Goal: Information Seeking & Learning: Learn about a topic

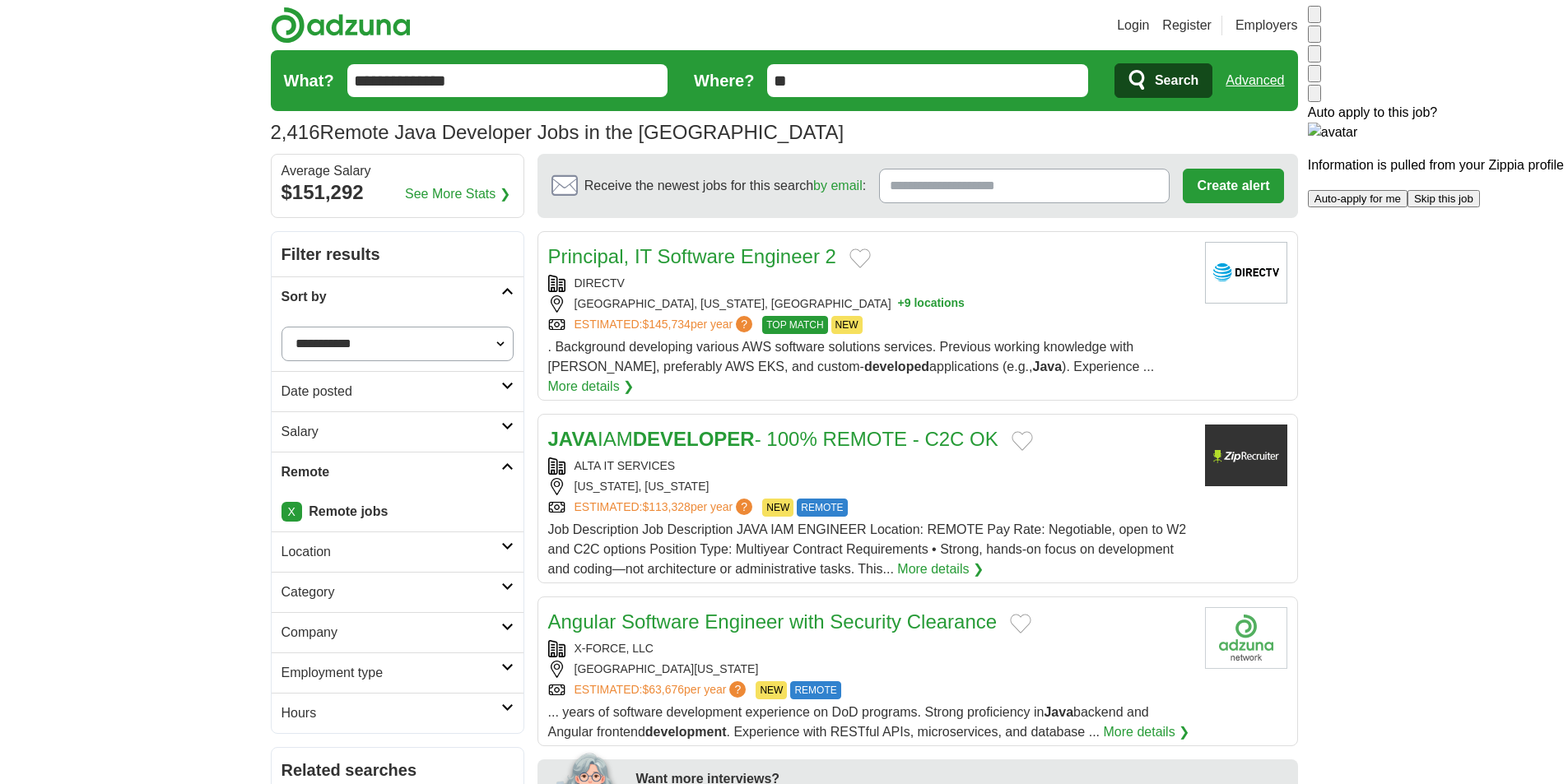
drag, startPoint x: 1420, startPoint y: 418, endPoint x: 1360, endPoint y: 333, distance: 104.0
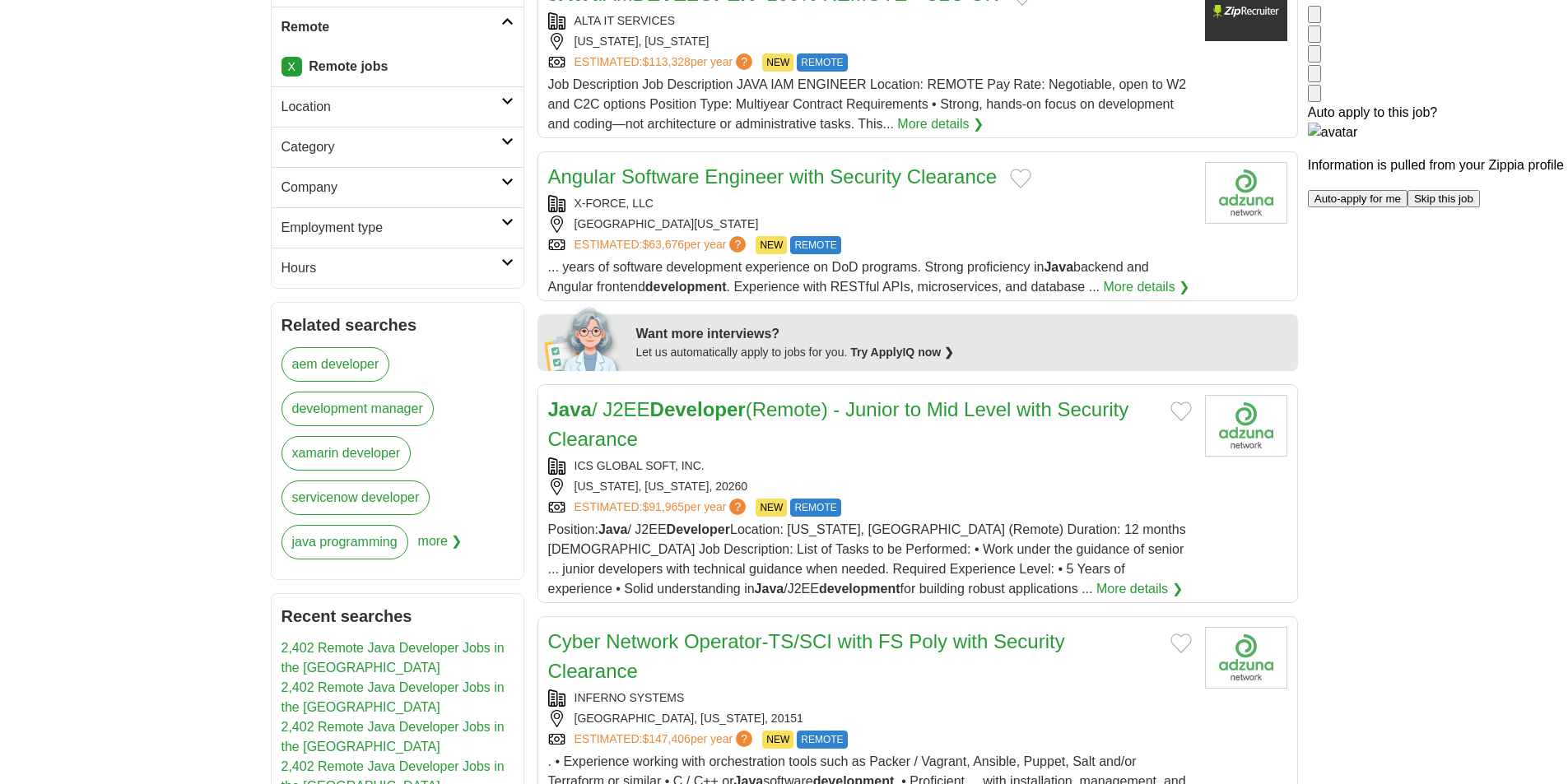
scroll to position [34, 0]
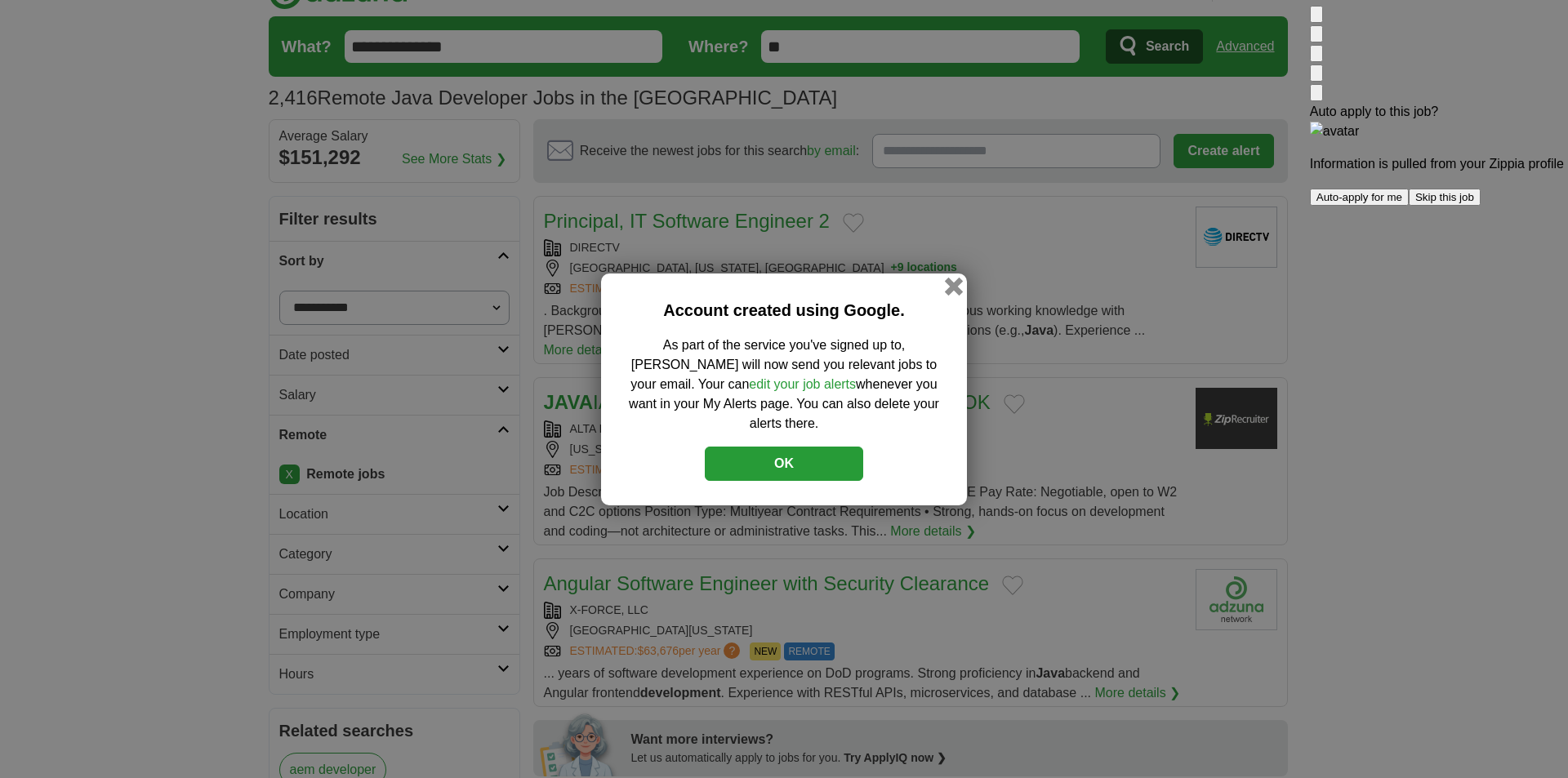
click at [948, 291] on button "button" at bounding box center [954, 286] width 18 height 18
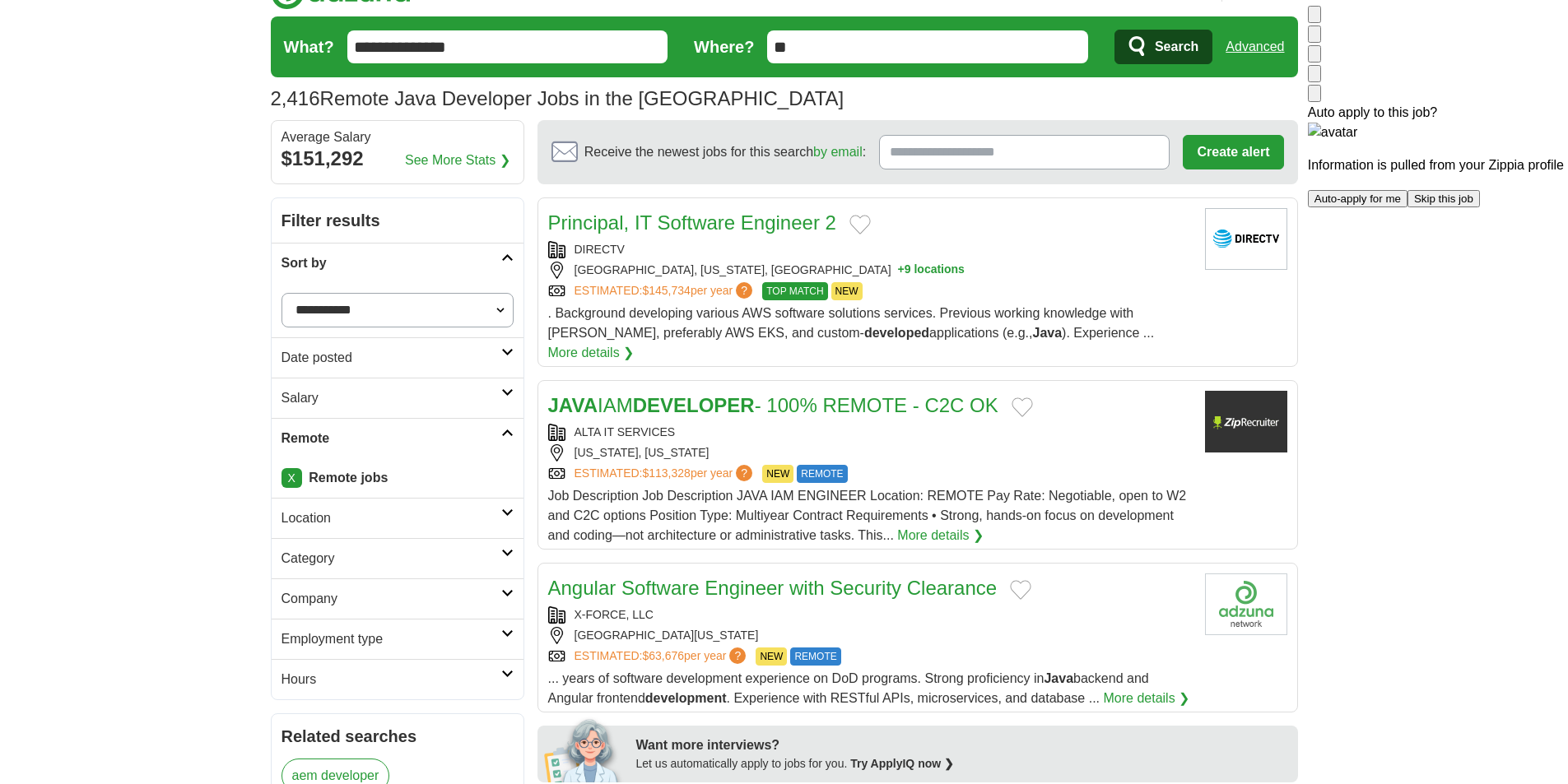
click at [1060, 18] on img at bounding box center [1314, 18] width 0 height 0
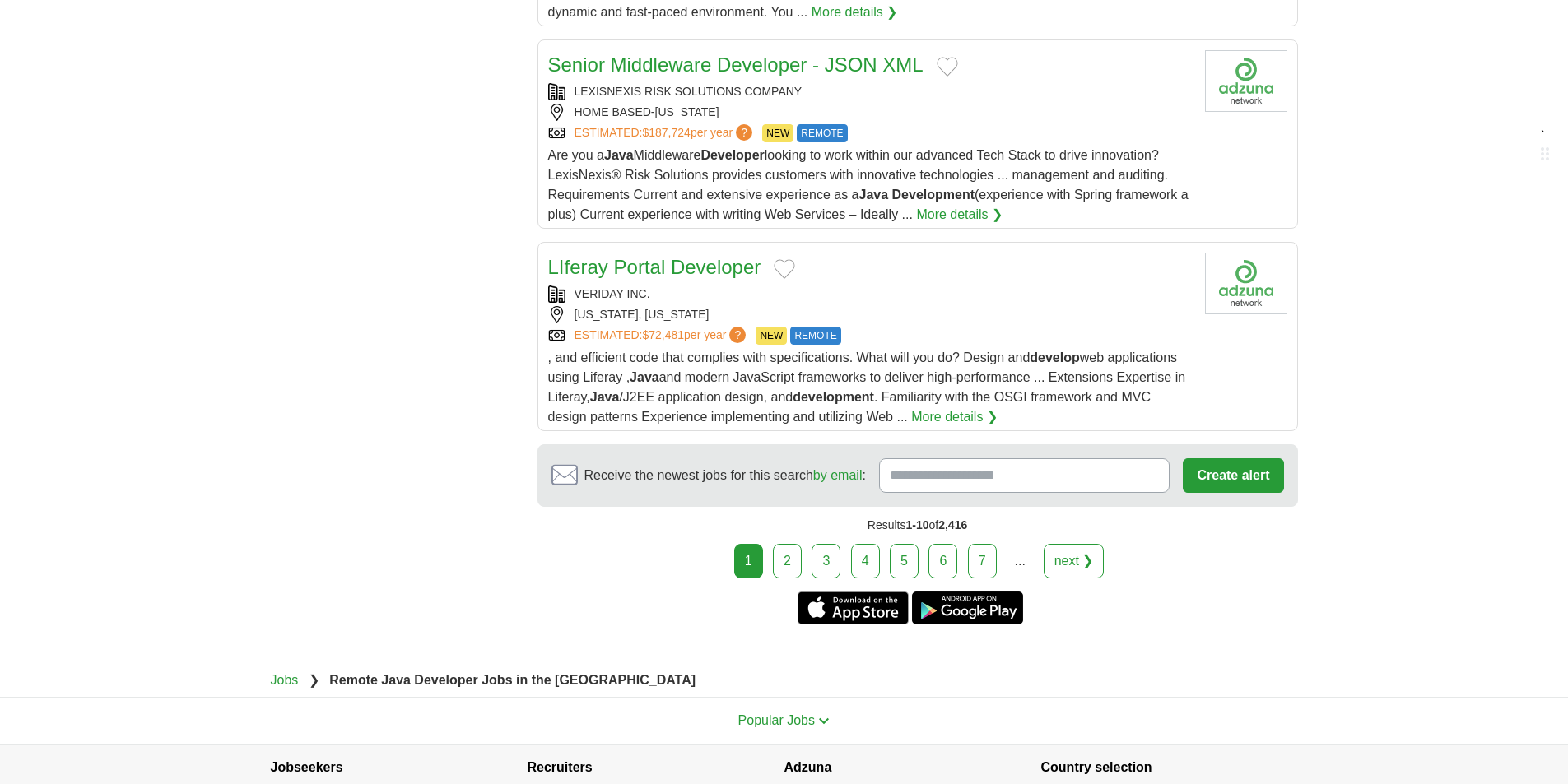
scroll to position [2009, 0]
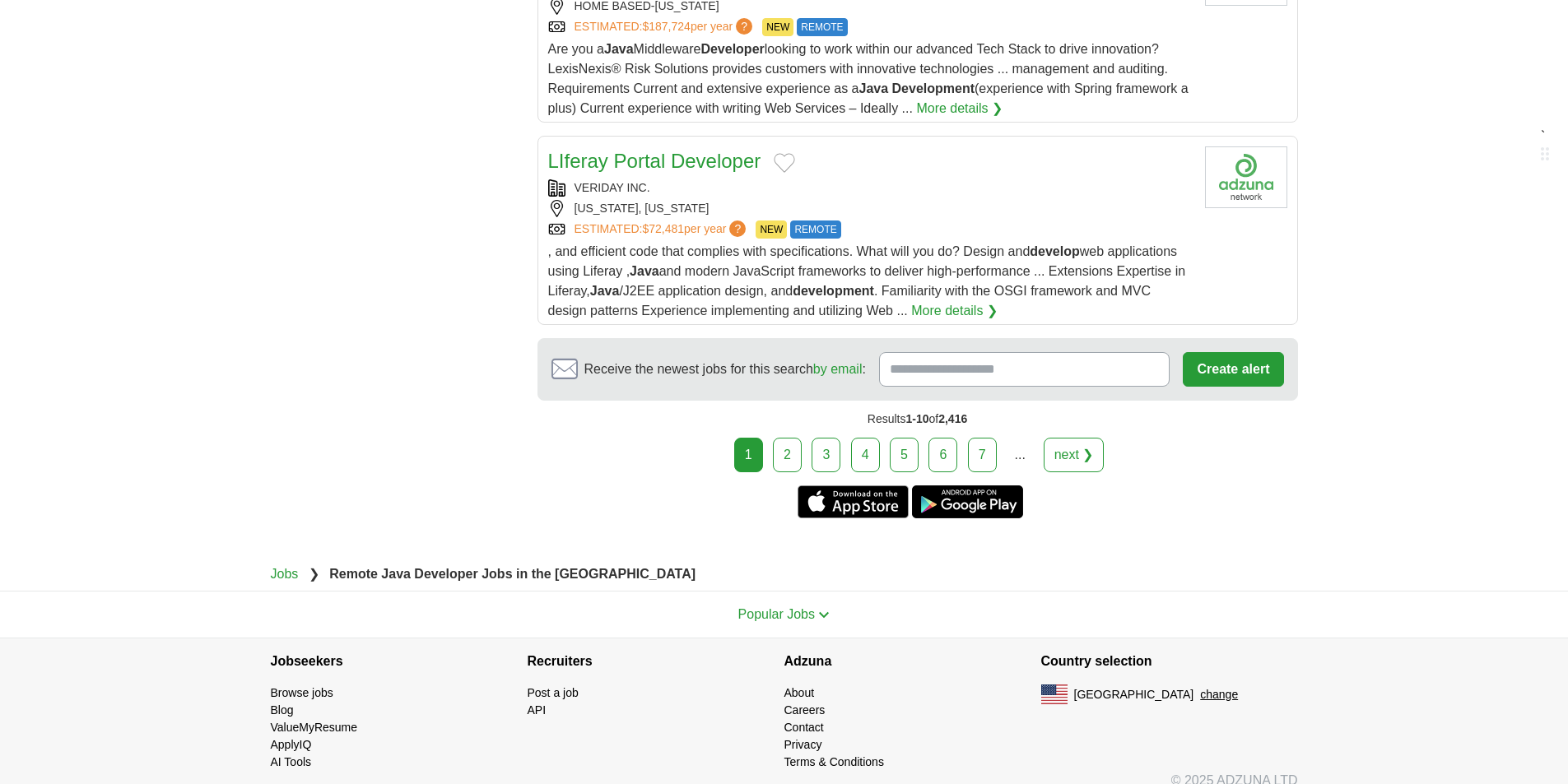
click at [986, 438] on link "7" at bounding box center [982, 455] width 29 height 34
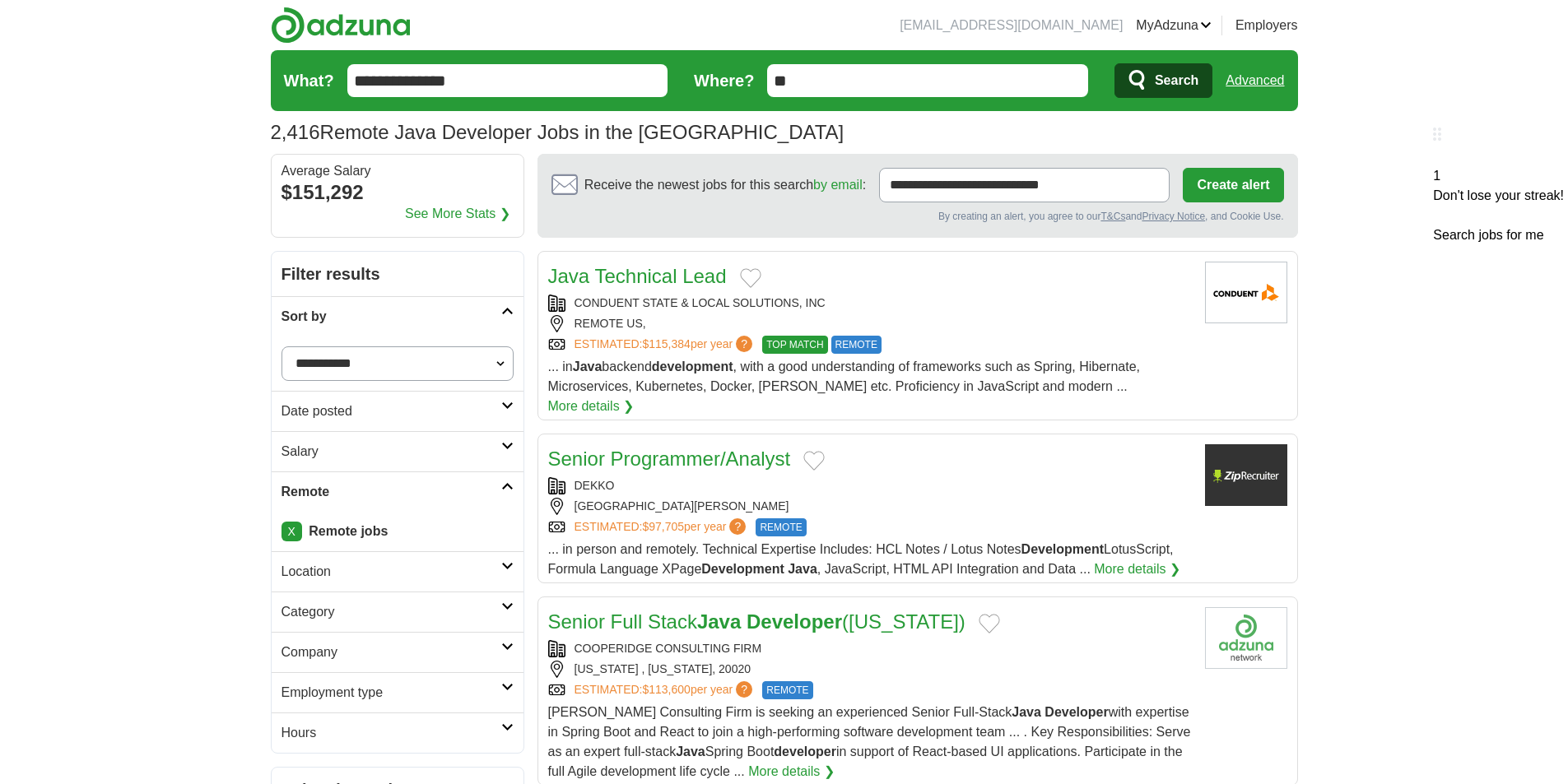
scroll to position [1931, 0]
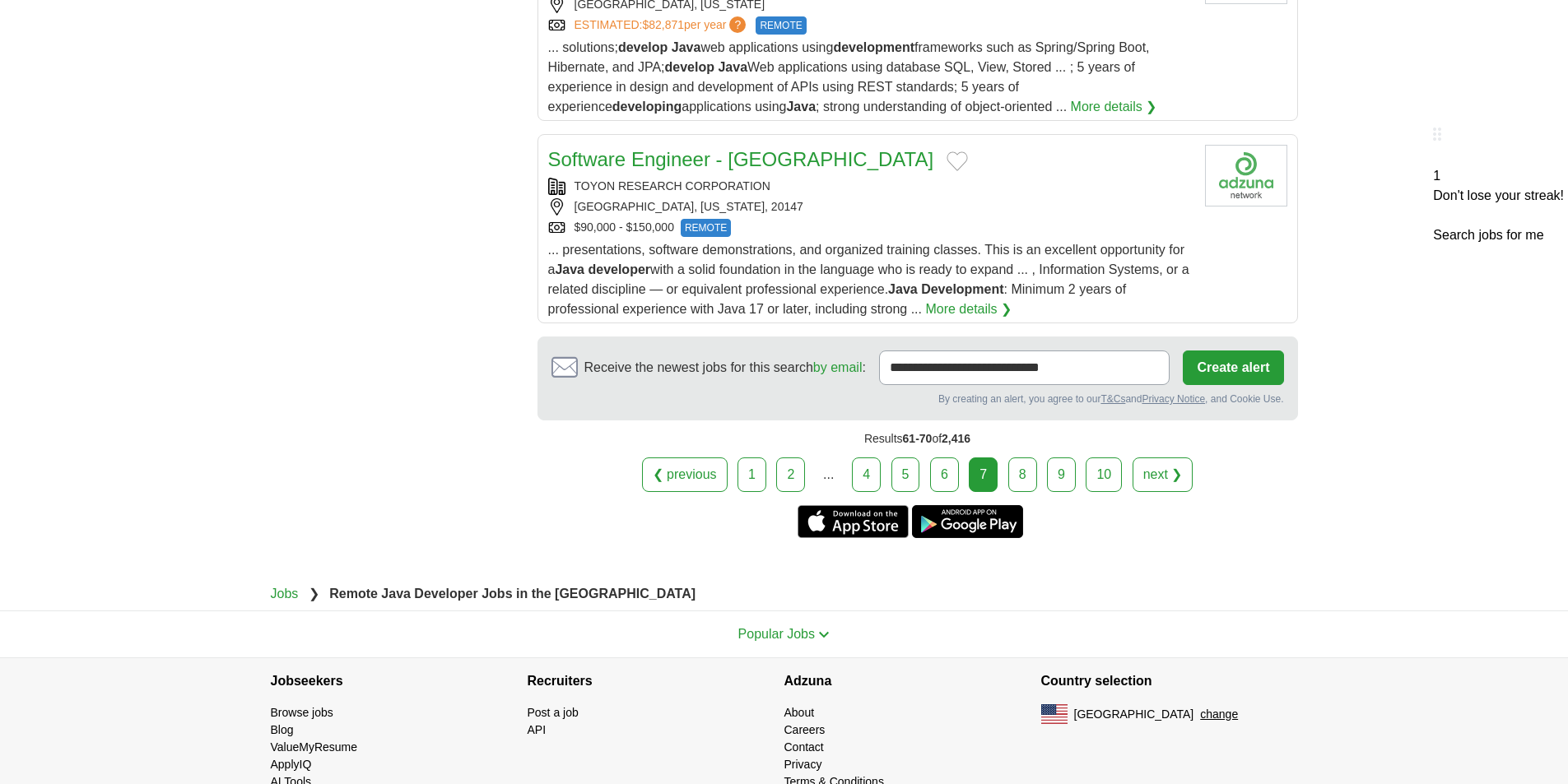
click at [1067, 458] on link "9" at bounding box center [1062, 475] width 29 height 34
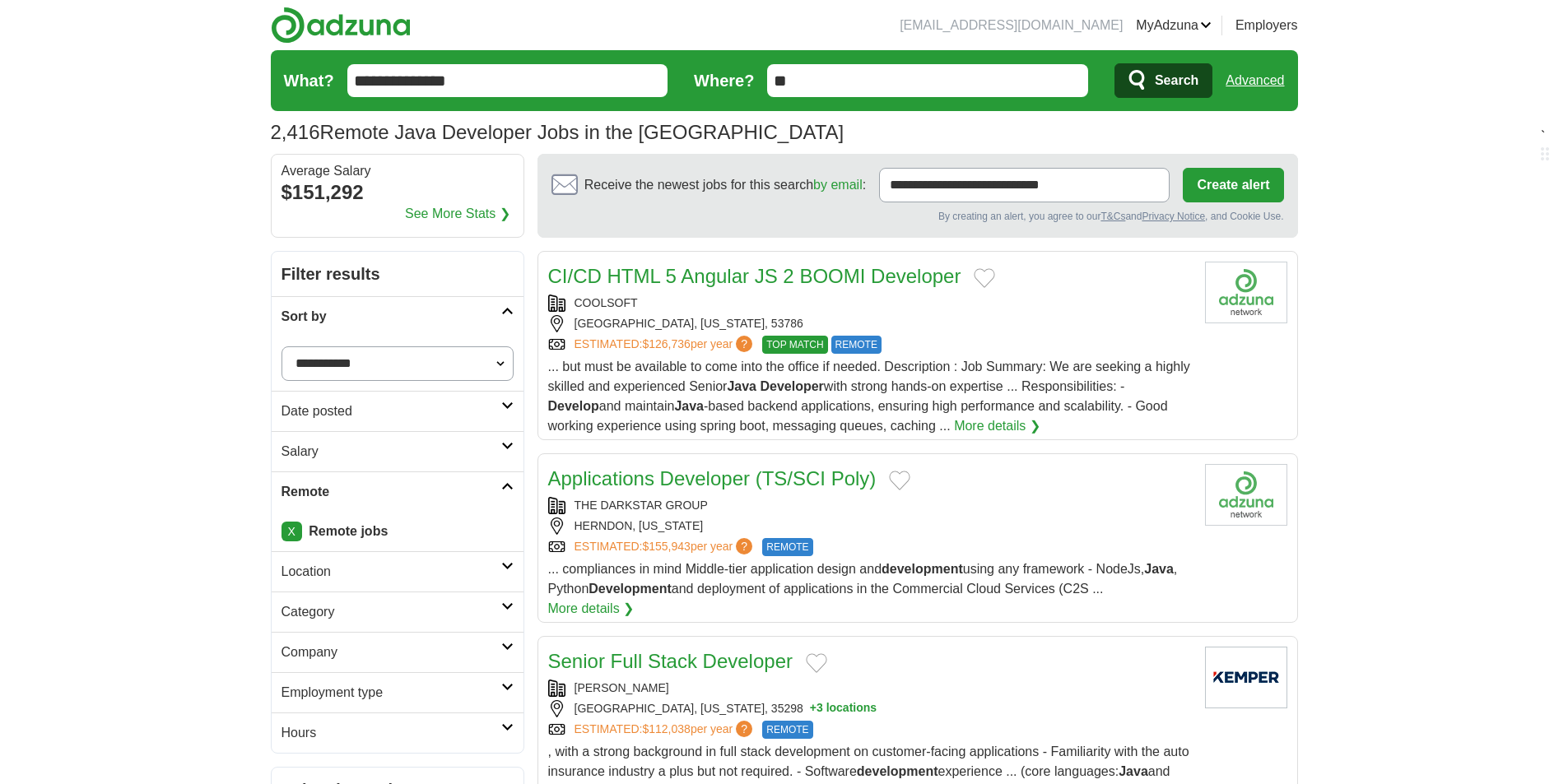
click at [502, 363] on select "**********" at bounding box center [398, 363] width 232 height 34
click at [518, 411] on link "Date posted" at bounding box center [398, 411] width 252 height 40
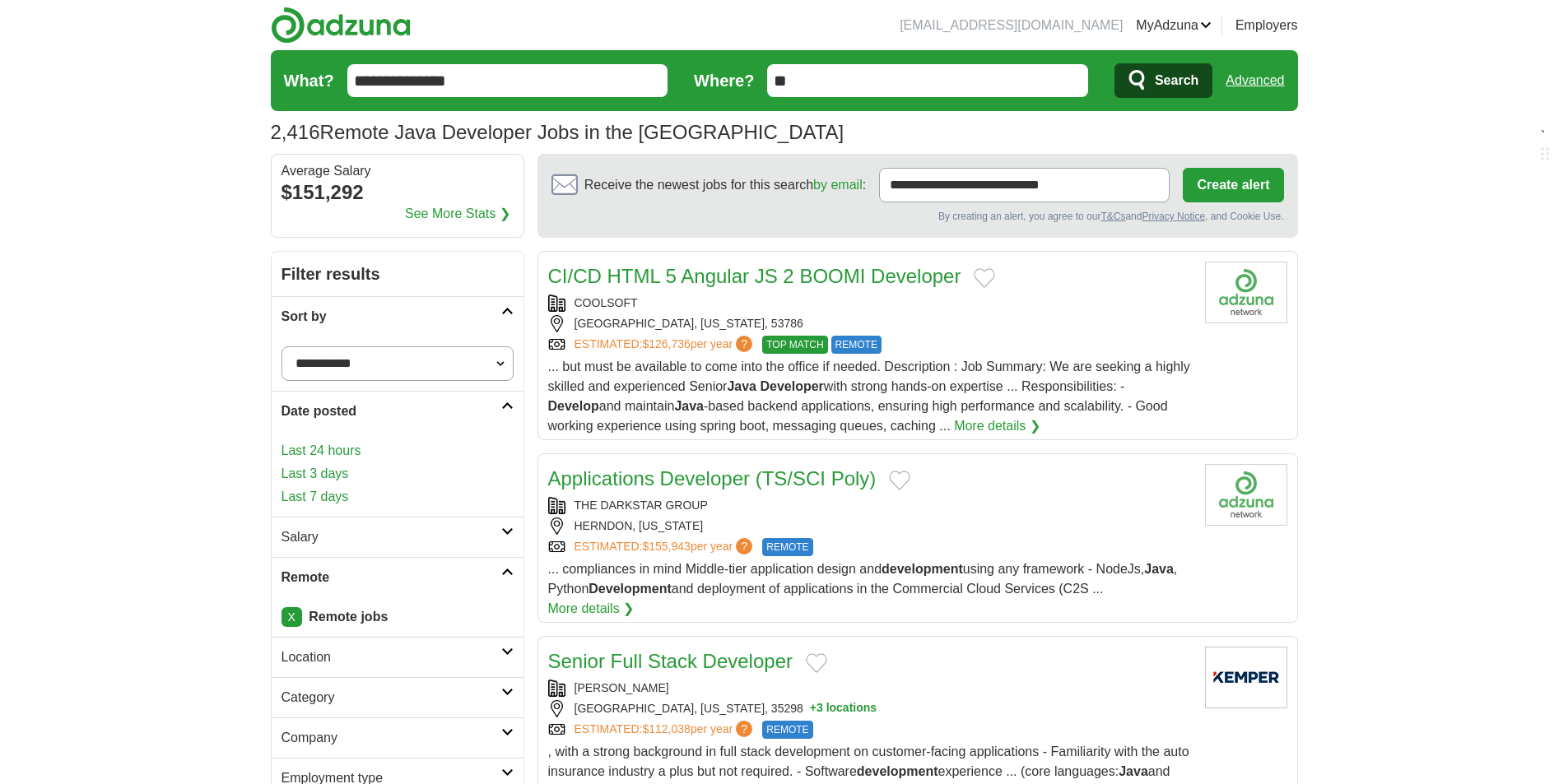
click at [321, 498] on link "Last 7 days" at bounding box center [398, 497] width 232 height 20
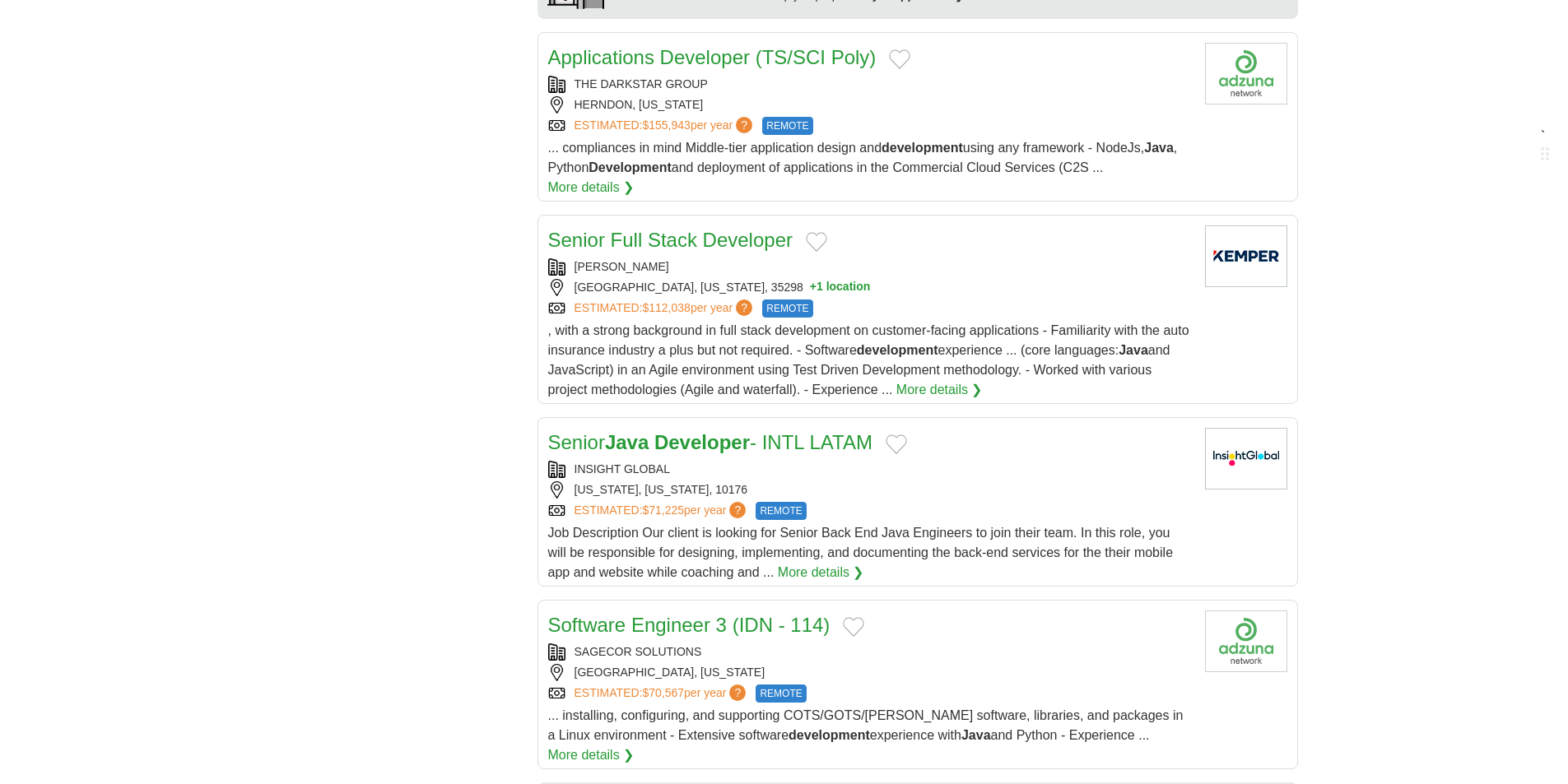
scroll to position [1728, 0]
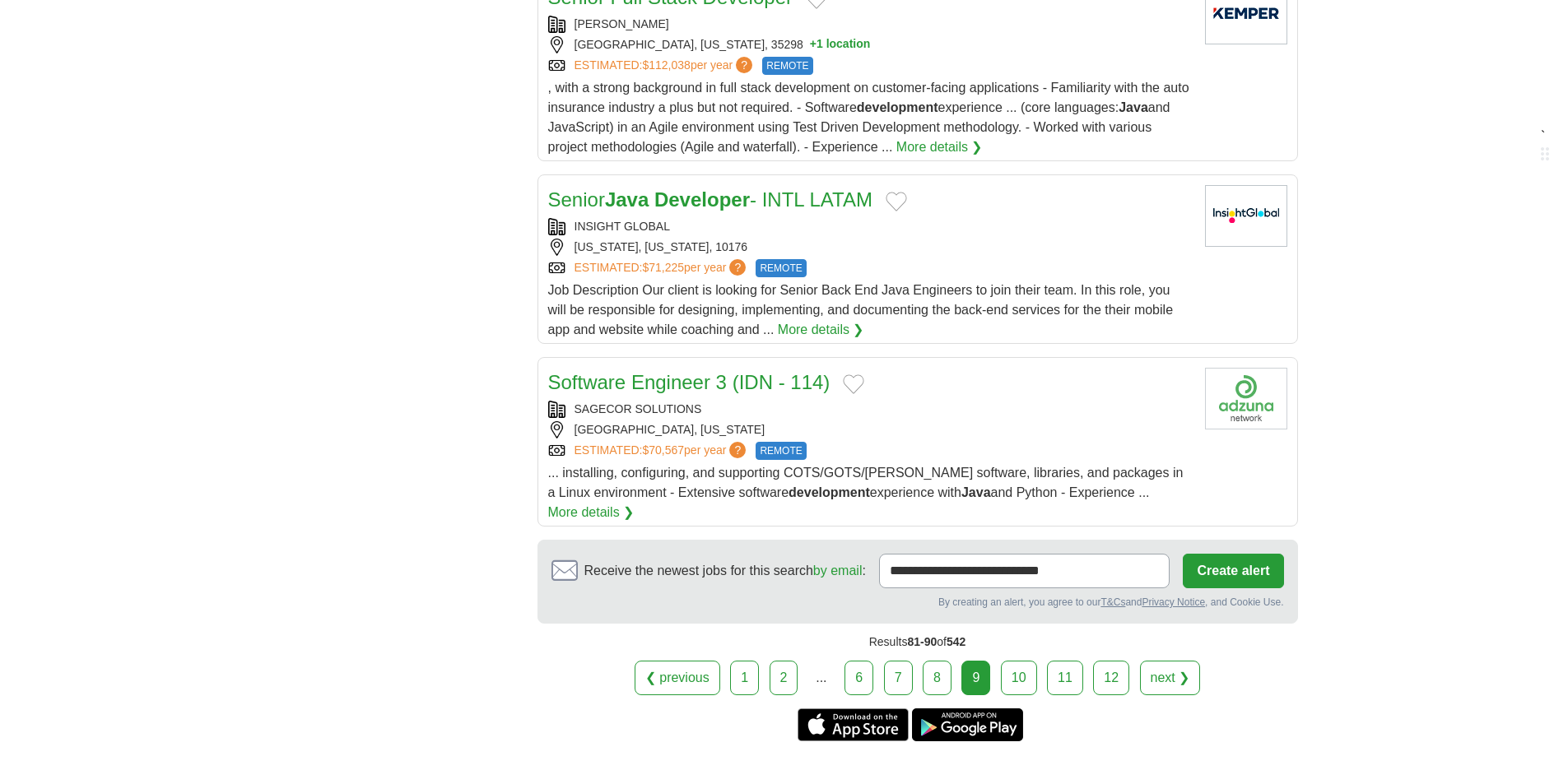
click at [743, 661] on link "1" at bounding box center [745, 678] width 29 height 34
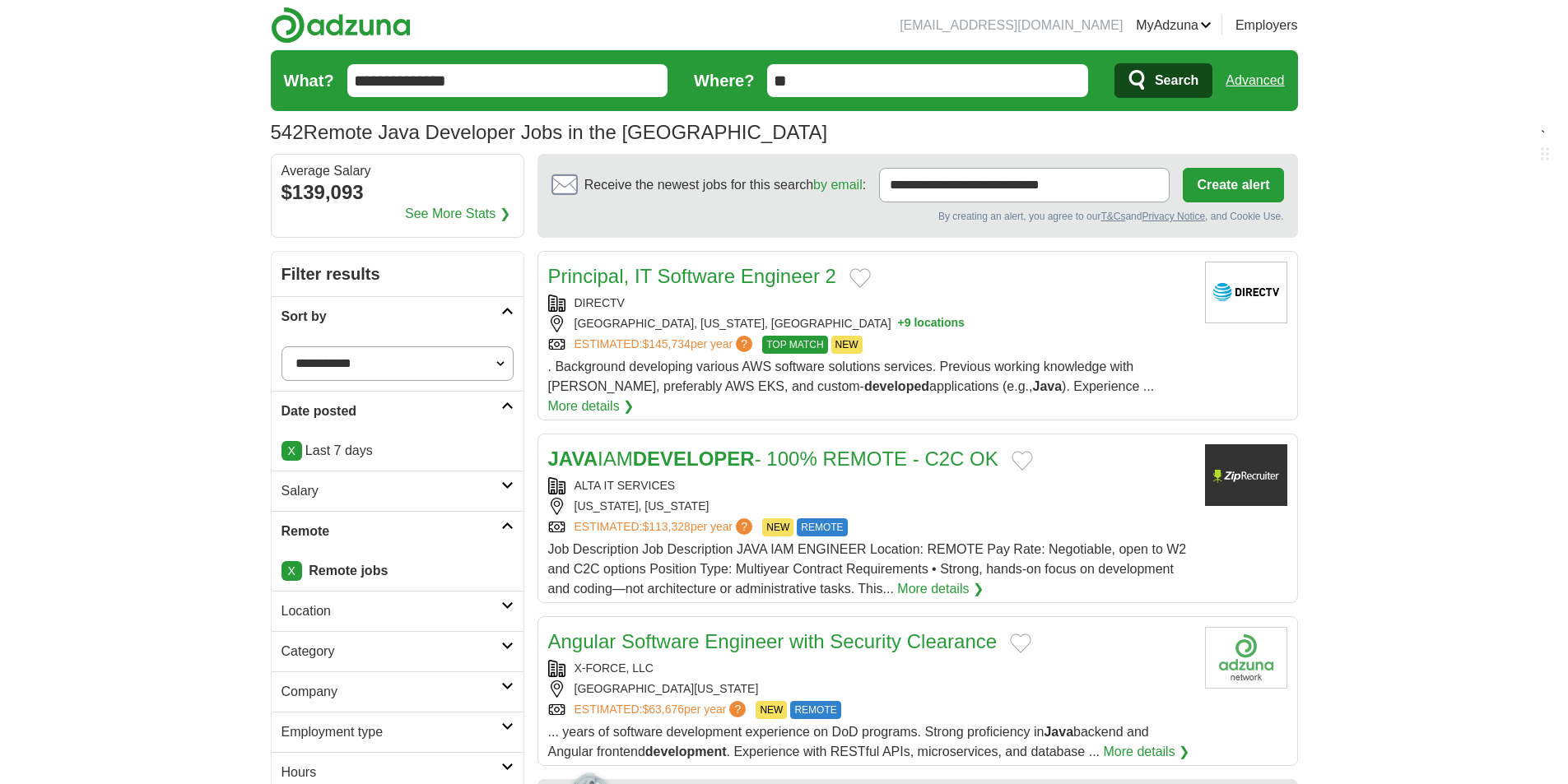
scroll to position [83, 0]
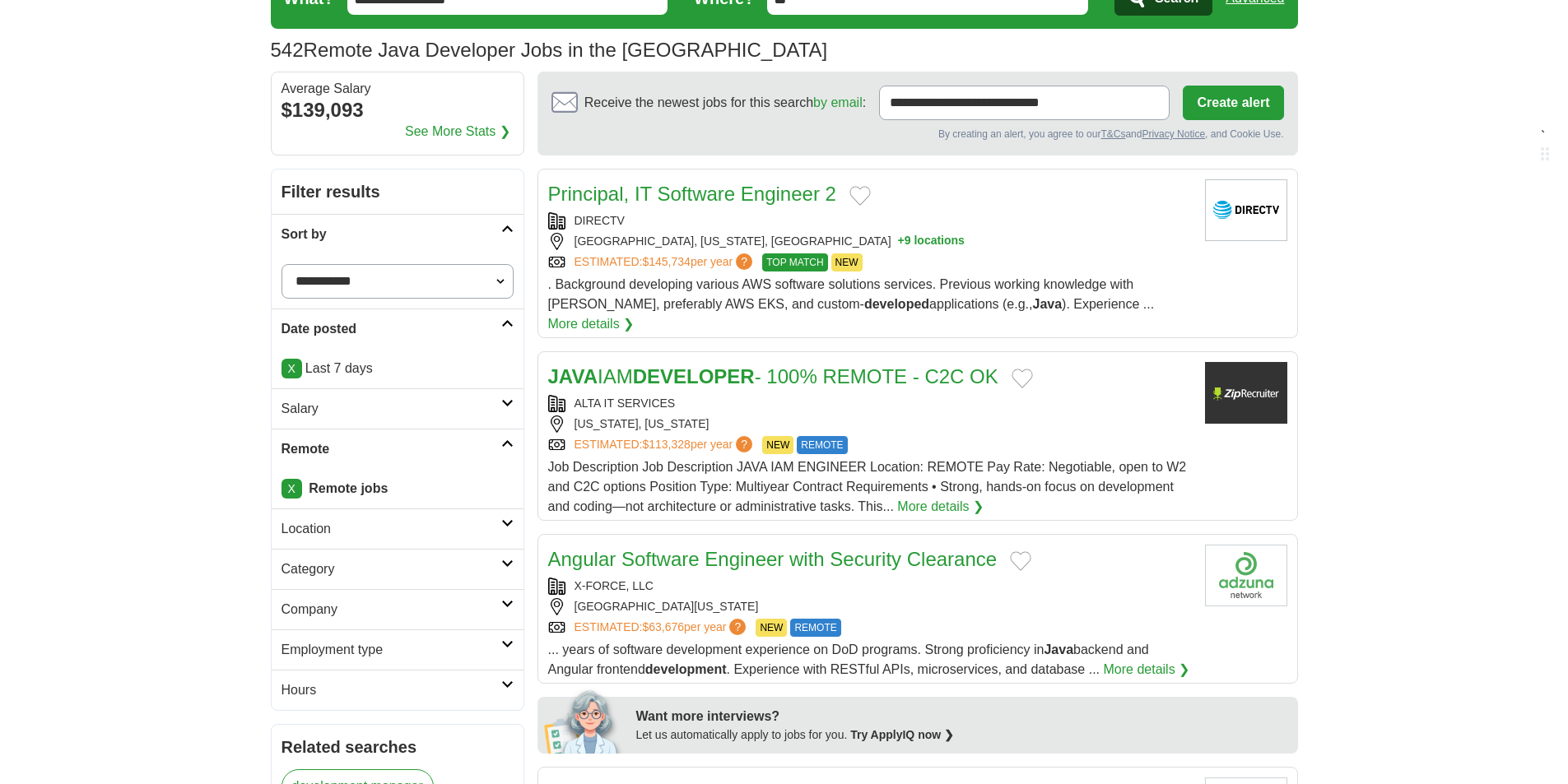
click at [1048, 229] on div "DIRECTV DALLAS, TEXAS, US + 9 locations ESTIMATED: $145,734 per year ? TOP MATC…" at bounding box center [870, 242] width 644 height 59
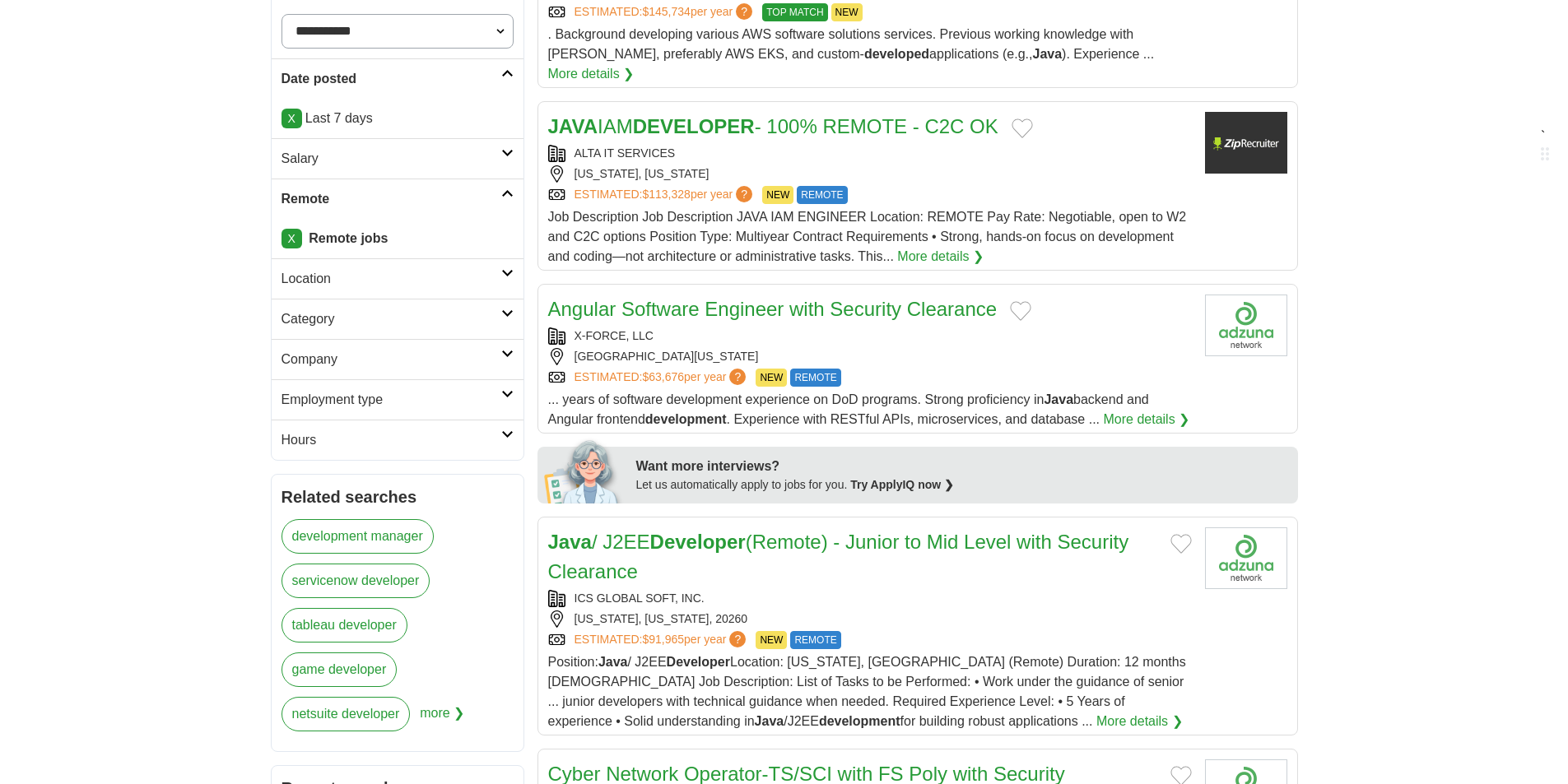
scroll to position [412, 0]
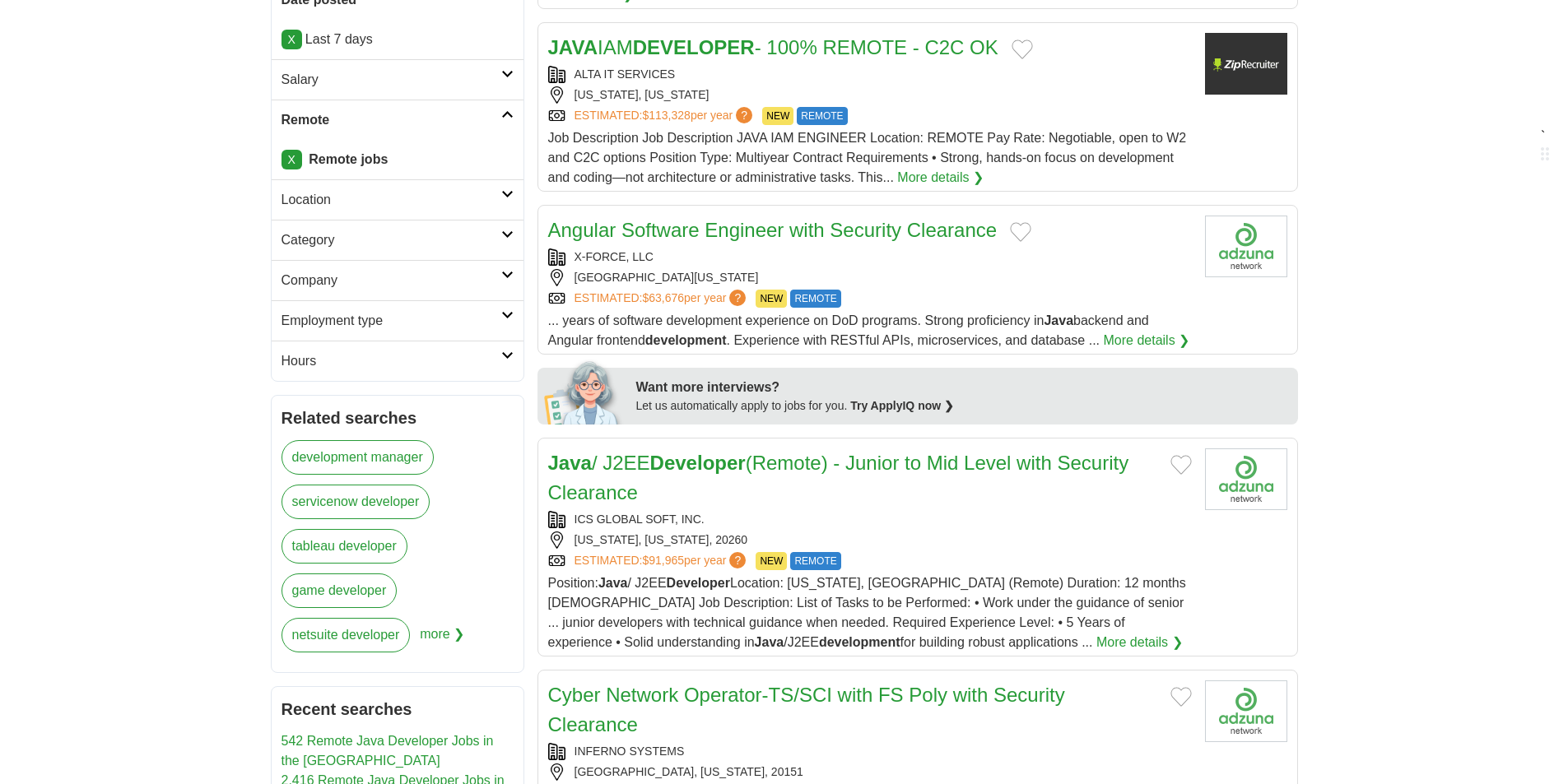
click at [972, 248] on div "X-FORCE, LLC" at bounding box center [870, 256] width 644 height 17
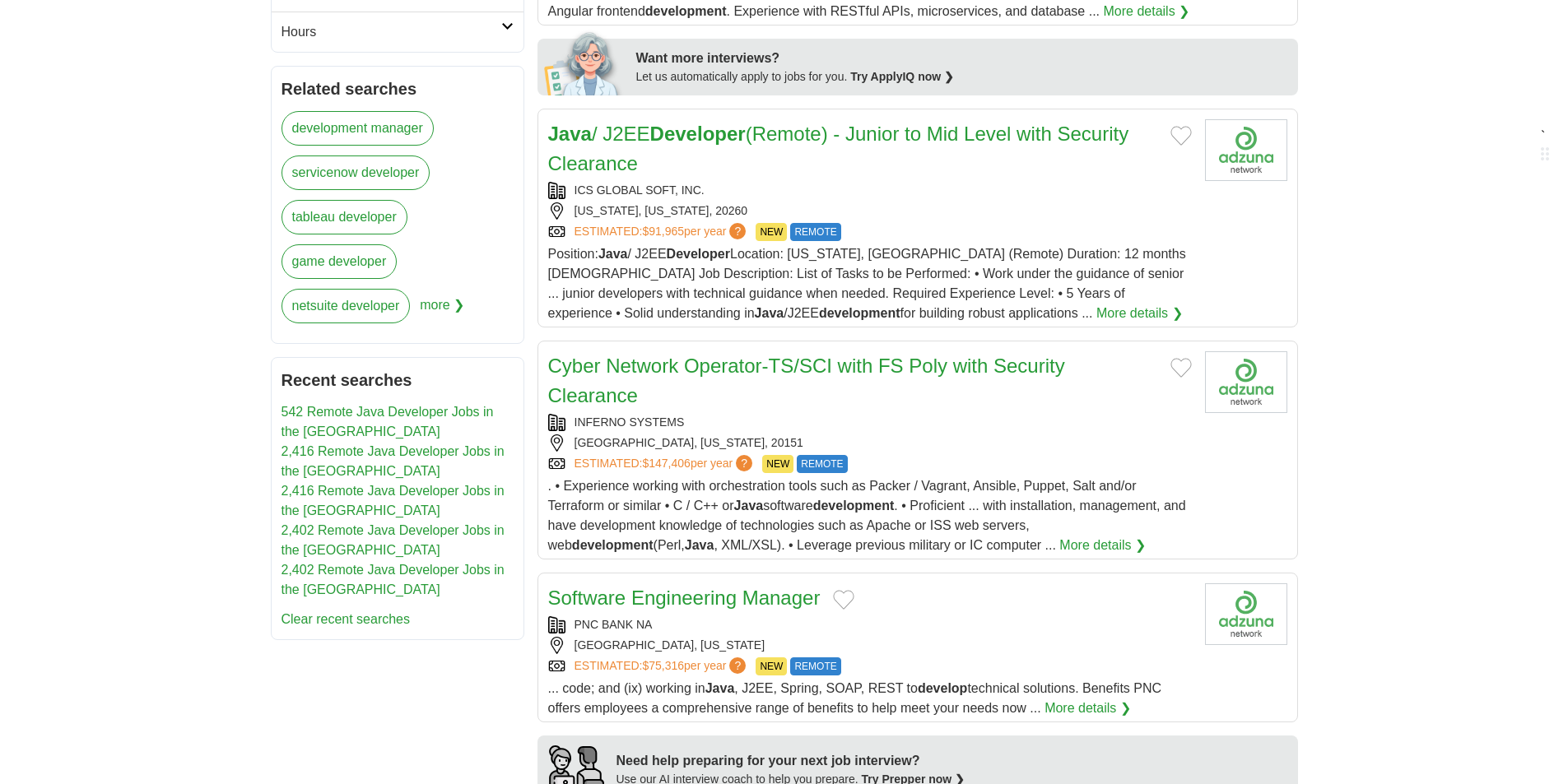
click at [1003, 200] on div "ICS GLOBAL SOFT, INC. WASHINGTON, DISTRICT OF COLUMBIA, 20260 ESTIMATED: $91,96…" at bounding box center [870, 211] width 644 height 59
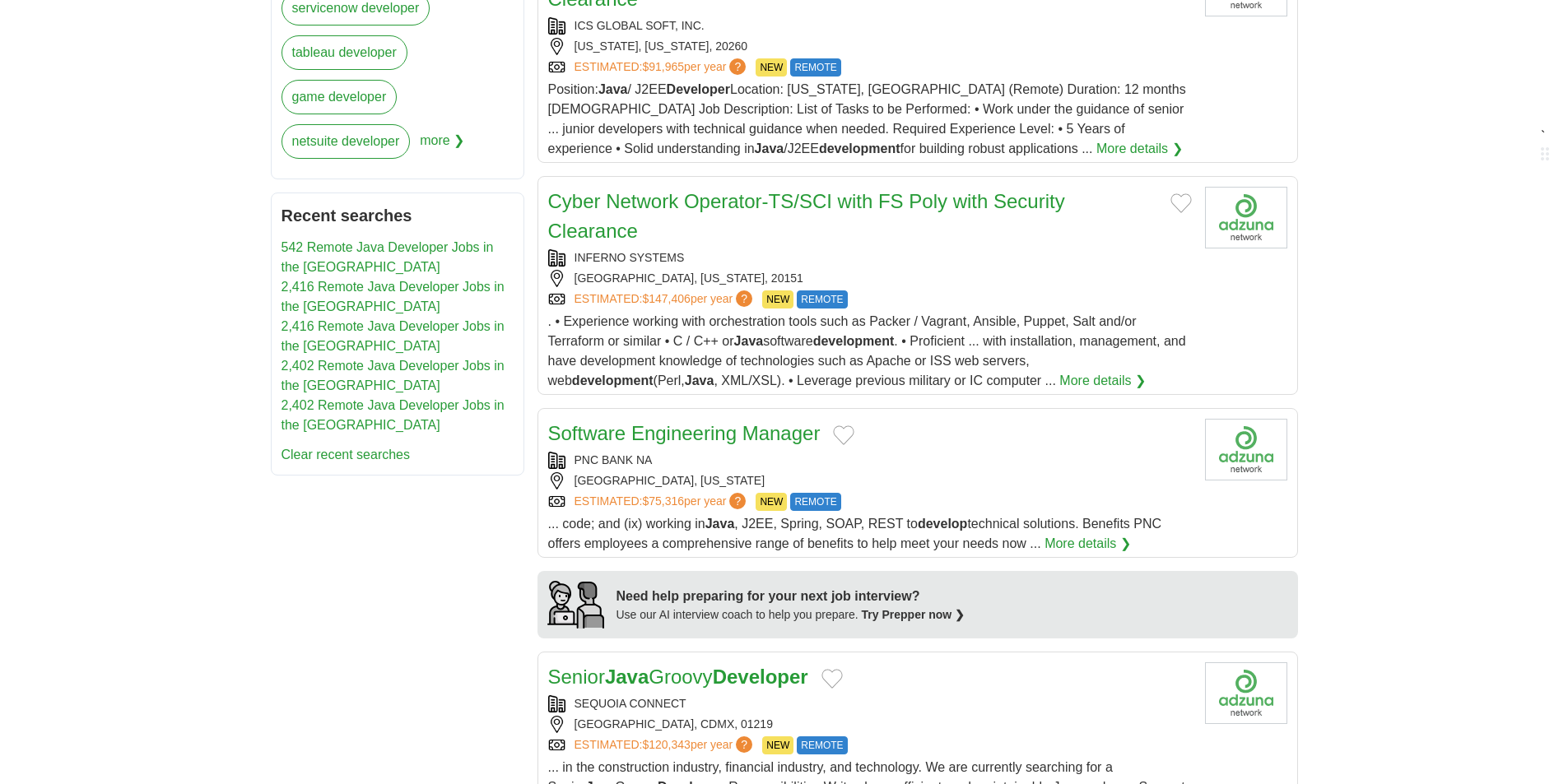
click at [974, 270] on div "[GEOGRAPHIC_DATA], [US_STATE], 20151" at bounding box center [870, 278] width 644 height 17
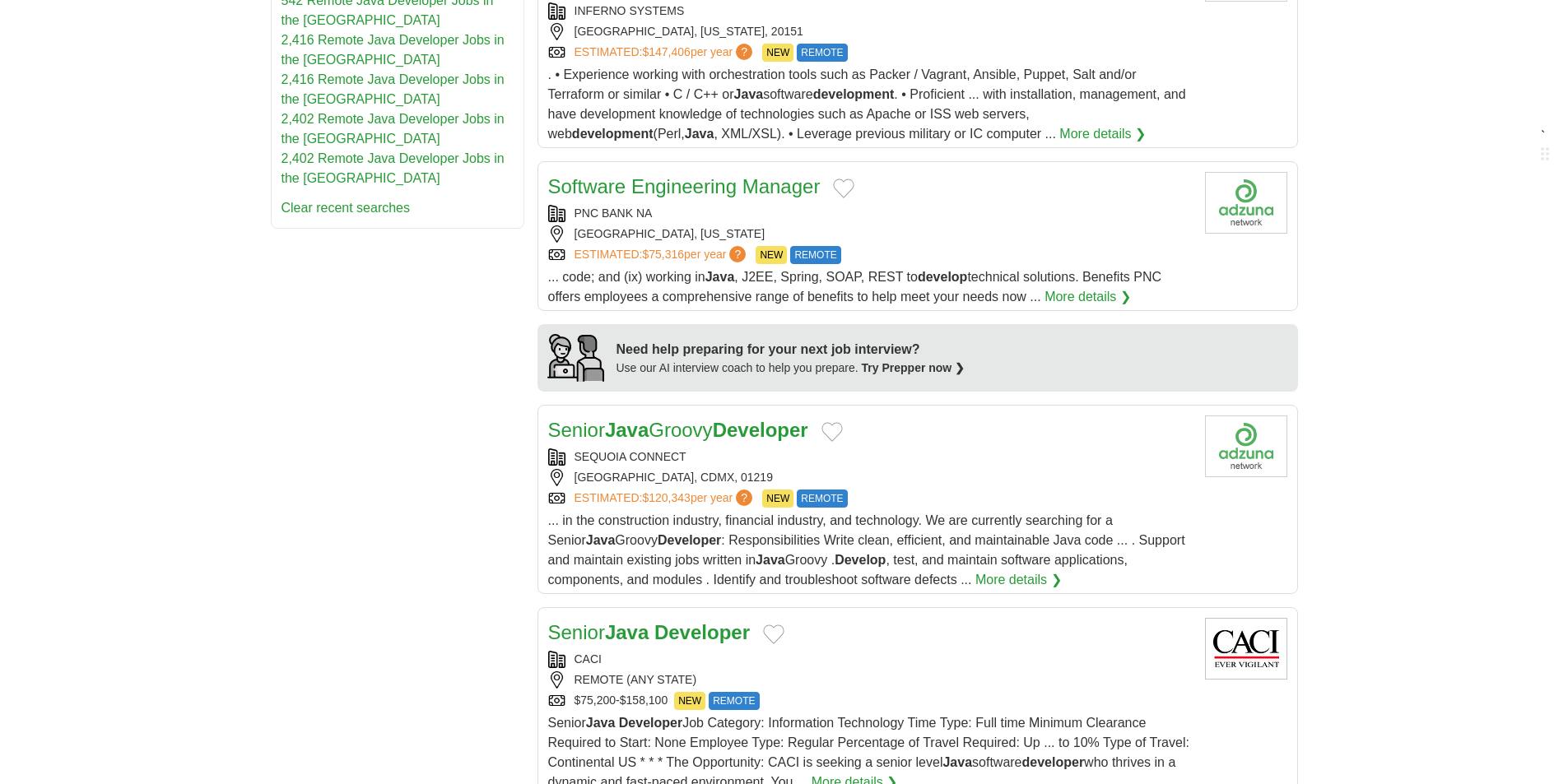
click at [1067, 226] on div "[GEOGRAPHIC_DATA], [US_STATE]" at bounding box center [870, 234] width 644 height 17
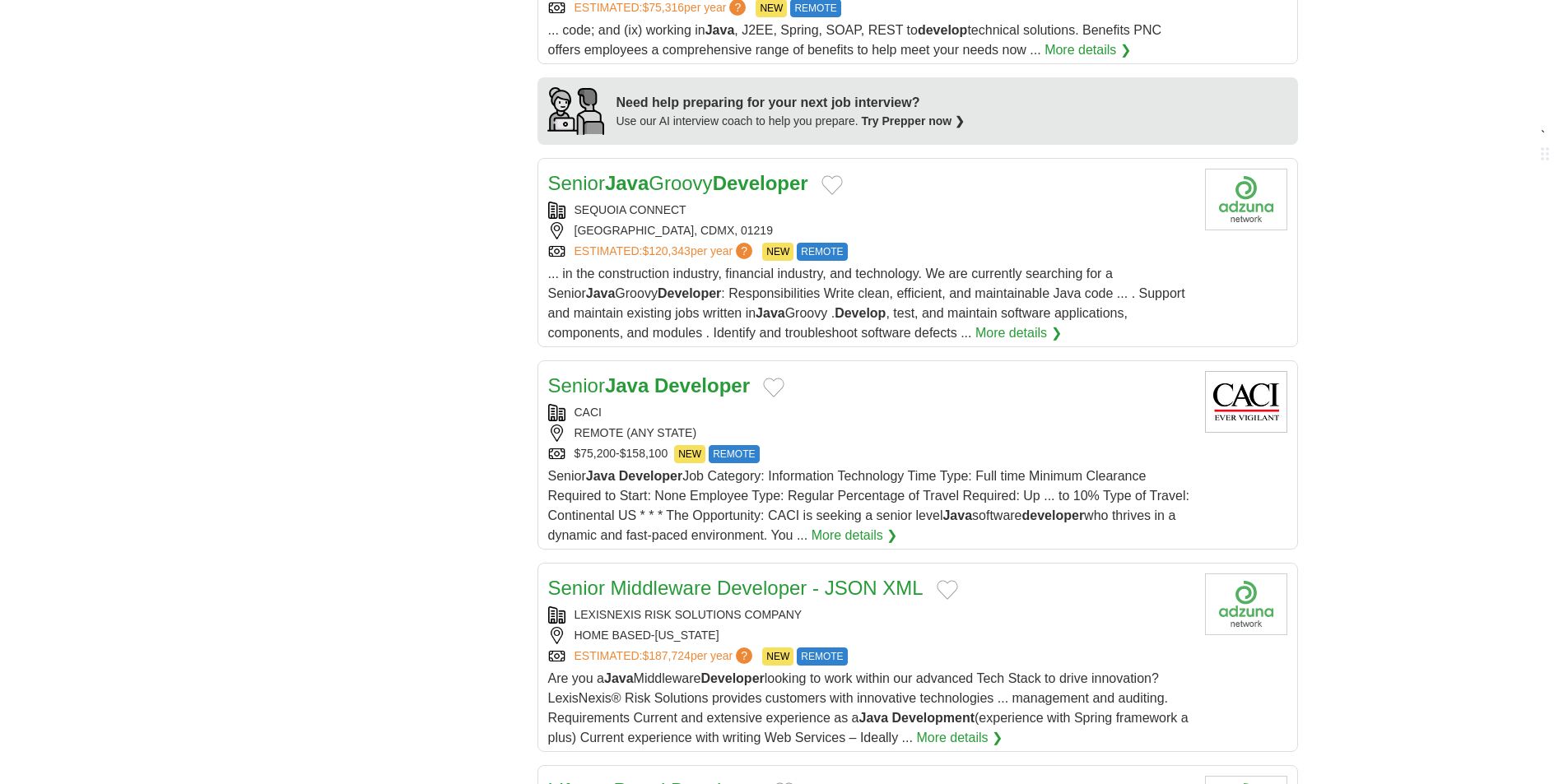
click at [1053, 222] on div "CIUDAD DE MÉXICO, CDMX, 01219" at bounding box center [870, 230] width 644 height 17
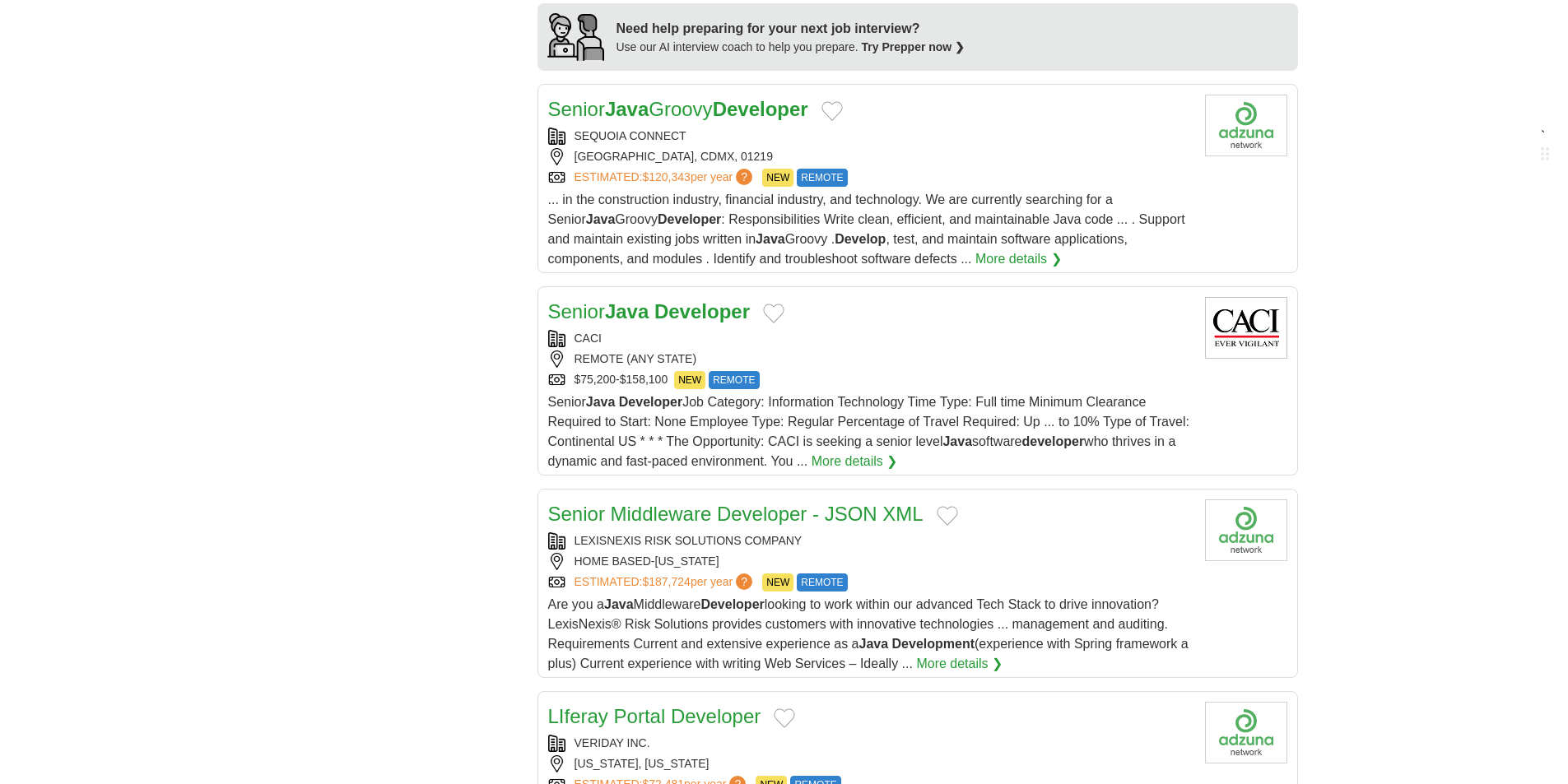
scroll to position [1564, 0]
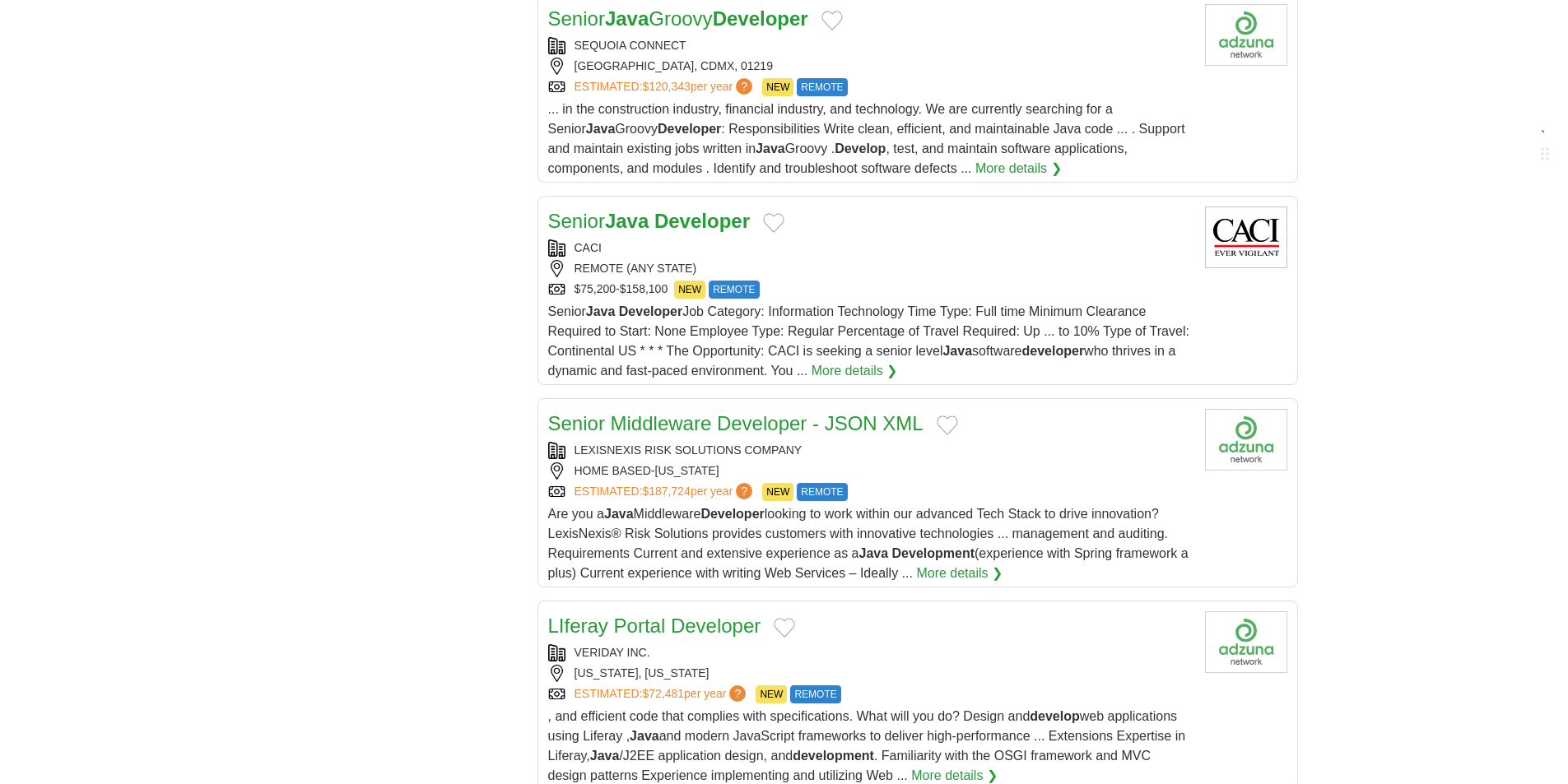
click at [1012, 239] on div "CACI" at bounding box center [870, 247] width 644 height 17
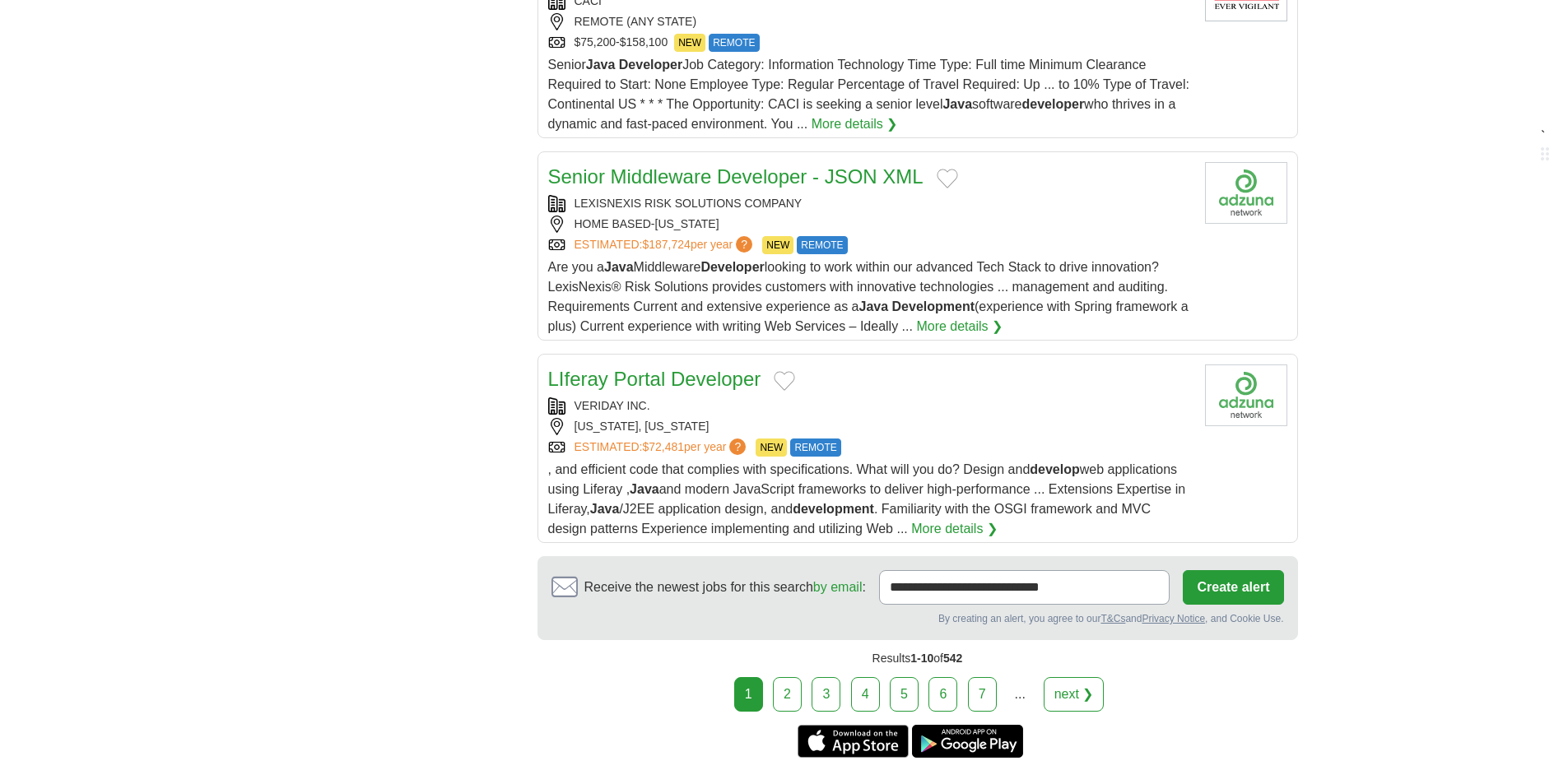
click at [1033, 216] on div "HOME BASED-FLORIDA" at bounding box center [870, 224] width 644 height 17
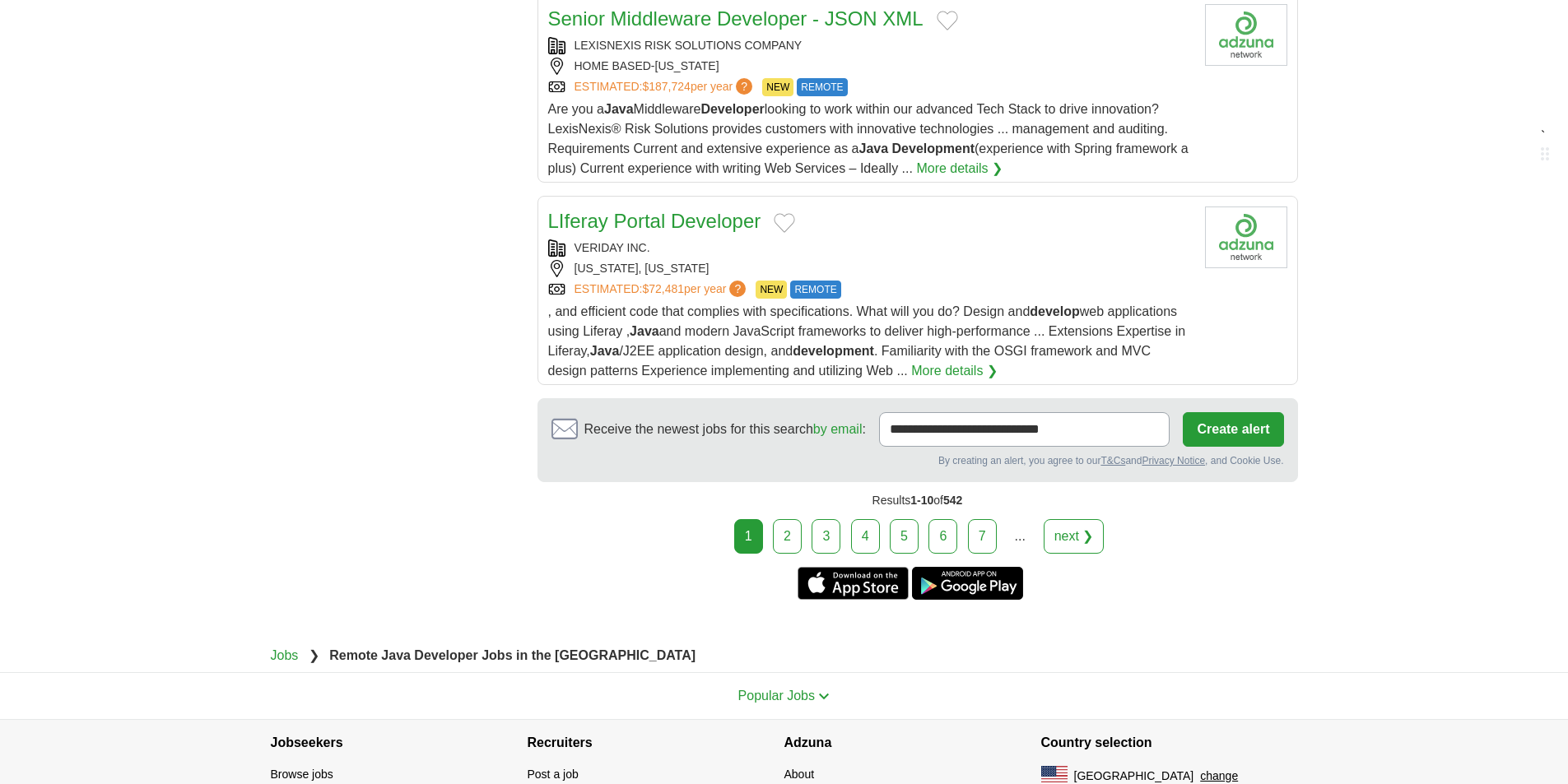
scroll to position [1974, 0]
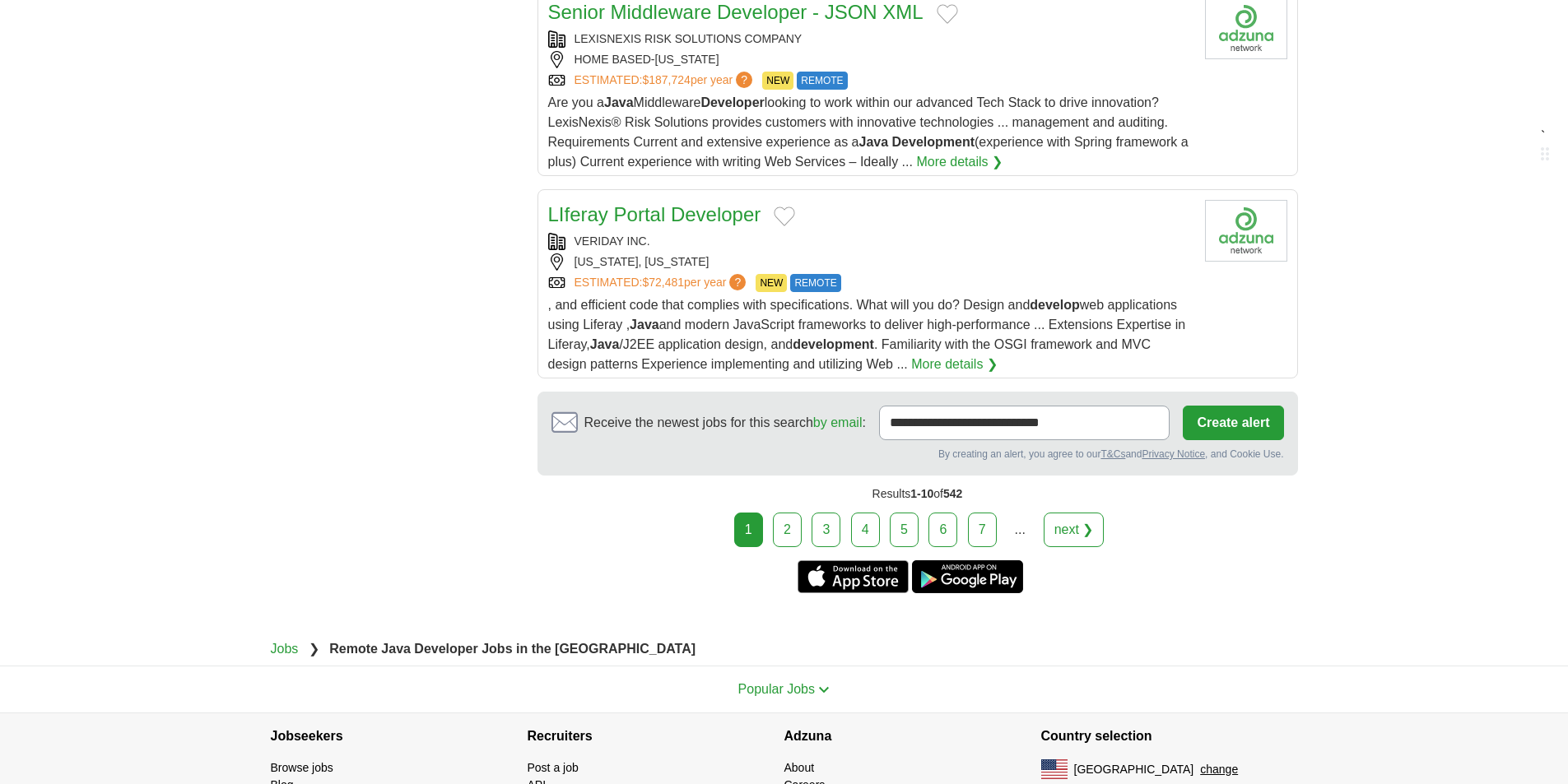
click at [985, 254] on div "NEW YORK, NEW YORK" at bounding box center [870, 262] width 644 height 17
click at [793, 518] on link "2" at bounding box center [787, 530] width 29 height 34
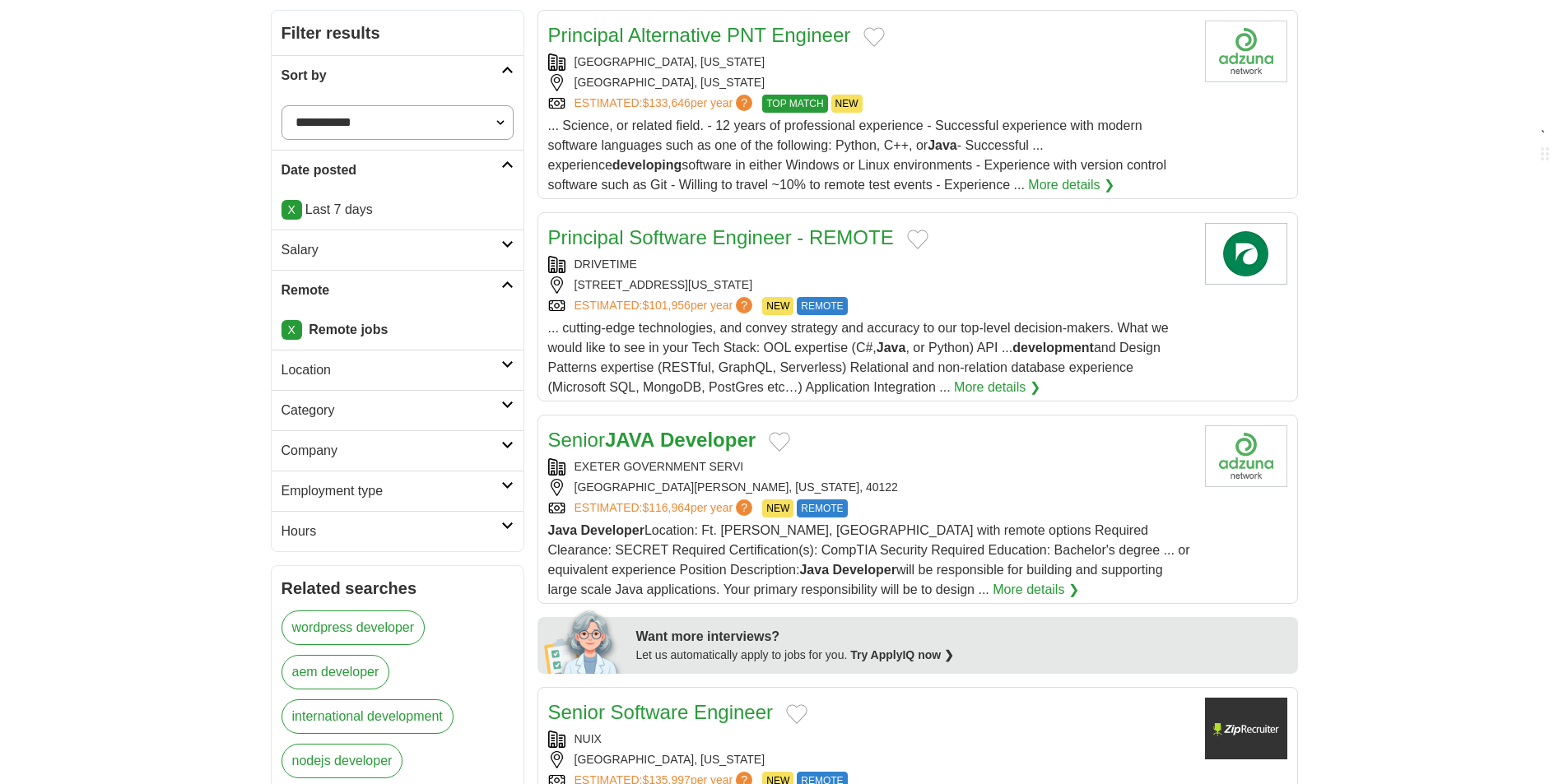
scroll to position [165, 0]
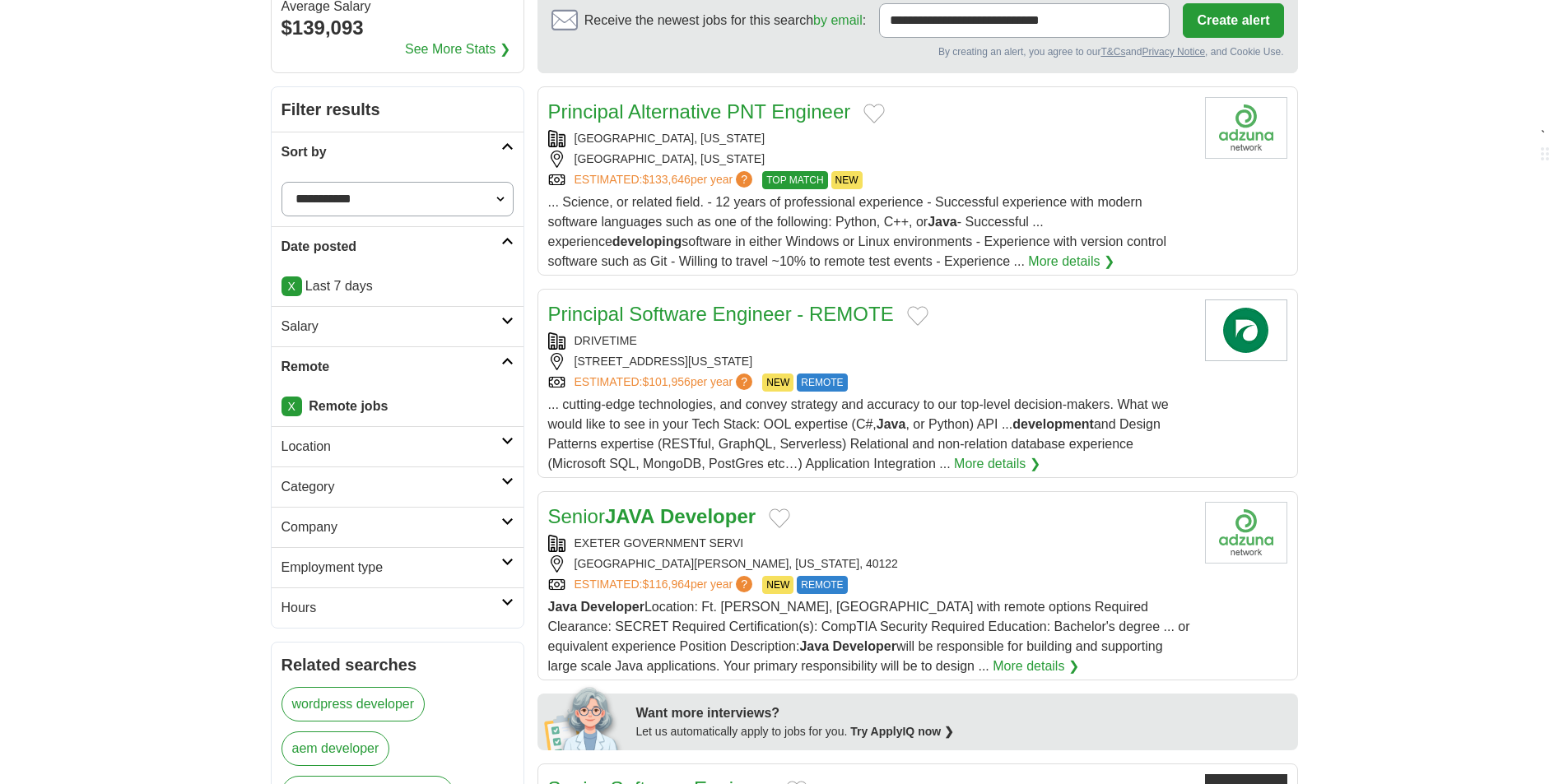
click at [294, 293] on link "X" at bounding box center [291, 286] width 21 height 20
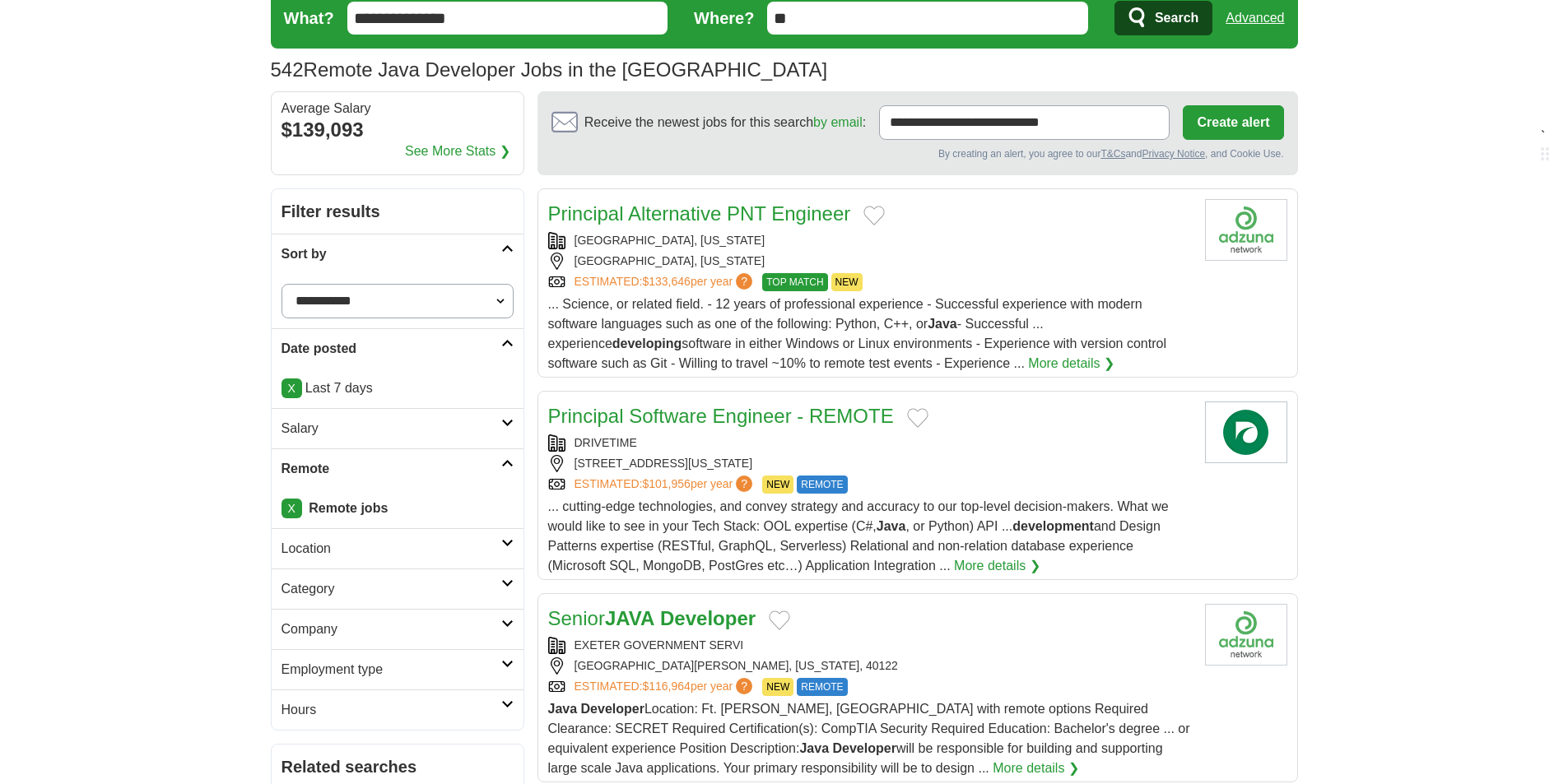
scroll to position [0, 0]
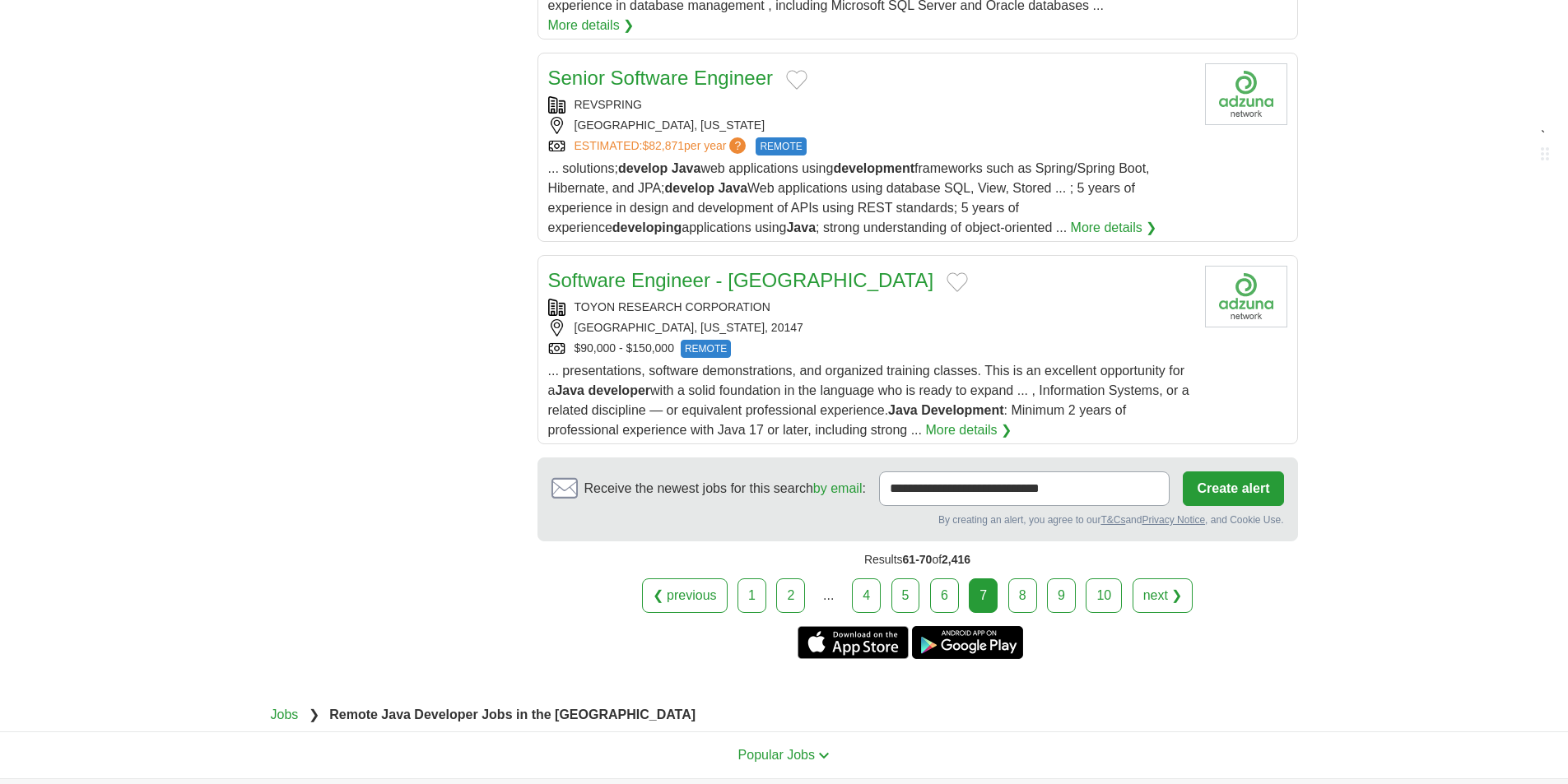
scroll to position [1931, 0]
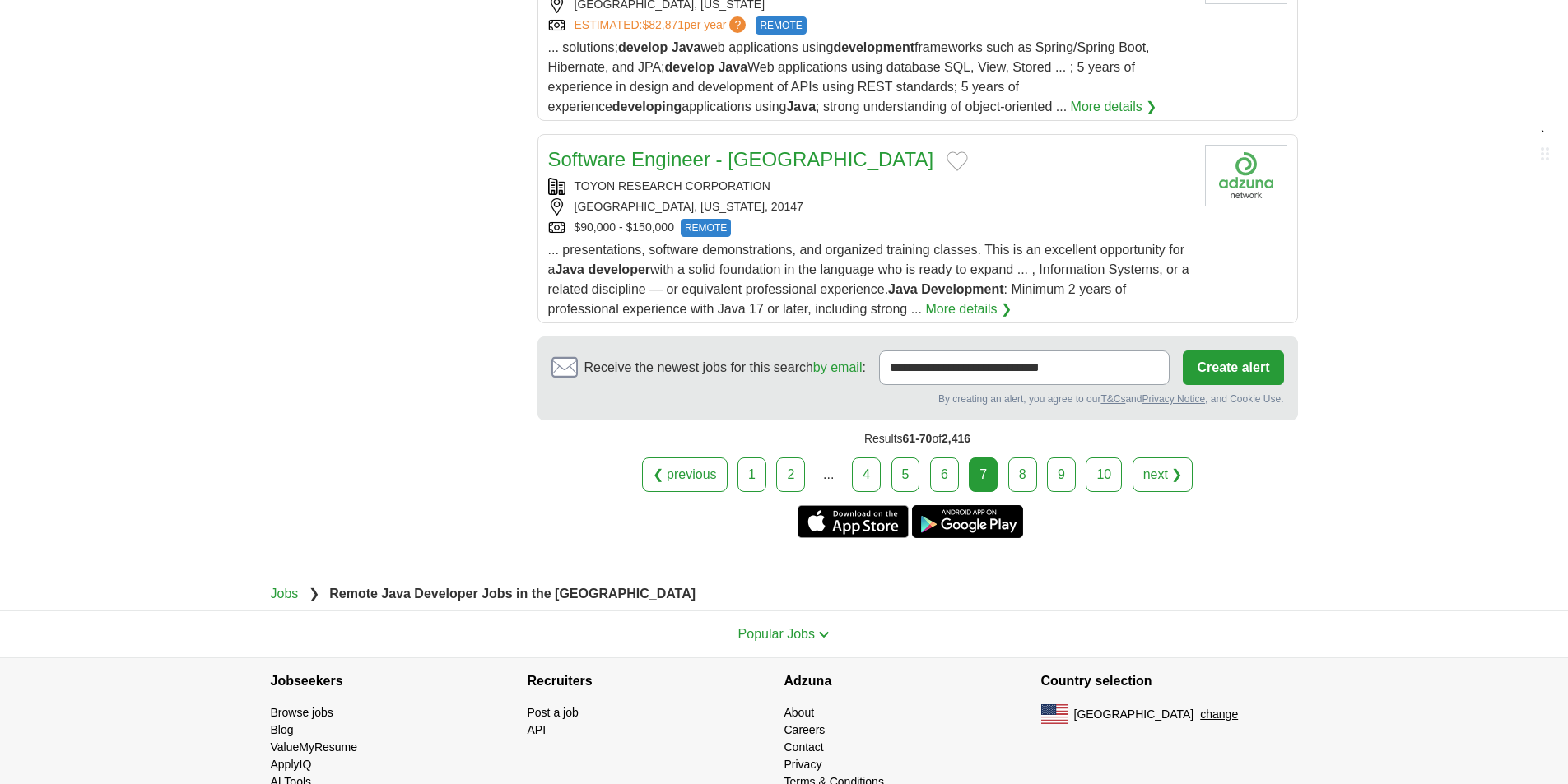
click at [1052, 458] on link "9" at bounding box center [1062, 475] width 29 height 34
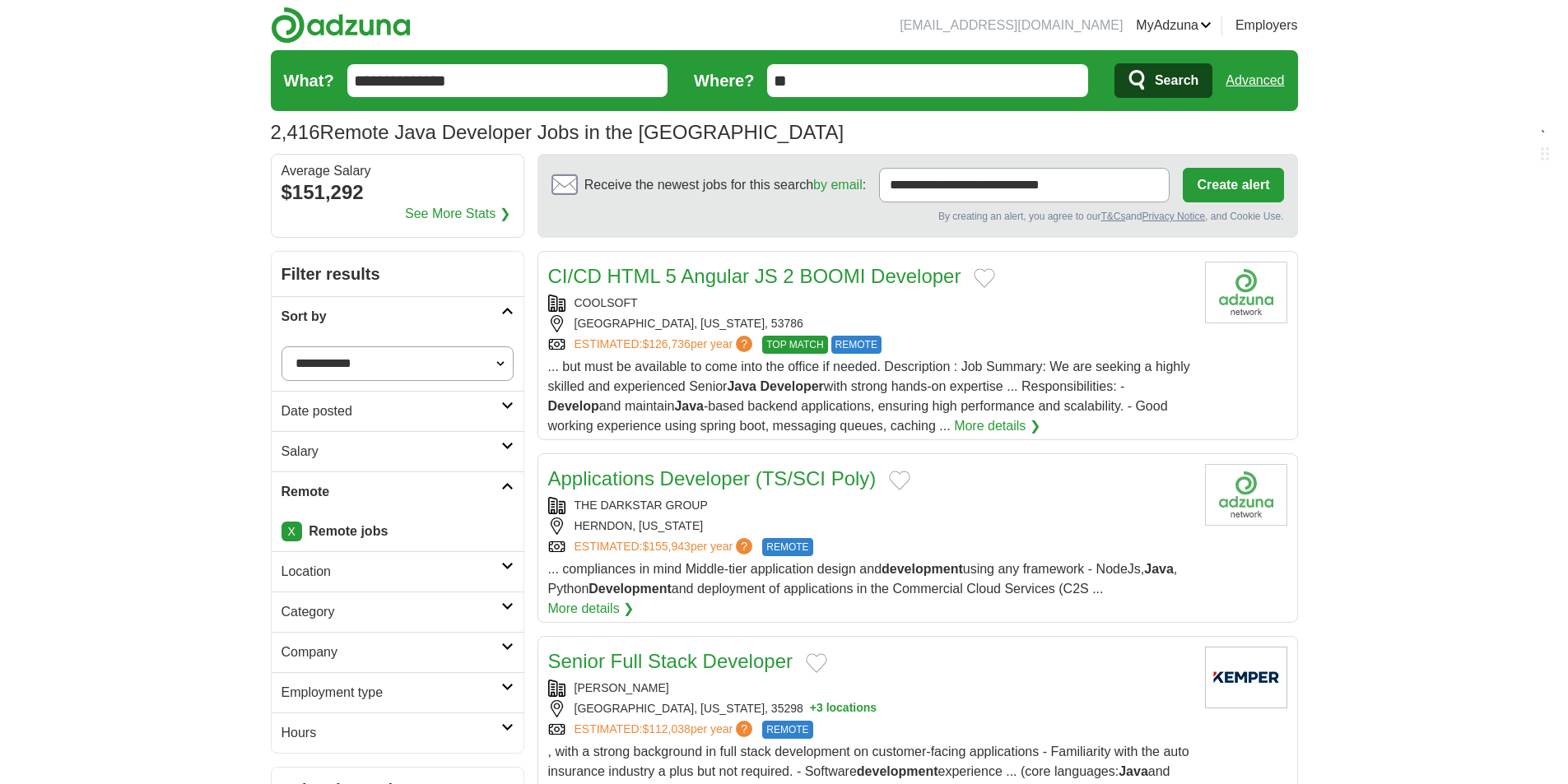
click at [1002, 337] on div "ESTIMATED: $126,736 per year ? TOP MATCH REMOTE" at bounding box center [870, 344] width 644 height 18
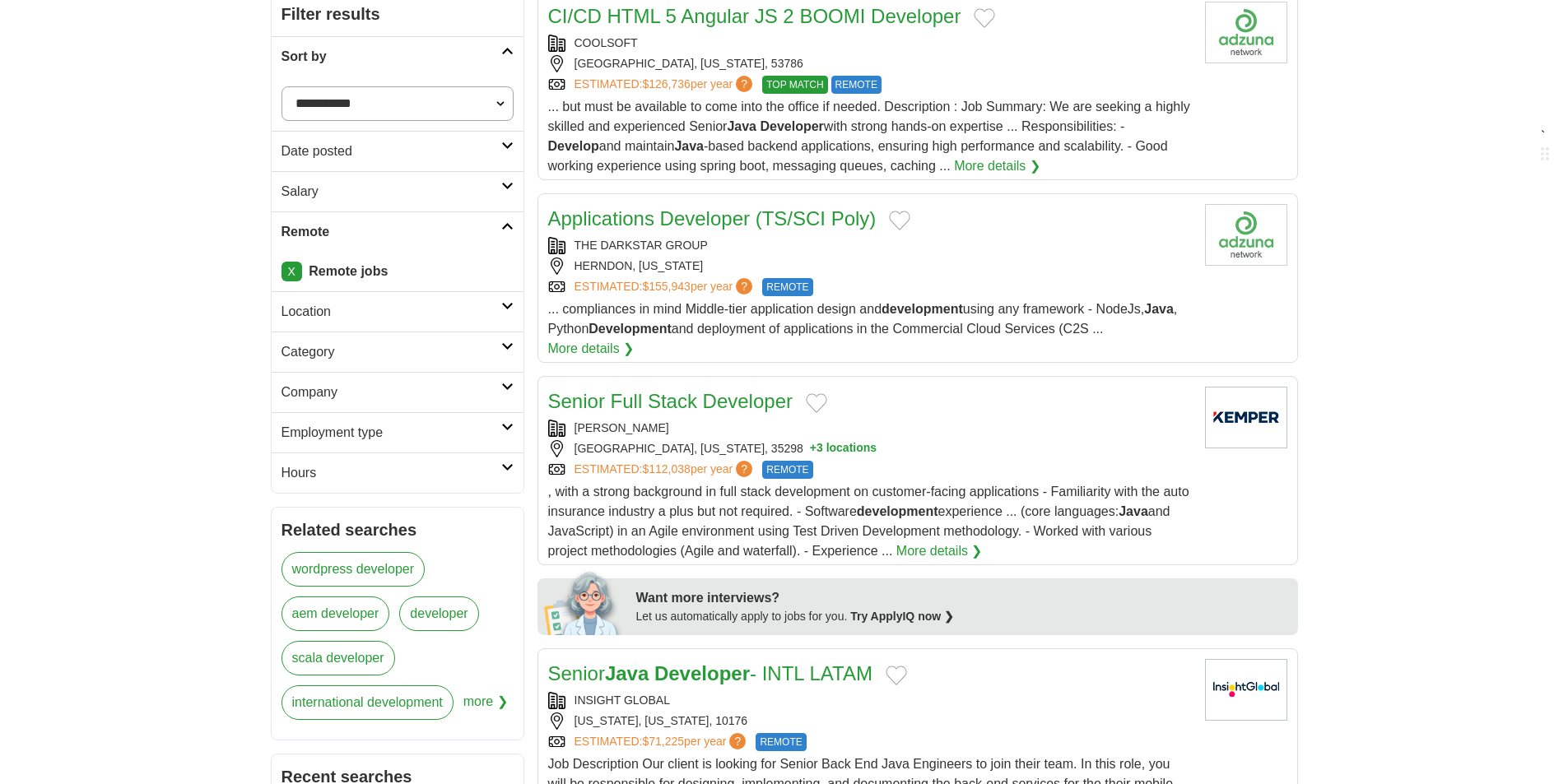
scroll to position [412, 0]
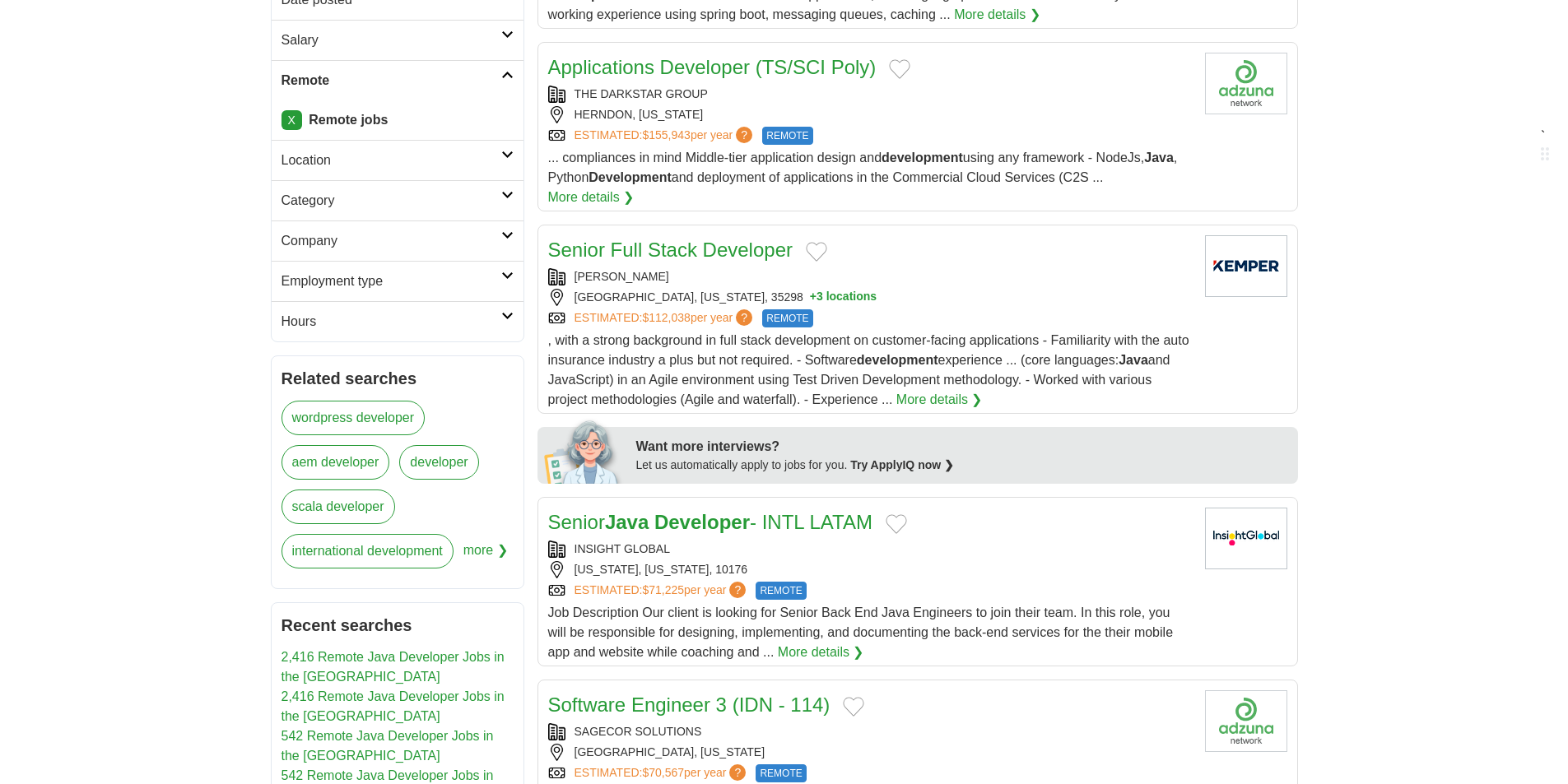
click at [937, 137] on div "ESTIMATED: $155,943 per year ? REMOTE" at bounding box center [870, 136] width 644 height 18
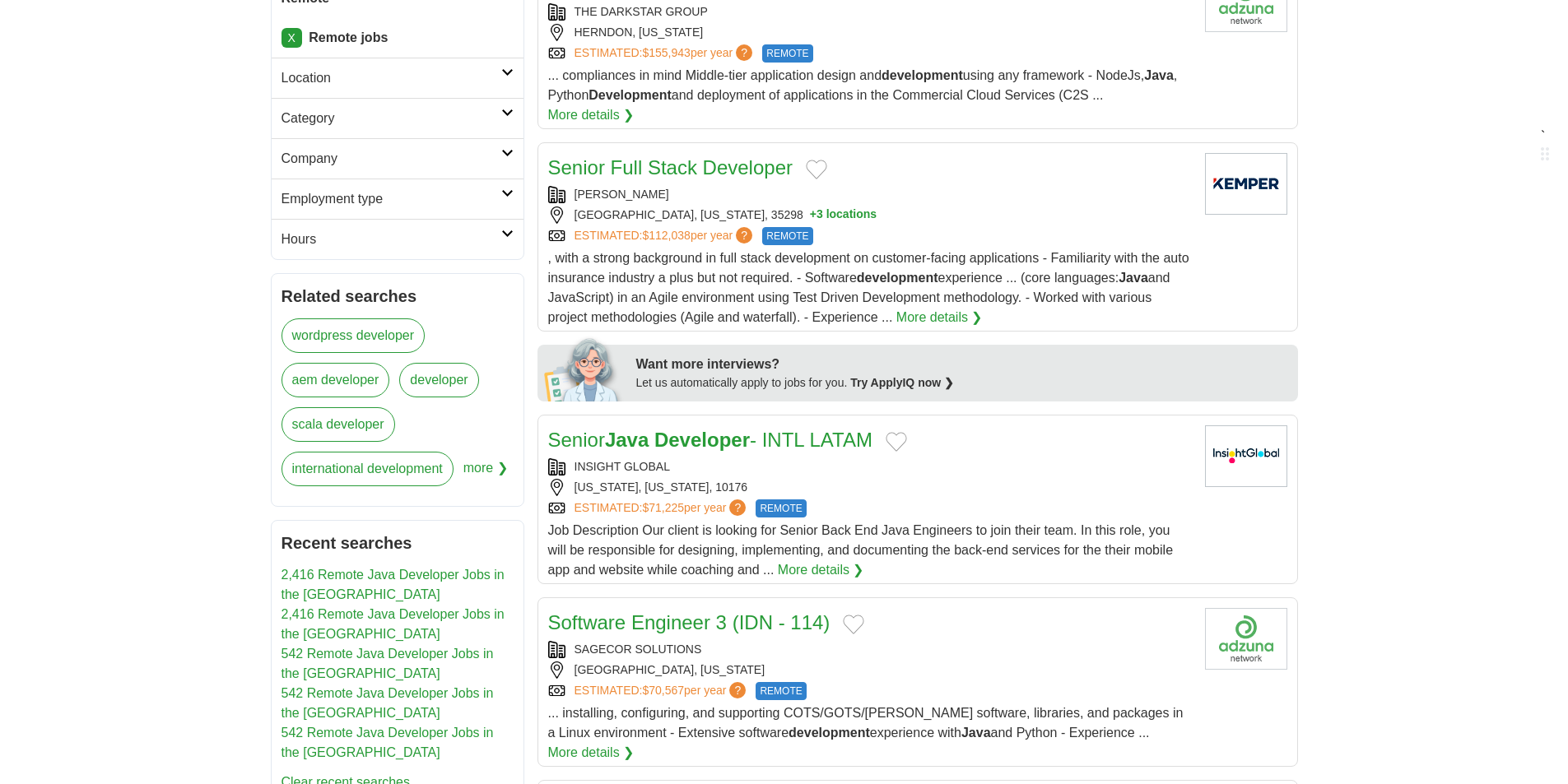
click at [954, 165] on div "Senior Full Stack Developer KEMPER BIRMINGHAM, ALABAMA, 35298 + 3 locations EST…" at bounding box center [870, 240] width 644 height 174
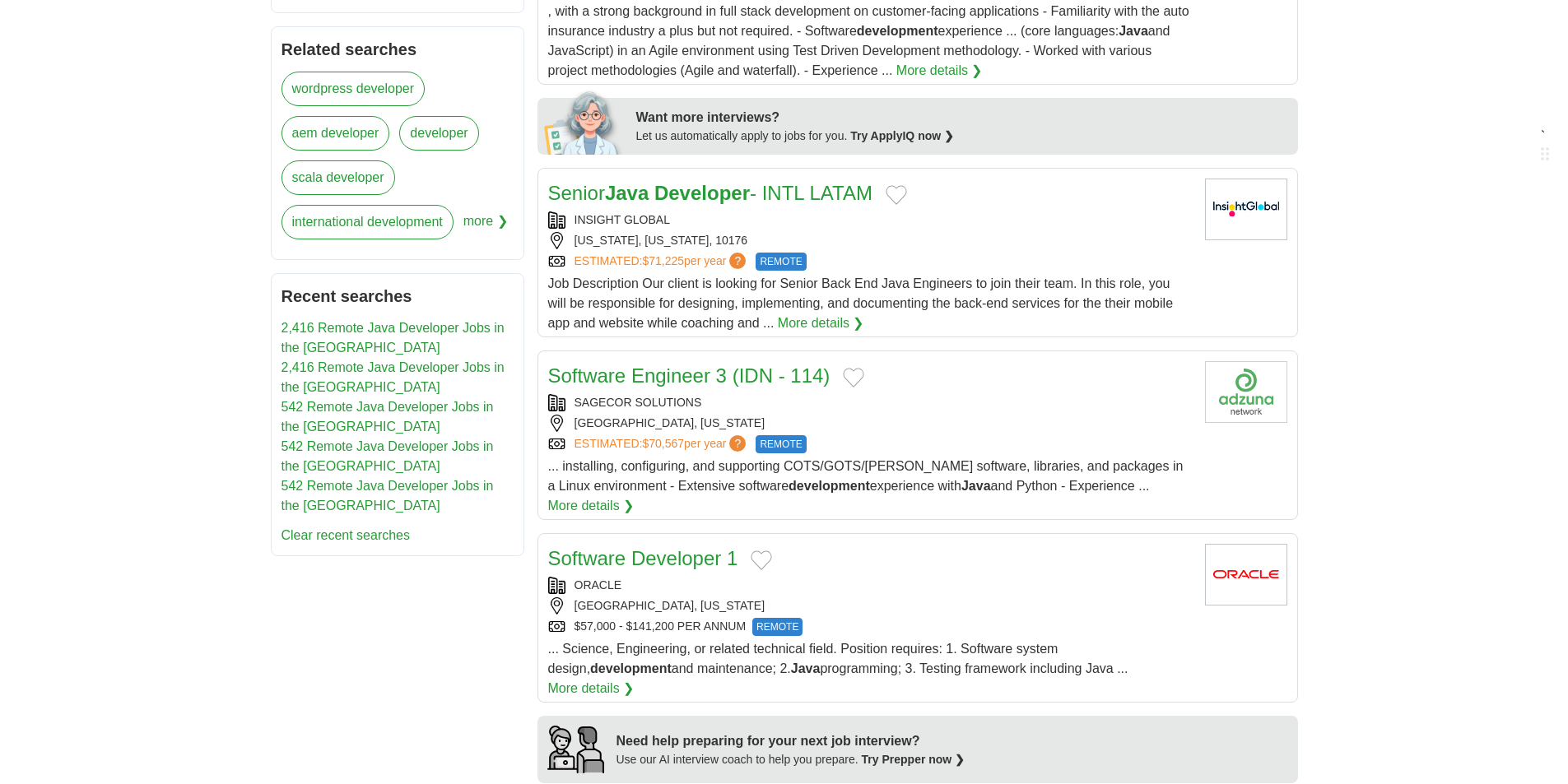
click at [918, 211] on div "INSIGHT GLOBAL" at bounding box center [870, 219] width 644 height 17
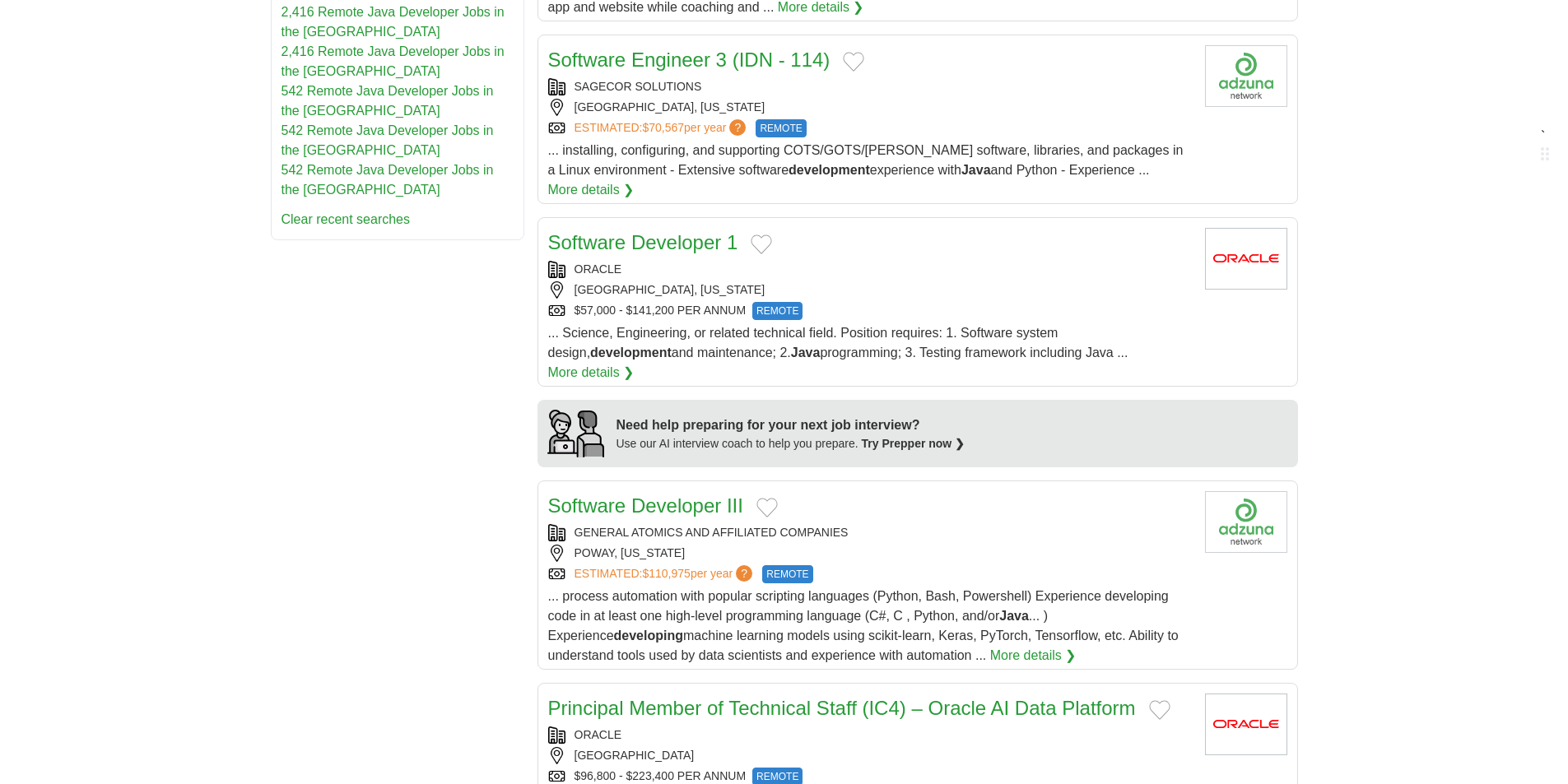
scroll to position [1070, 0]
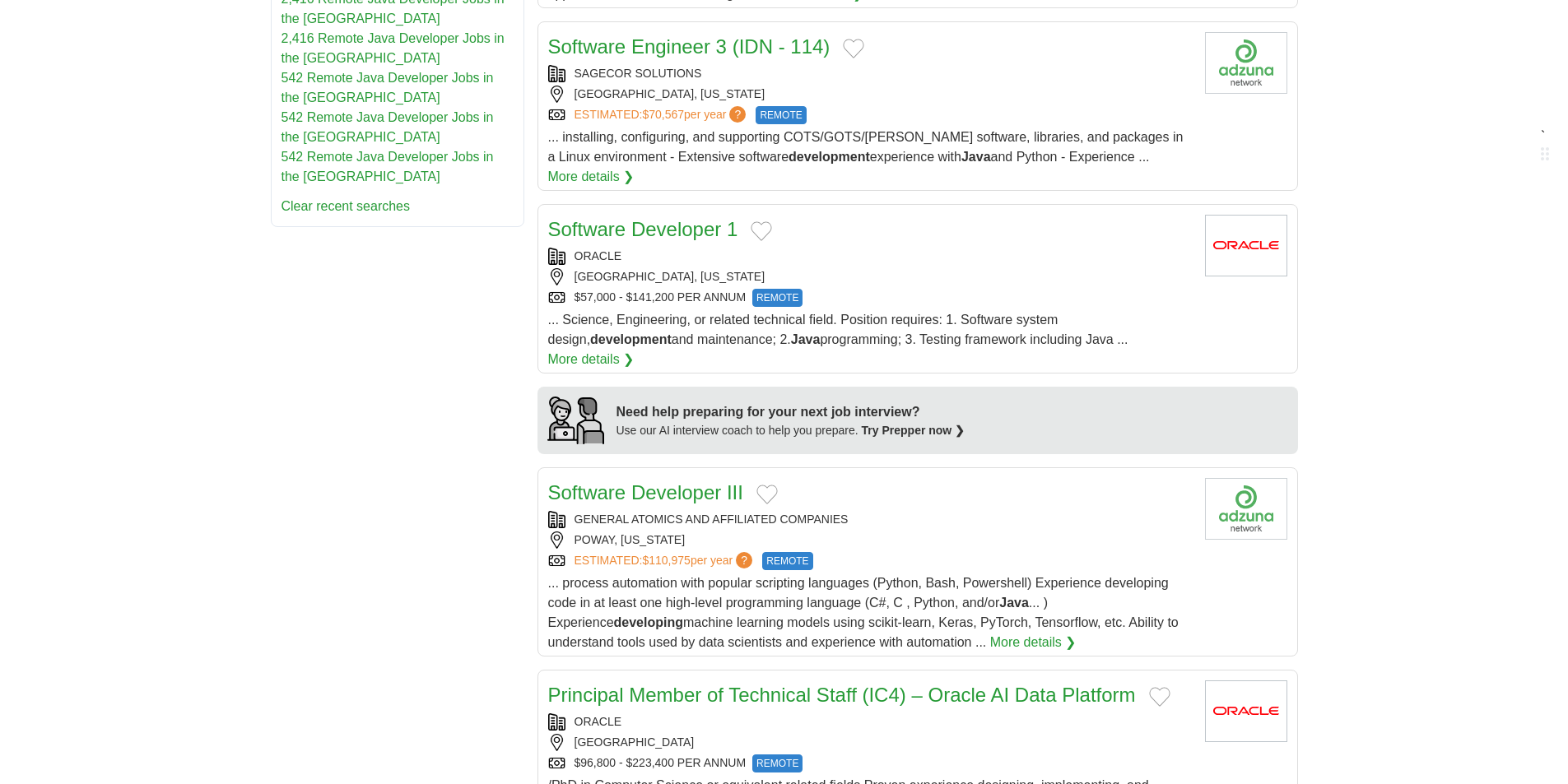
click at [1060, 107] on div "Software Engineer 3 (IDN - 114) SAGECOR SOLUTIONS ANNAPOLIS JUNCTION, MARYLAND …" at bounding box center [870, 110] width 644 height 155
click at [1027, 268] on div "AUSTIN, TEXAS" at bounding box center [870, 276] width 644 height 17
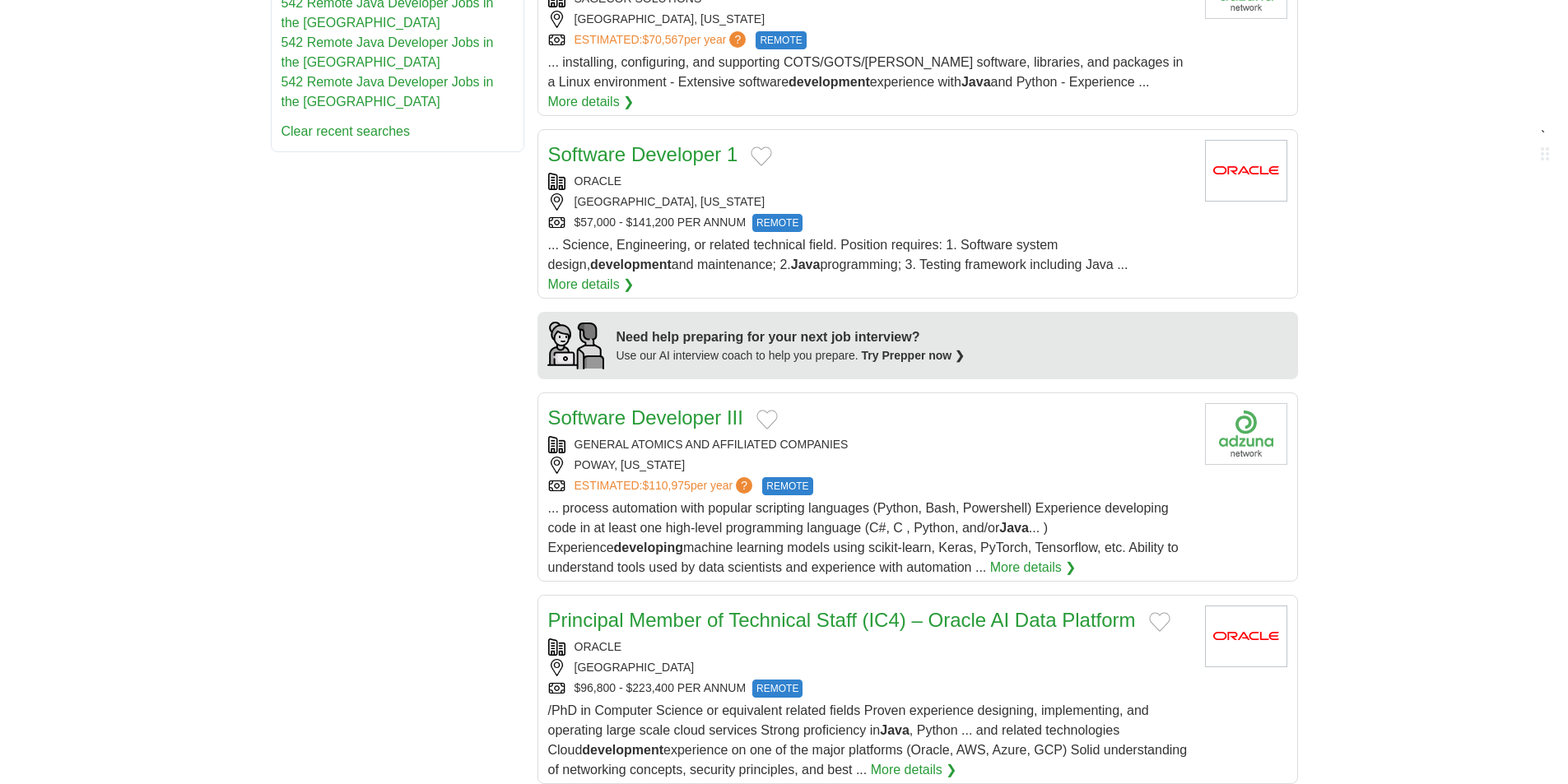
scroll to position [1234, 0]
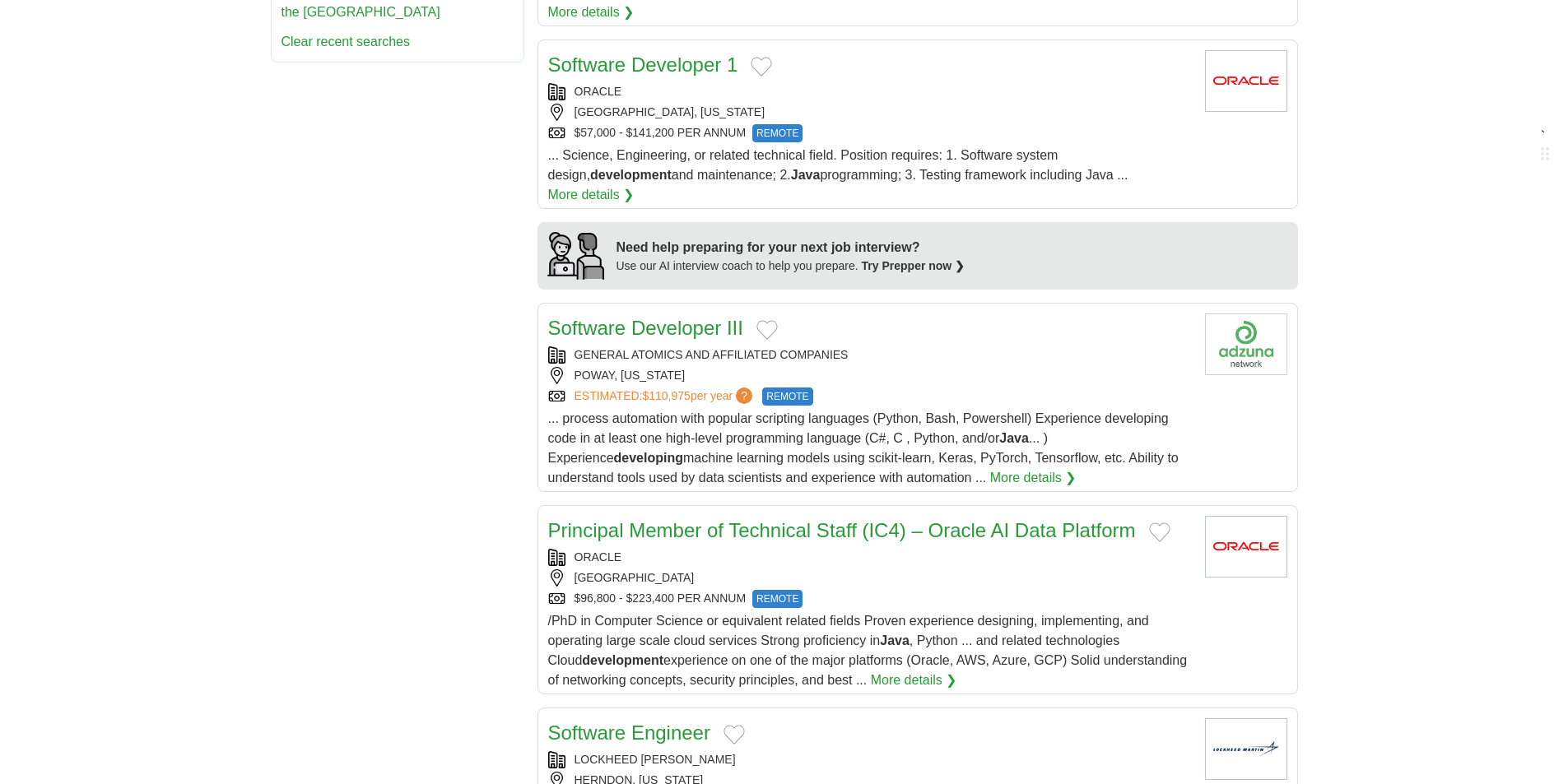
click at [963, 346] on div "GENERAL ATOMICS AND AFFILIATED COMPANIES" at bounding box center [870, 354] width 644 height 17
click at [907, 516] on div "Principal Member of Technical Staff (IC4) – Oracle AI Data Platform ORACLE UNIT…" at bounding box center [870, 603] width 644 height 174
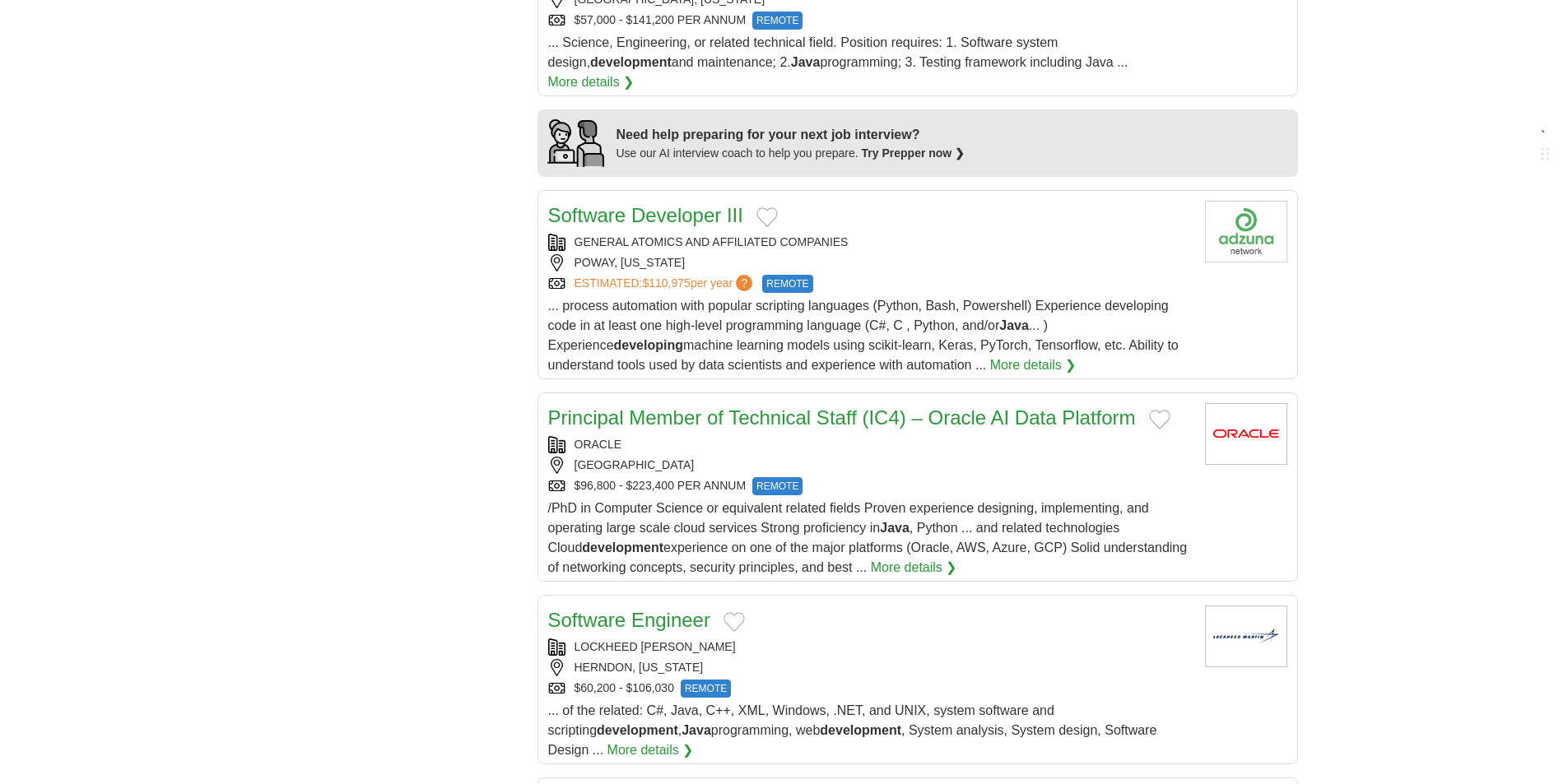
scroll to position [1564, 0]
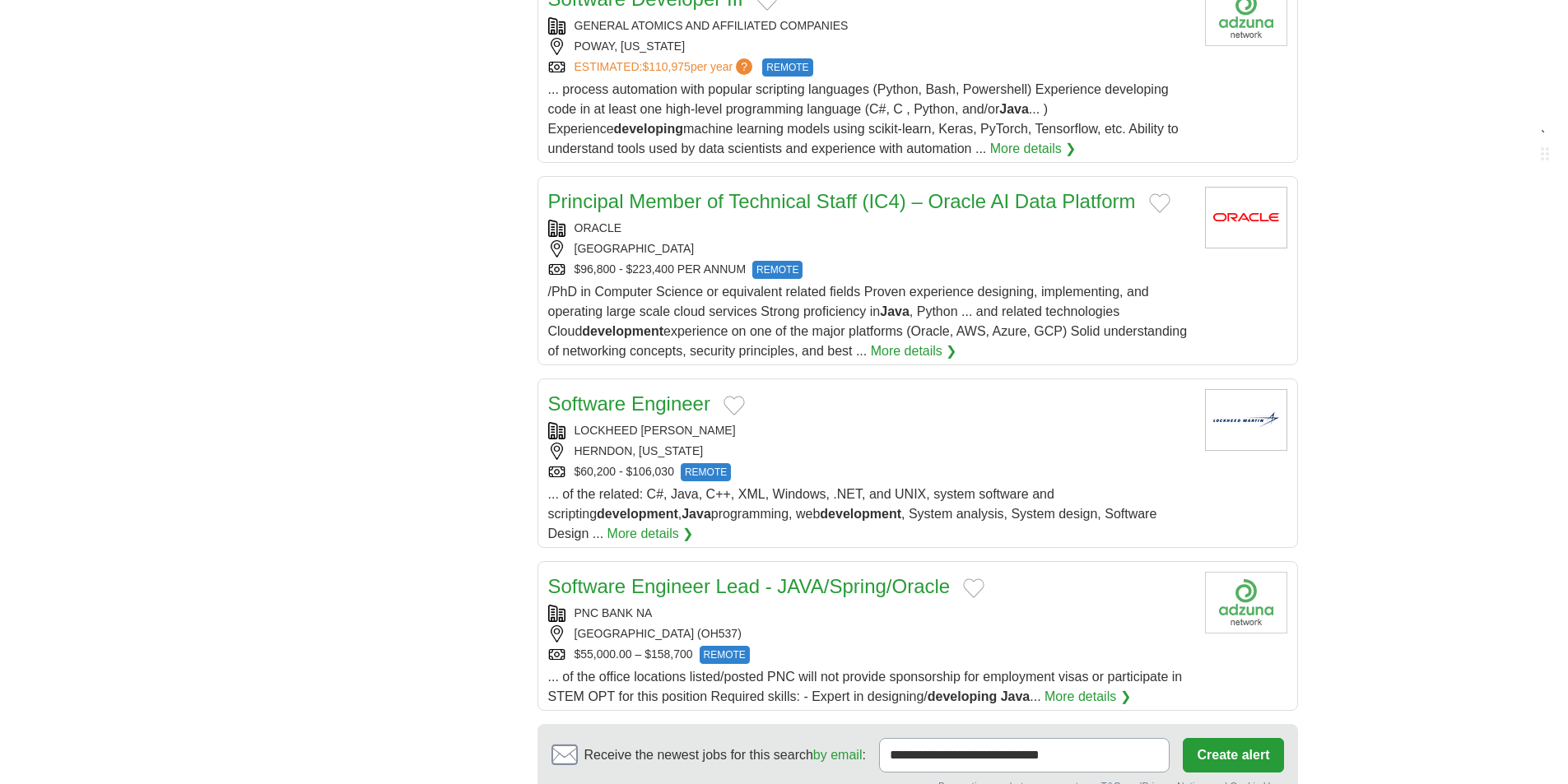
click at [946, 422] on div "LOCKHEED [PERSON_NAME]" at bounding box center [870, 430] width 644 height 17
click at [906, 572] on div "Software Engineer Lead - JAVA/Spring/Oracle PNC BANK NA STRONGSVILLE TECHNOLOGY…" at bounding box center [870, 639] width 644 height 135
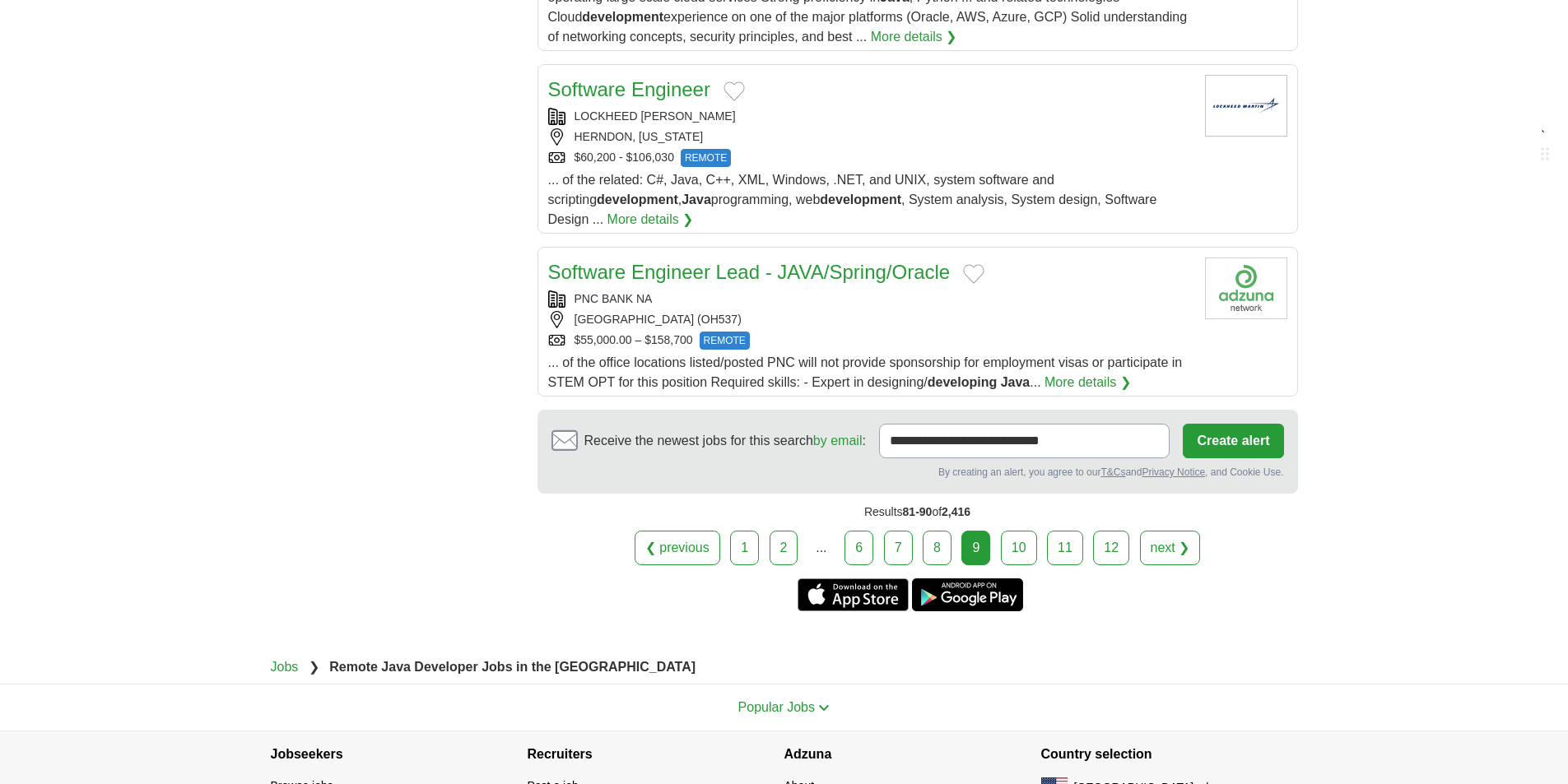
scroll to position [1911, 0]
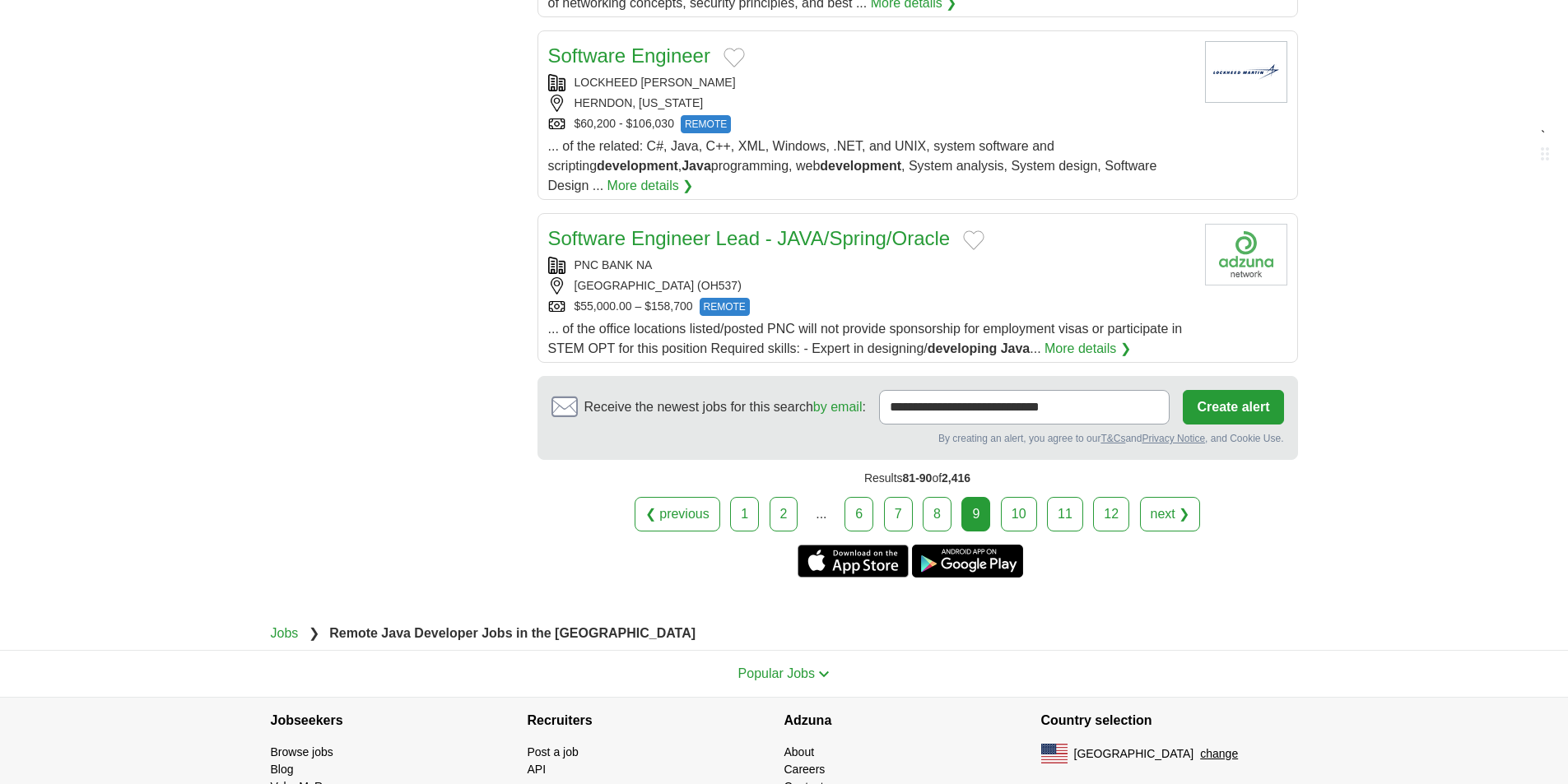
click at [1027, 497] on link "10" at bounding box center [1019, 514] width 36 height 34
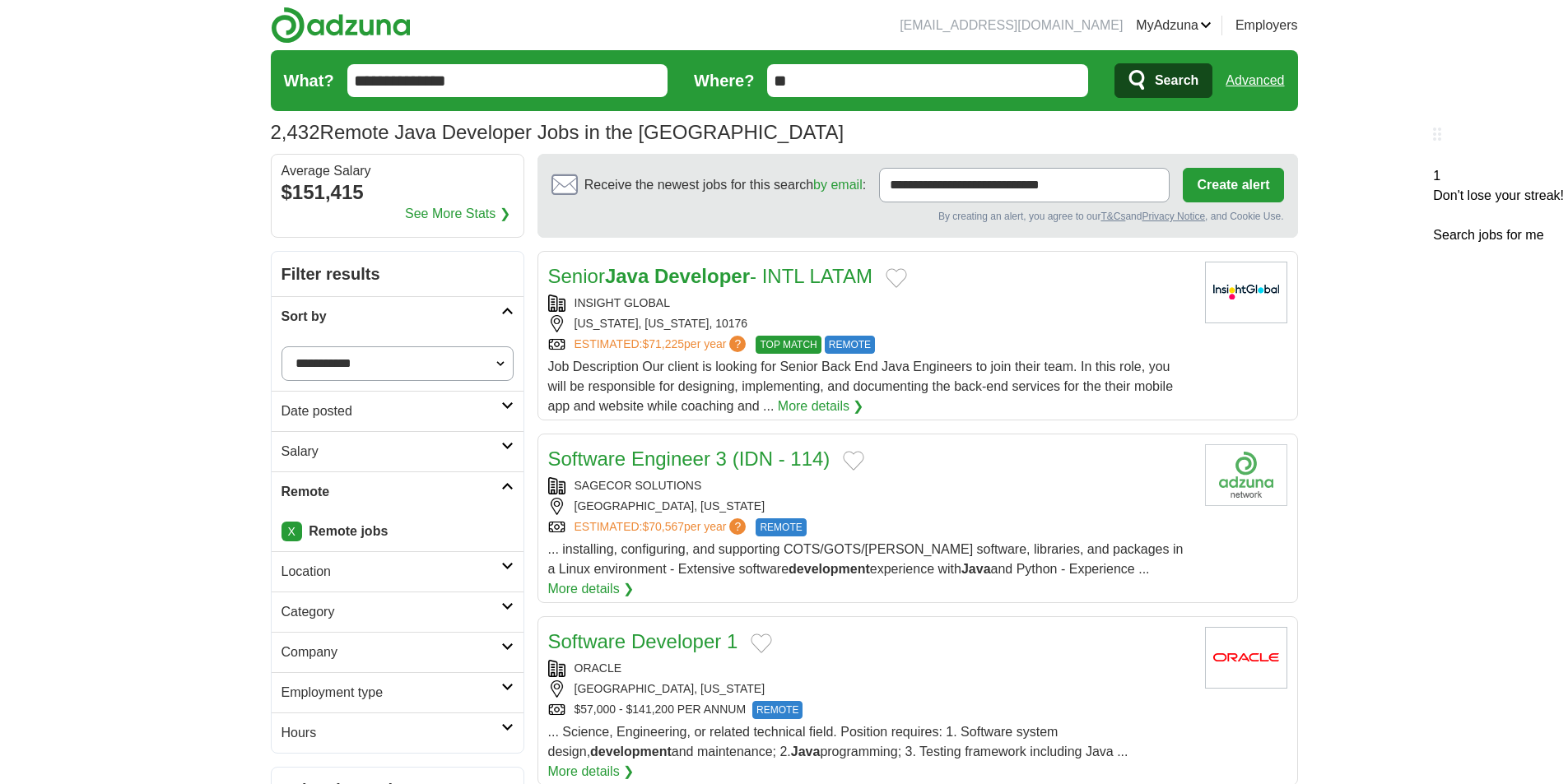
scroll to position [165, 0]
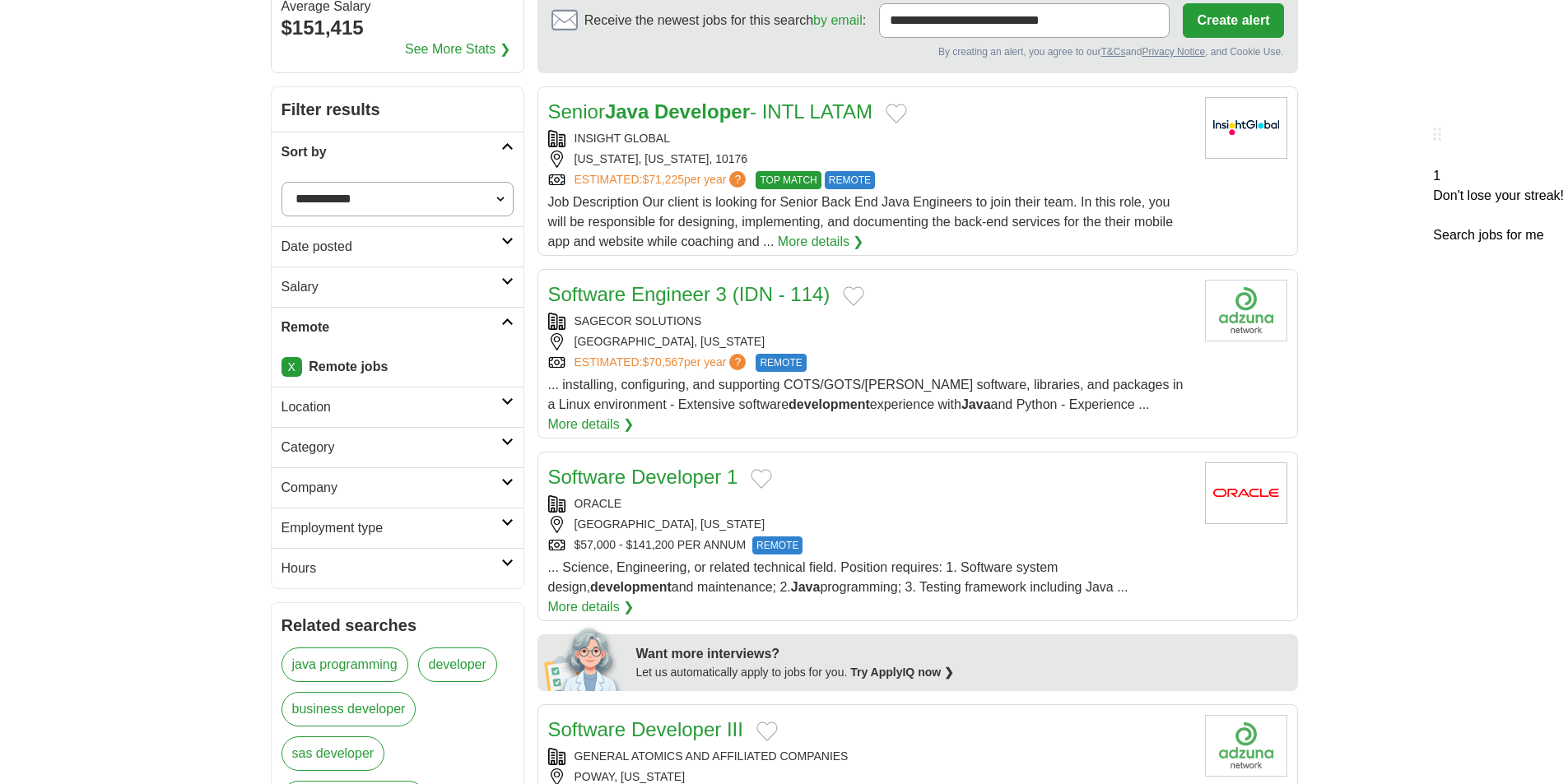
click at [1060, 131] on div "INSIGHT GLOBAL" at bounding box center [870, 138] width 644 height 17
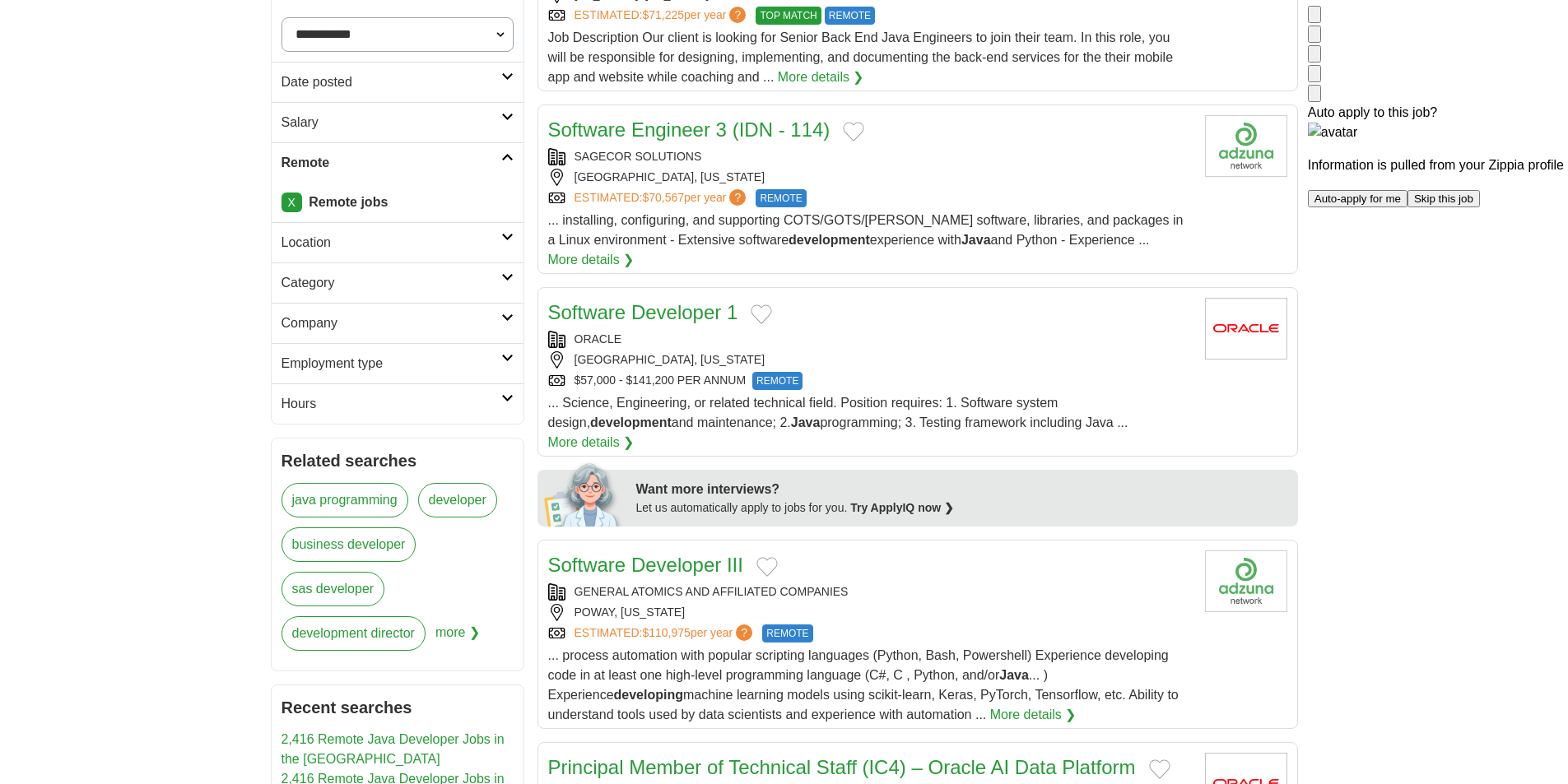
scroll to position [412, 0]
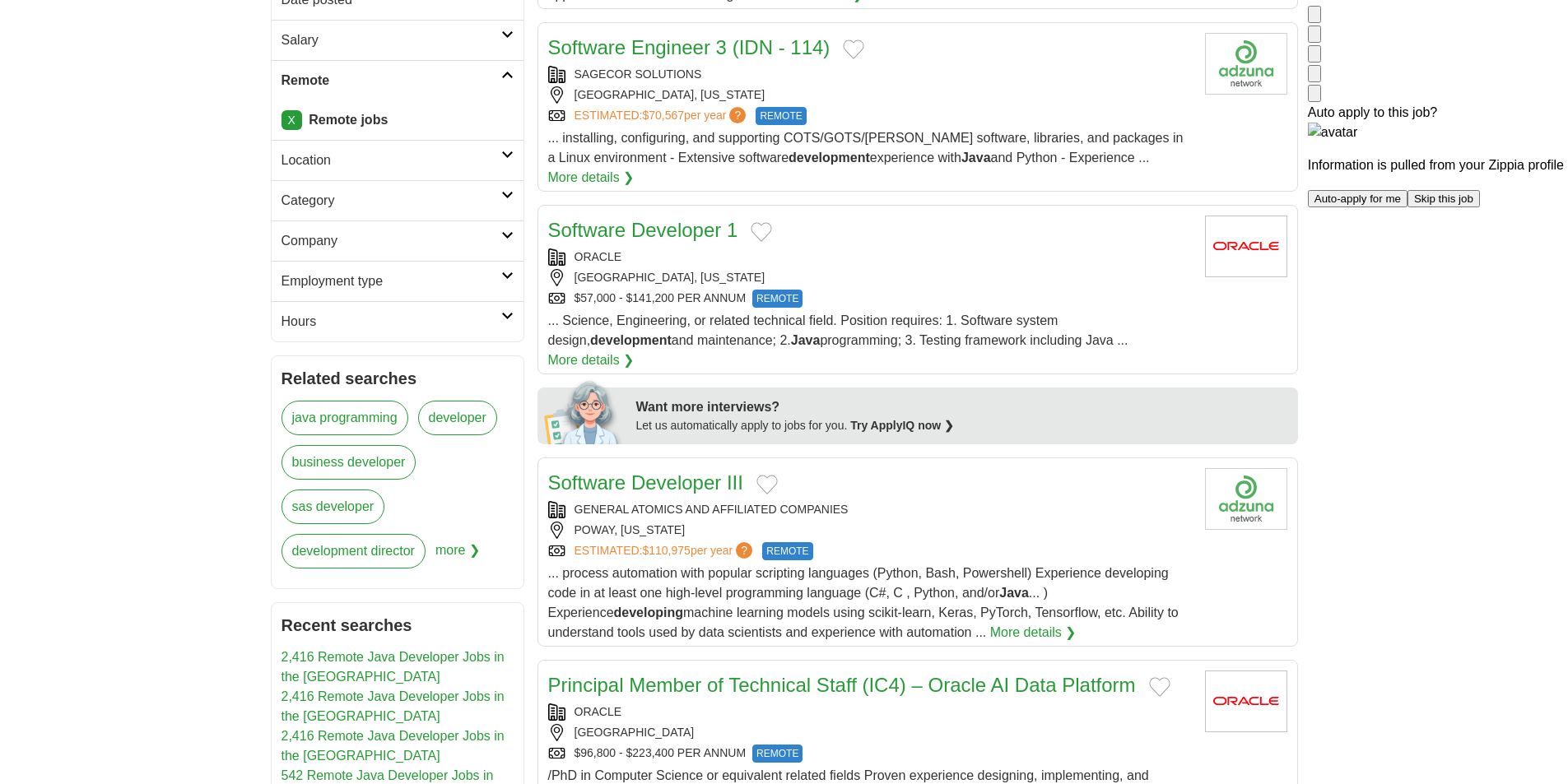
click at [922, 248] on div "ORACLE" at bounding box center [870, 256] width 644 height 17
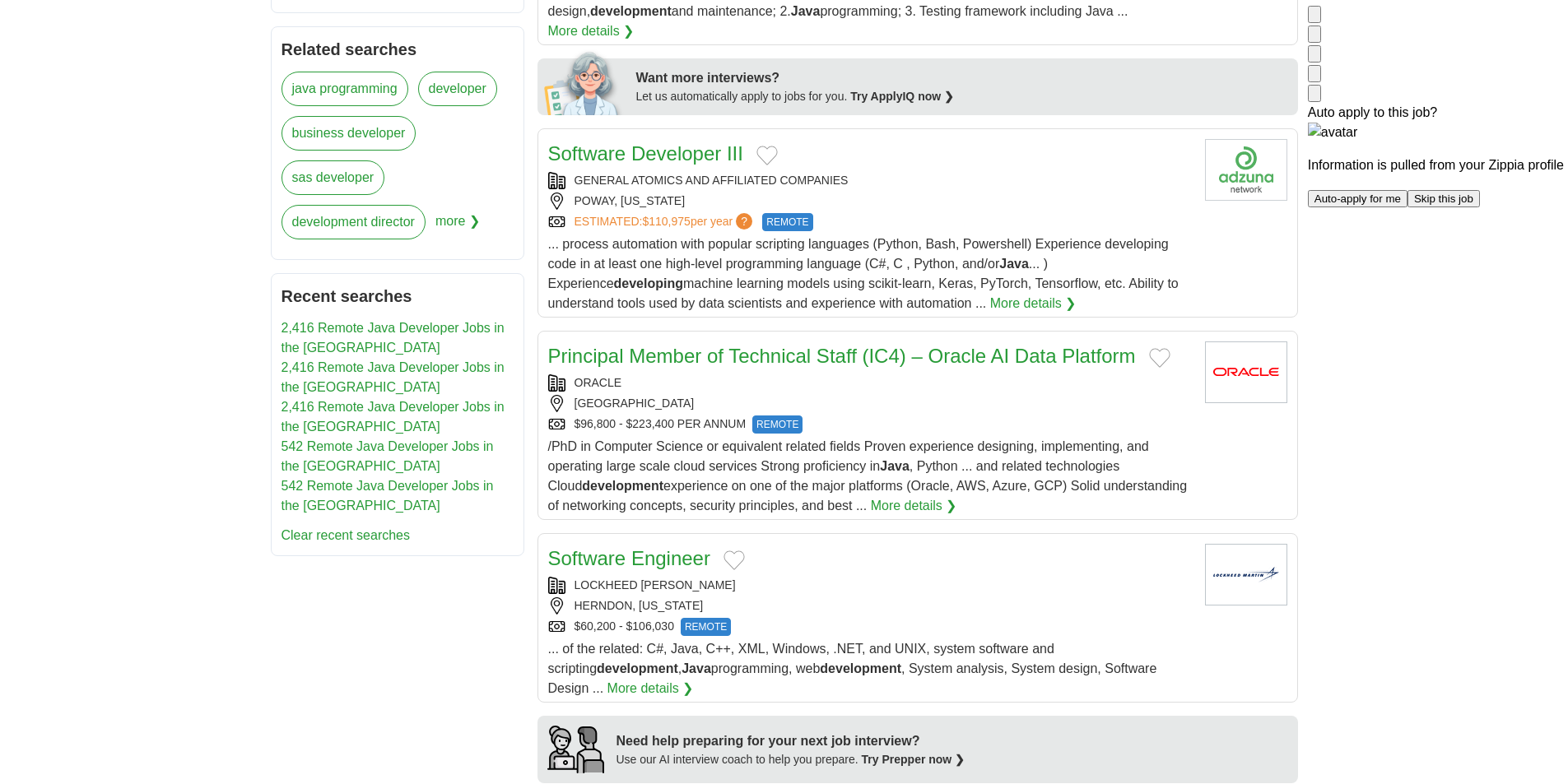
click at [908, 192] on div "POWAY, [US_STATE]" at bounding box center [870, 200] width 644 height 17
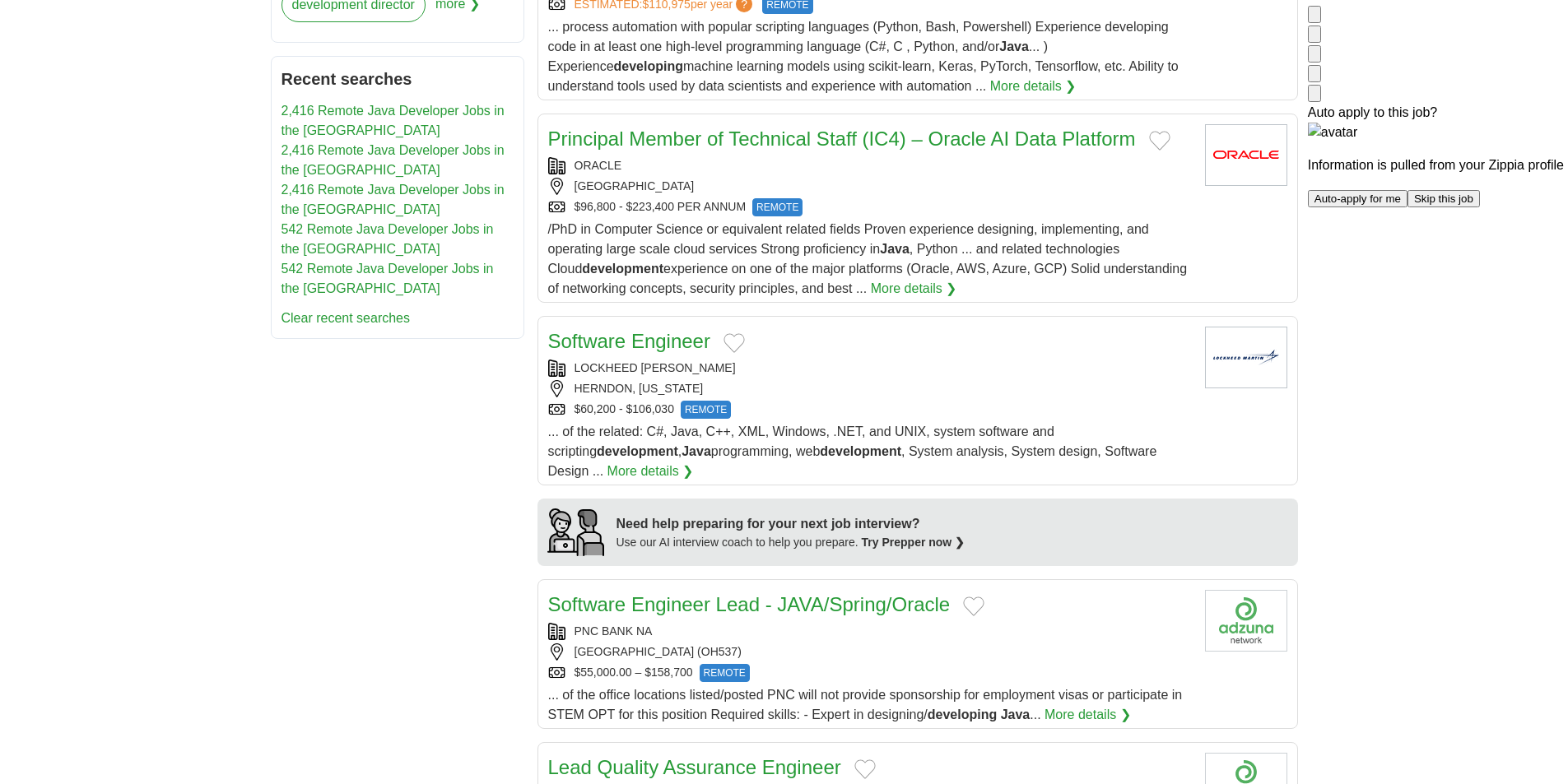
scroll to position [987, 0]
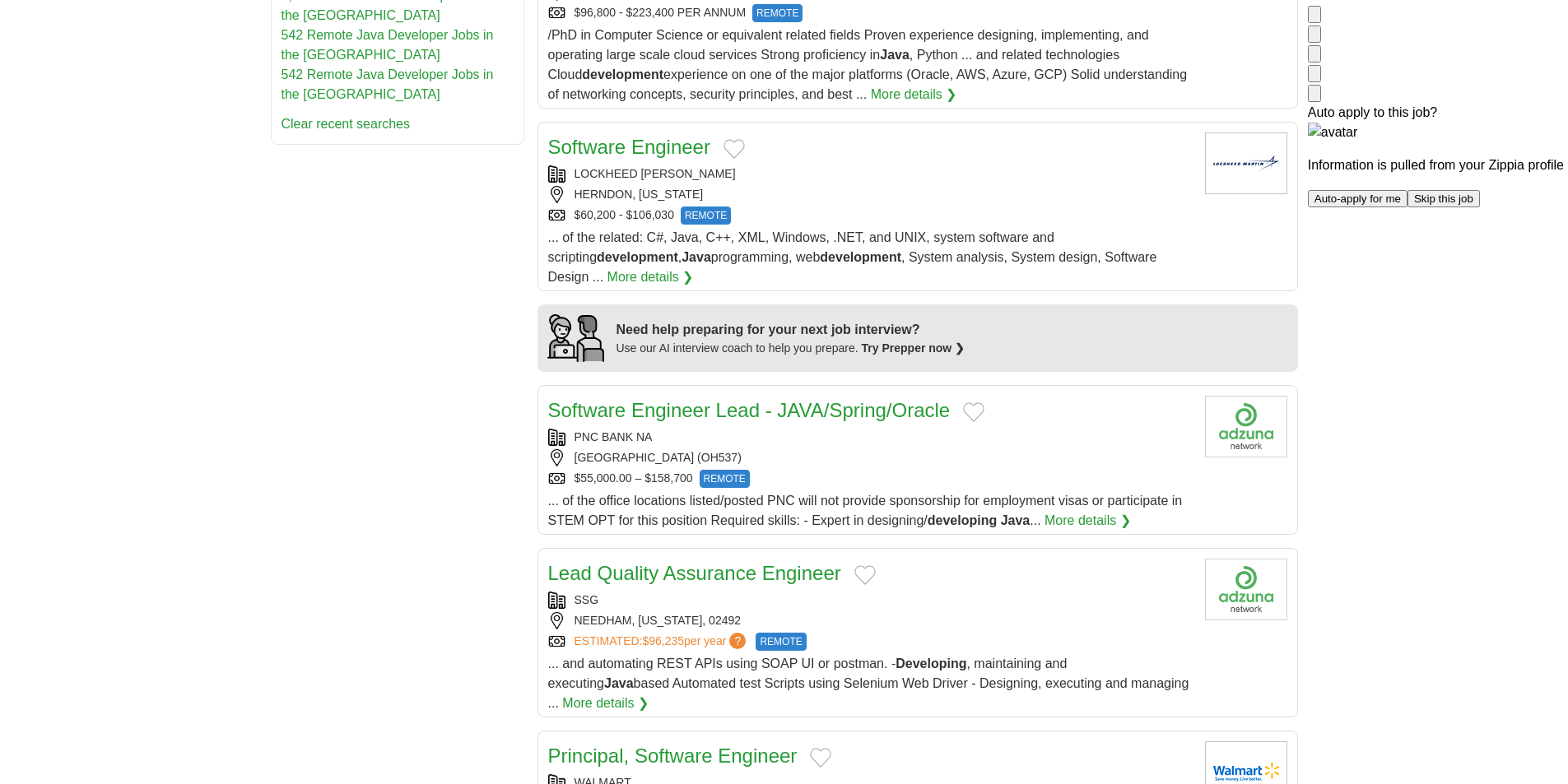
click at [936, 186] on div "HERNDON, VIRGINIA" at bounding box center [870, 194] width 644 height 17
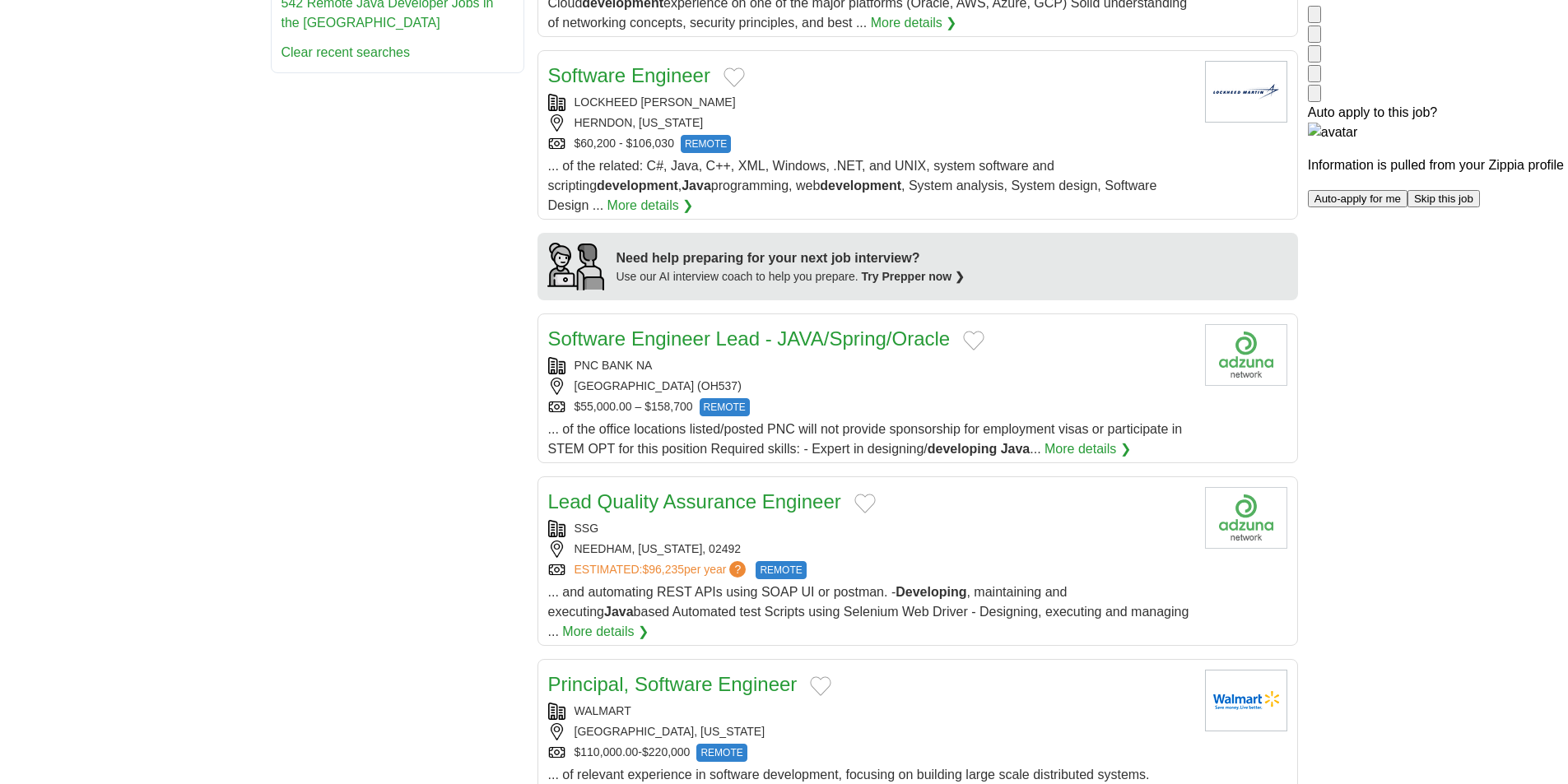
scroll to position [1316, 0]
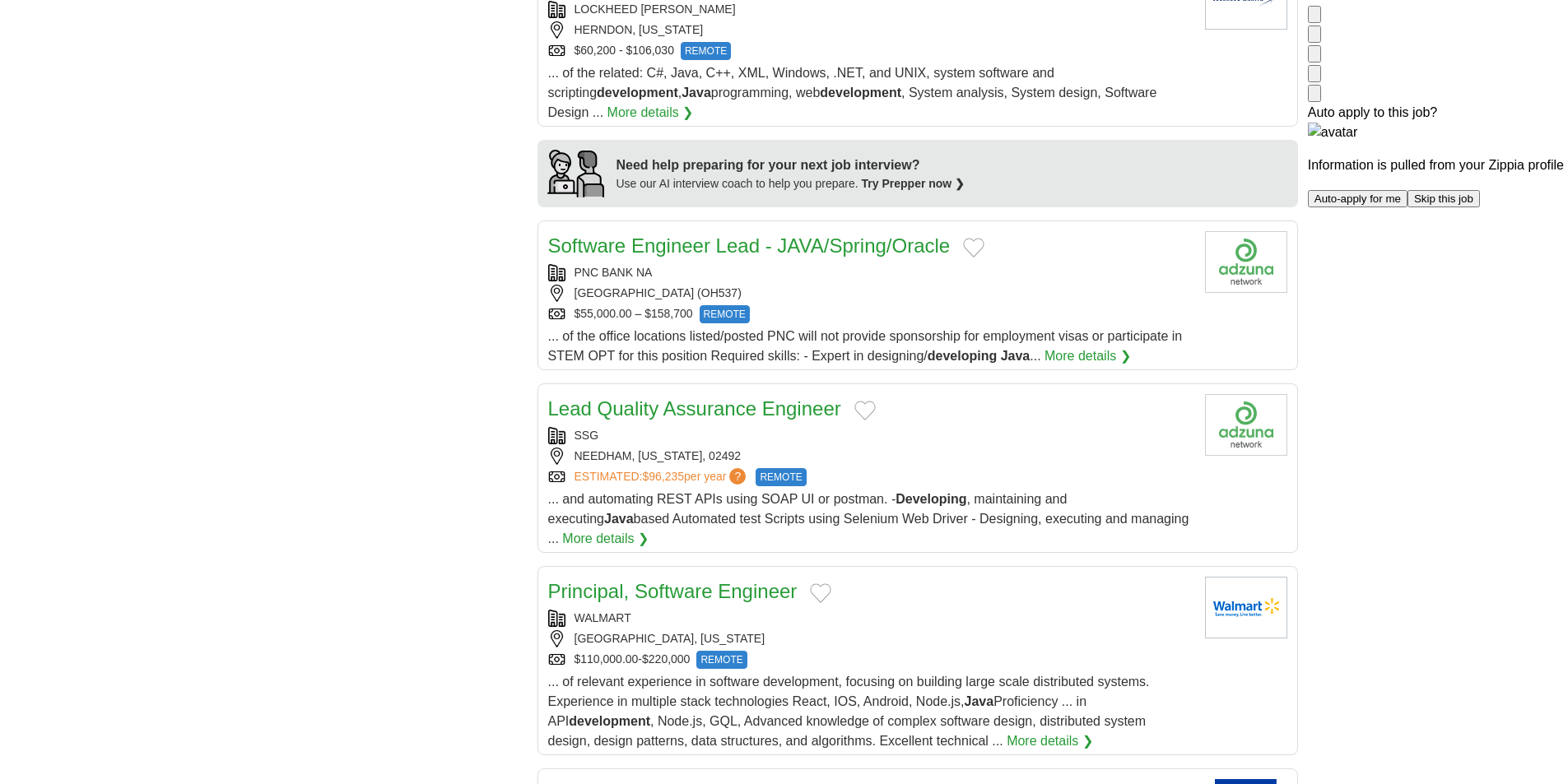
click at [1026, 285] on div "STRONGSVILLE TECHNOLOGY CENTER (OH537)" at bounding box center [870, 293] width 644 height 17
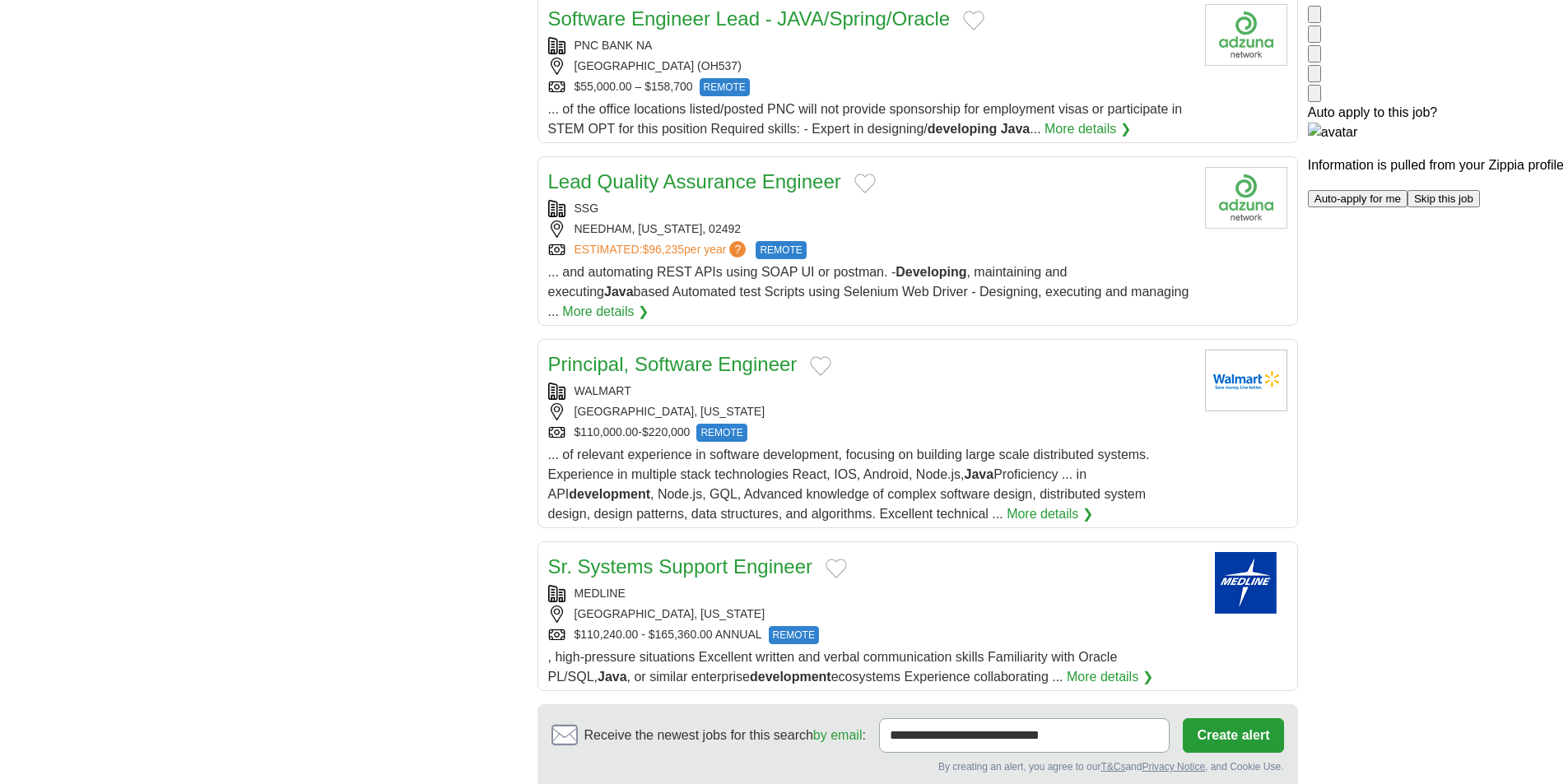
scroll to position [1564, 0]
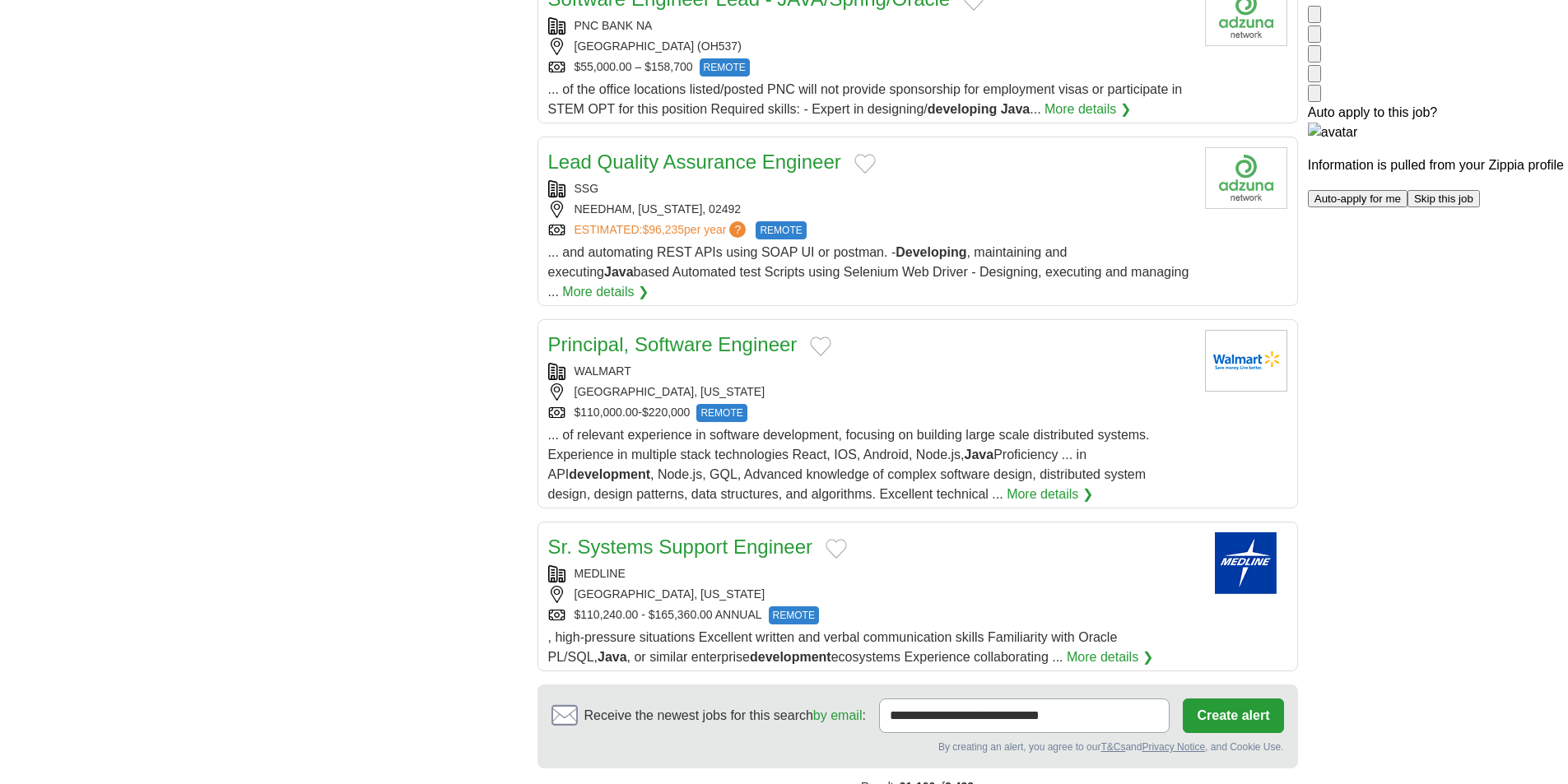
click at [1041, 180] on div "SSG NEEDHAM, MASSACHUSETTS, 02492 ESTIMATED: $96,235 per year ? REMOTE" at bounding box center [870, 209] width 644 height 59
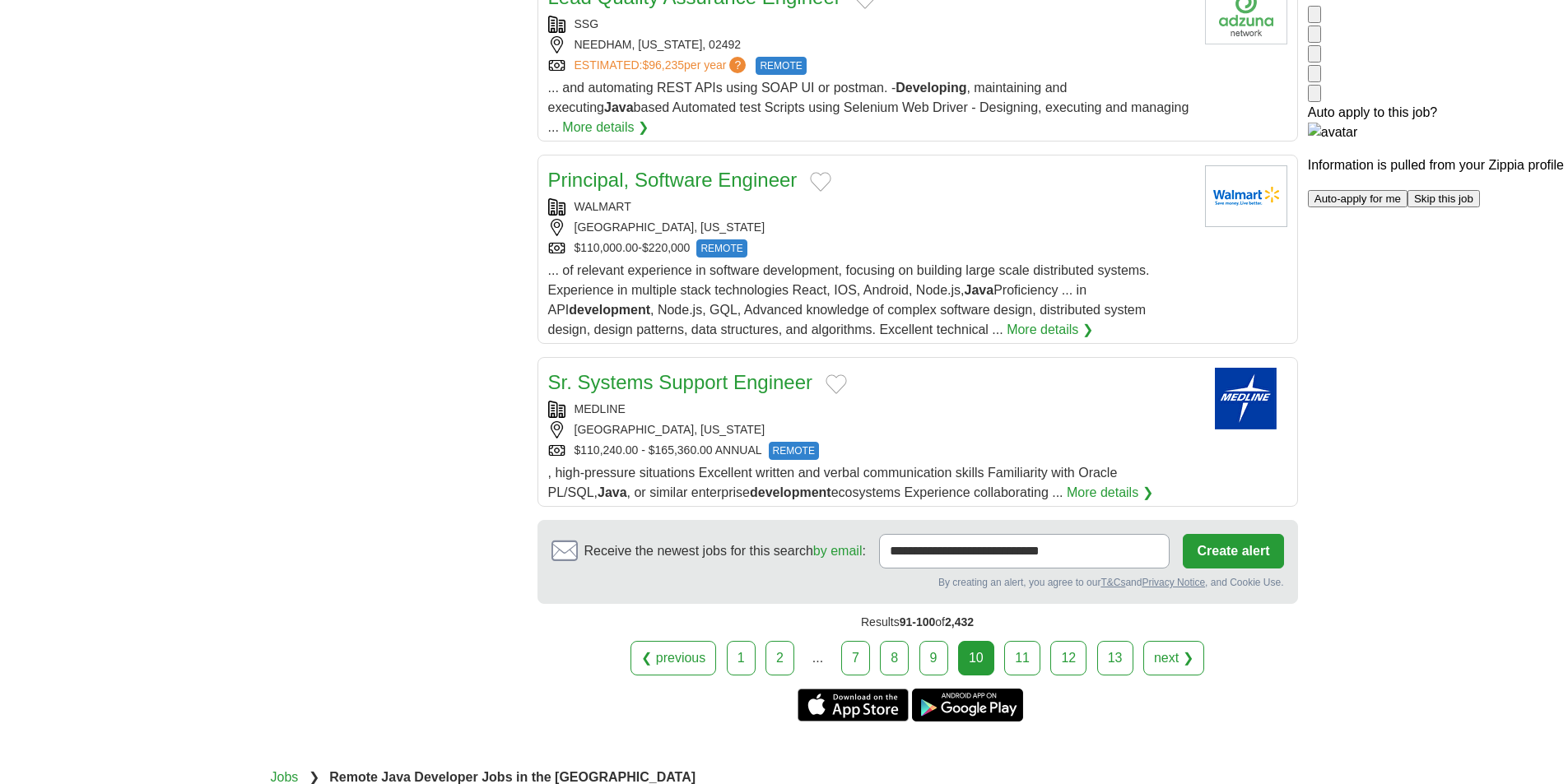
click at [939, 239] on div "$110,000.00-$220,000 REMOTE" at bounding box center [870, 248] width 644 height 18
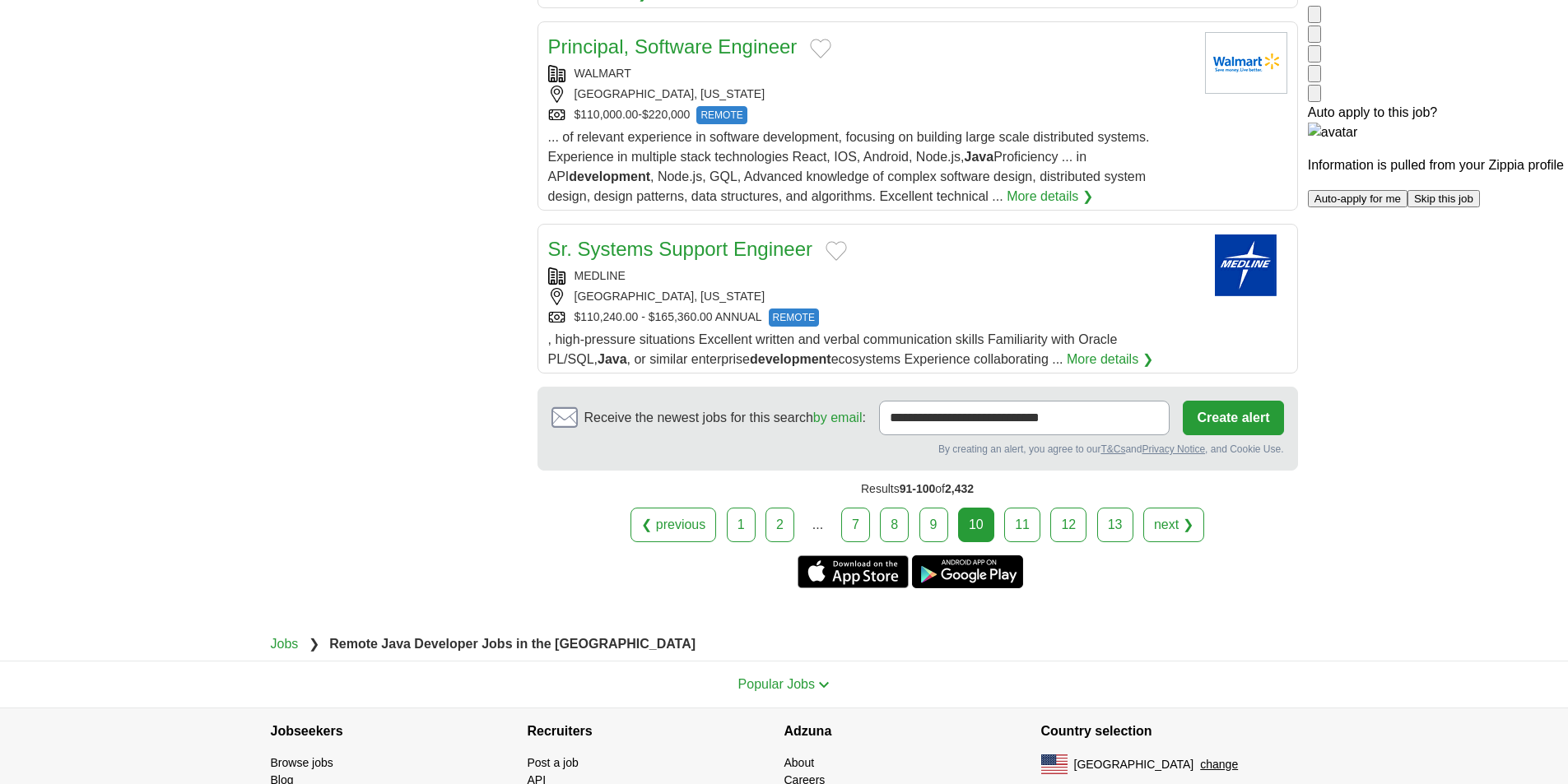
scroll to position [1872, 0]
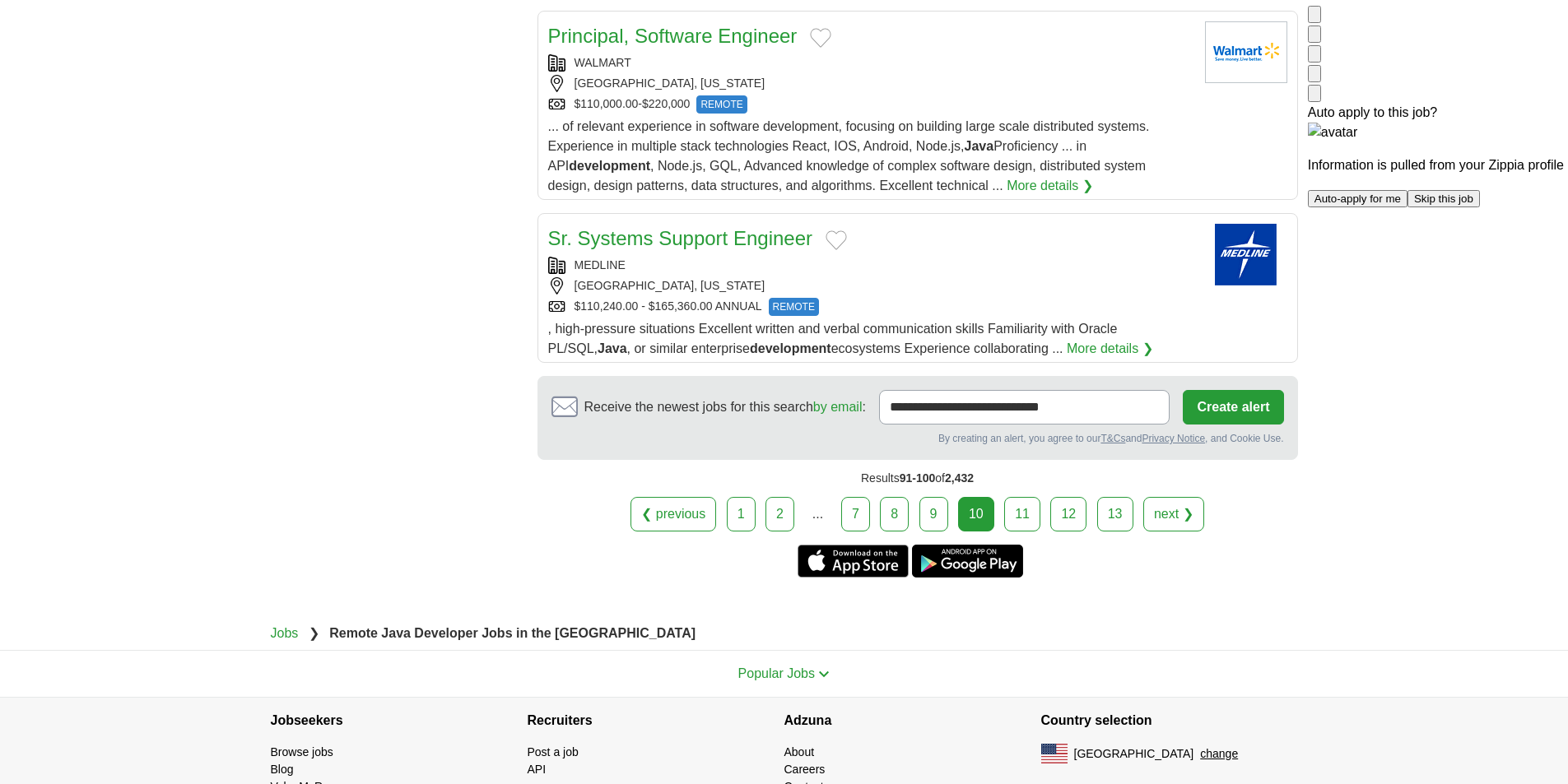
click at [1019, 497] on link "11" at bounding box center [1022, 514] width 36 height 34
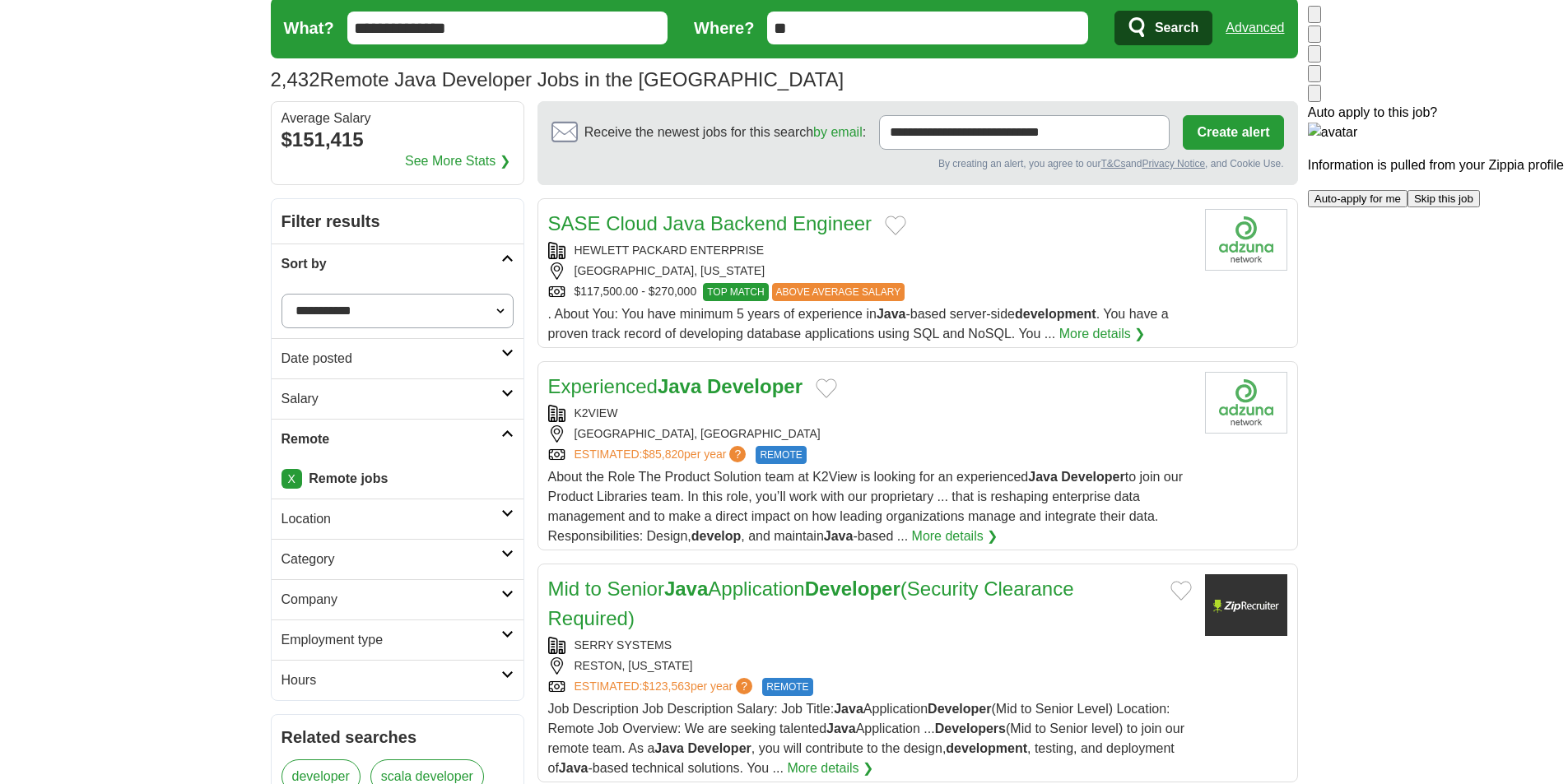
scroll to position [83, 0]
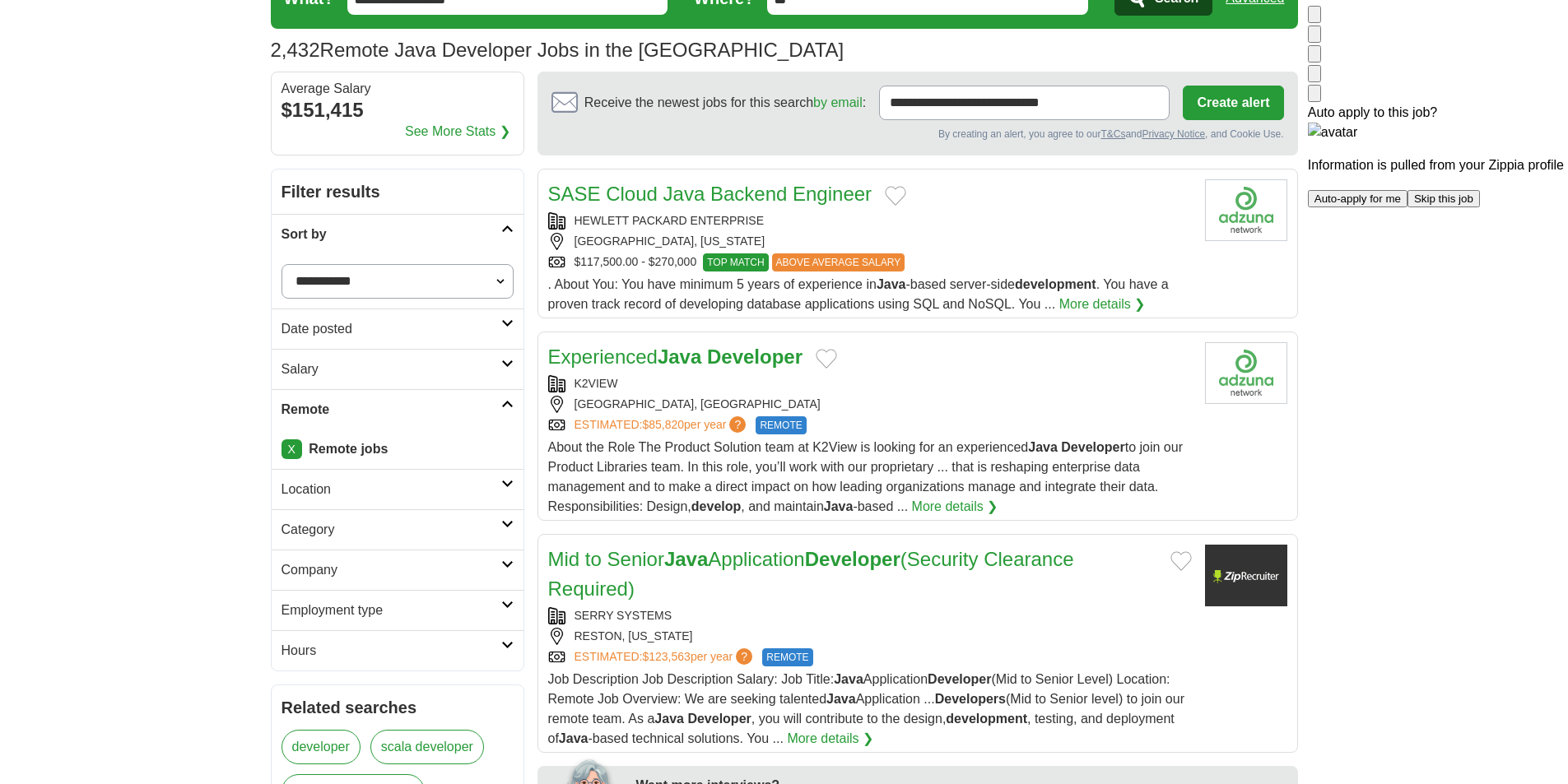
click at [936, 227] on div "HEWLETT PACKARD ENTERPRISE" at bounding box center [870, 220] width 644 height 17
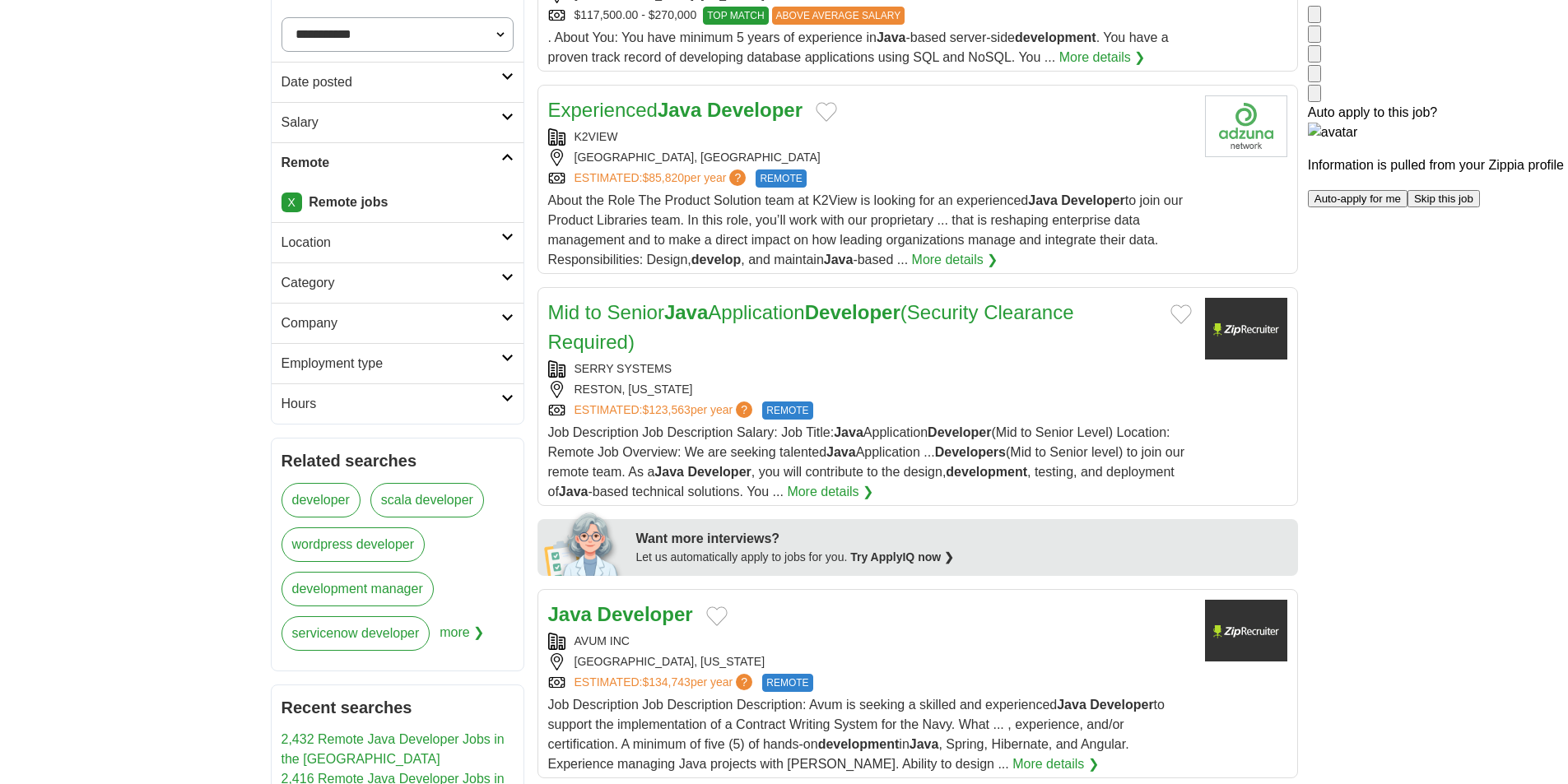
click at [951, 177] on div "ESTIMATED: $85,820 per year ? REMOTE" at bounding box center [870, 179] width 644 height 18
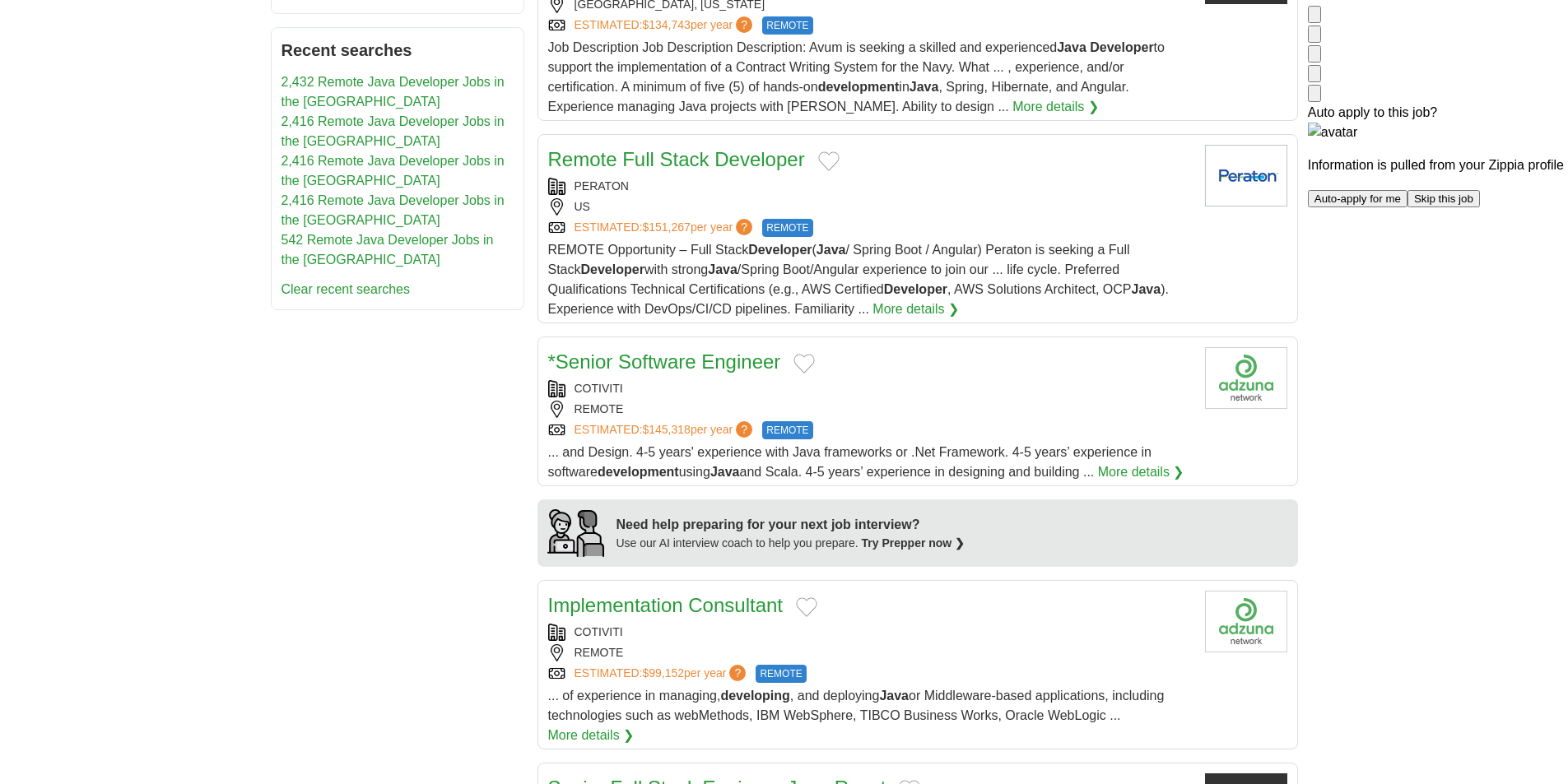
scroll to position [987, 0]
click at [944, 194] on div "PERATON US ESTIMATED: $151,267 per year ? REMOTE" at bounding box center [870, 207] width 644 height 59
click at [888, 390] on div "COTIVITI" at bounding box center [870, 388] width 644 height 17
click at [906, 620] on div "Implementation Consultant COTIVITI REMOTE ESTIMATED: $99,152 per year ? REMOTE …" at bounding box center [870, 667] width 644 height 155
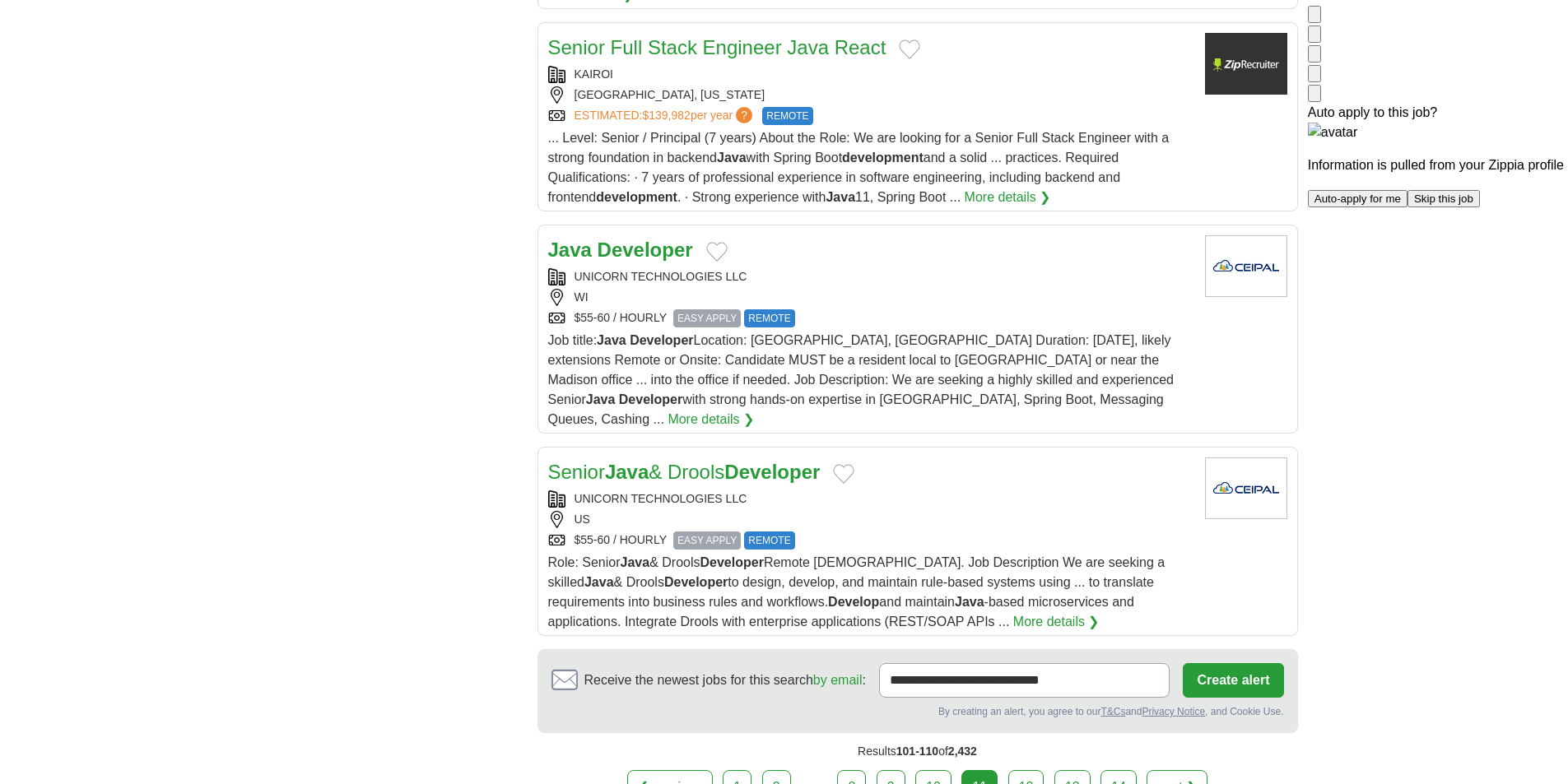
scroll to position [1728, 0]
click at [927, 288] on div "WI" at bounding box center [870, 296] width 644 height 17
click at [901, 510] on div "US" at bounding box center [870, 518] width 644 height 17
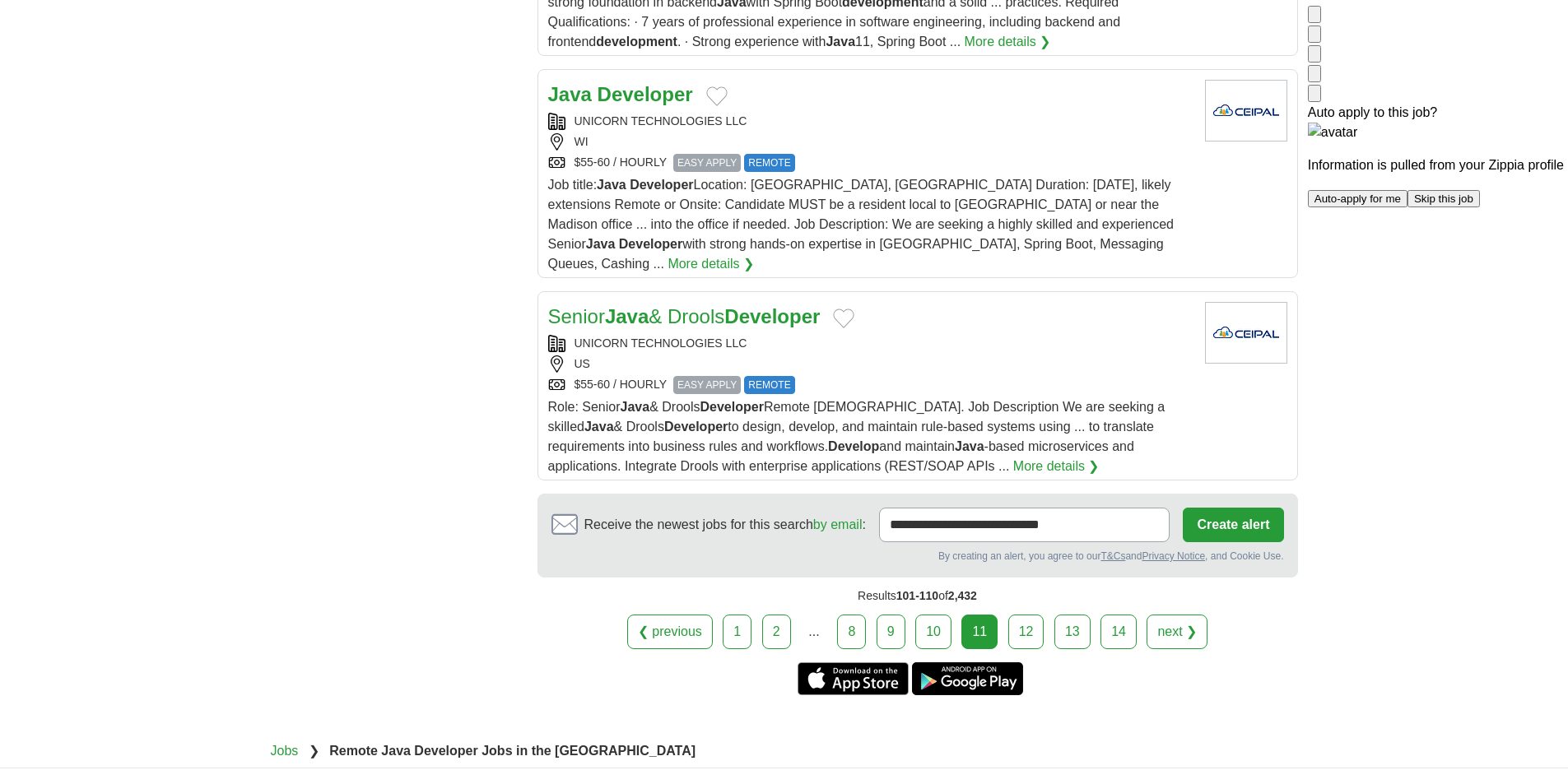
scroll to position [1974, 0]
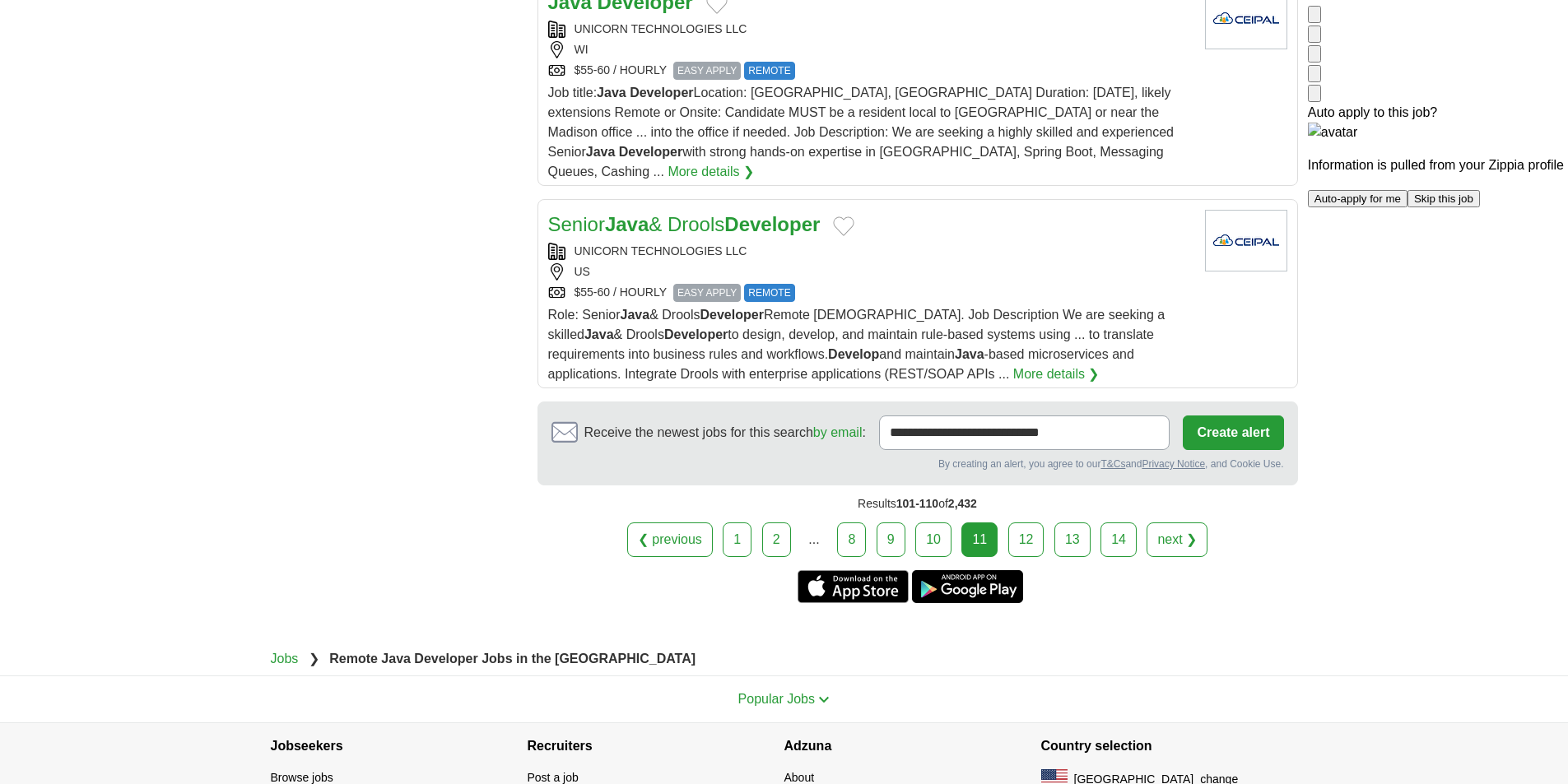
click at [1006, 522] on div "❮ previous 1 2 ... 8 9 10 11 next ❯" at bounding box center [918, 539] width 761 height 34
click at [1023, 522] on link "12" at bounding box center [1026, 539] width 36 height 34
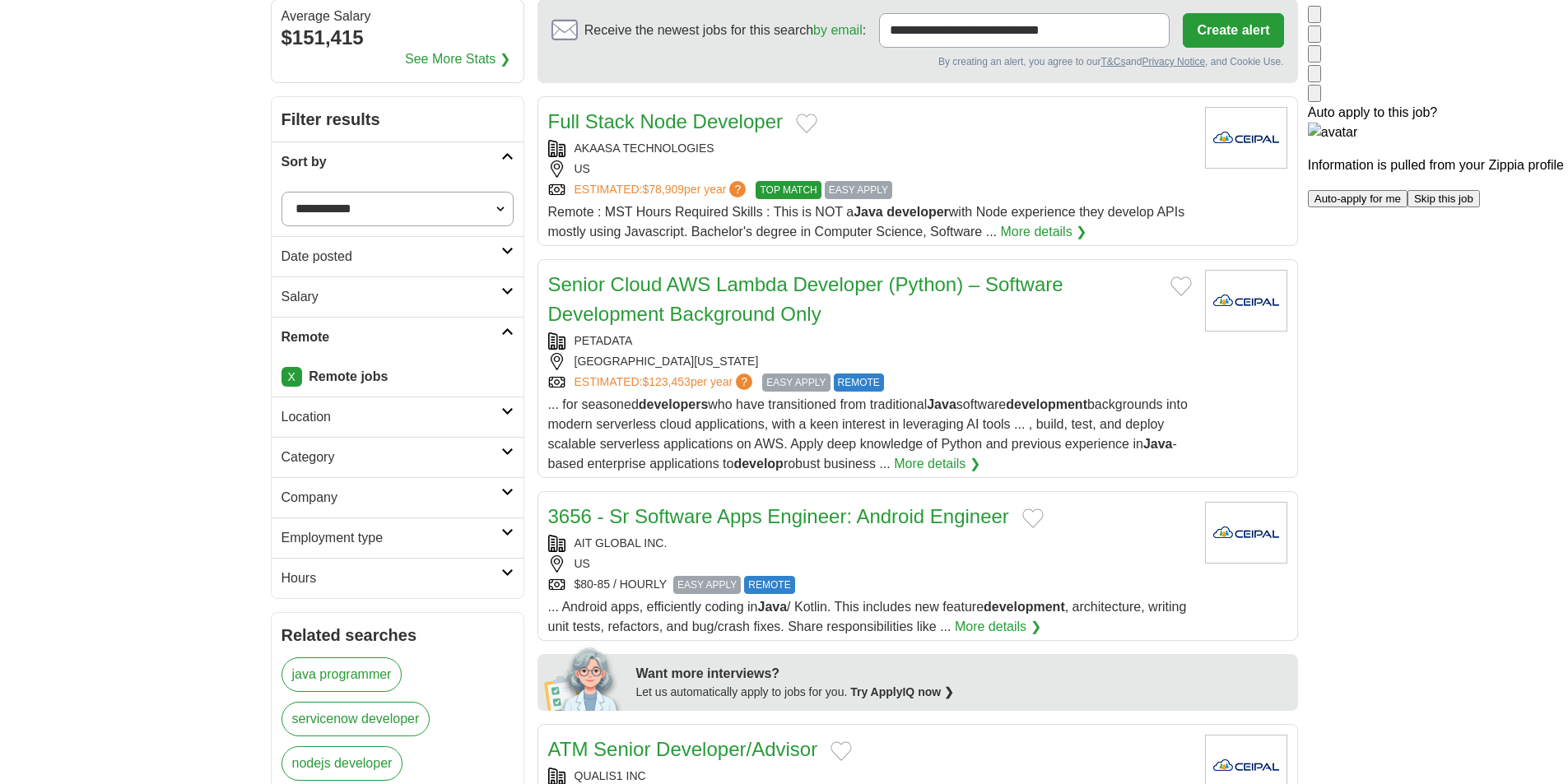
scroll to position [165, 0]
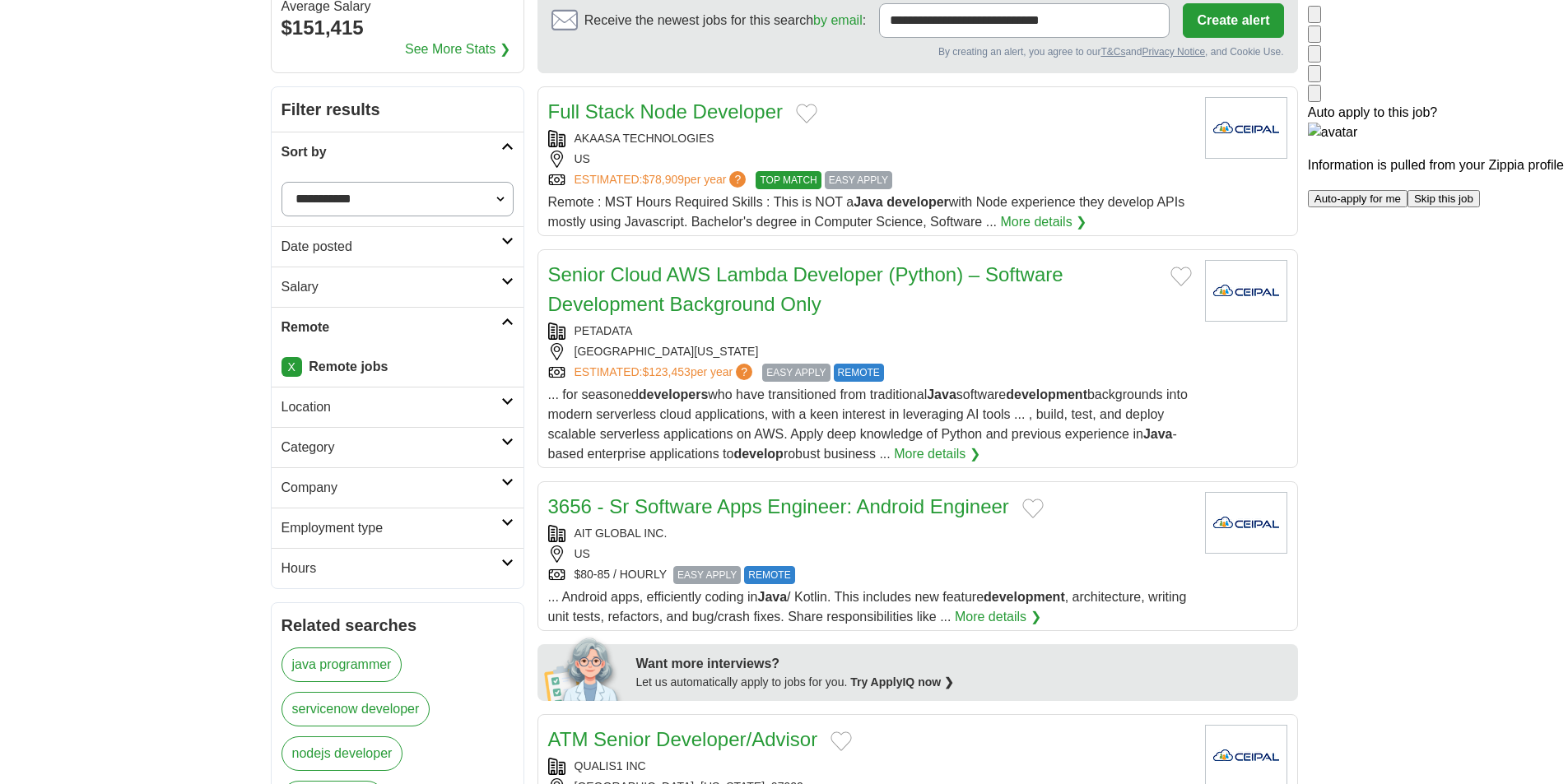
click at [1126, 176] on div "ESTIMATED: $78,909 per year ? TOP MATCH EASY APPLY" at bounding box center [870, 180] width 644 height 18
click at [1093, 307] on h2 "Senior Cloud AWS Lambda Developer (Python) – Software Development Background On…" at bounding box center [852, 290] width 609 height 59
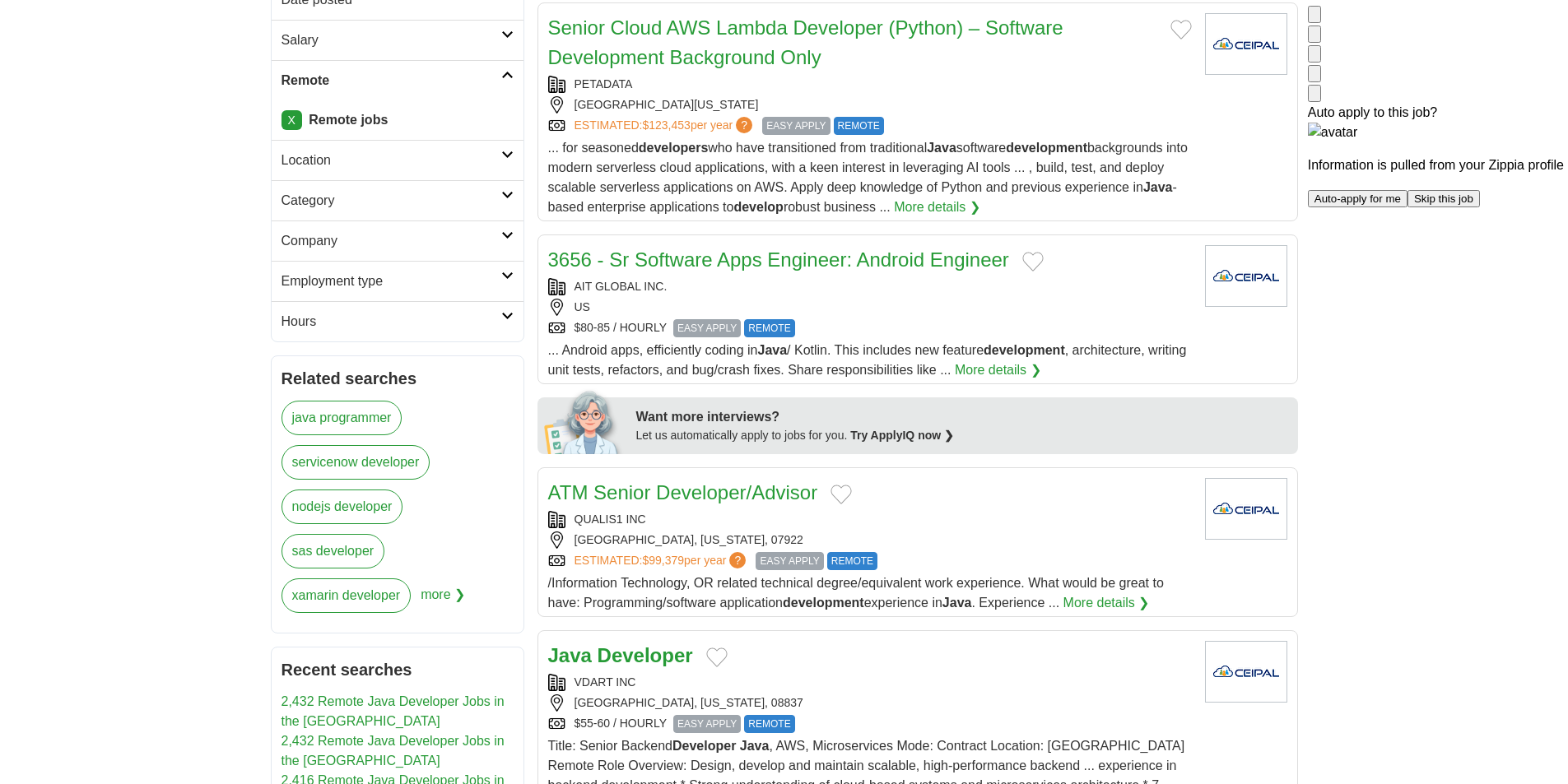
click at [1130, 284] on div "AIT GLOBAL INC." at bounding box center [870, 286] width 644 height 17
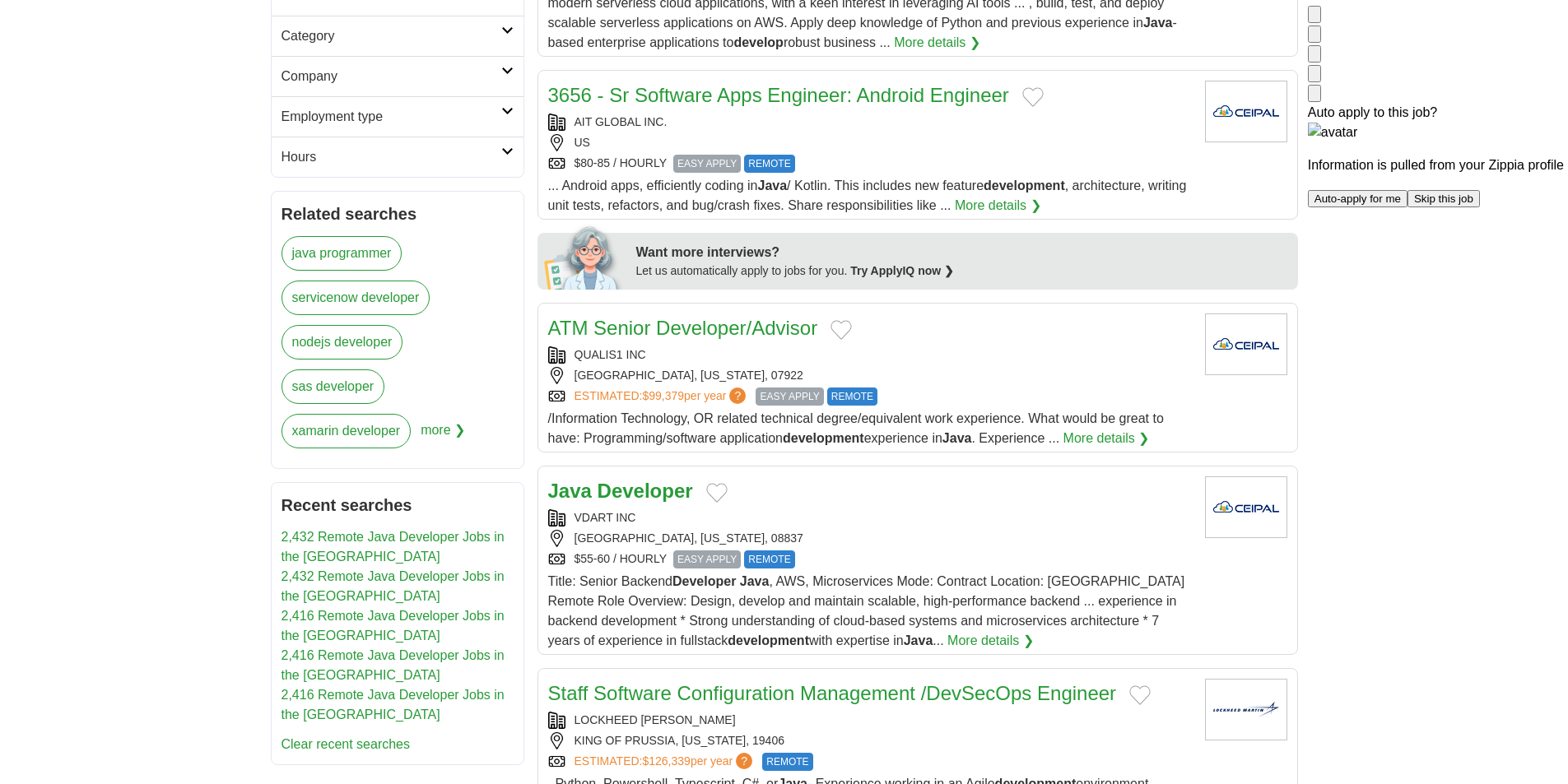
click at [1017, 345] on div "ATM Senior Developer/Advisor QUALIS1 INC BERKELEY HEIGHTS, NEW JERSEY, 07922 ES…" at bounding box center [870, 381] width 644 height 135
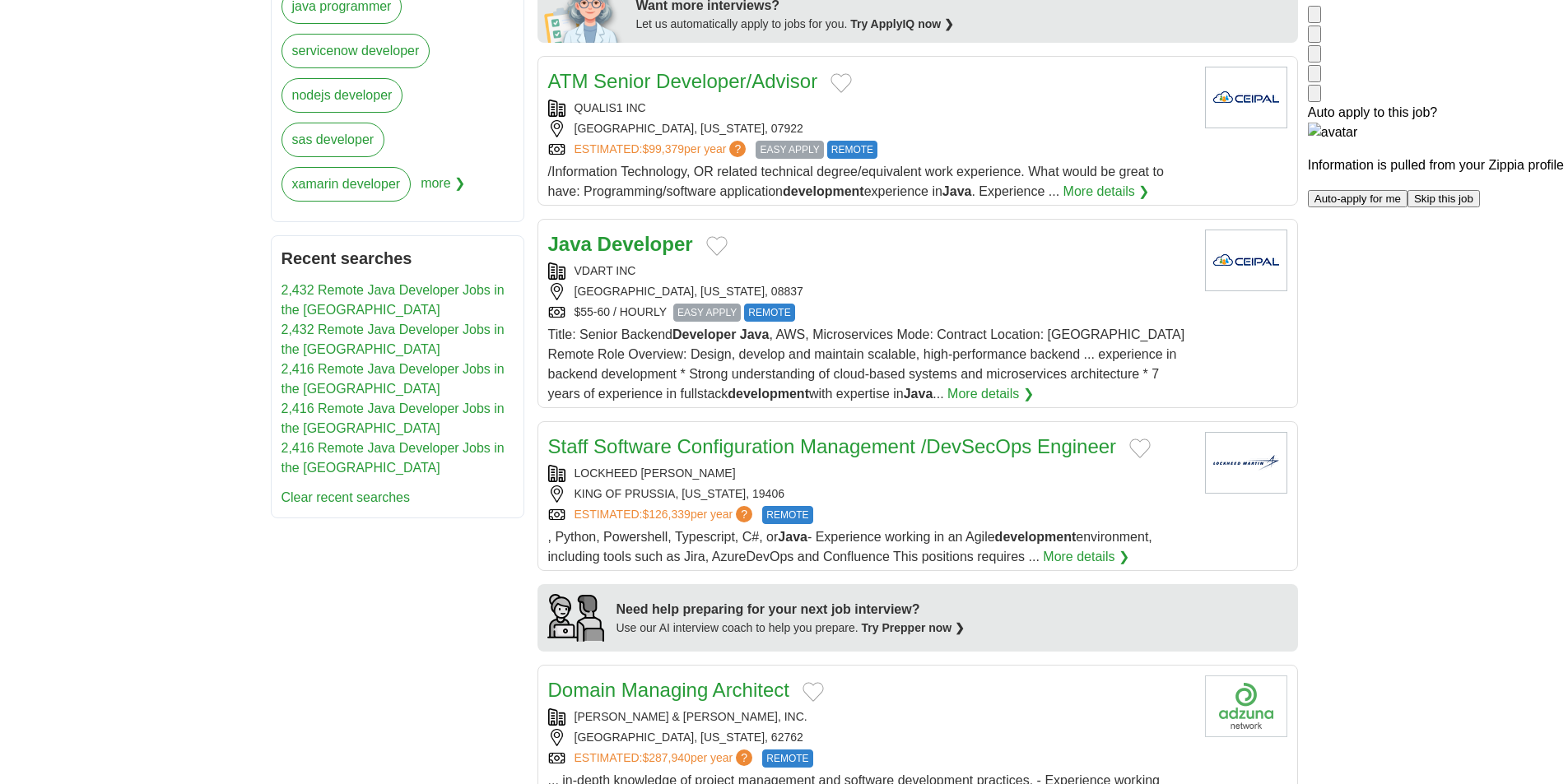
click at [1090, 273] on div "VDART INC" at bounding box center [870, 271] width 644 height 17
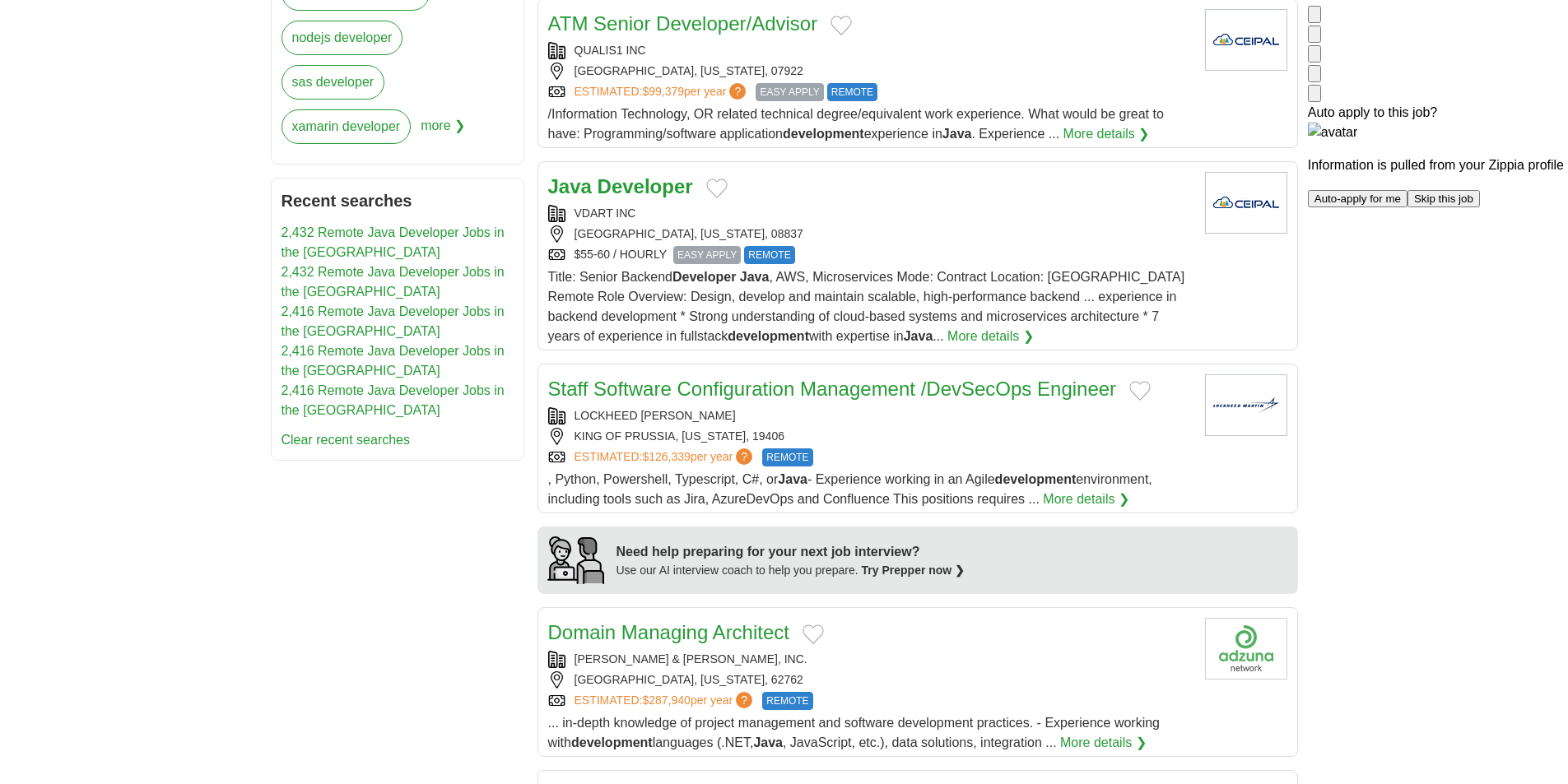
scroll to position [1152, 0]
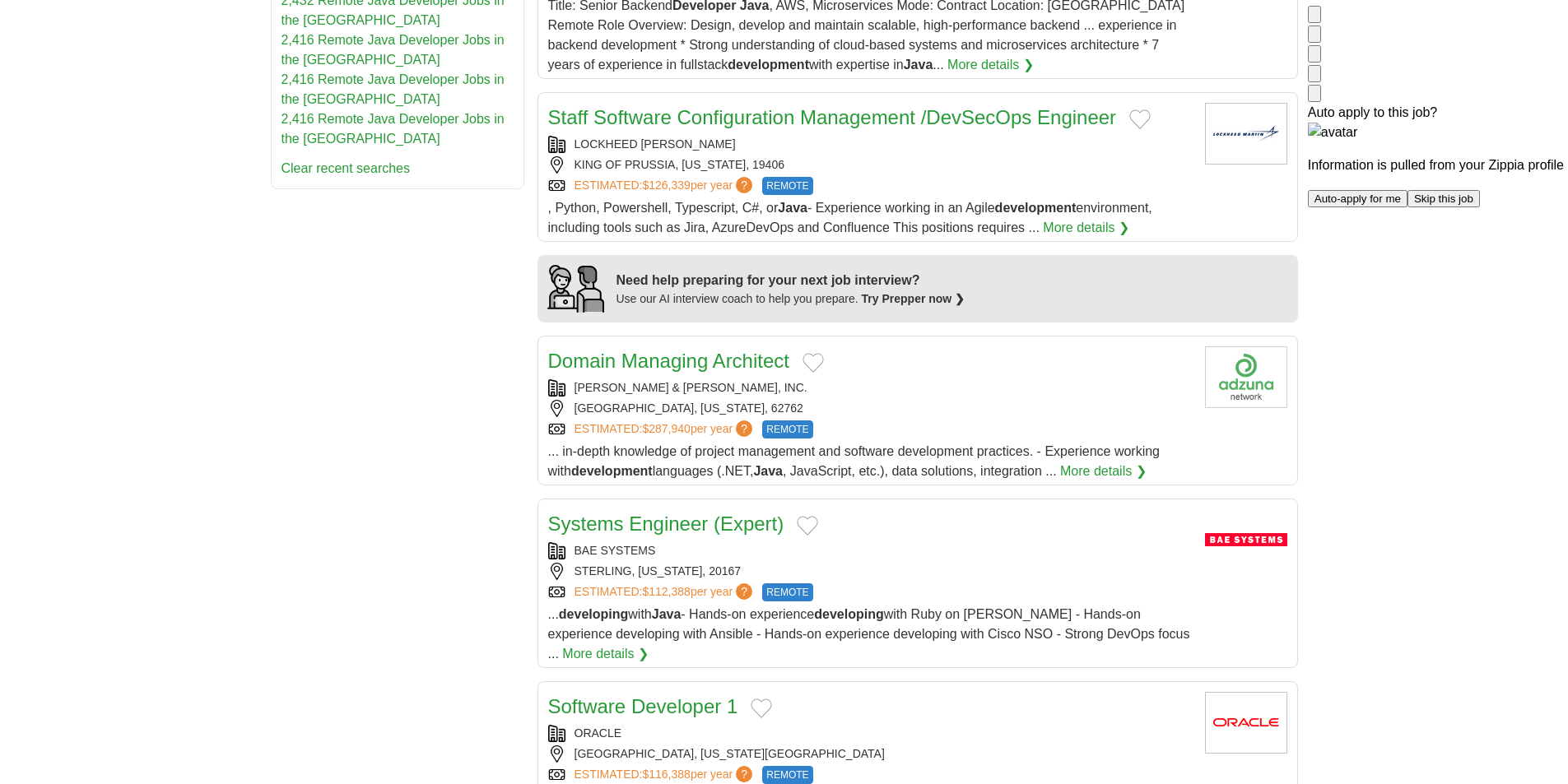
click at [1086, 175] on div "LOCKHEED MARTIN KING OF PRUSSIA, PENNSYLVANIA, 19406 ESTIMATED: $126,339 per ye…" at bounding box center [870, 165] width 644 height 59
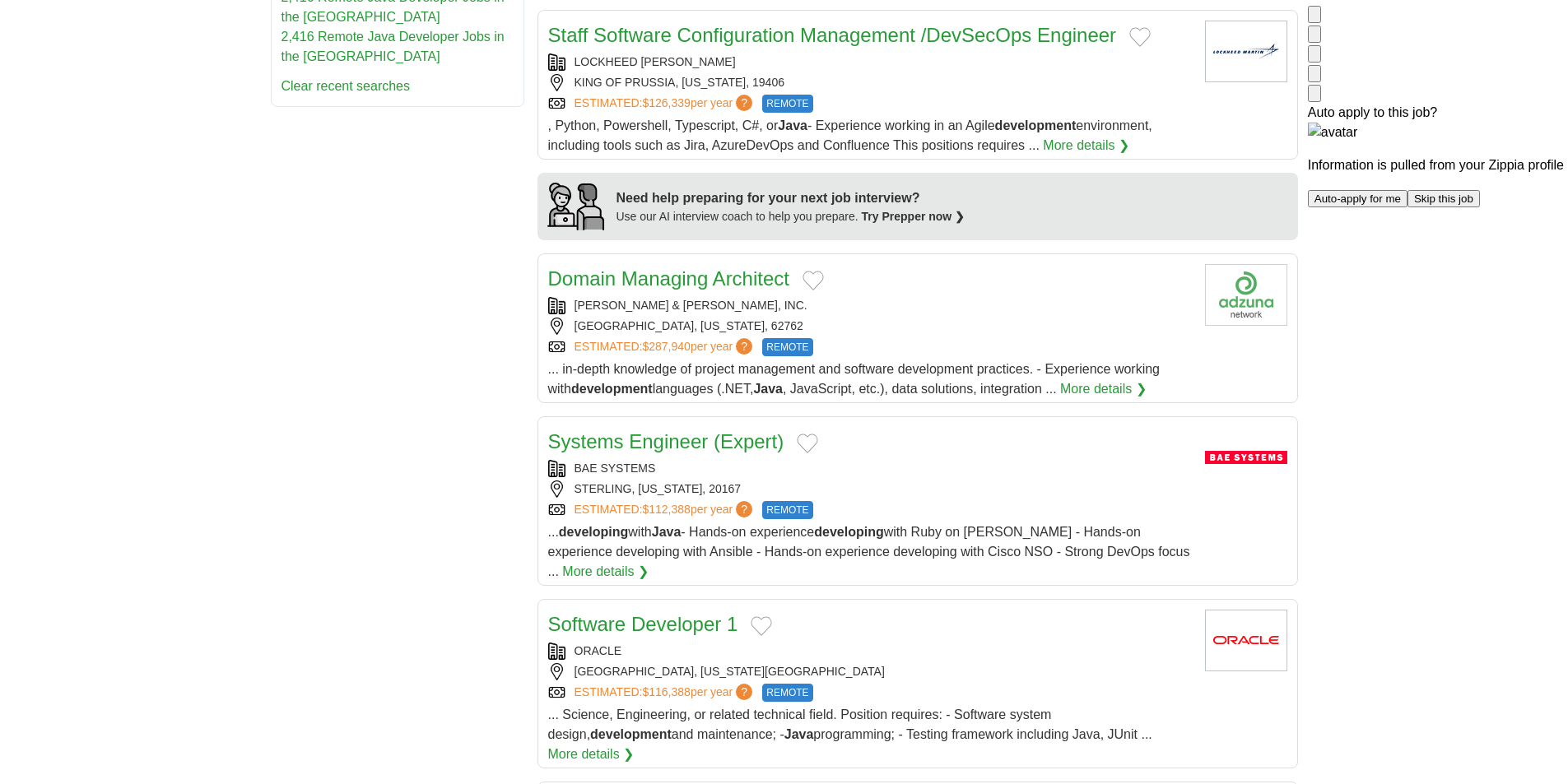
scroll to position [1399, 0]
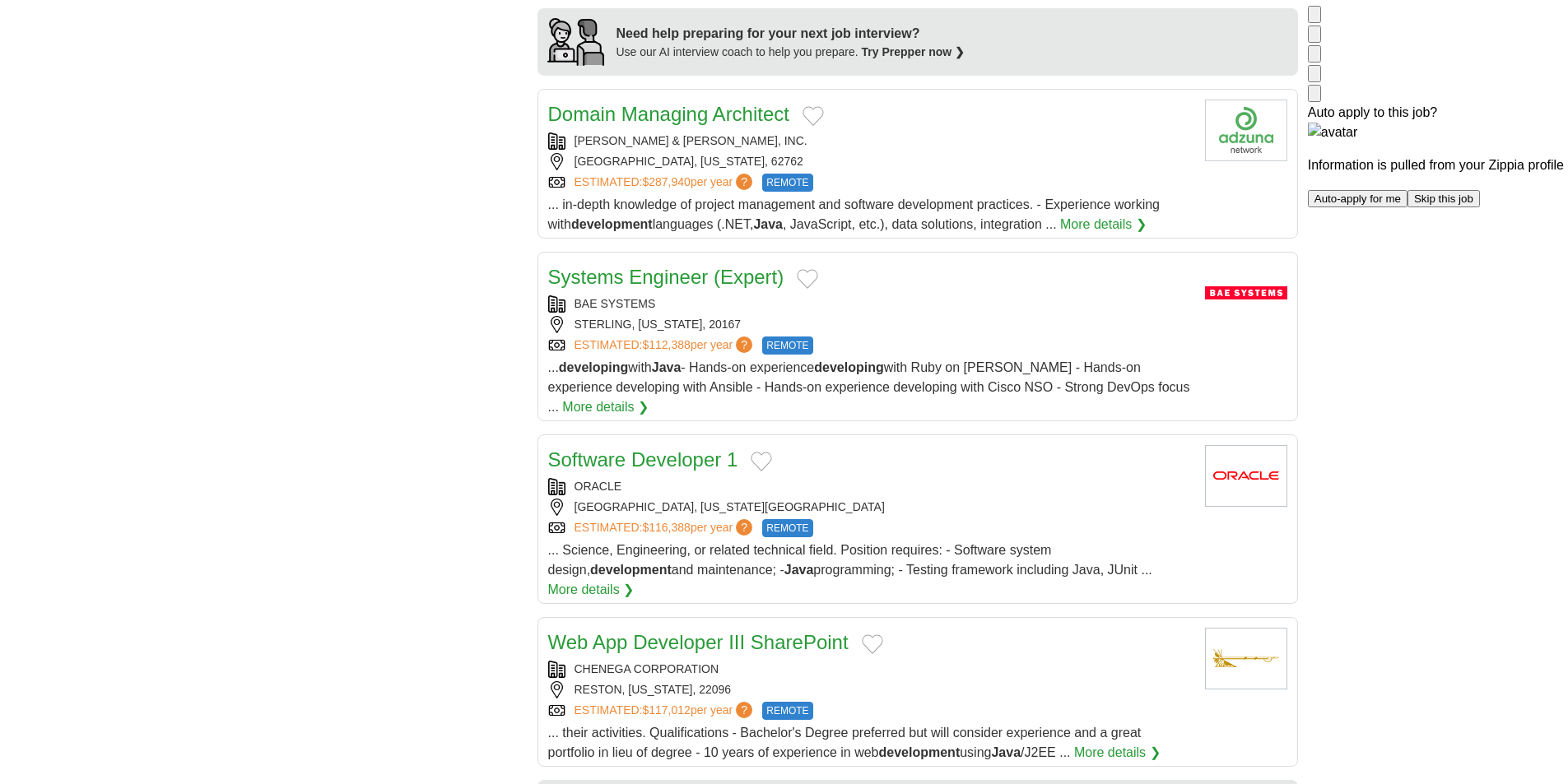
click at [1022, 171] on div "LEVI, RAY & SHOUP, INC. SPRINGFIELD, ILLINOIS, 62762 ESTIMATED: $287,940 per ye…" at bounding box center [870, 162] width 644 height 59
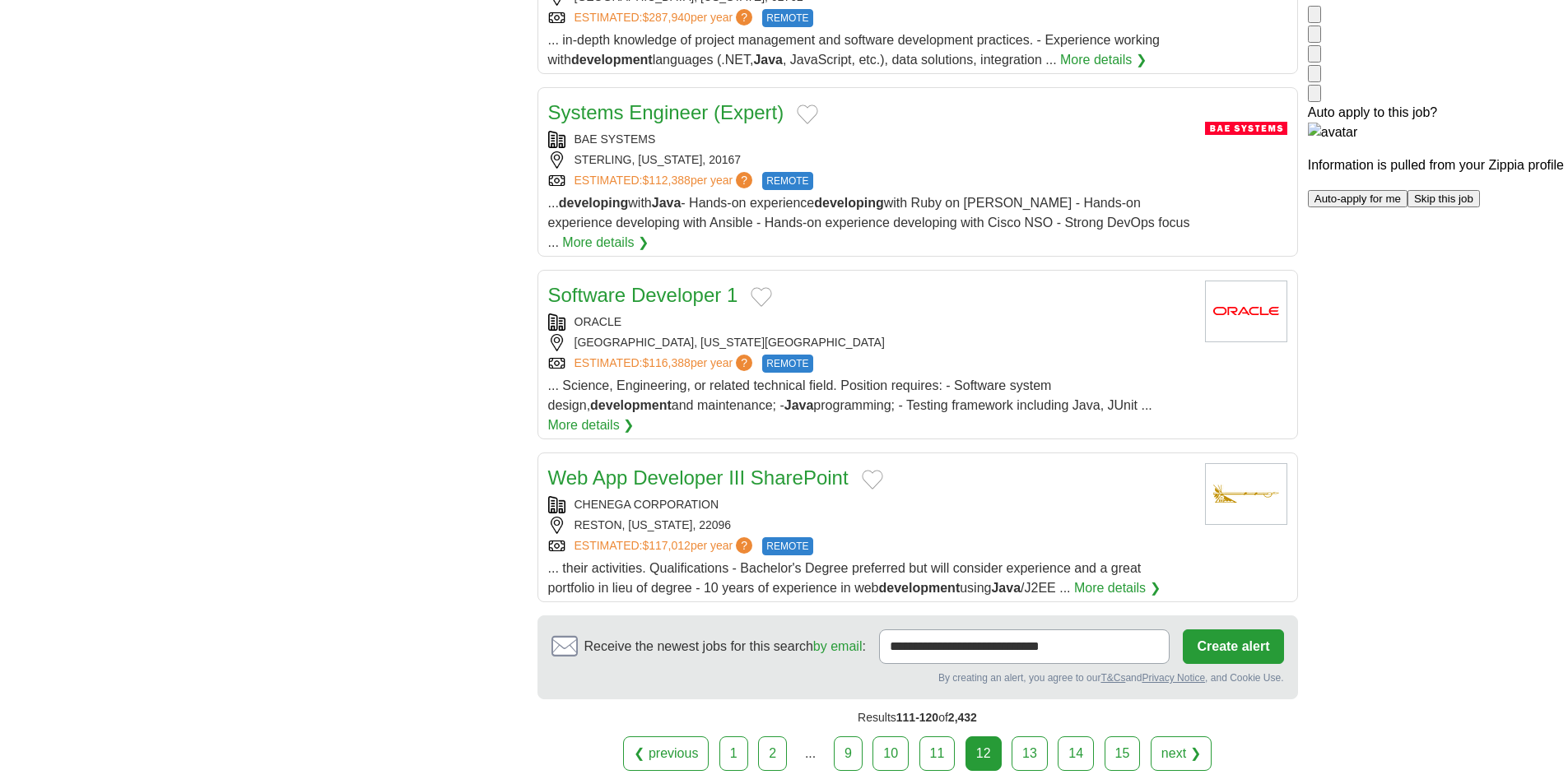
click at [1001, 138] on div "BAE SYSTEMS" at bounding box center [870, 139] width 644 height 17
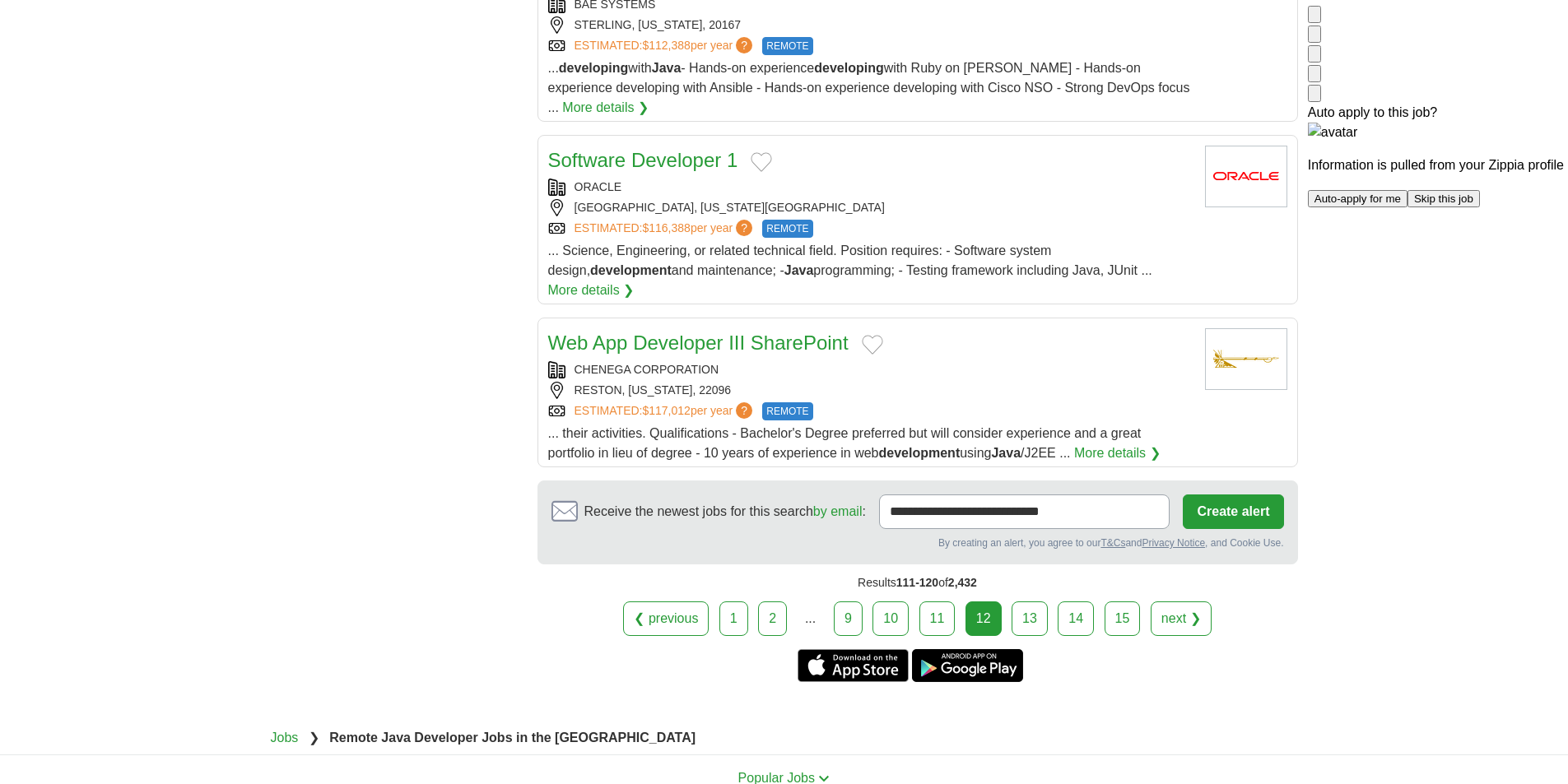
scroll to position [1728, 0]
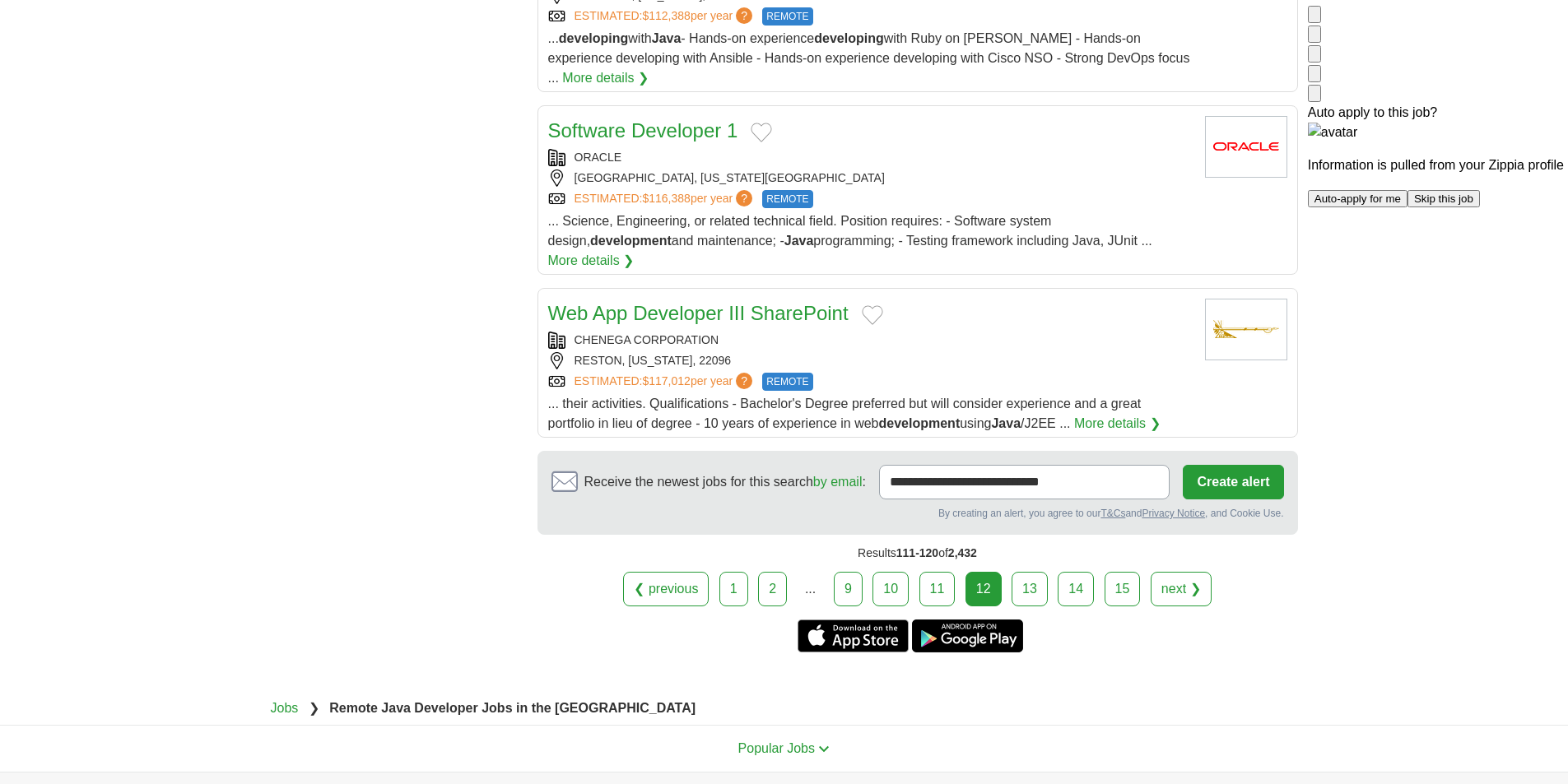
click at [979, 288] on article "Web App Developer III SharePoint CHENEGA CORPORATION RESTON, VIRGINIA, 22096 ES…" at bounding box center [918, 362] width 761 height 150
click at [1018, 572] on link "13" at bounding box center [1030, 589] width 36 height 34
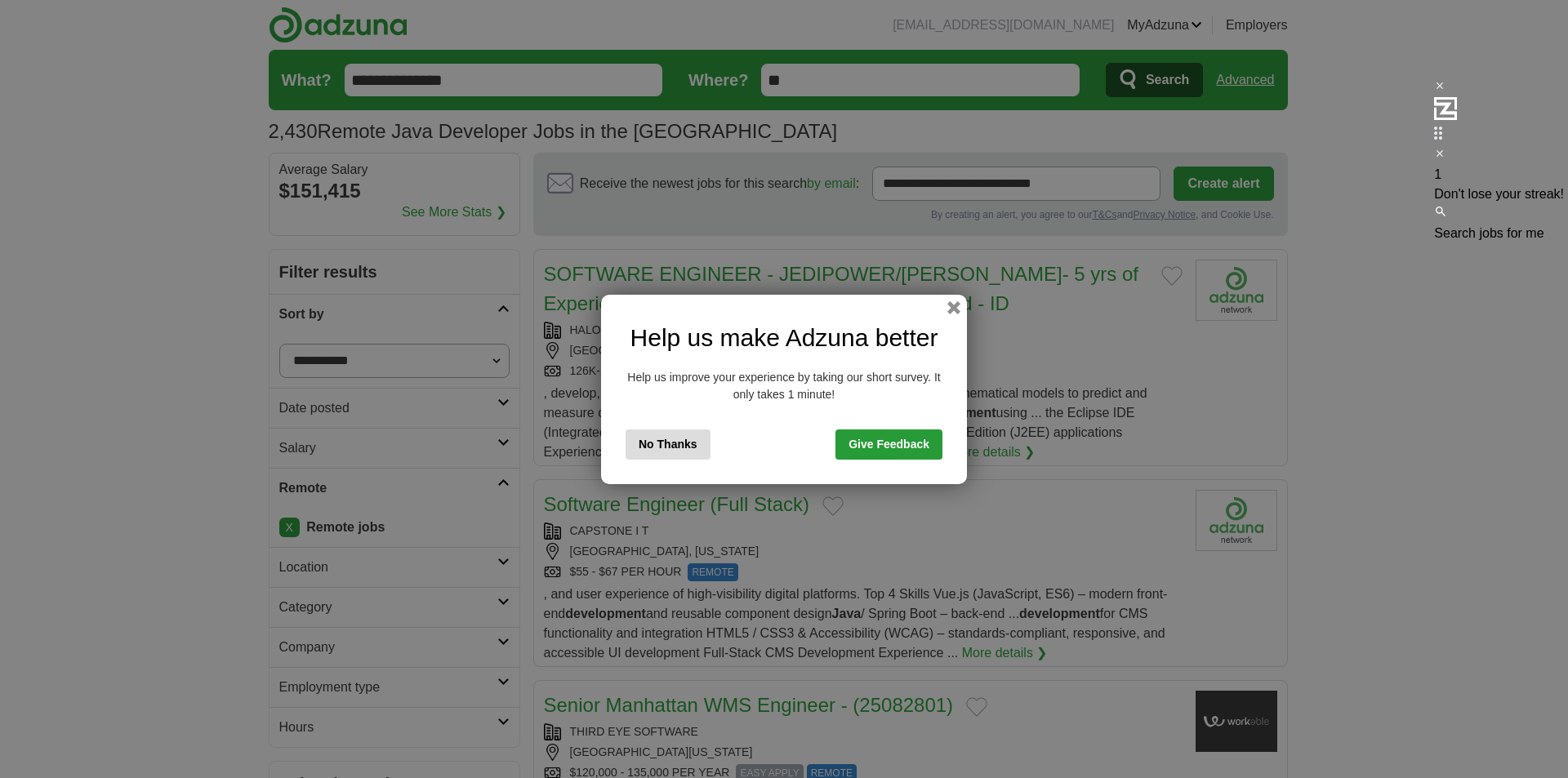
drag, startPoint x: 677, startPoint y: 444, endPoint x: 928, endPoint y: 370, distance: 261.7
click at [677, 446] on button "No Thanks" at bounding box center [668, 444] width 85 height 30
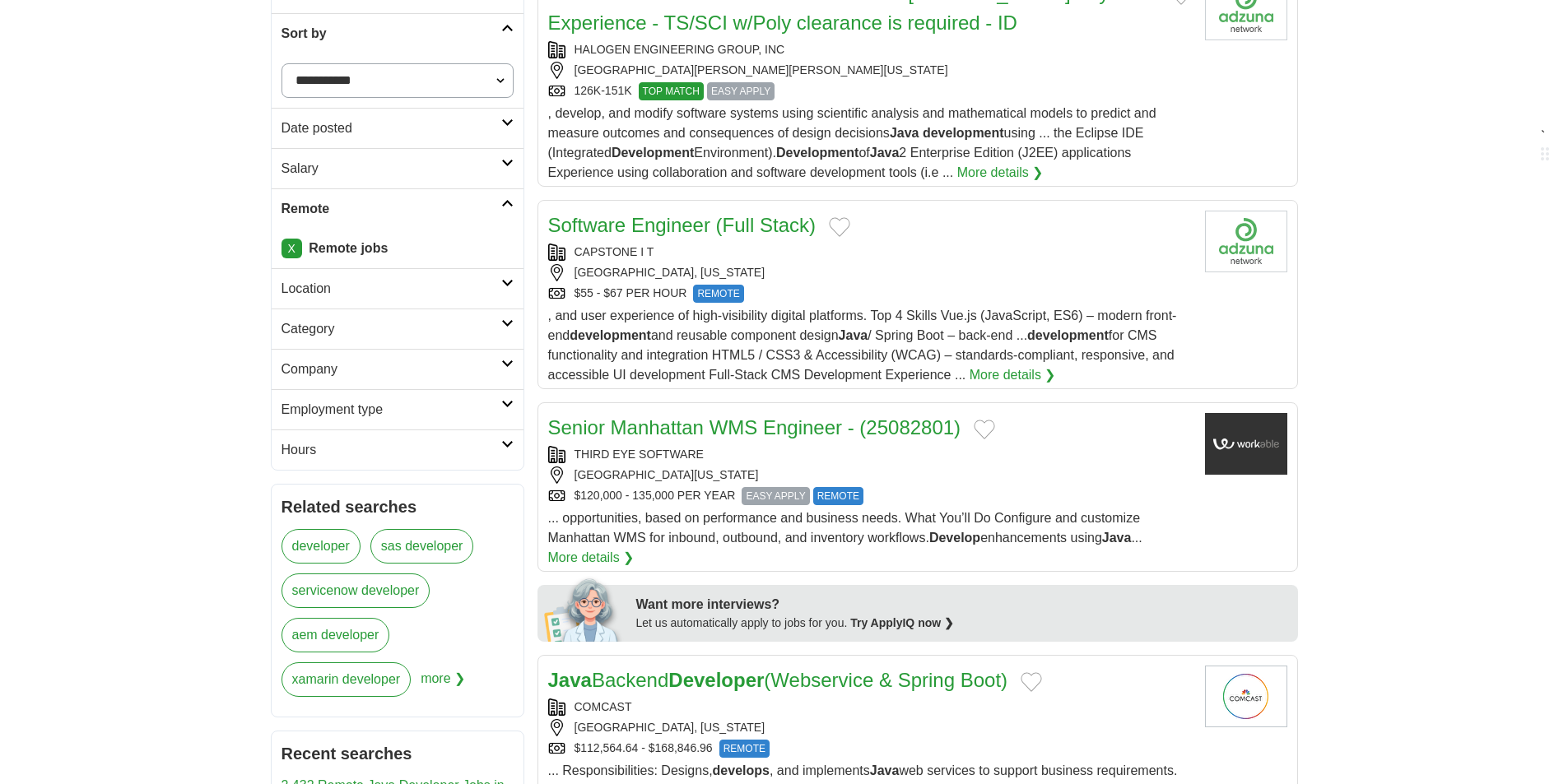
scroll to position [329, 0]
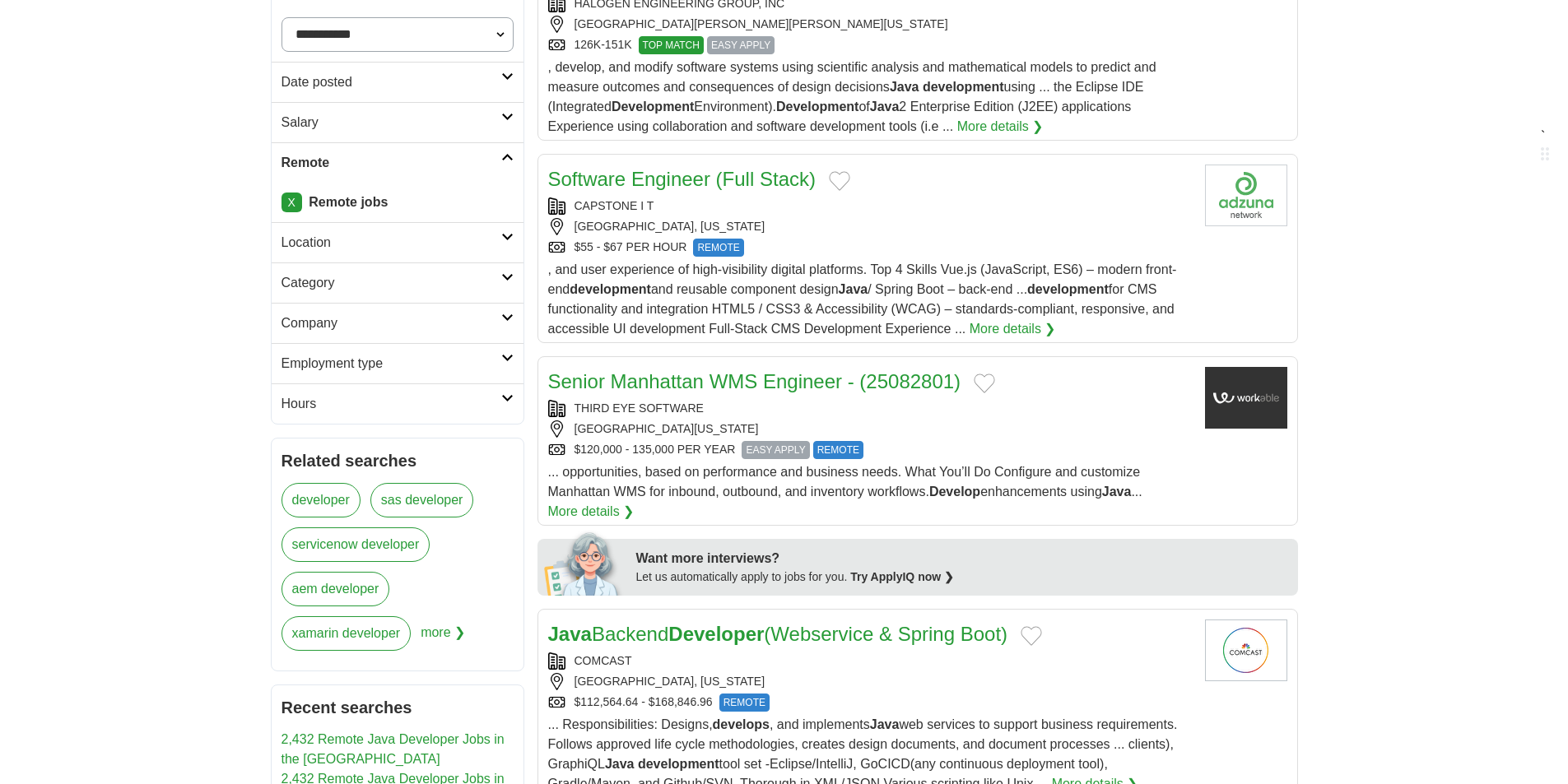
click at [999, 54] on div "SOFTWARE ENGINEER - JEDIPOWER/DINO- 5 yrs of Experience - TS/SCI w/Poly clearan…" at bounding box center [870, 34] width 644 height 204
click at [1016, 244] on div "$55 - $67 PER HOUR REMOTE" at bounding box center [870, 247] width 644 height 18
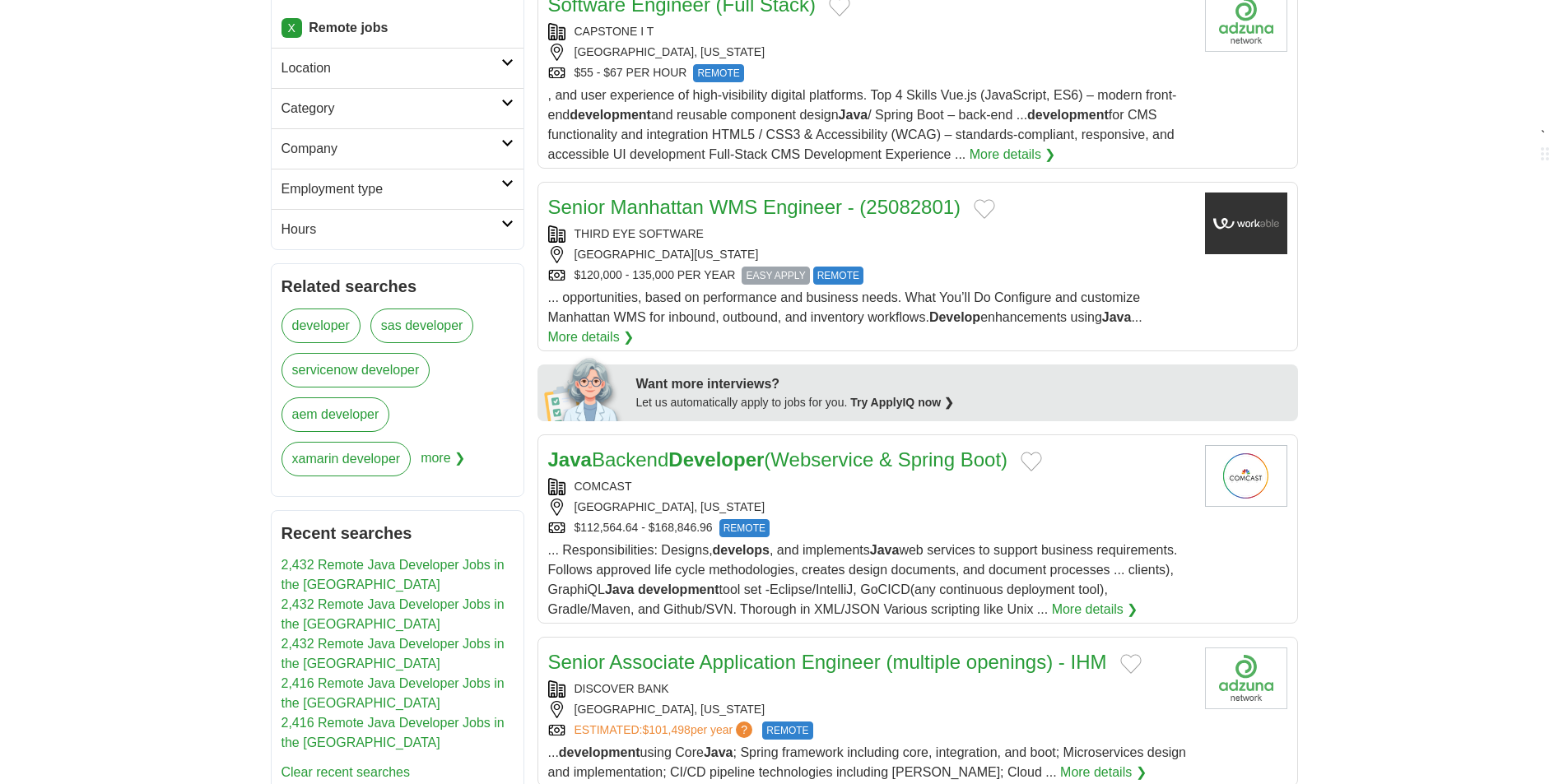
scroll to position [576, 0]
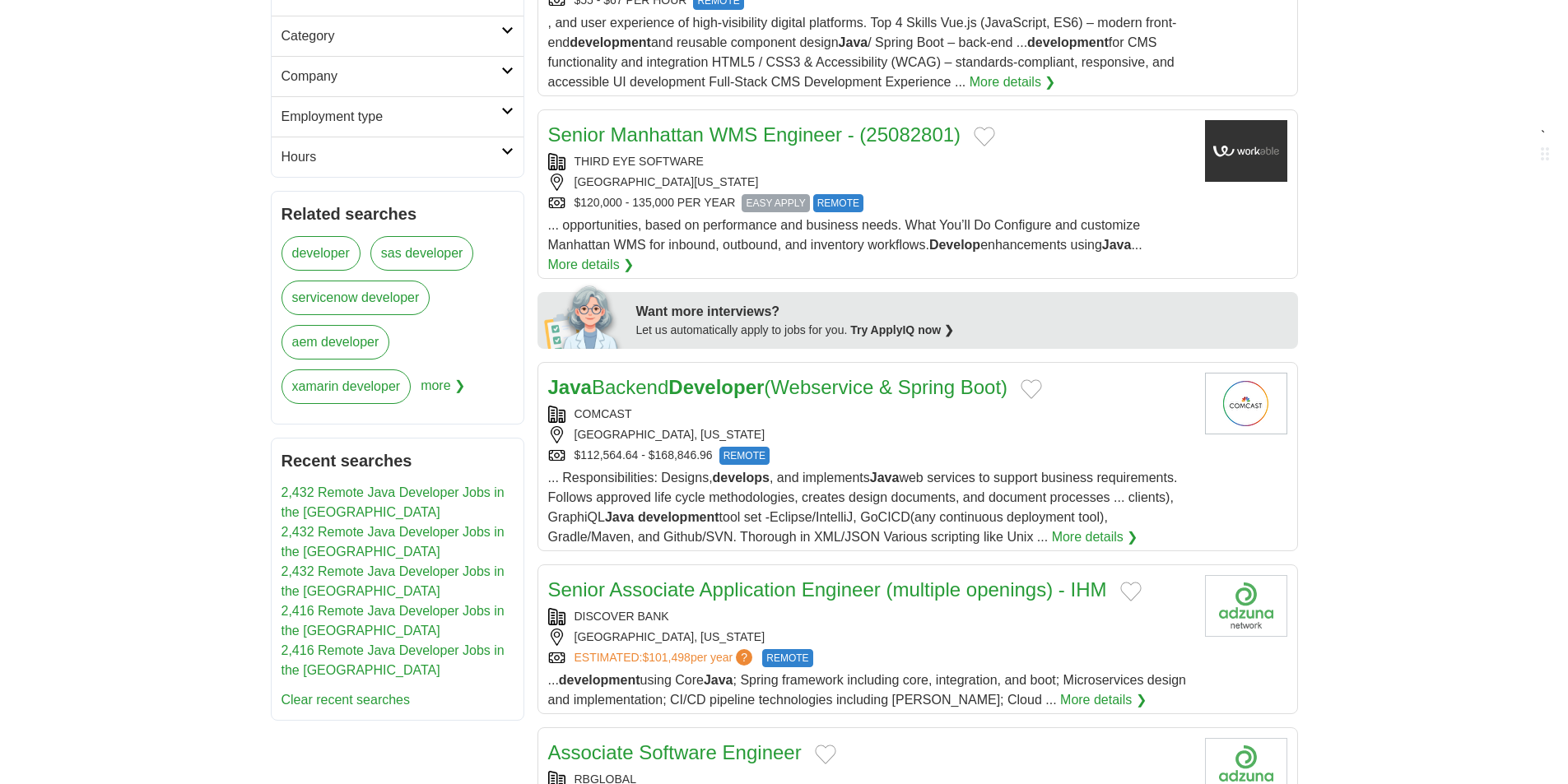
click at [973, 164] on div "THIRD EYE SOFTWARE" at bounding box center [870, 161] width 644 height 17
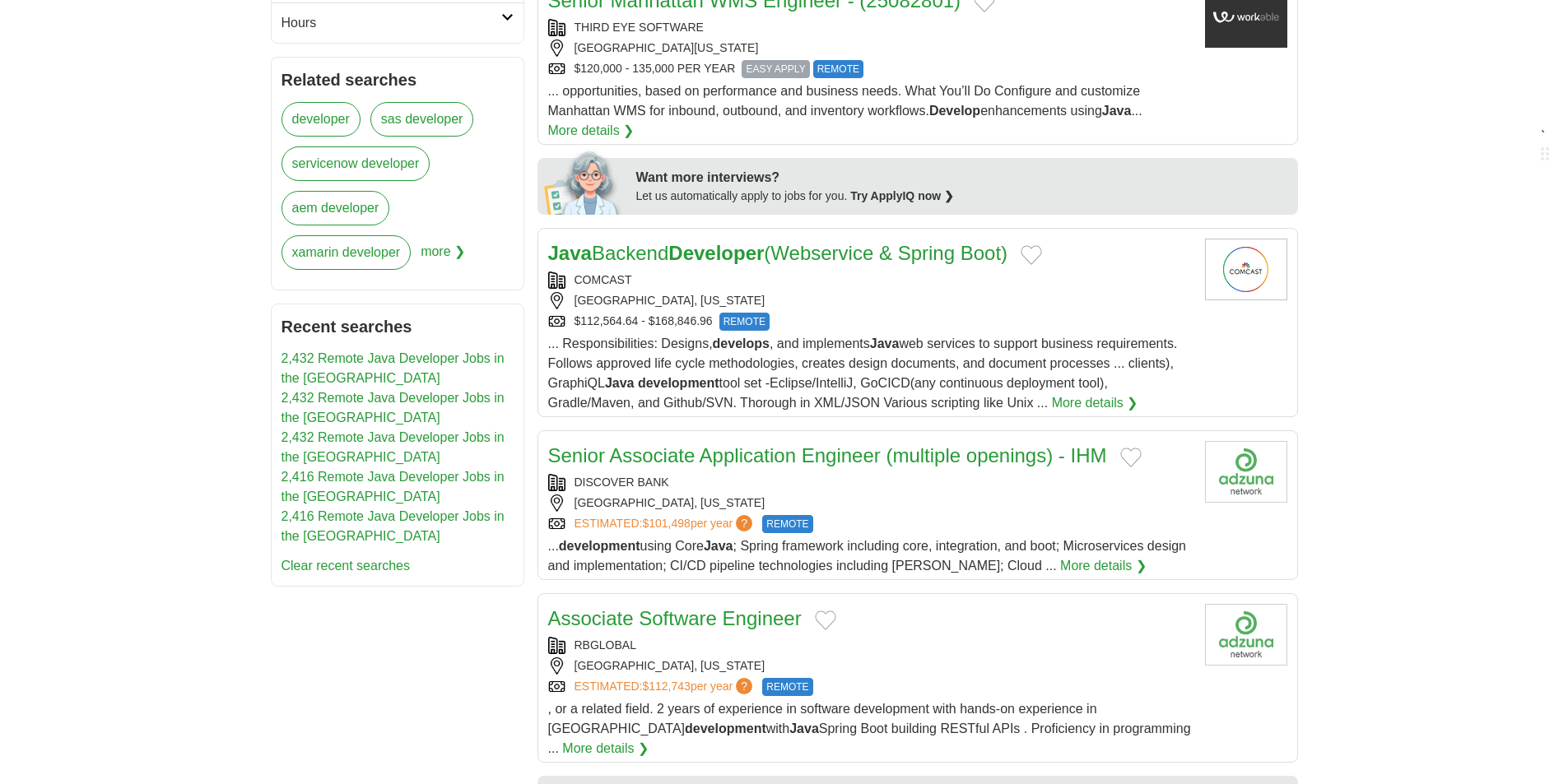
scroll to position [741, 0]
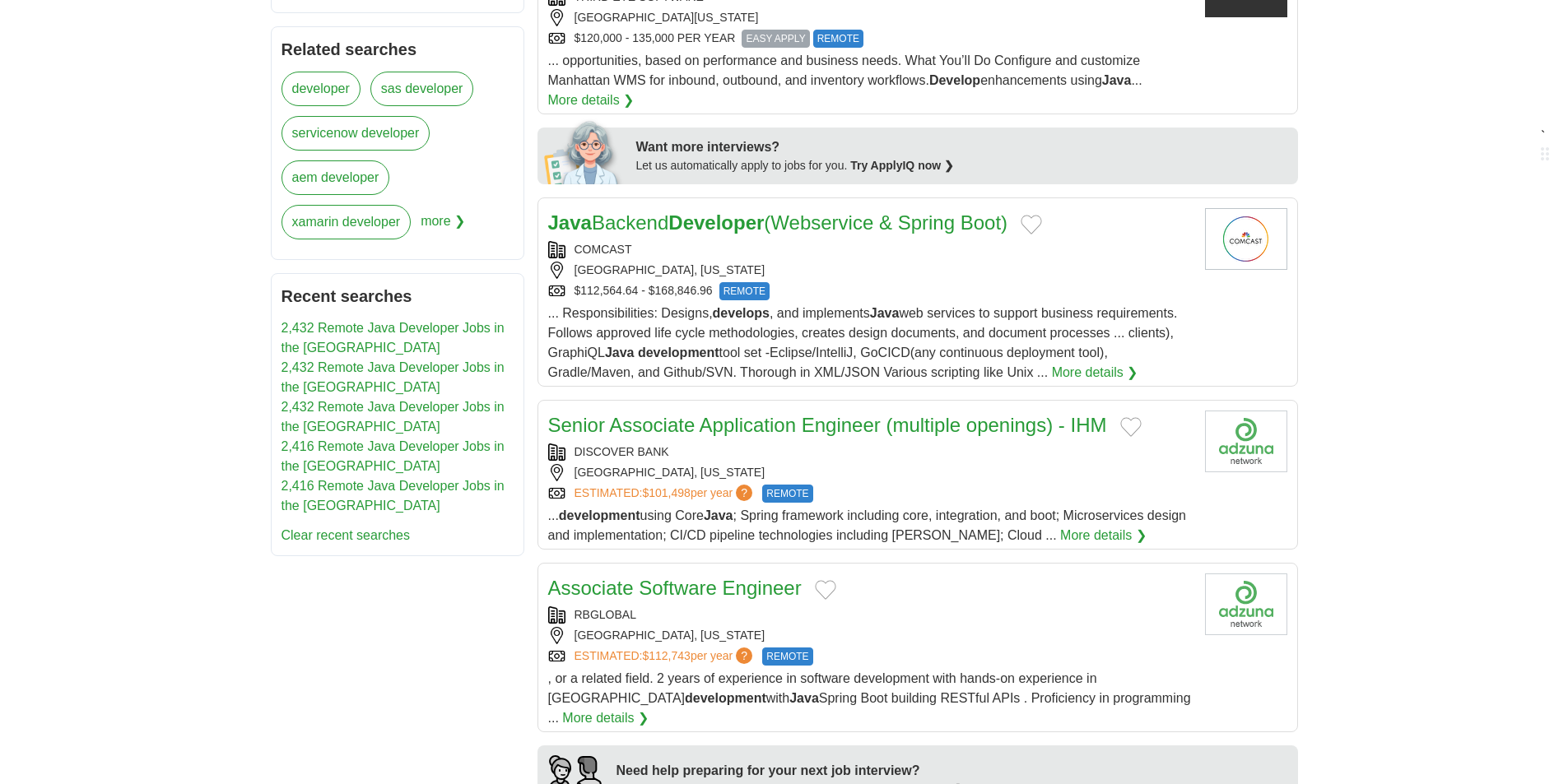
click at [941, 282] on div "$112,564.64 - $168,846.96 REMOTE" at bounding box center [870, 291] width 644 height 18
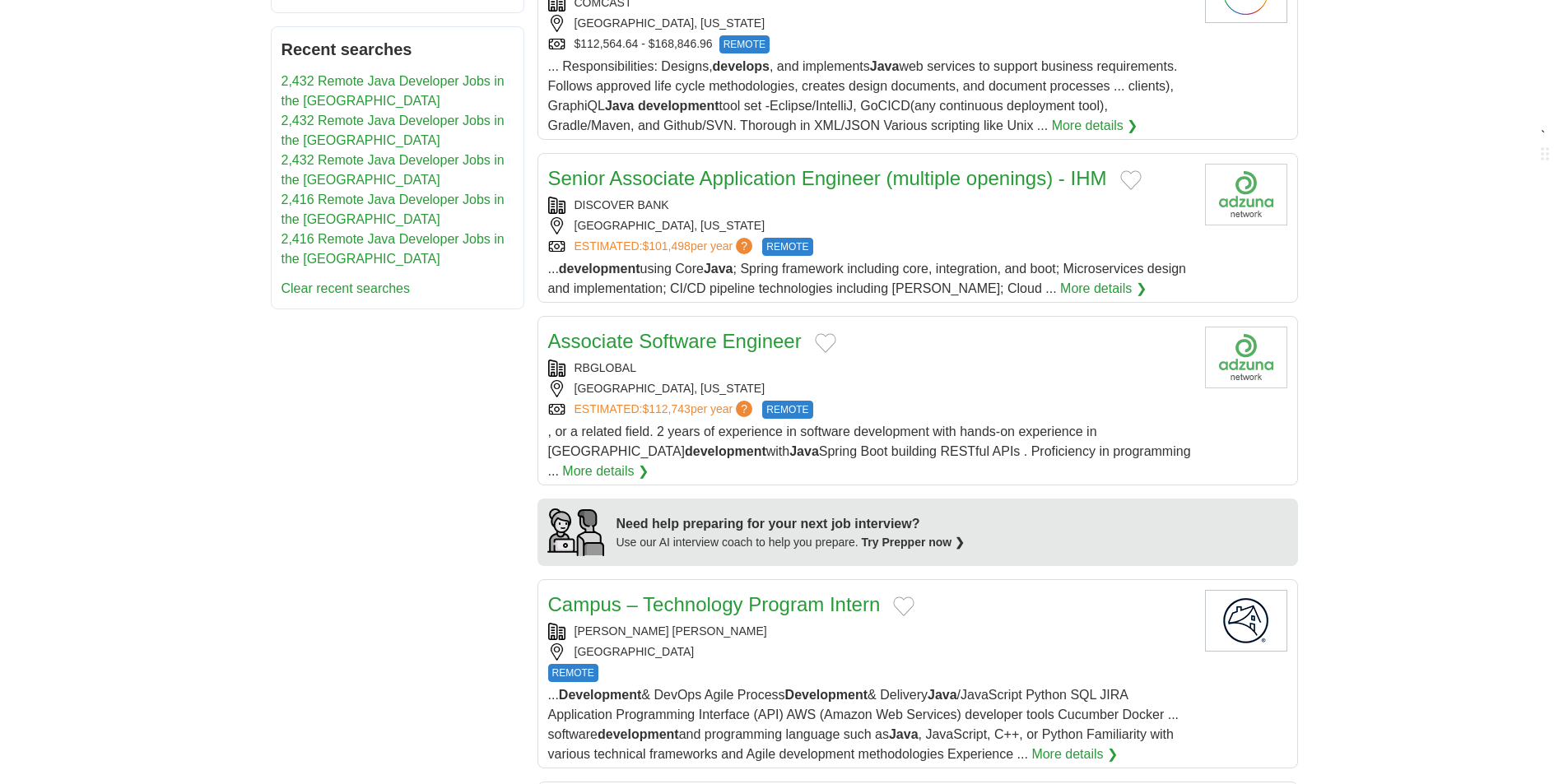
click at [972, 218] on div "RIVERWOODS, ILLINOIS" at bounding box center [870, 226] width 644 height 17
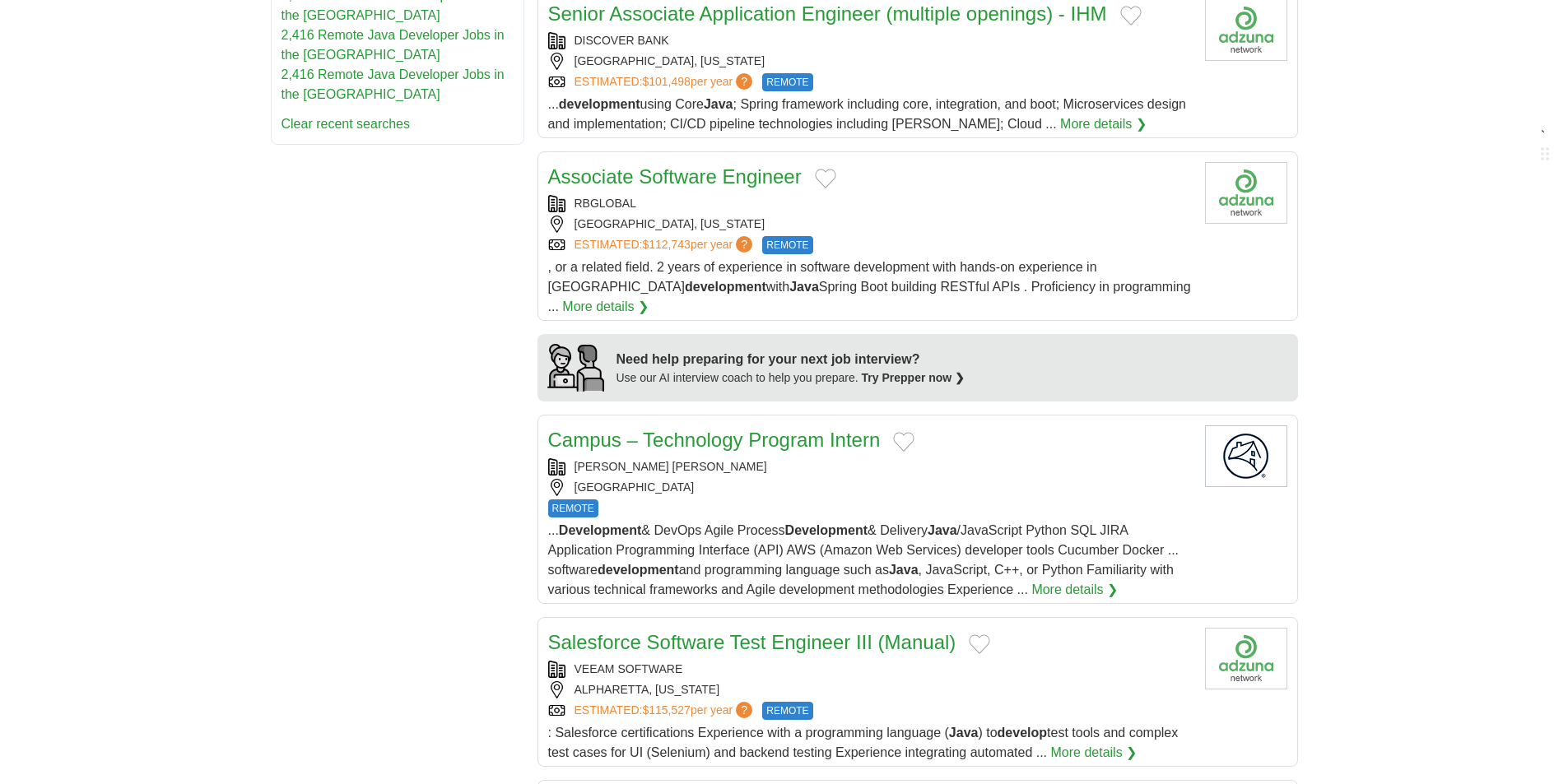
click at [977, 195] on div "RBGLOBAL" at bounding box center [870, 203] width 644 height 17
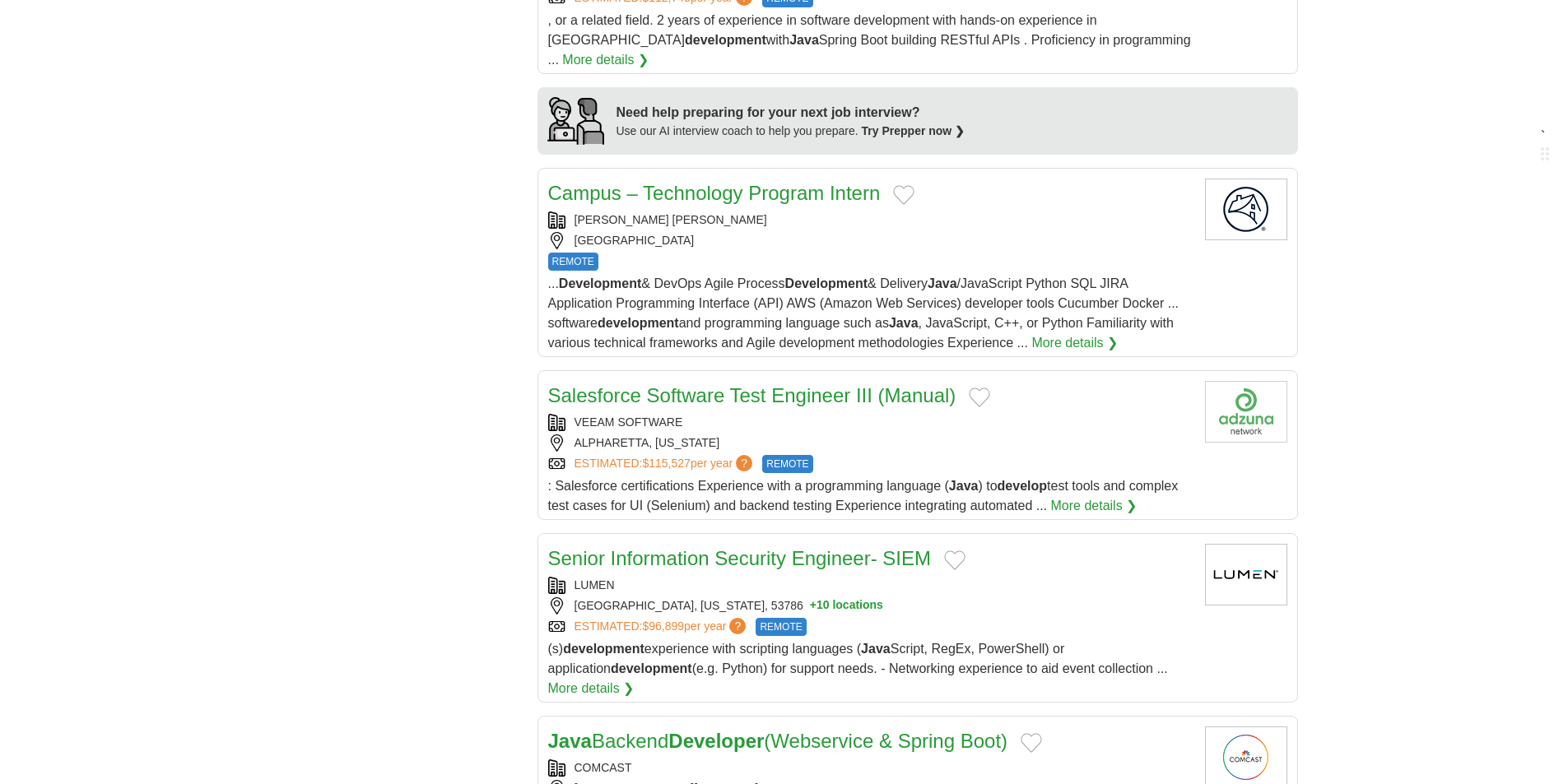
click at [970, 253] on div "REMOTE" at bounding box center [870, 262] width 644 height 18
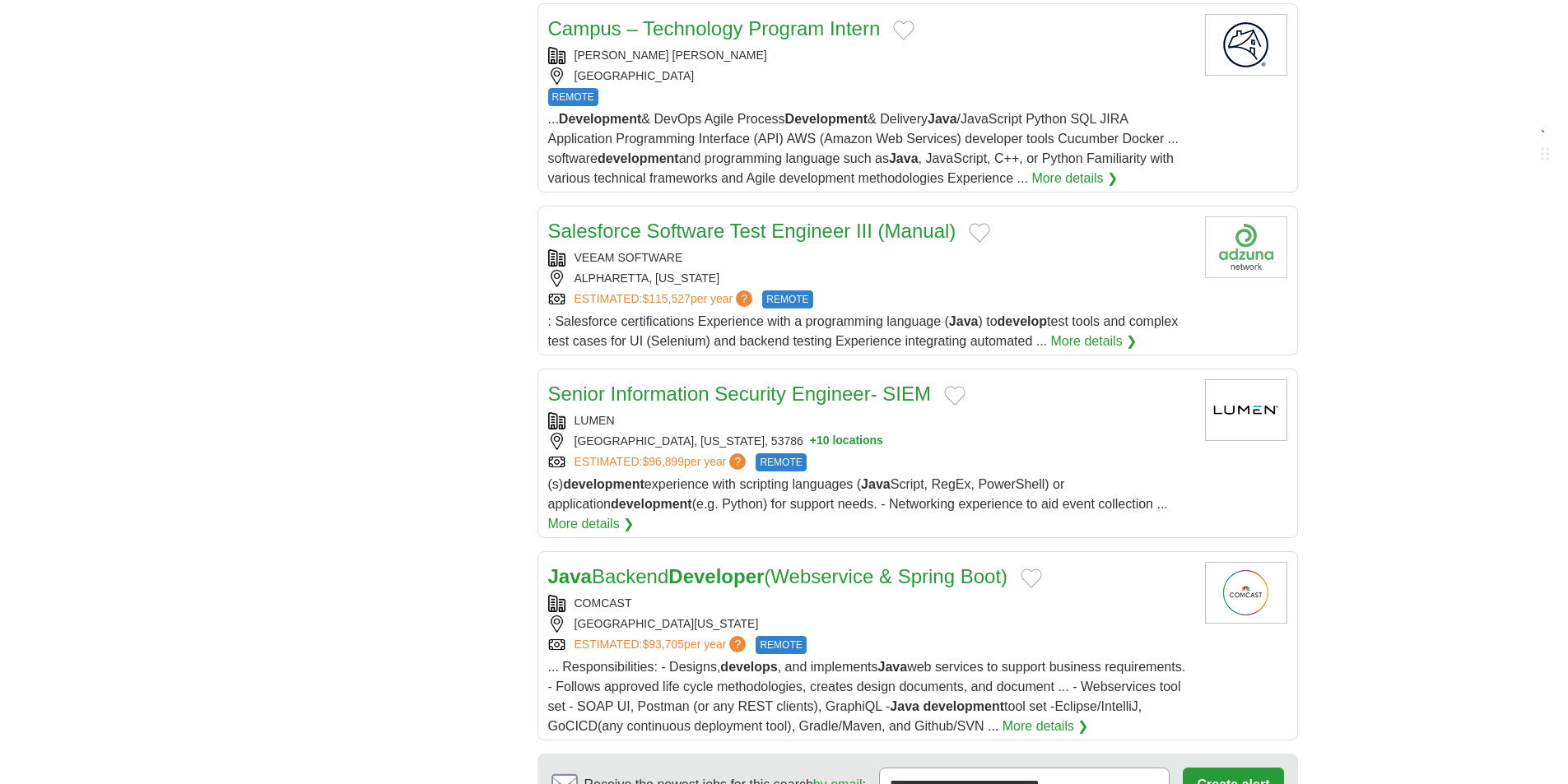
click at [972, 249] on div "VEEAM SOFTWARE" at bounding box center [870, 257] width 644 height 17
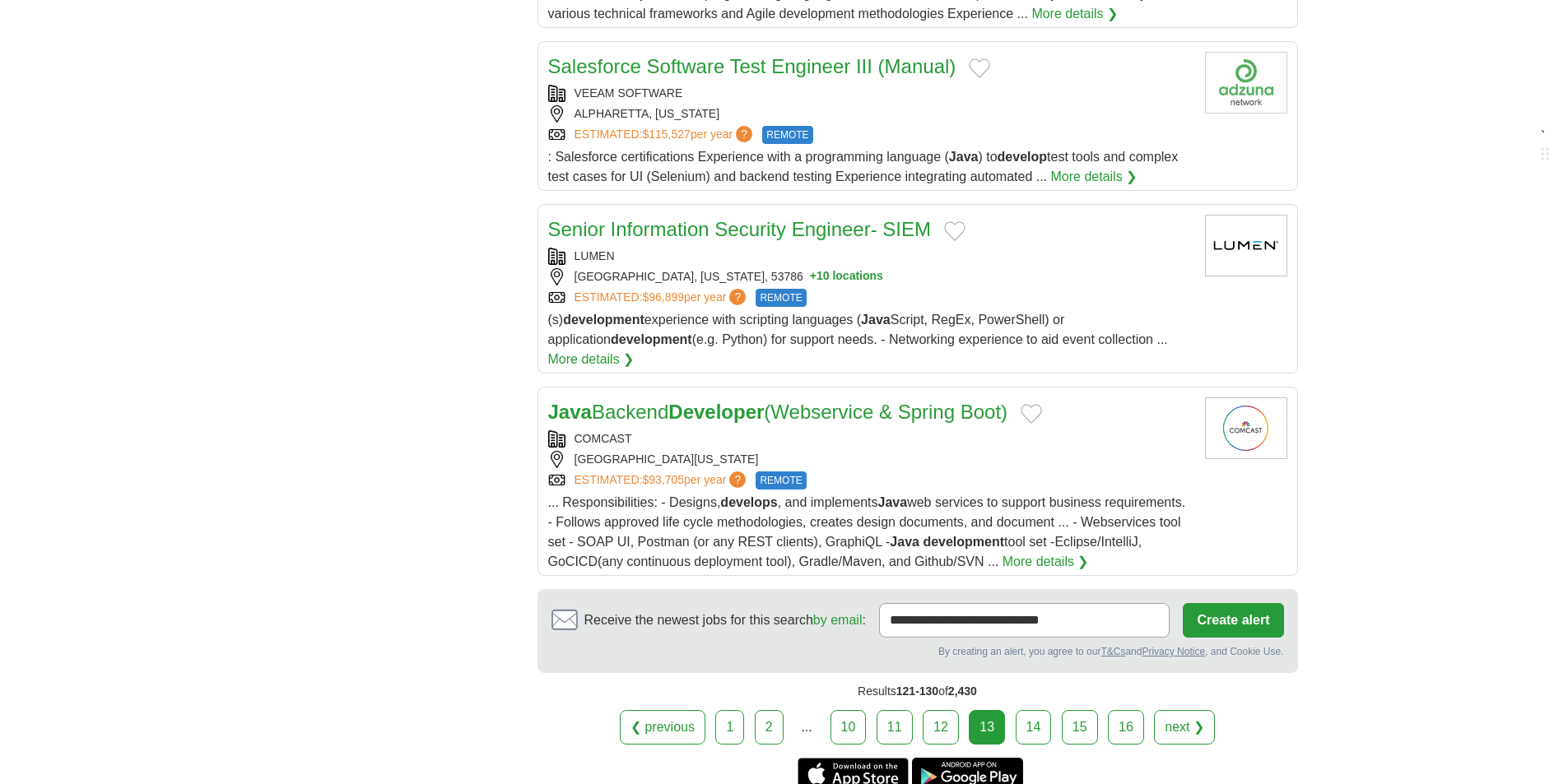
click at [975, 247] on div "LUMEN" at bounding box center [870, 255] width 644 height 17
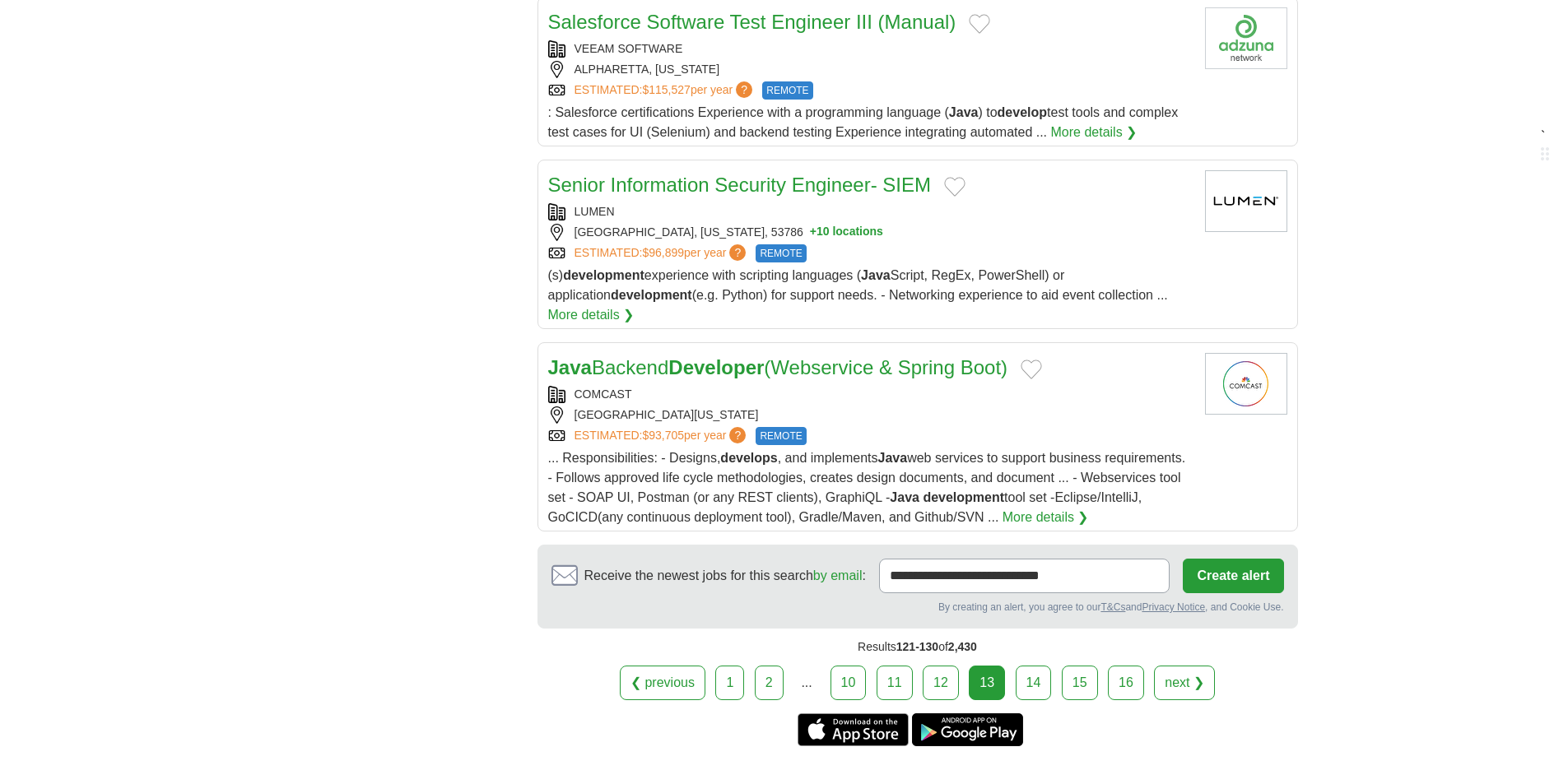
scroll to position [1810, 0]
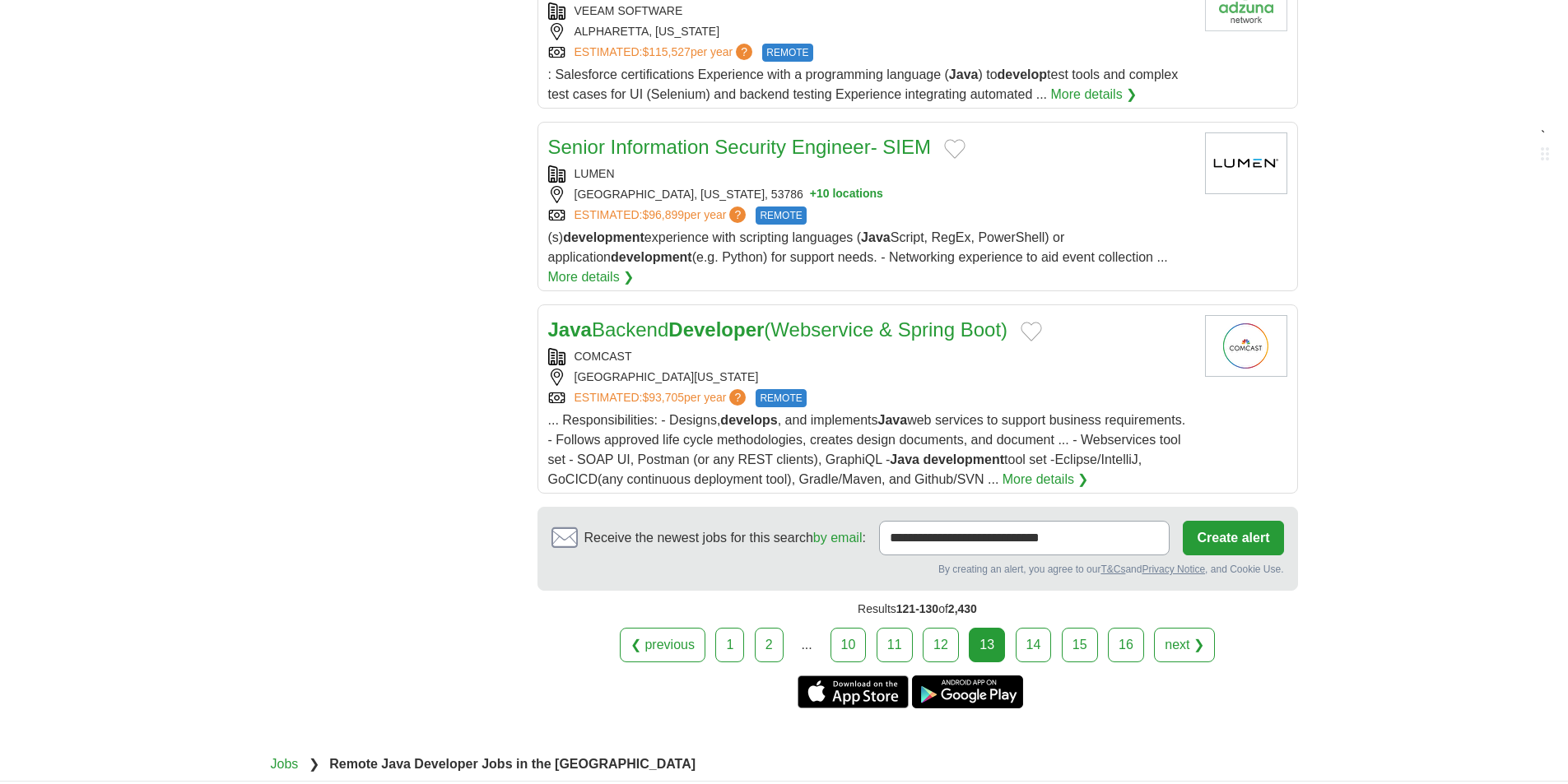
click at [981, 315] on h2 "Java Backend Developer (Webservice & Spring Boot)" at bounding box center [778, 329] width 461 height 30
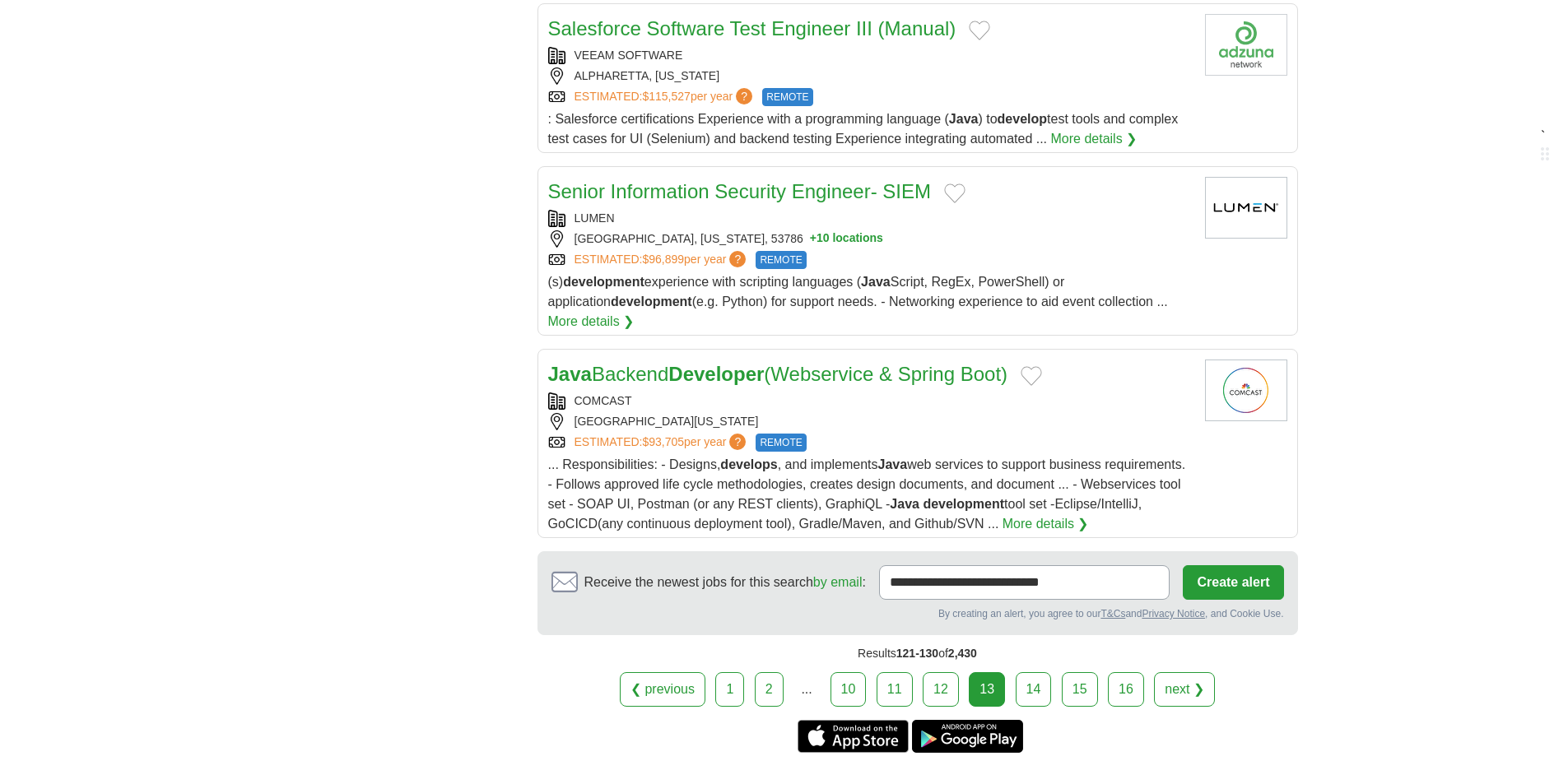
scroll to position [1728, 0]
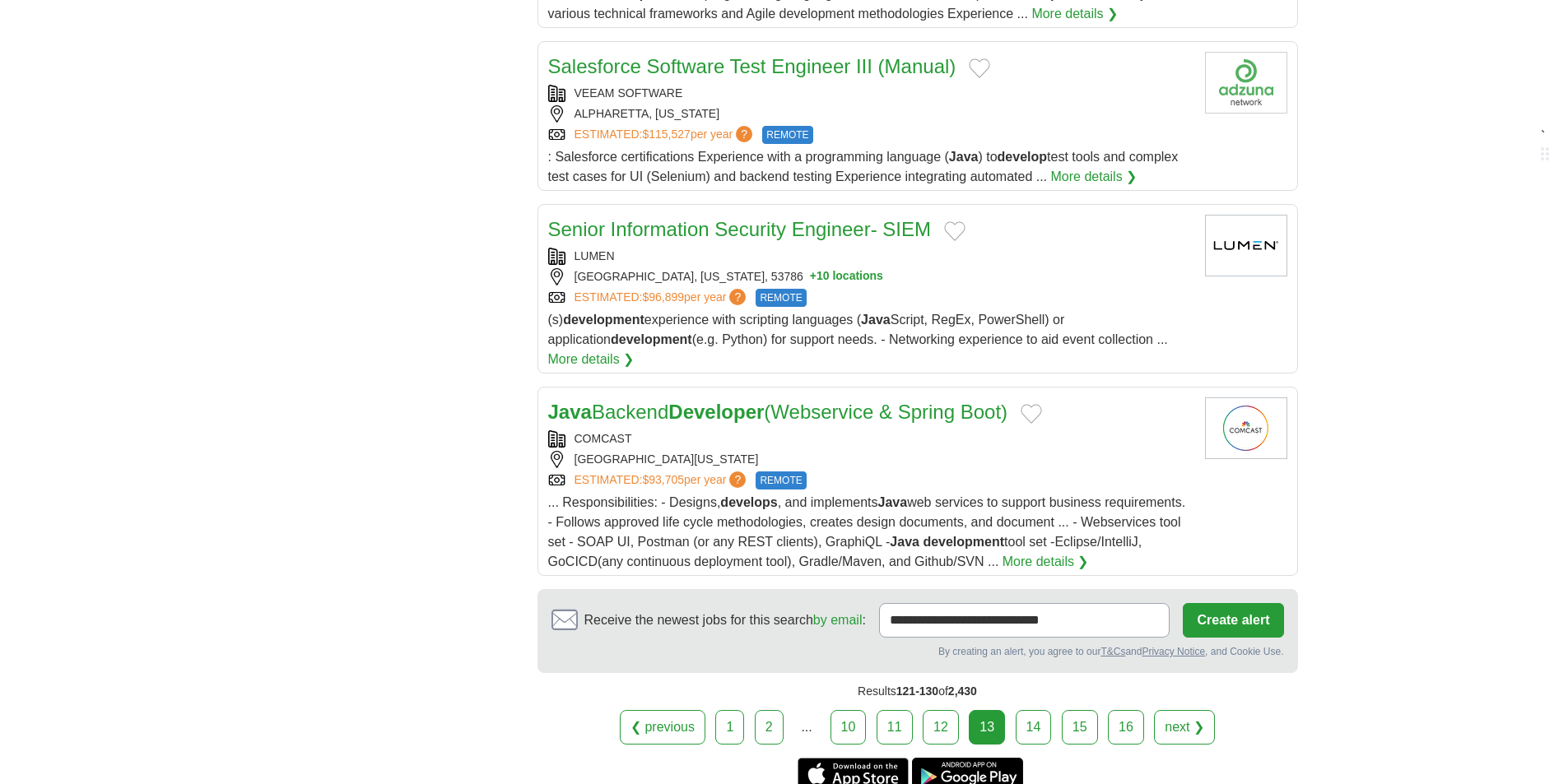
click at [1035, 710] on link "14" at bounding box center [1034, 727] width 36 height 34
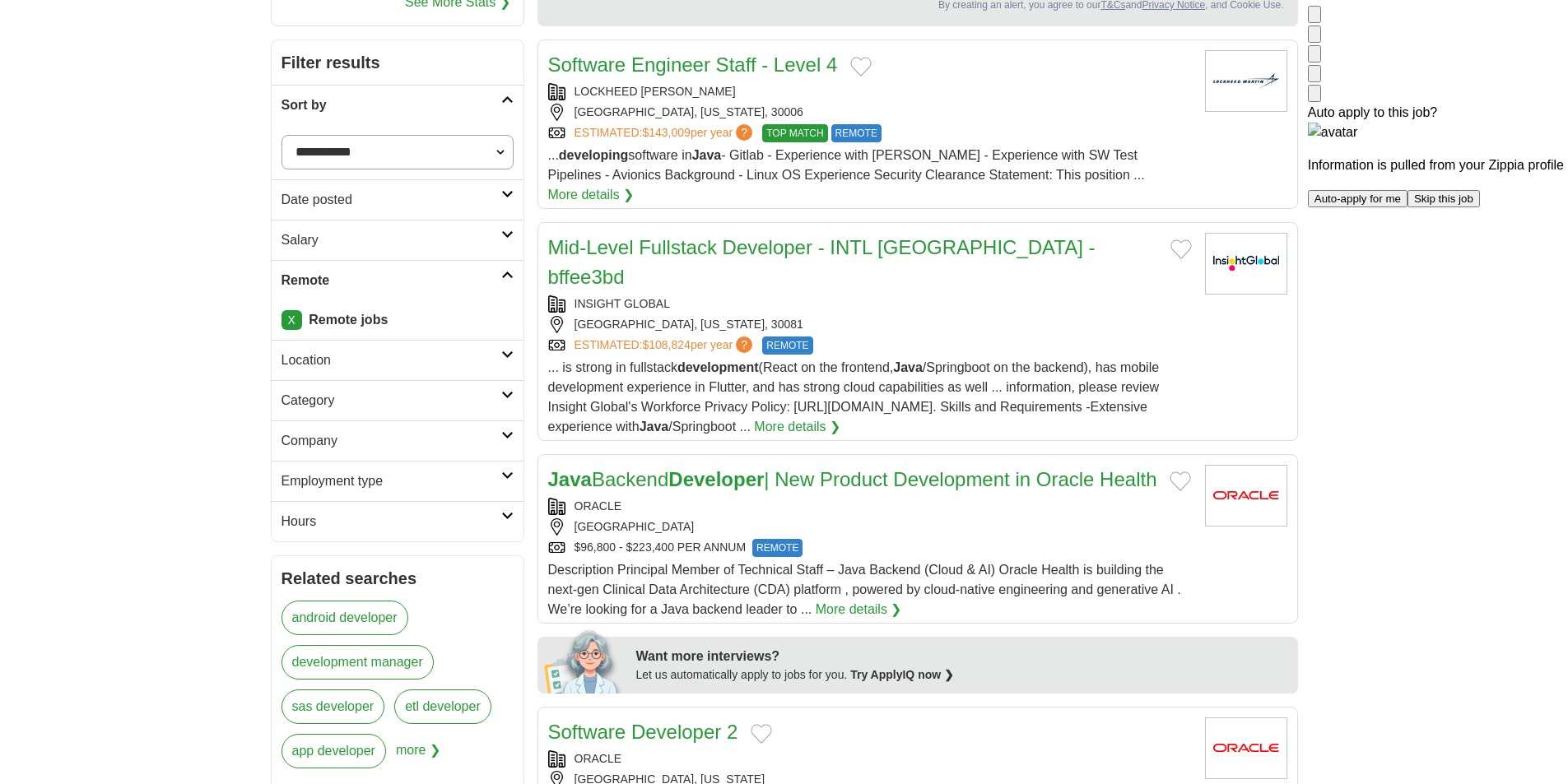
scroll to position [247, 0]
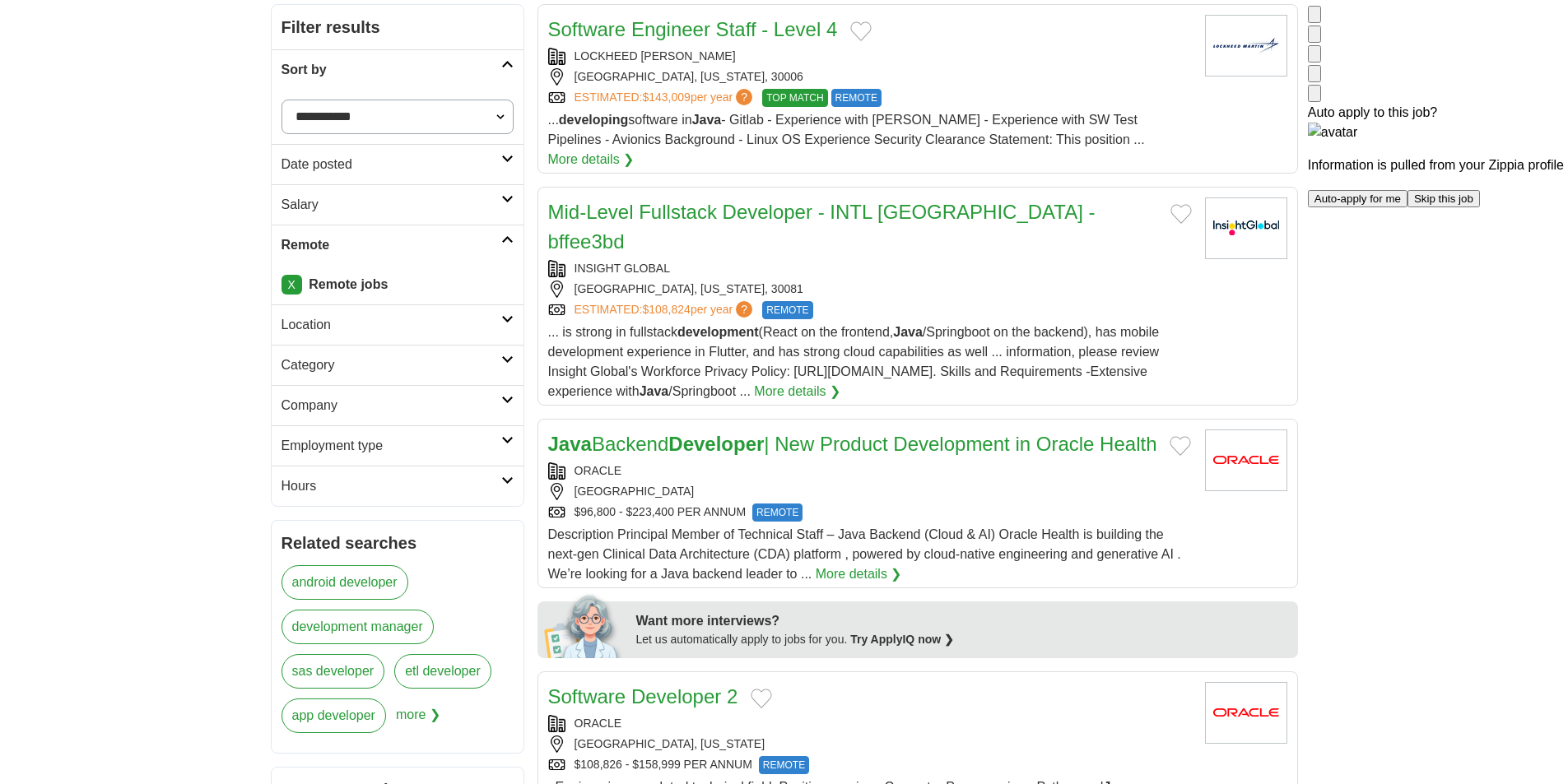
click at [1004, 87] on div "LOCKHEED MARTIN MARIETTA, GEORGIA, 30006 ESTIMATED: $143,009 per year ? TOP MAT…" at bounding box center [870, 77] width 644 height 59
click at [1004, 301] on div "ESTIMATED: $108,824 per year ? REMOTE" at bounding box center [870, 310] width 644 height 18
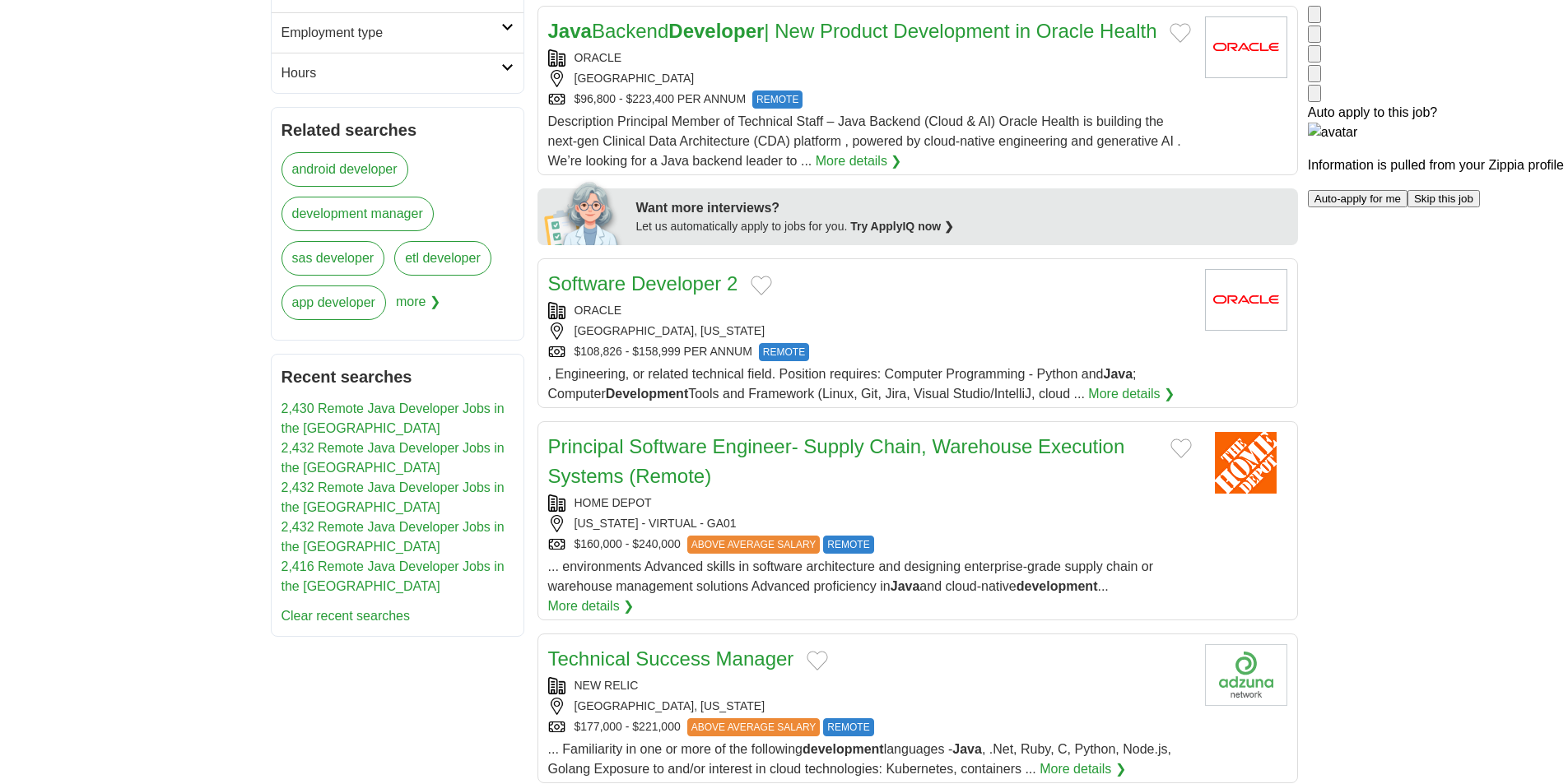
scroll to position [658, 0]
click at [1050, 116] on span "Description Principal Member of Technical Staff – Java Backend (Cloud & AI) Ora…" at bounding box center [865, 142] width 633 height 53
click at [977, 304] on div "ORACLE" at bounding box center [870, 312] width 644 height 17
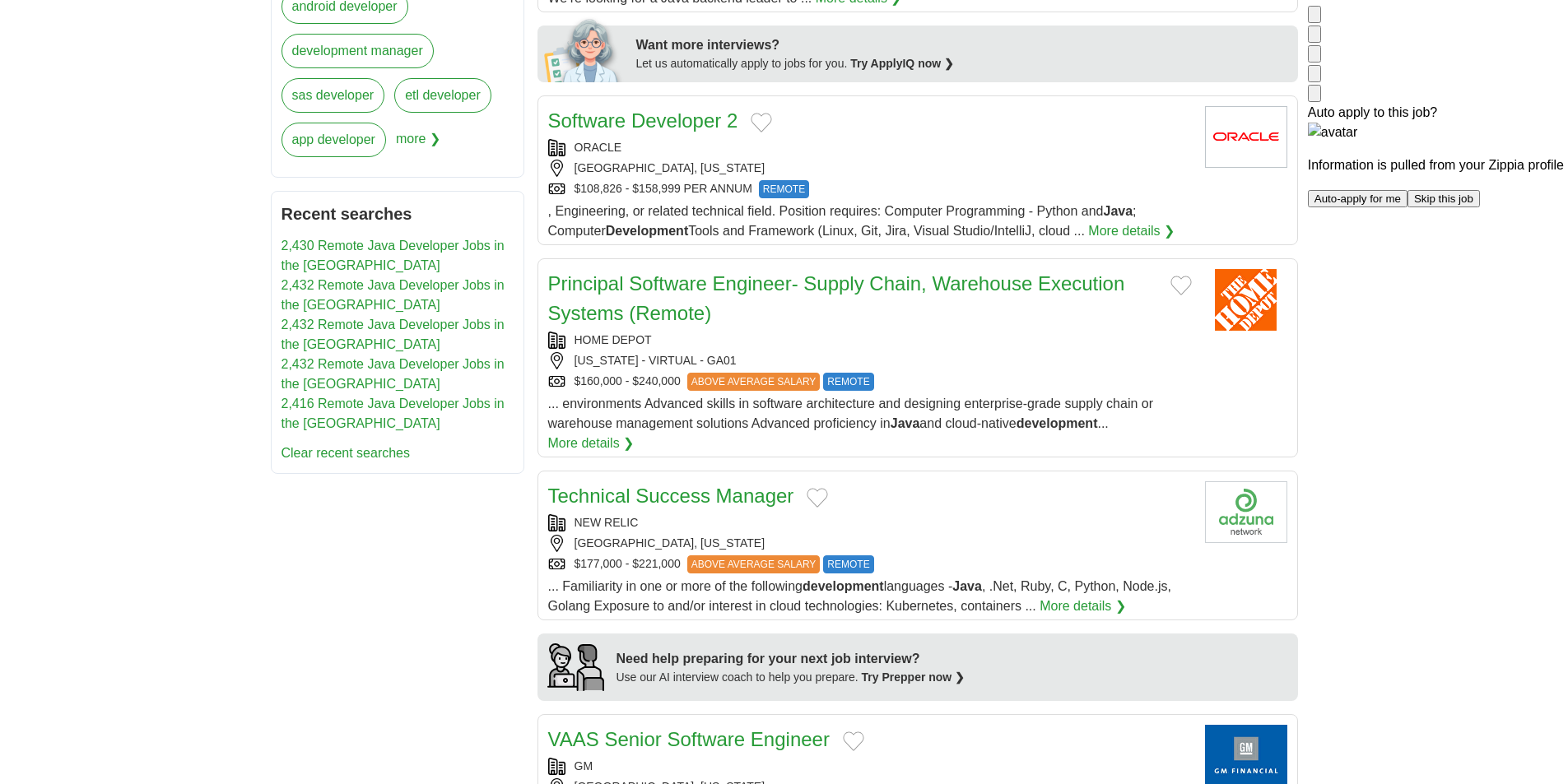
click at [918, 332] on div "HOME DEPOT" at bounding box center [870, 340] width 644 height 17
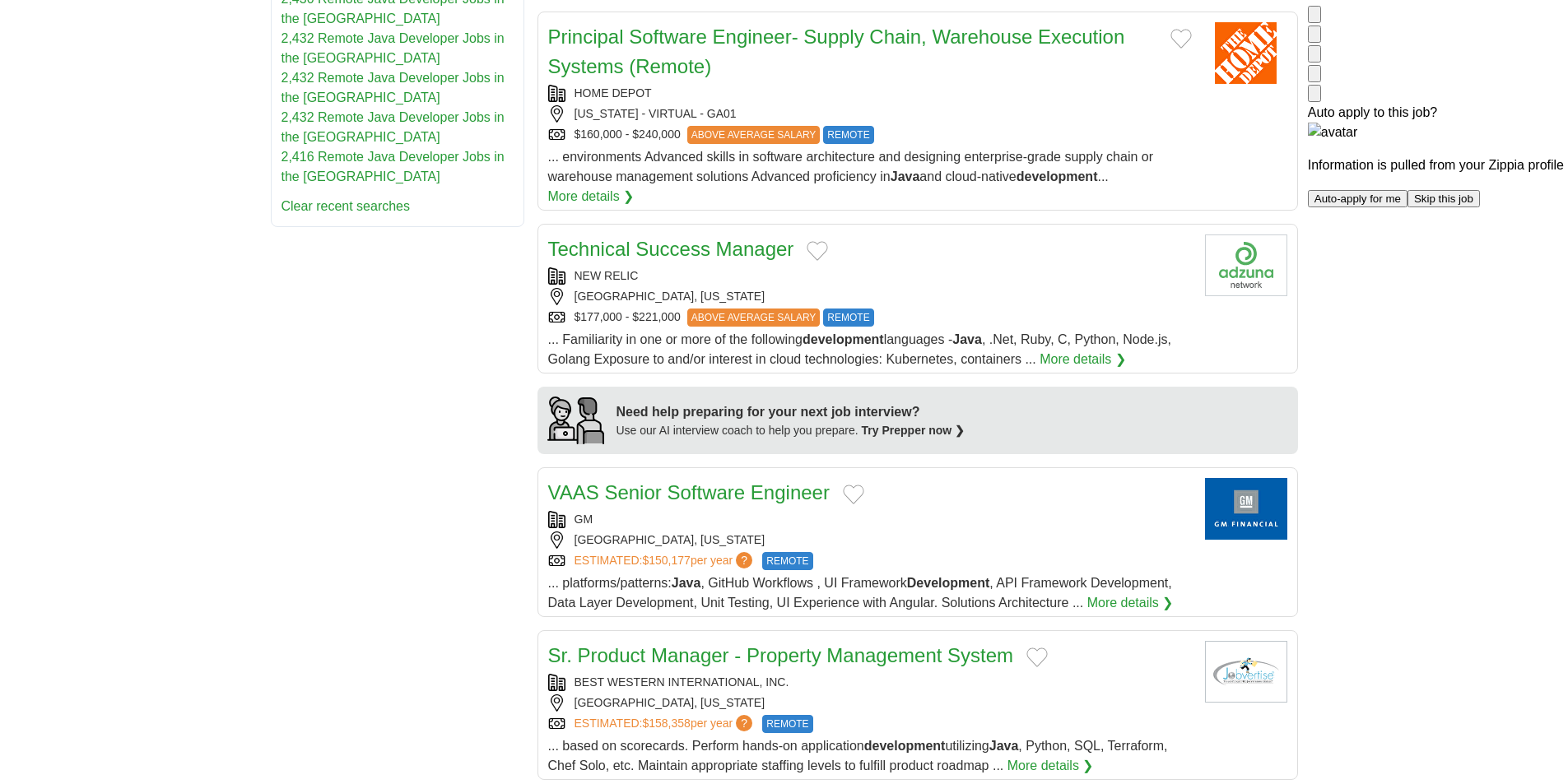
click at [956, 235] on div "Technical Success Manager" at bounding box center [870, 249] width 644 height 30
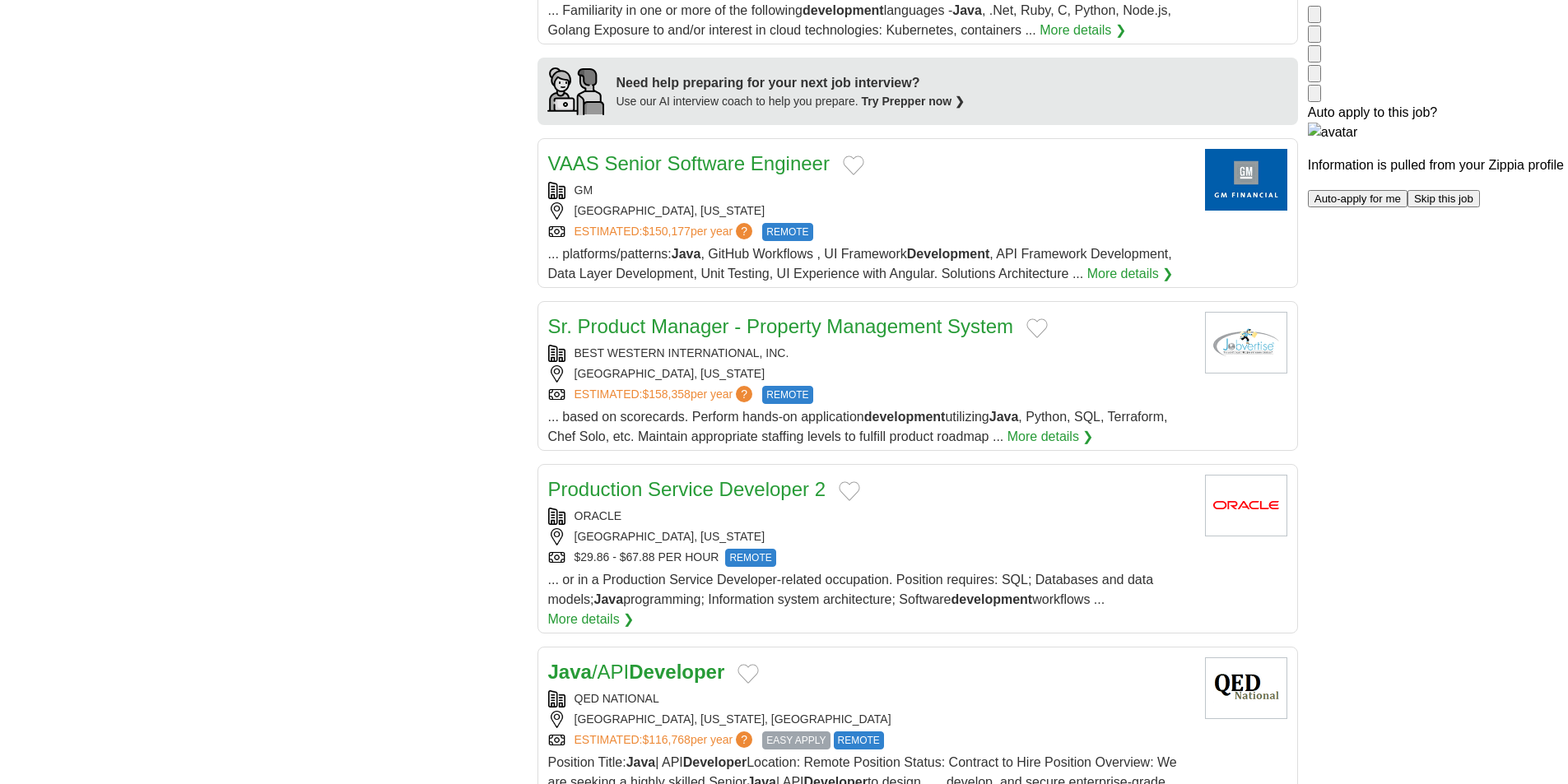
click at [982, 182] on div "GM" at bounding box center [870, 190] width 644 height 17
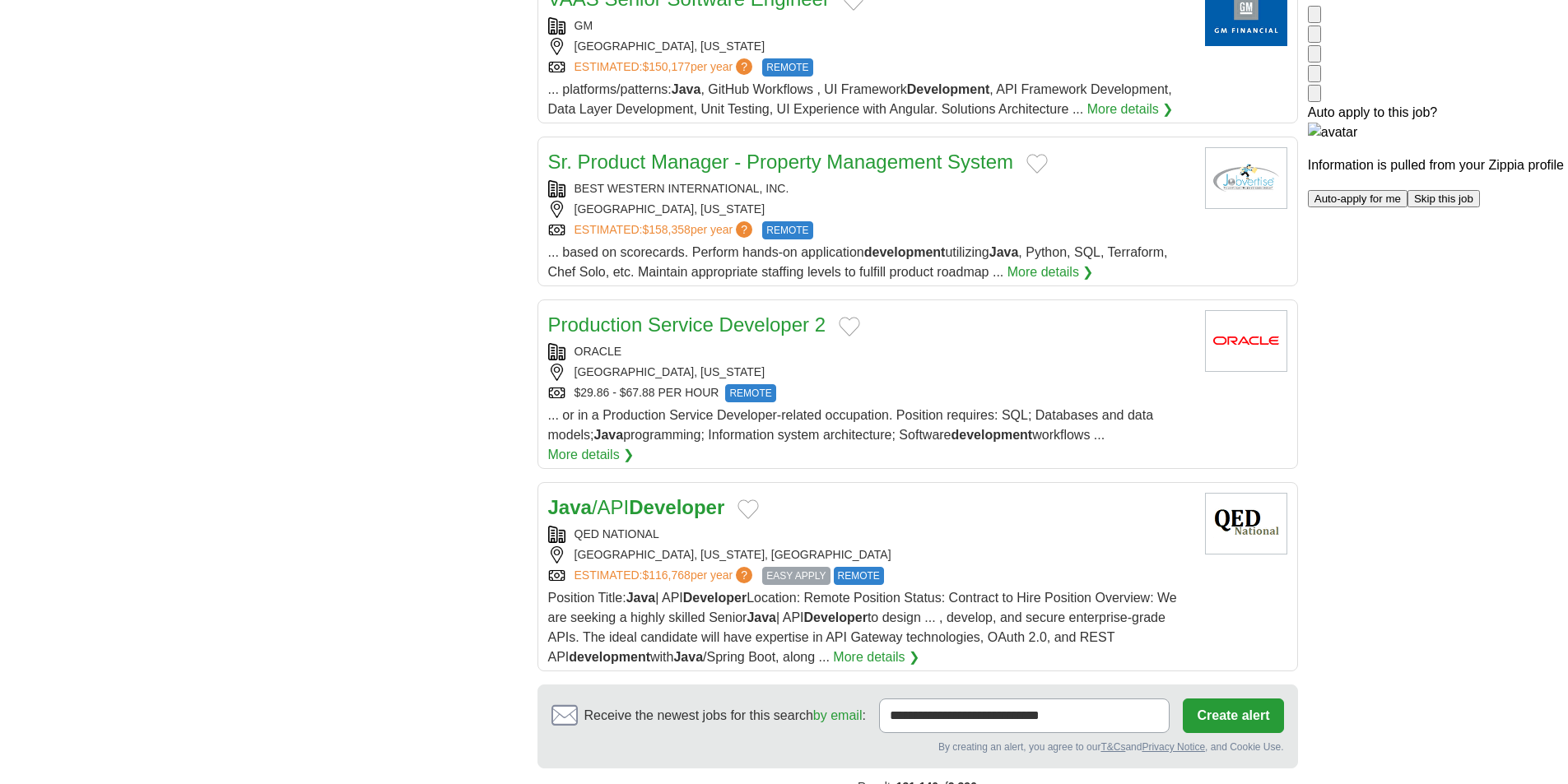
click at [984, 221] on div "ESTIMATED: $158,358 per year ? REMOTE" at bounding box center [870, 230] width 644 height 18
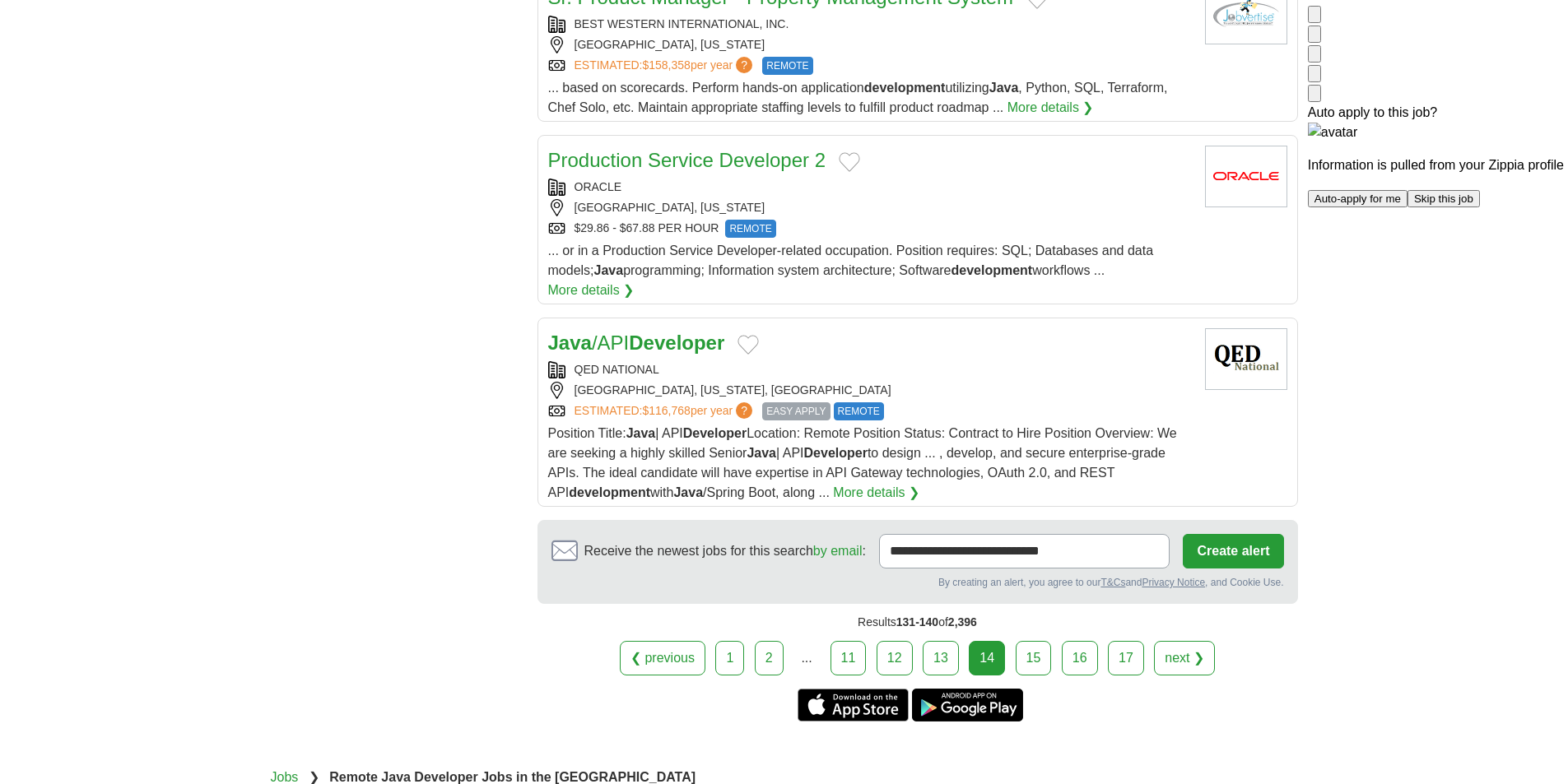
click at [966, 179] on div "ORACLE AUSTIN, TEXAS $29.86 - $67.88 PER HOUR REMOTE" at bounding box center [870, 209] width 644 height 59
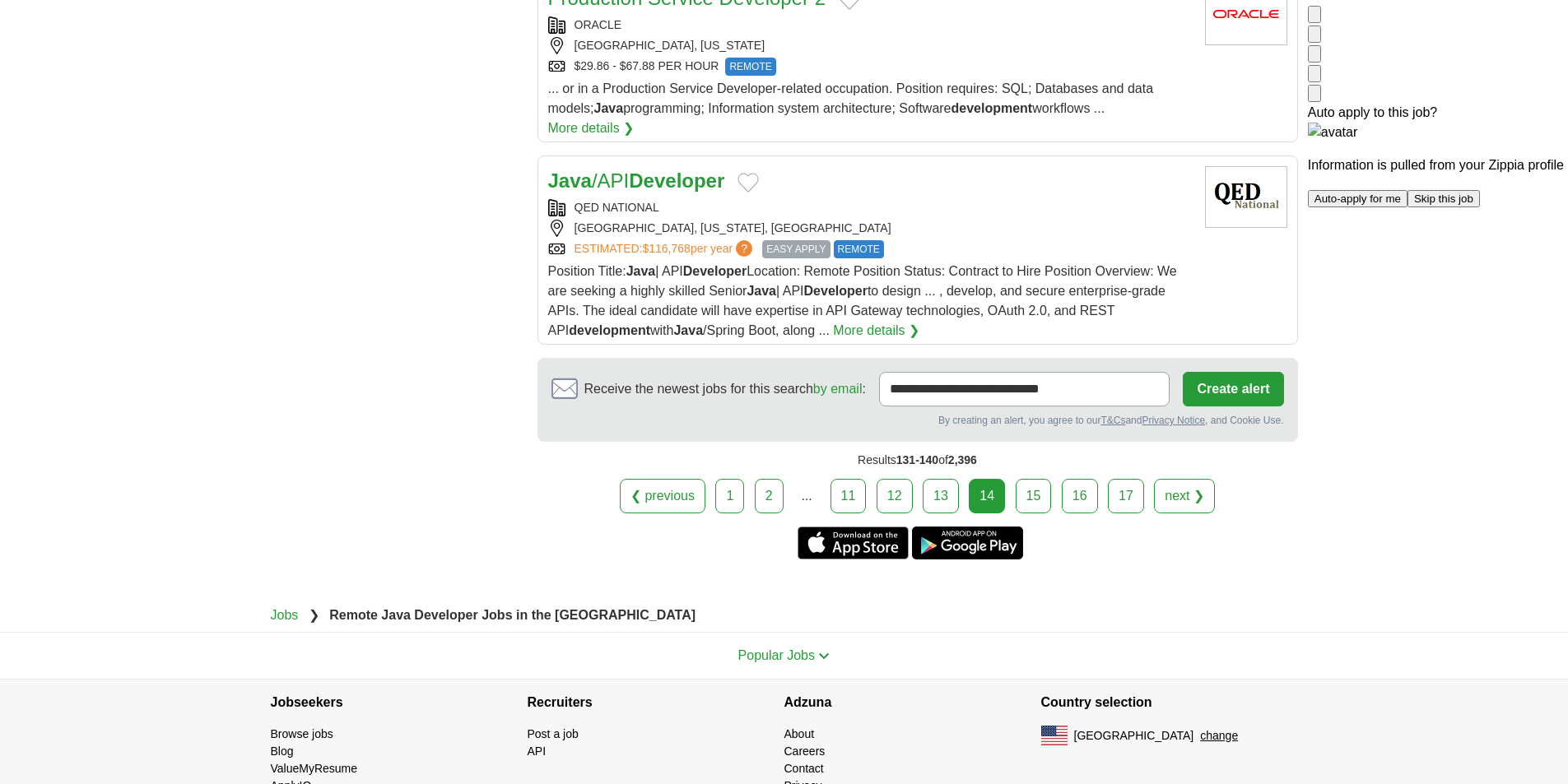
scroll to position [1892, 0]
click at [977, 218] on div "USA, ALABAMA, HOOVER" at bounding box center [870, 227] width 644 height 17
click at [1039, 477] on link "15" at bounding box center [1034, 494] width 36 height 34
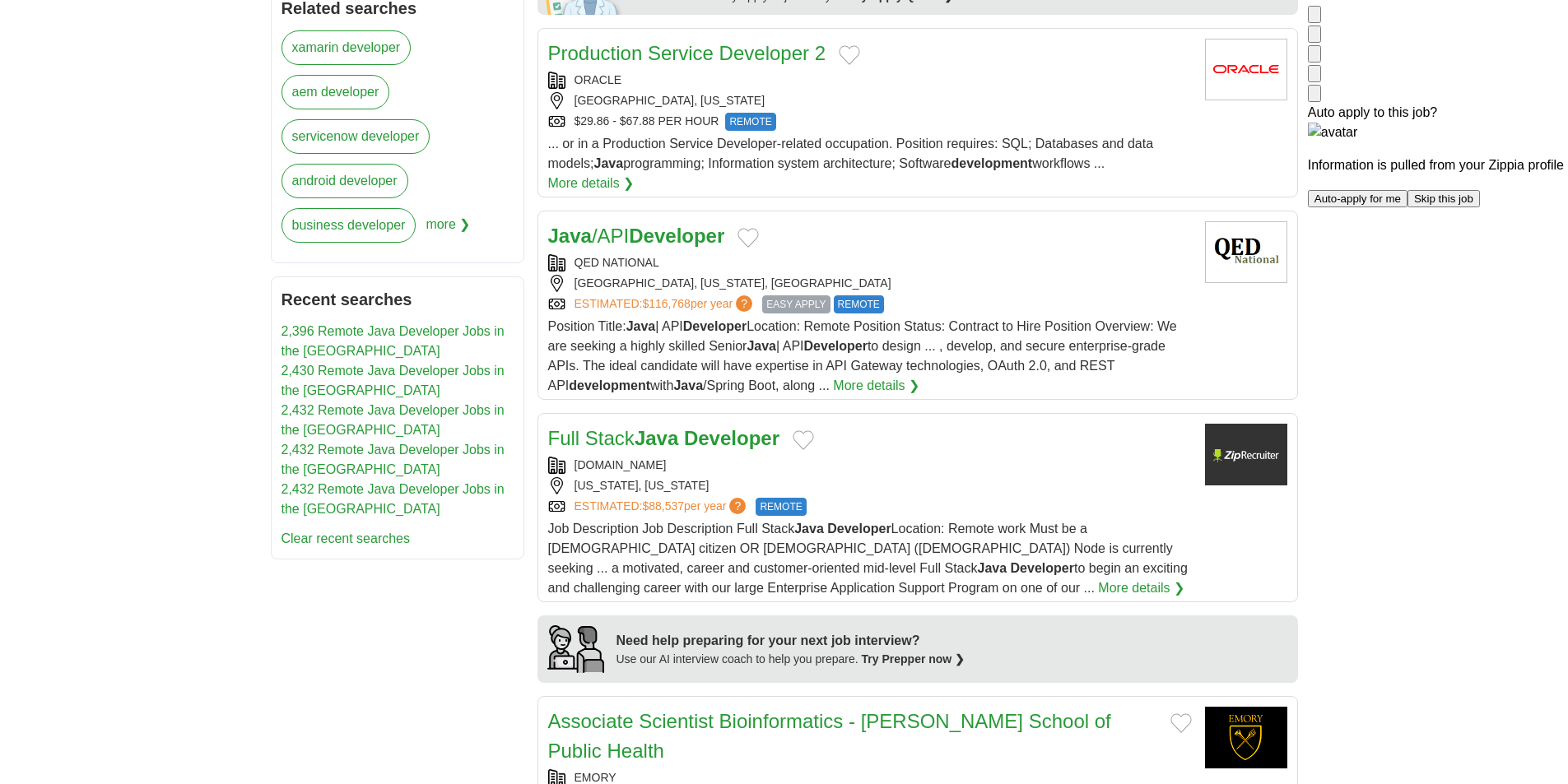
scroll to position [823, 0]
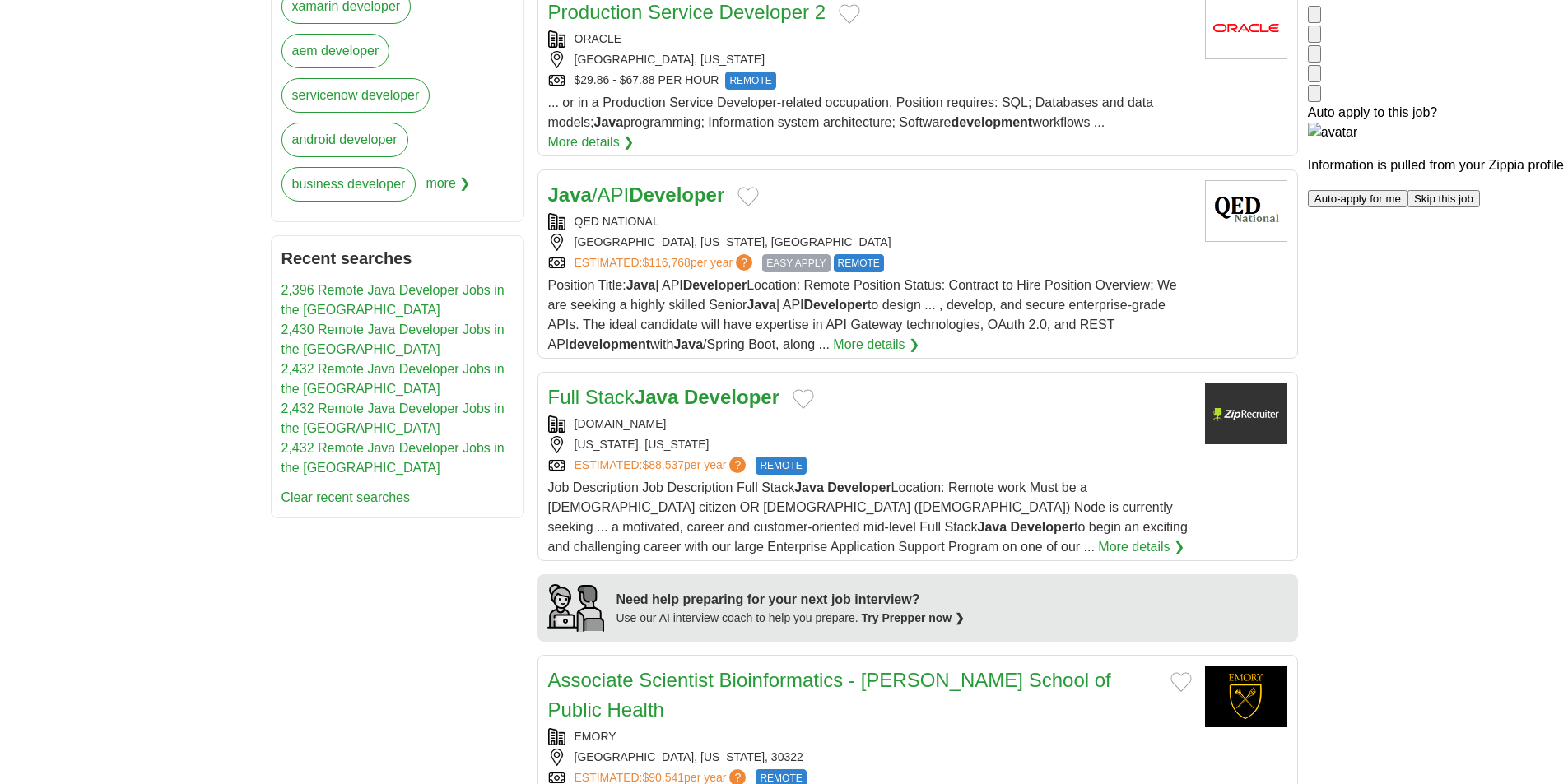
click at [964, 58] on div "[GEOGRAPHIC_DATA], [US_STATE]" at bounding box center [870, 59] width 644 height 17
click at [936, 234] on div "[GEOGRAPHIC_DATA], [US_STATE], [GEOGRAPHIC_DATA]" at bounding box center [870, 242] width 644 height 17
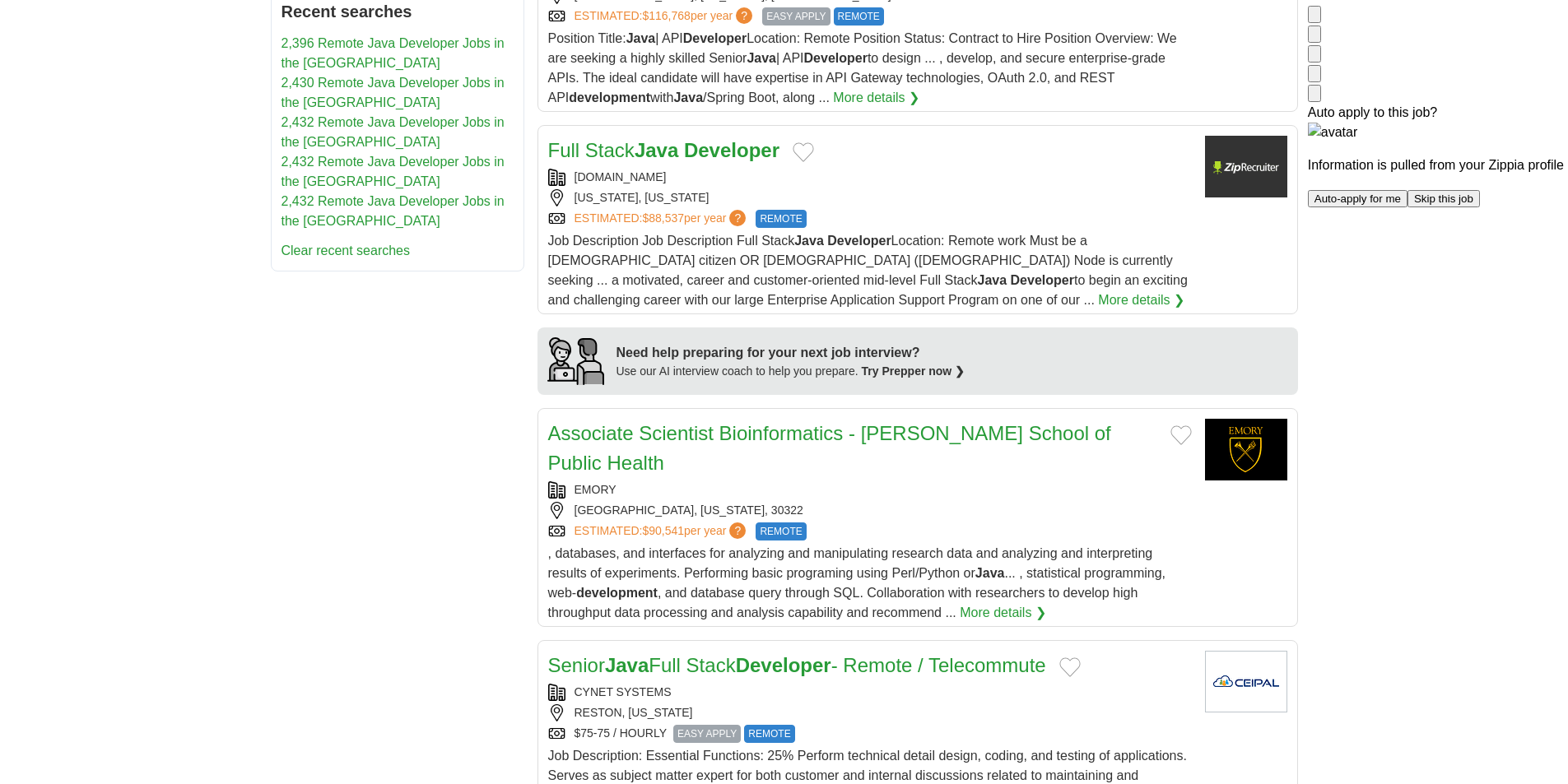
click at [949, 142] on div "Full Stack Java Developer" at bounding box center [870, 150] width 644 height 30
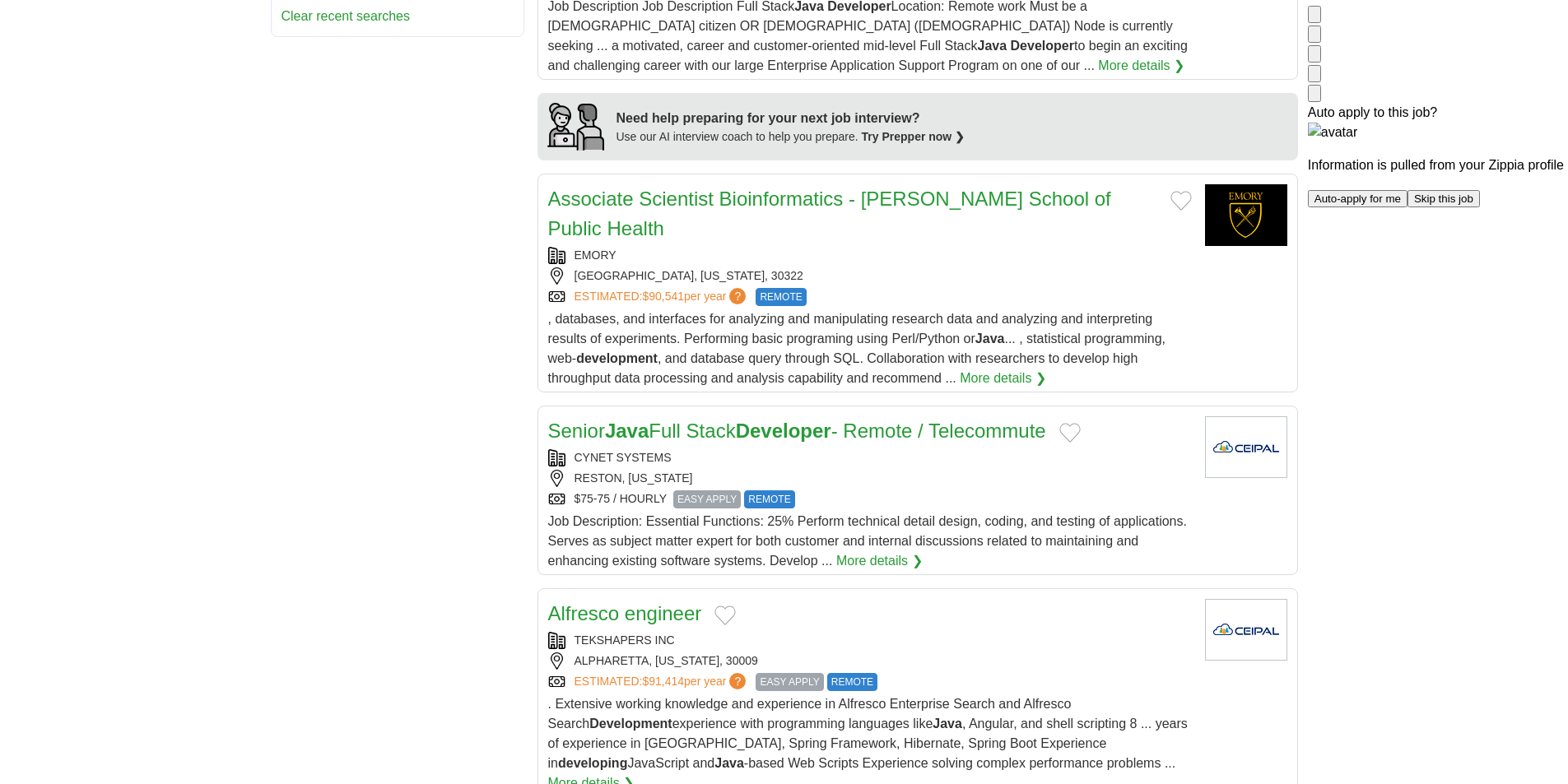
scroll to position [1316, 0]
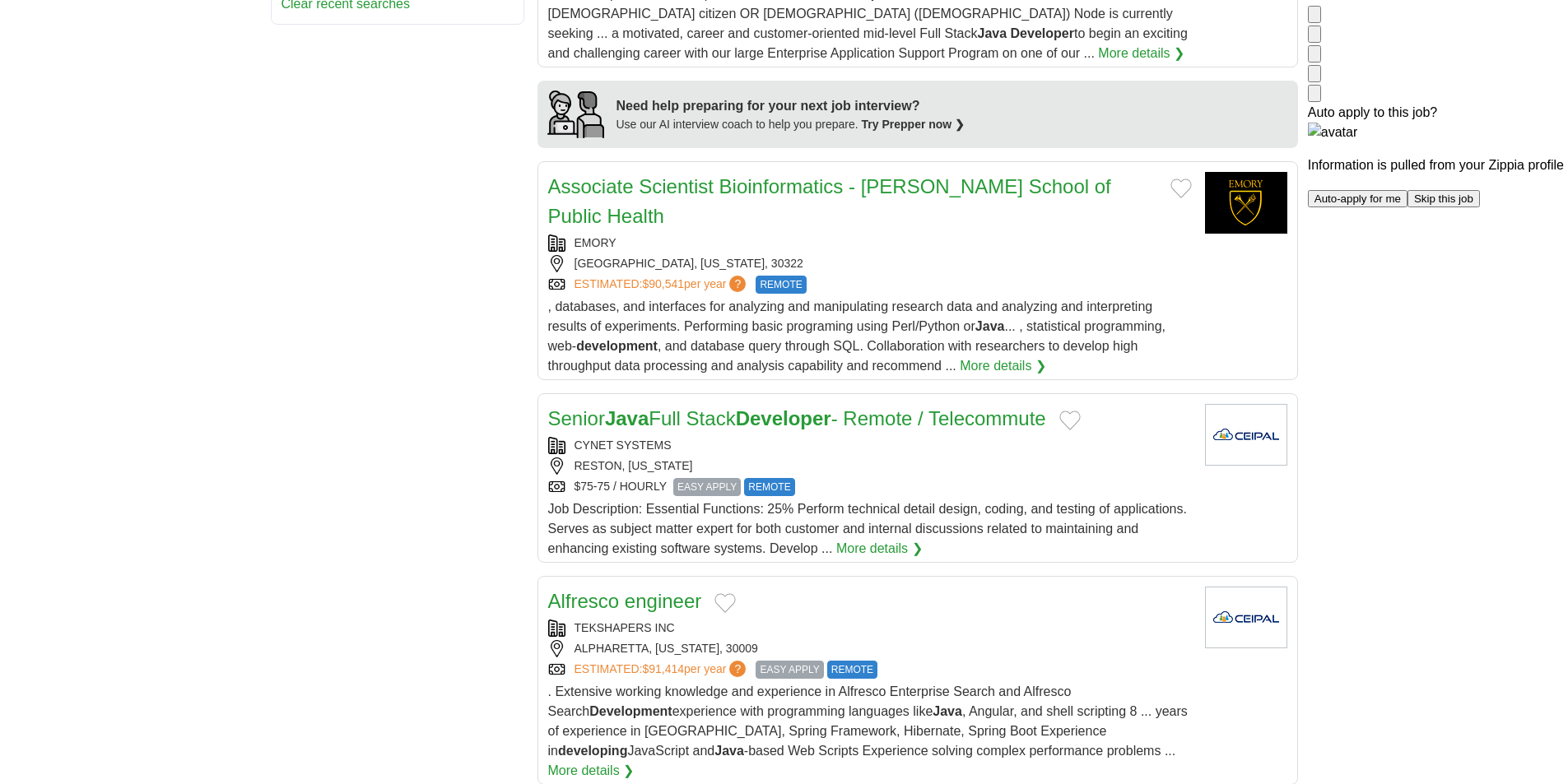
click at [942, 235] on div "EMORY [GEOGRAPHIC_DATA], [US_STATE], 30322 ESTIMATED: $90,541 per year ? REMOTE" at bounding box center [870, 264] width 644 height 59
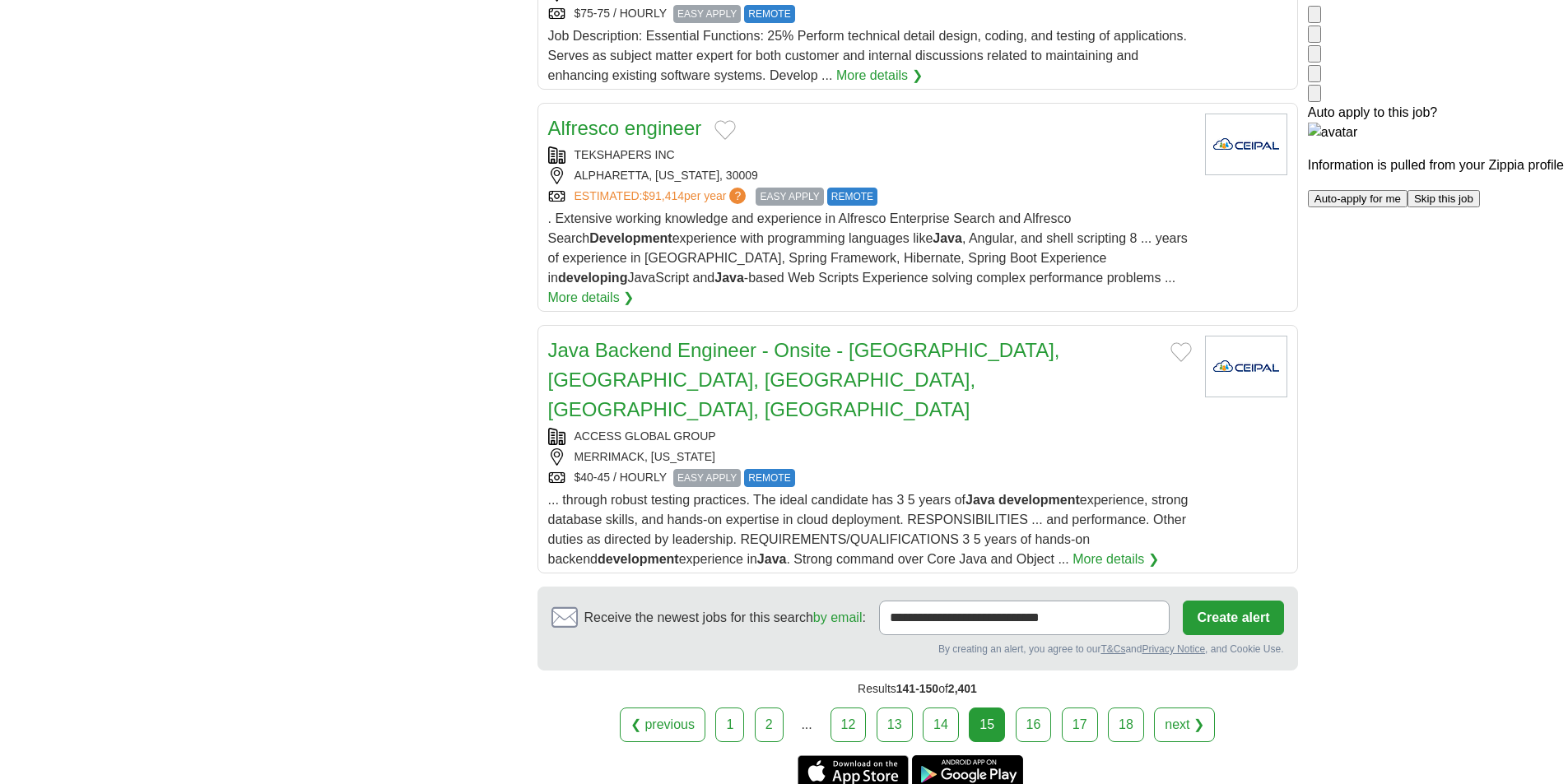
scroll to position [1810, 0]
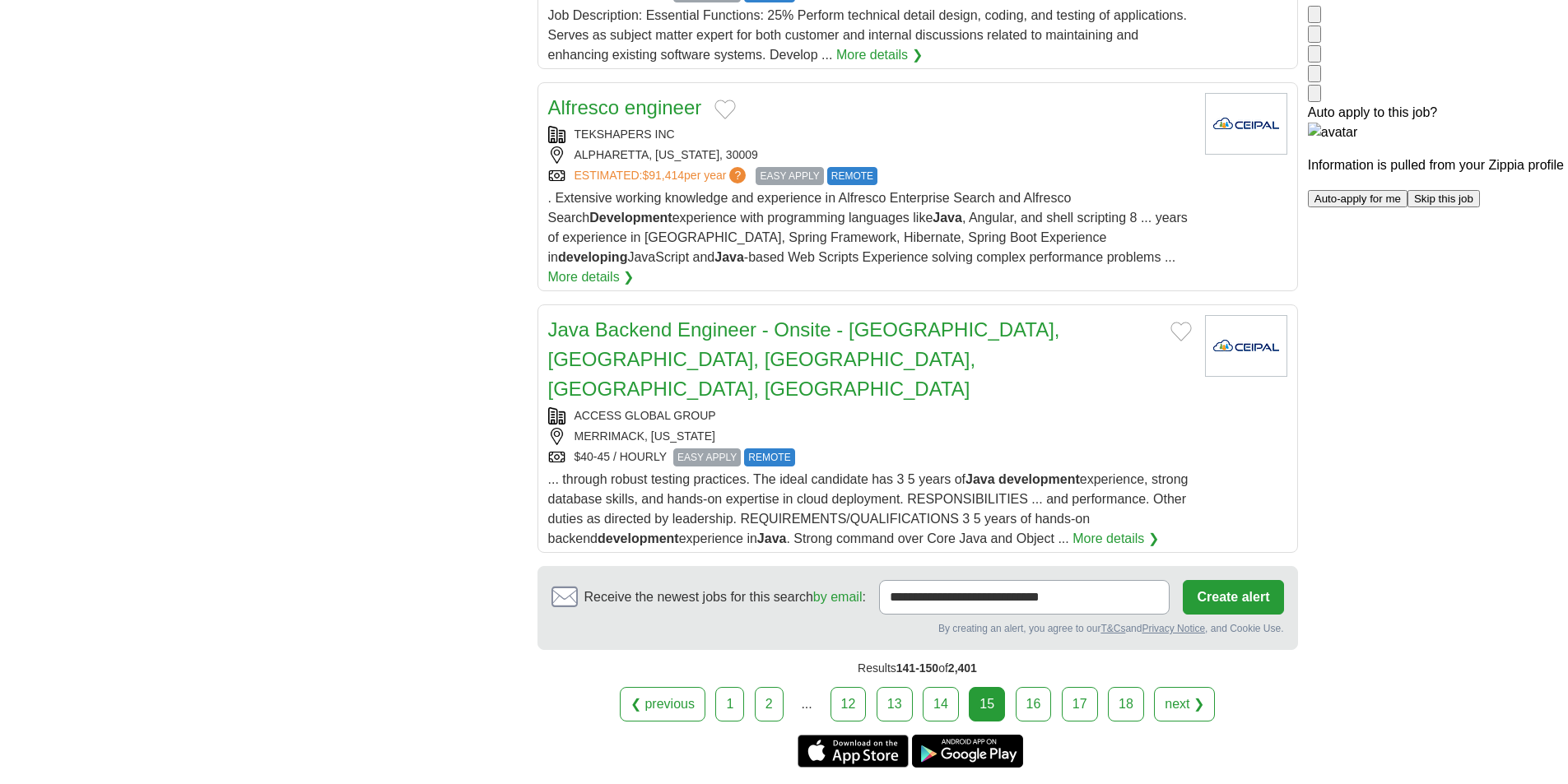
click at [942, 428] on div "MERRIMACK, [US_STATE]" at bounding box center [870, 436] width 644 height 17
click at [1027, 687] on link "16" at bounding box center [1034, 704] width 36 height 34
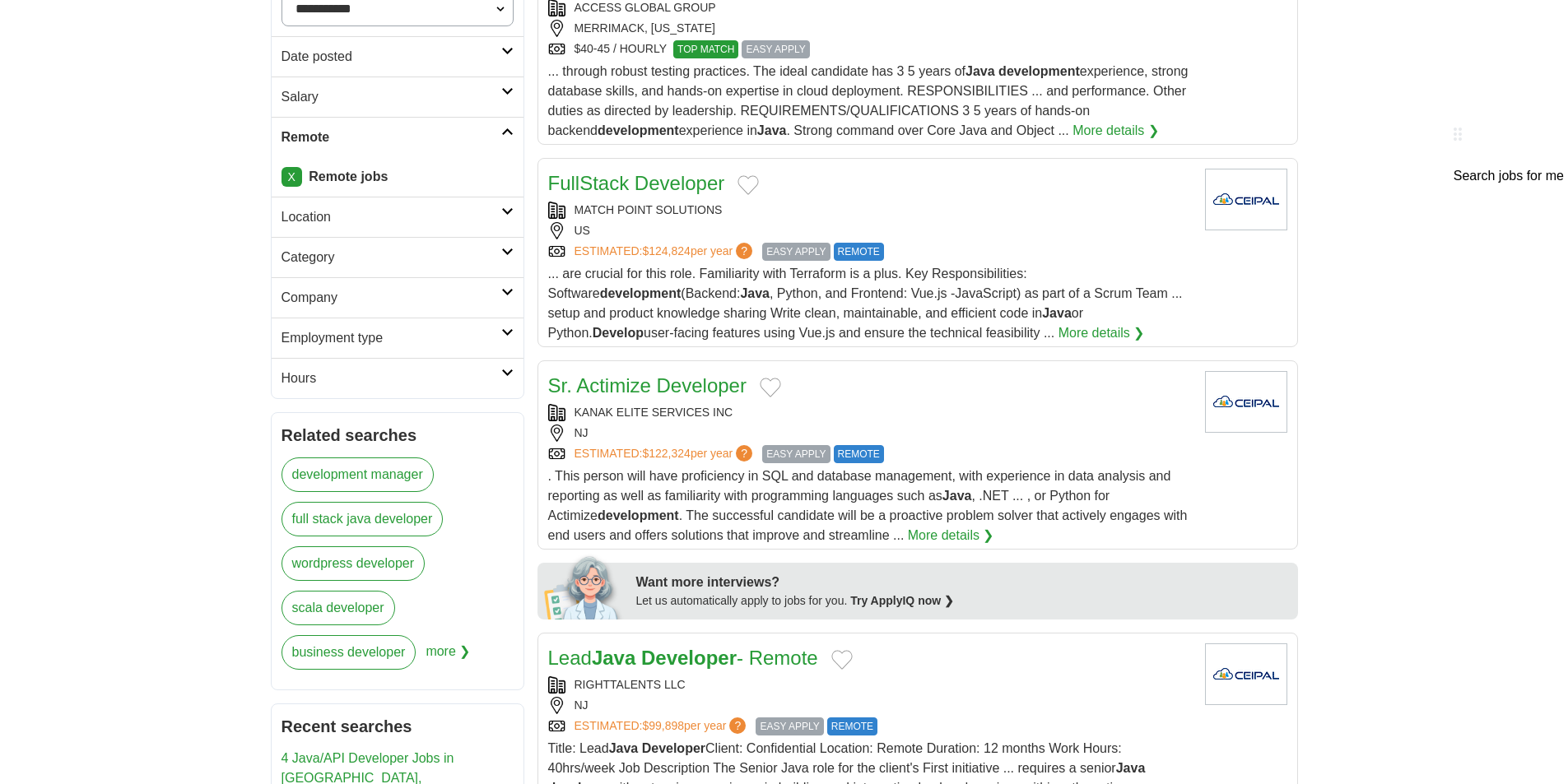
scroll to position [329, 0]
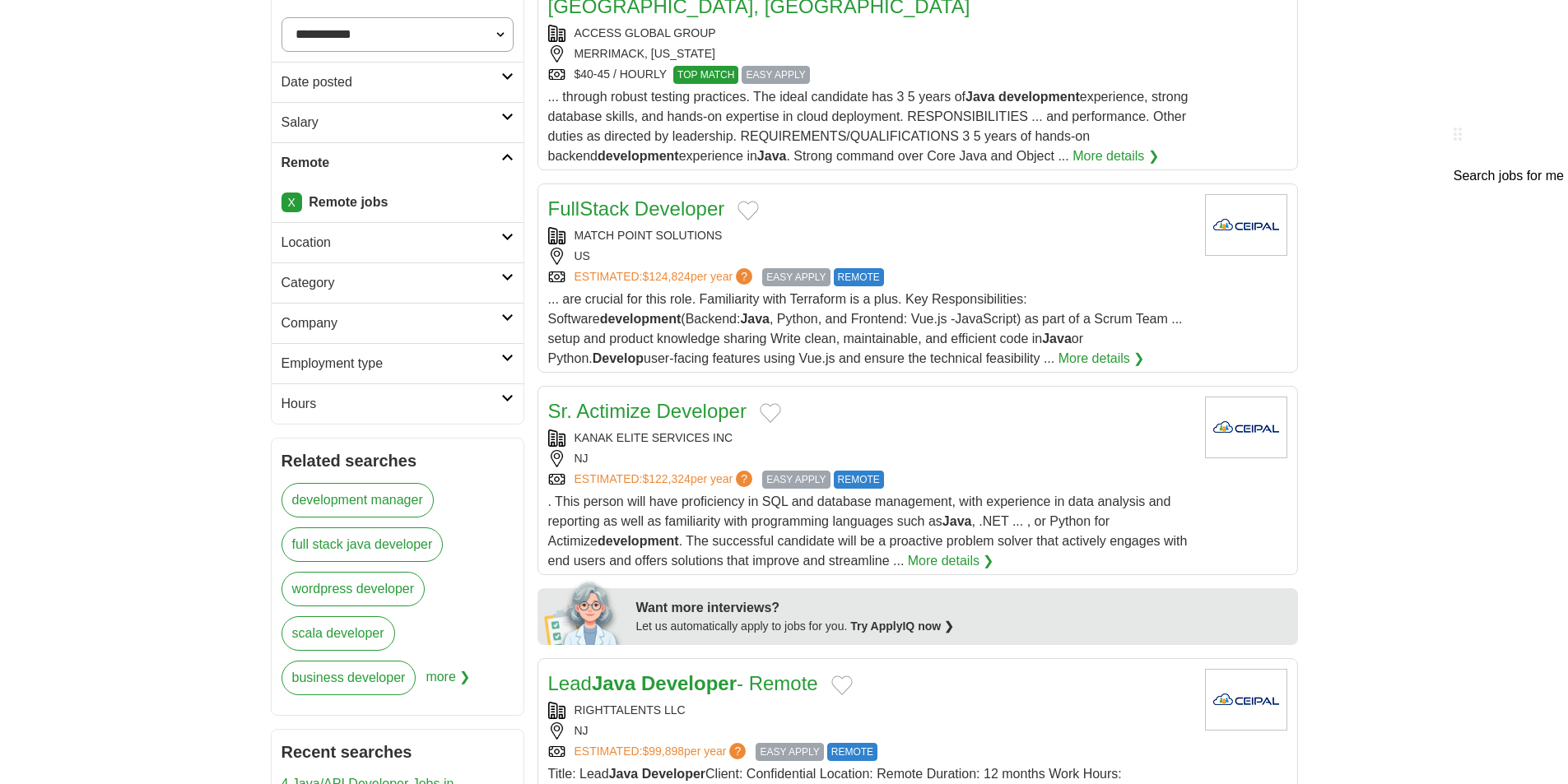
click at [949, 227] on div "MATCH POINT SOLUTIONS" at bounding box center [870, 236] width 644 height 17
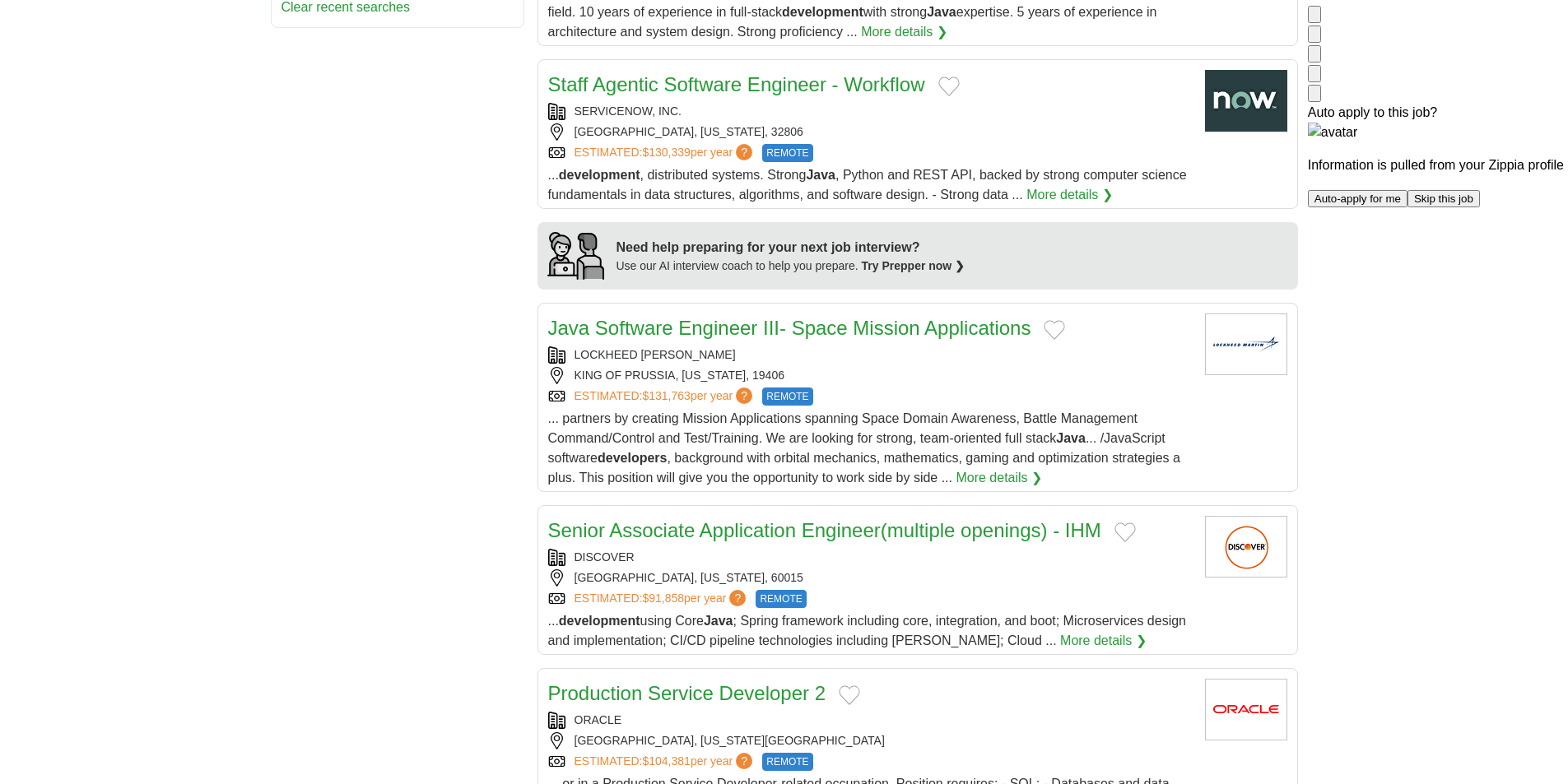
scroll to position [1234, 0]
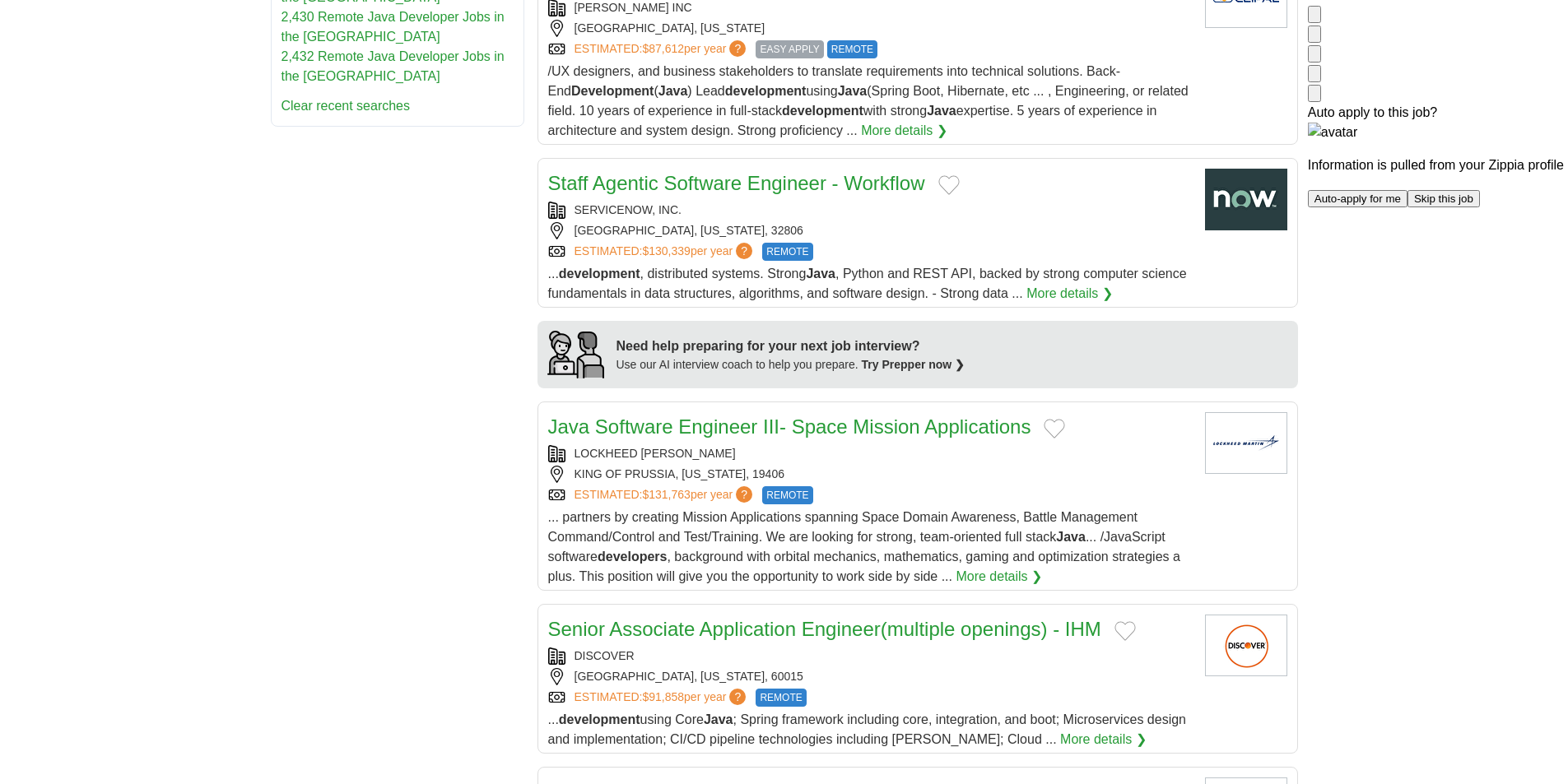
click at [964, 222] on div "ORLANDO, FLORIDA, 32806" at bounding box center [870, 230] width 644 height 17
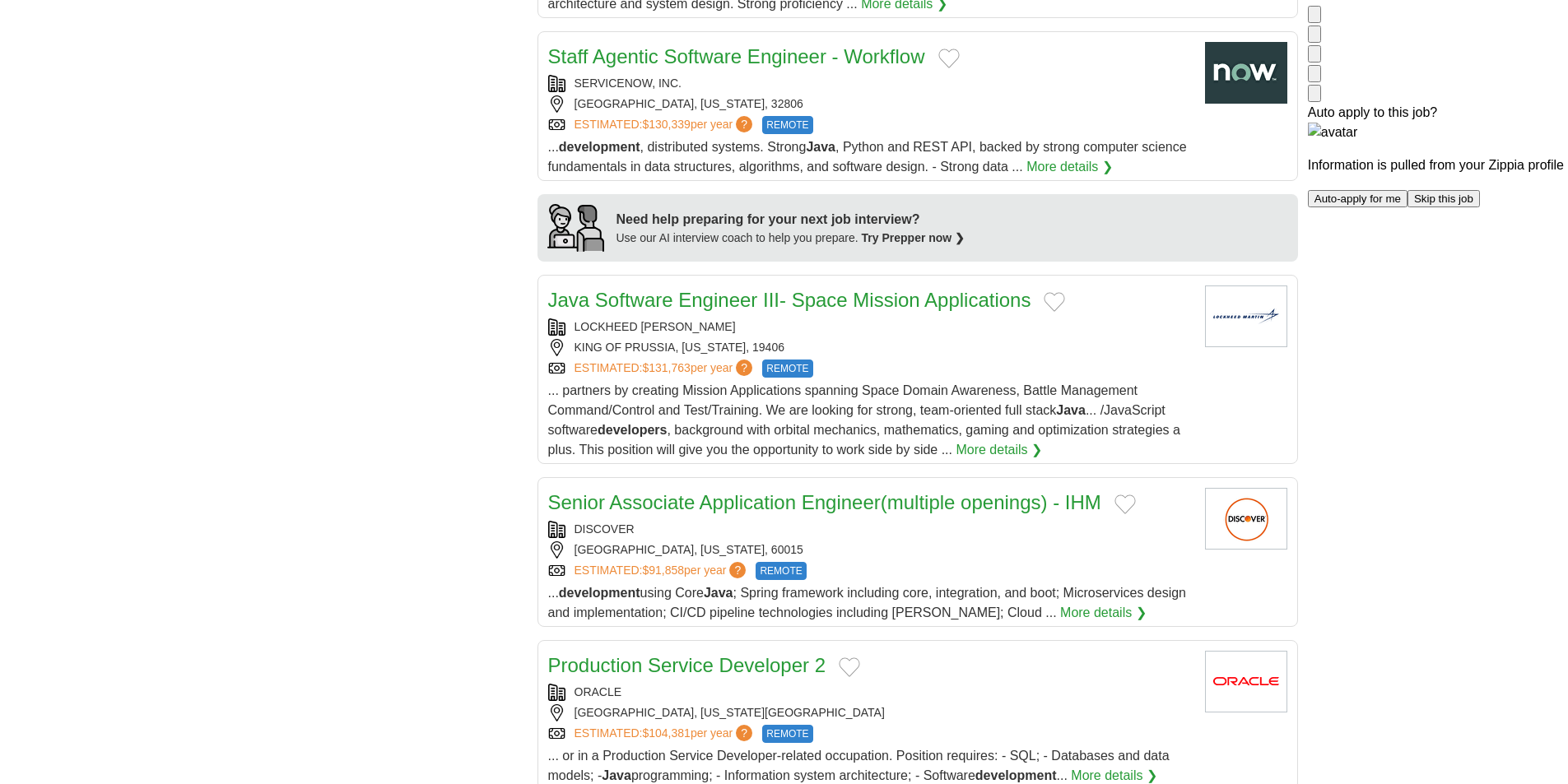
scroll to position [1399, 0]
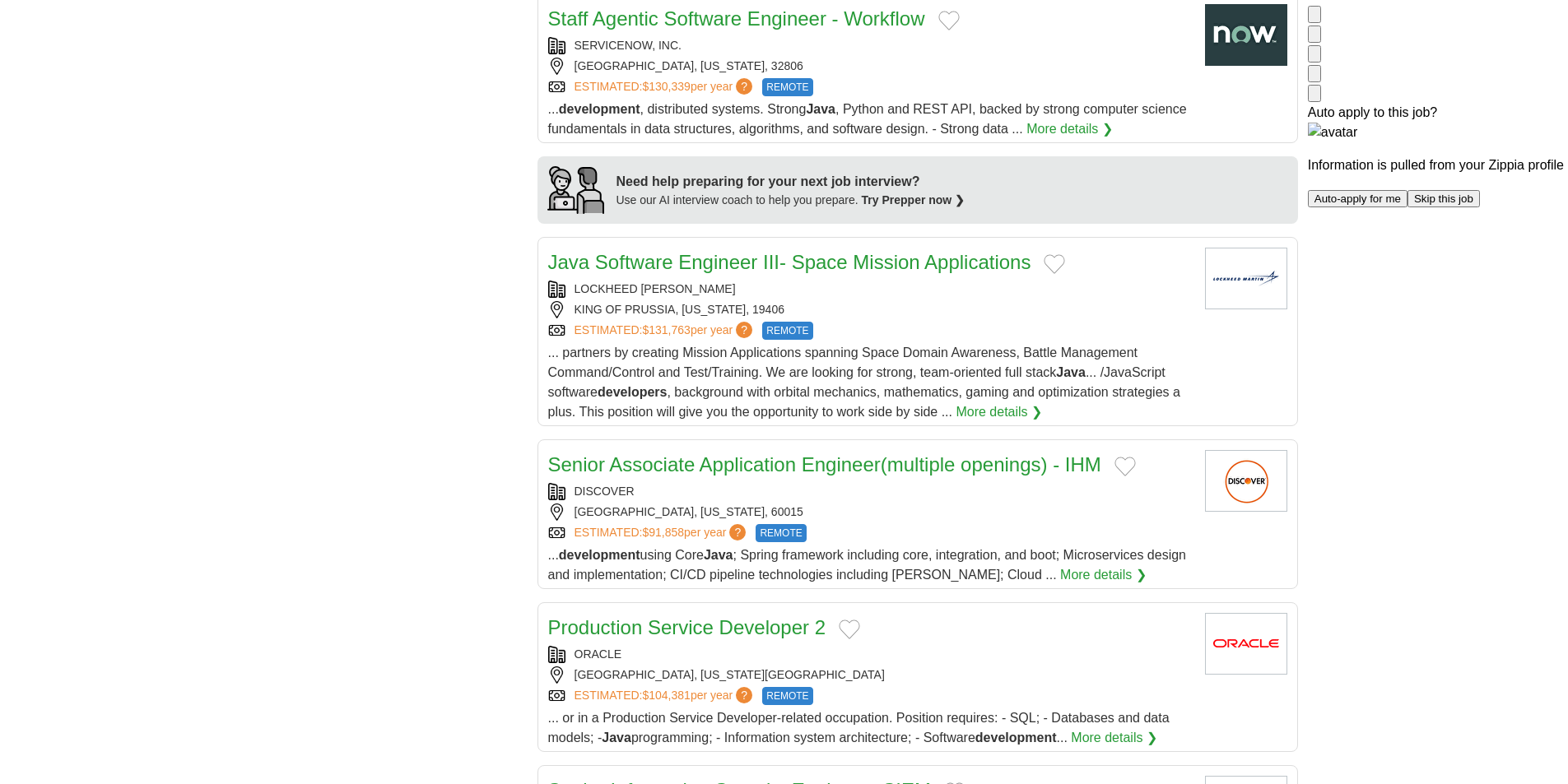
click at [965, 301] on div "KING OF PRUSSIA, PENNSYLVANIA, 19406" at bounding box center [870, 309] width 644 height 17
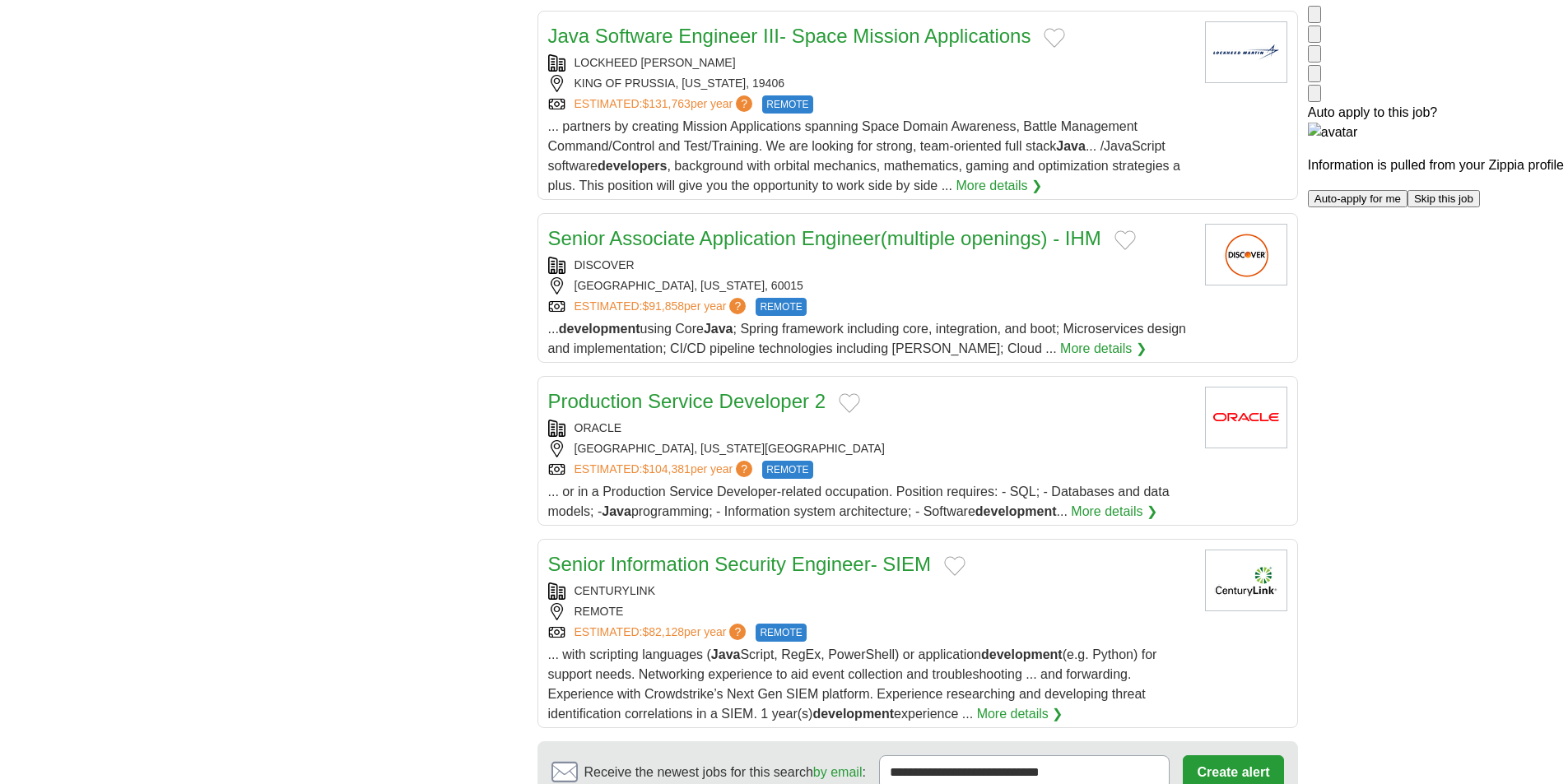
scroll to position [1645, 0]
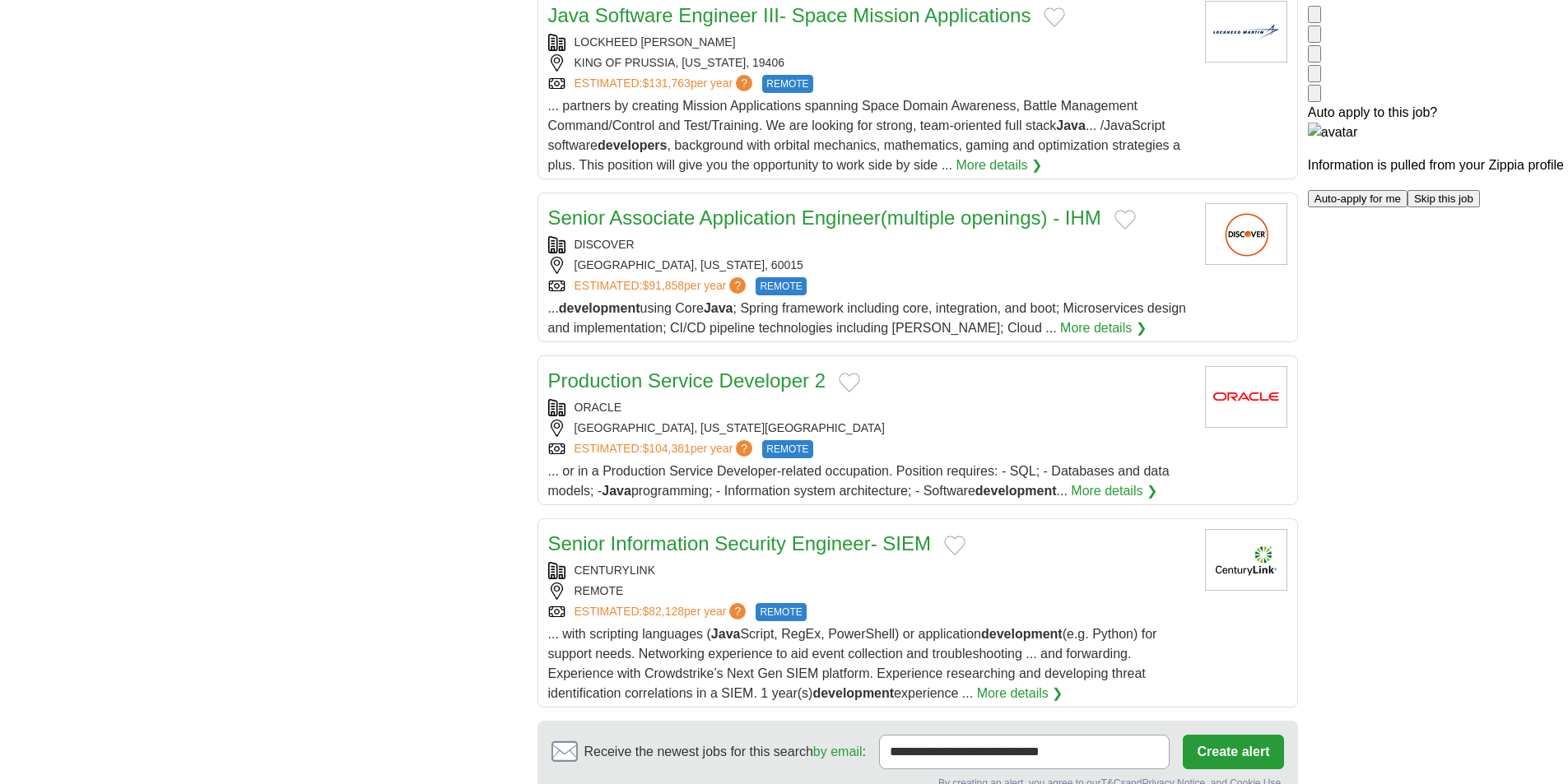
click at [987, 236] on div "DISCOVER" at bounding box center [870, 245] width 644 height 17
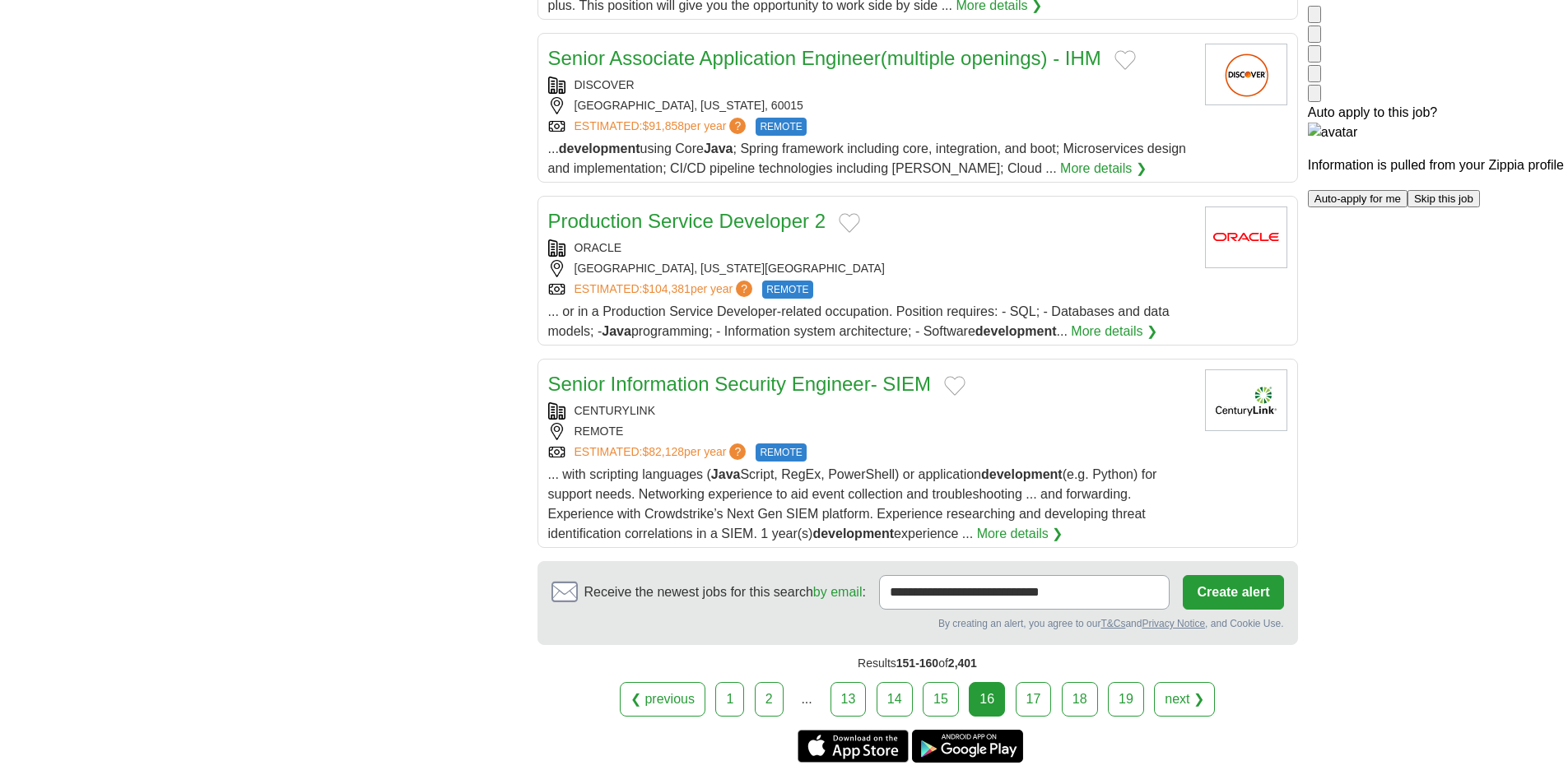
scroll to position [1810, 0]
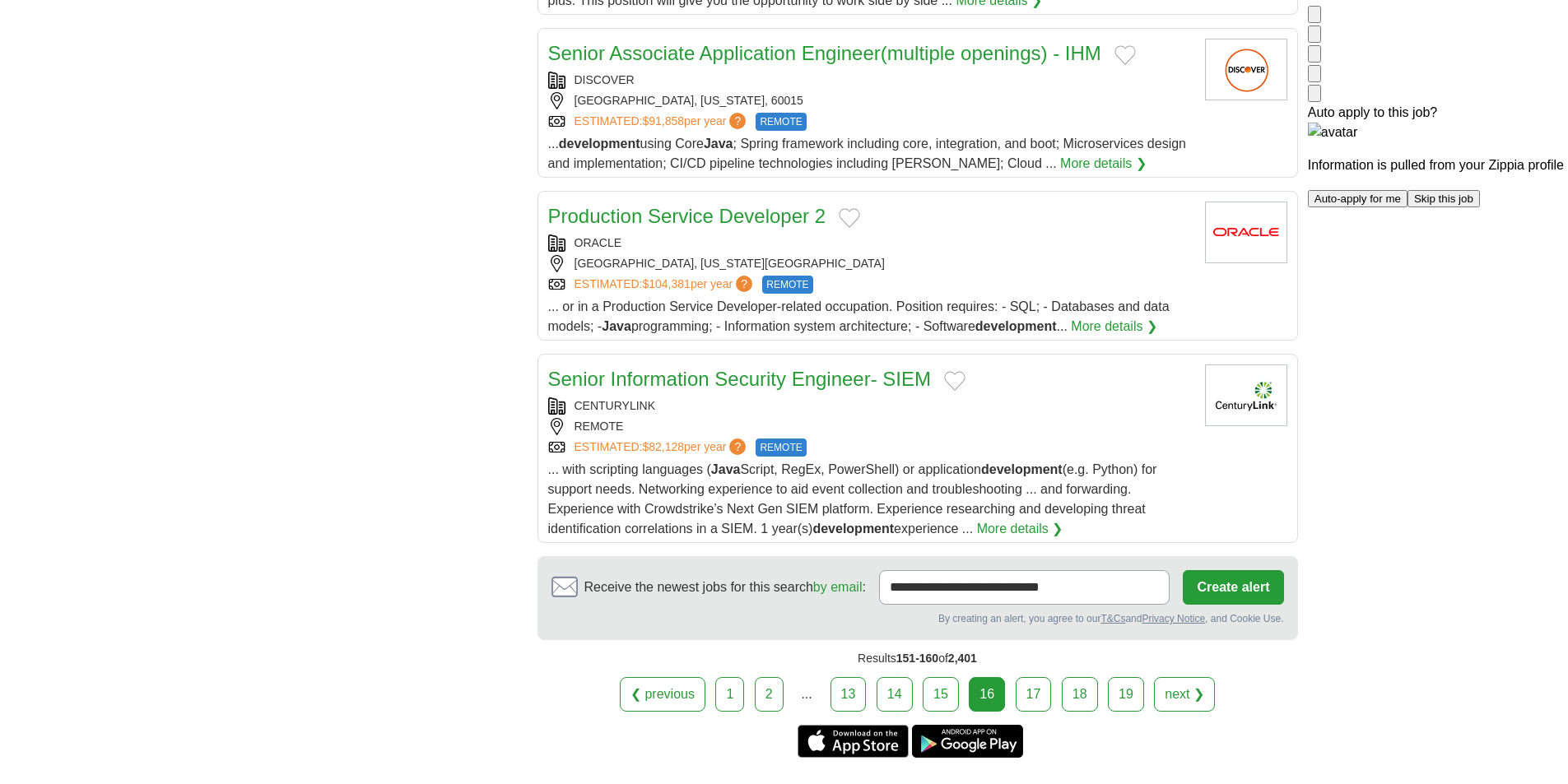
click at [943, 235] on div "ORACLE AUSTIN, TEXAS, 78703 ESTIMATED: $104,381 per year ? REMOTE" at bounding box center [870, 264] width 644 height 59
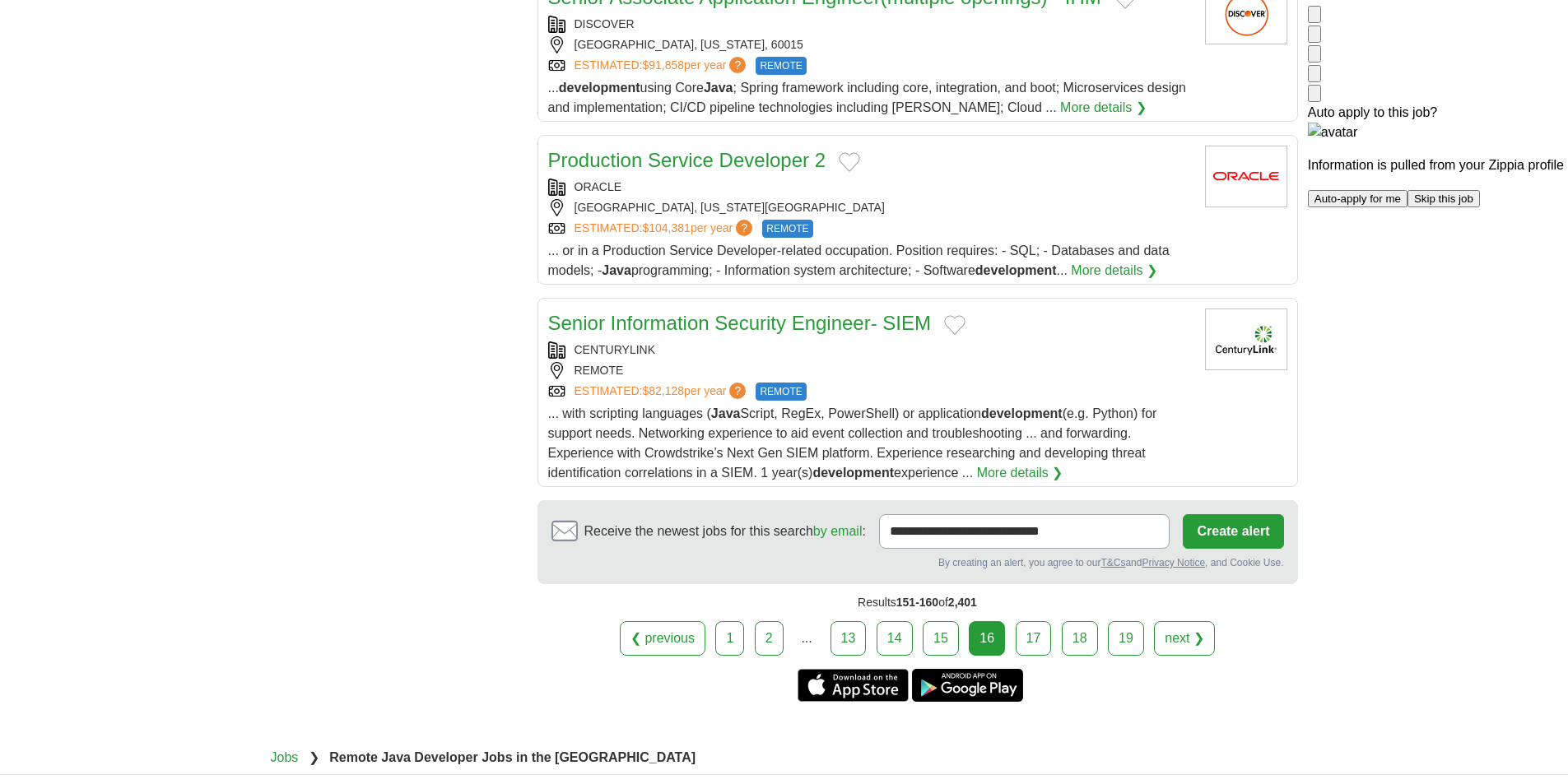
scroll to position [1893, 0]
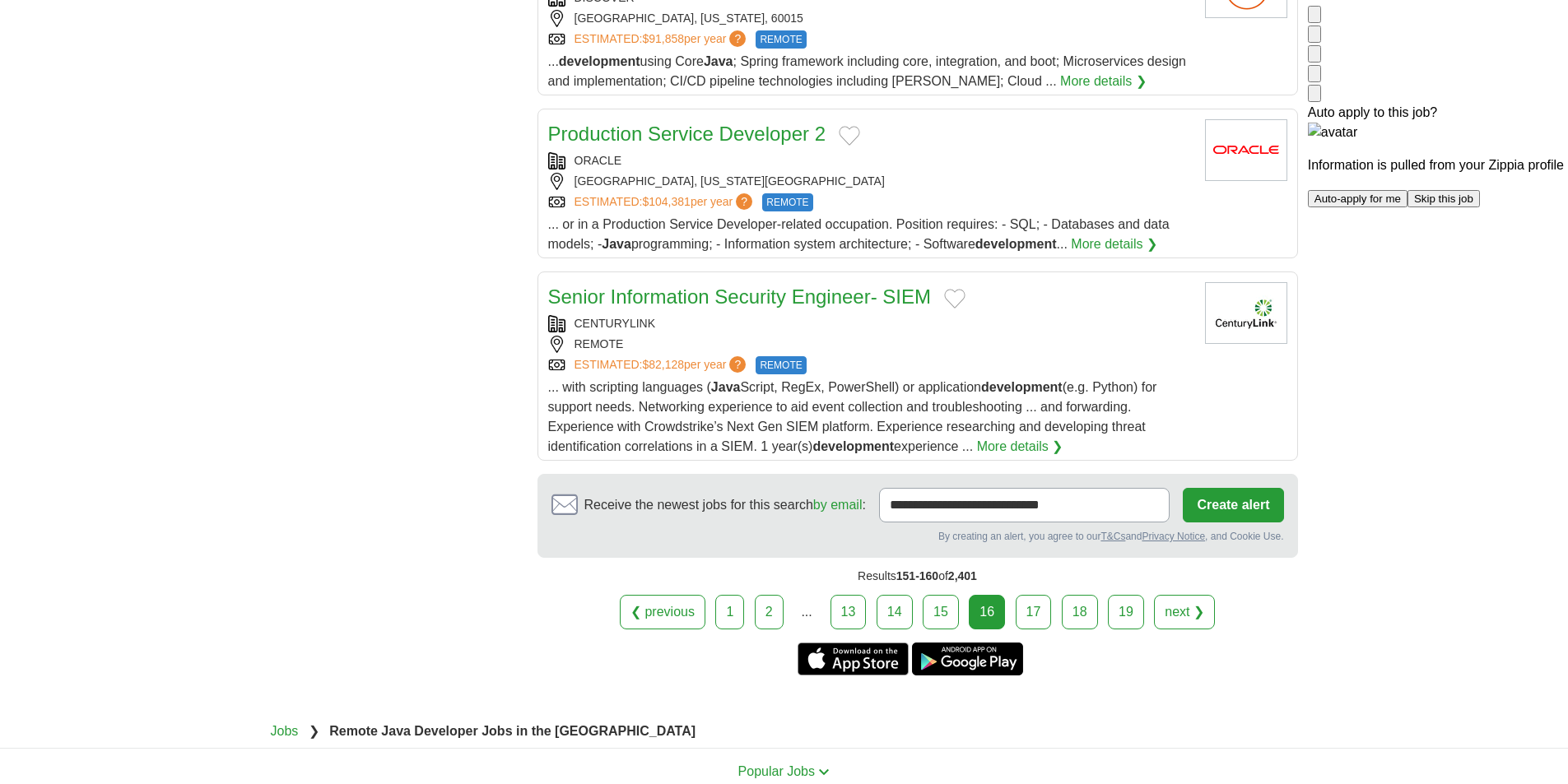
click at [1046, 315] on div "CENTURYLINK" at bounding box center [870, 323] width 644 height 17
click at [1036, 595] on link "17" at bounding box center [1034, 612] width 36 height 34
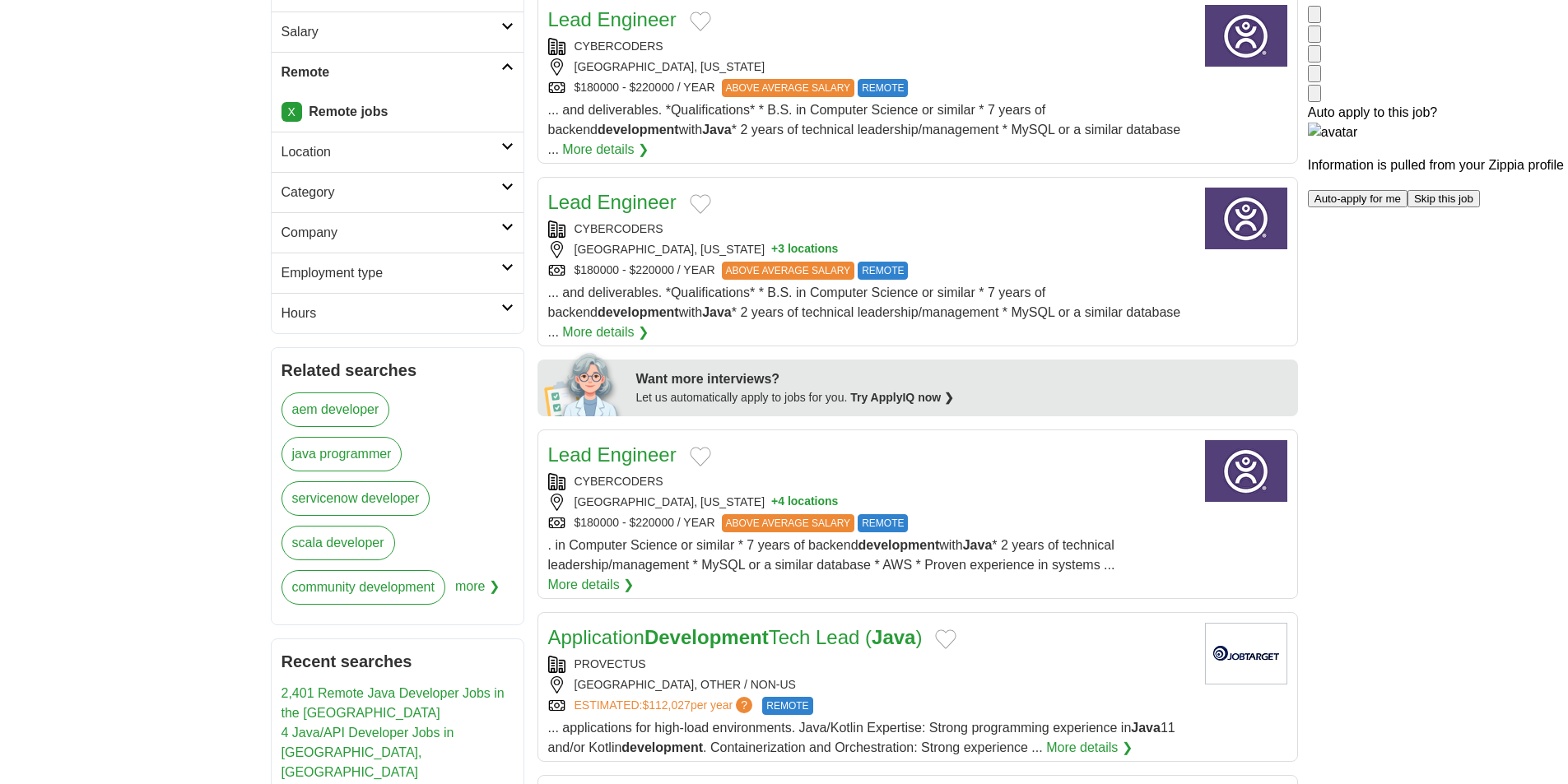
scroll to position [412, 0]
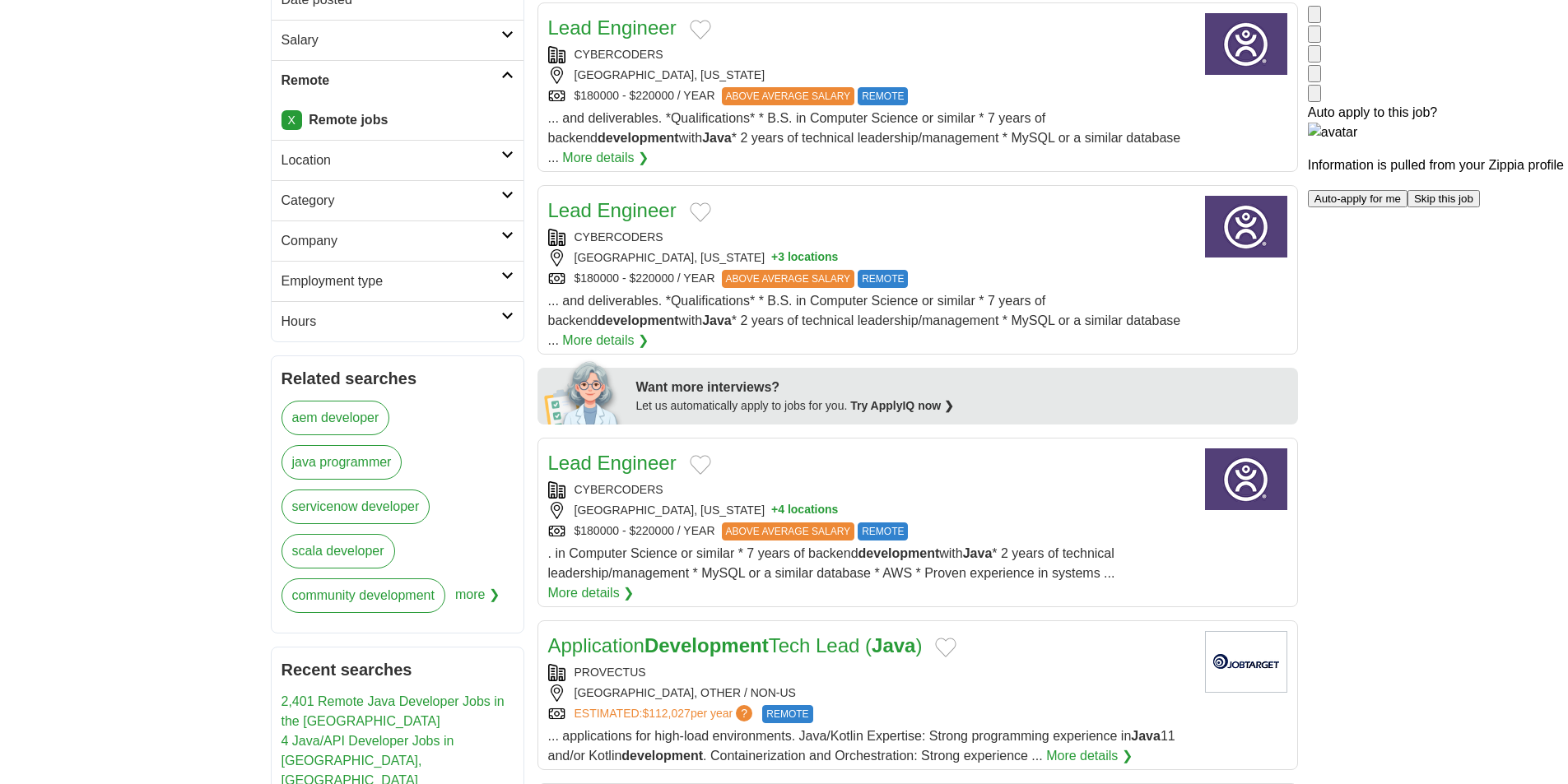
click at [1088, 93] on div "$180000 - $220000 / YEAR ABOVE AVERAGE SALARY REMOTE" at bounding box center [870, 96] width 644 height 18
click at [1087, 294] on span "... and deliverables. *Qualifications* * B.S. in Computer Science or similar * …" at bounding box center [865, 320] width 633 height 53
click at [1071, 522] on div "$180000 - $220000 / YEAR ABOVE AVERAGE SALARY REMOTE" at bounding box center [870, 531] width 644 height 18
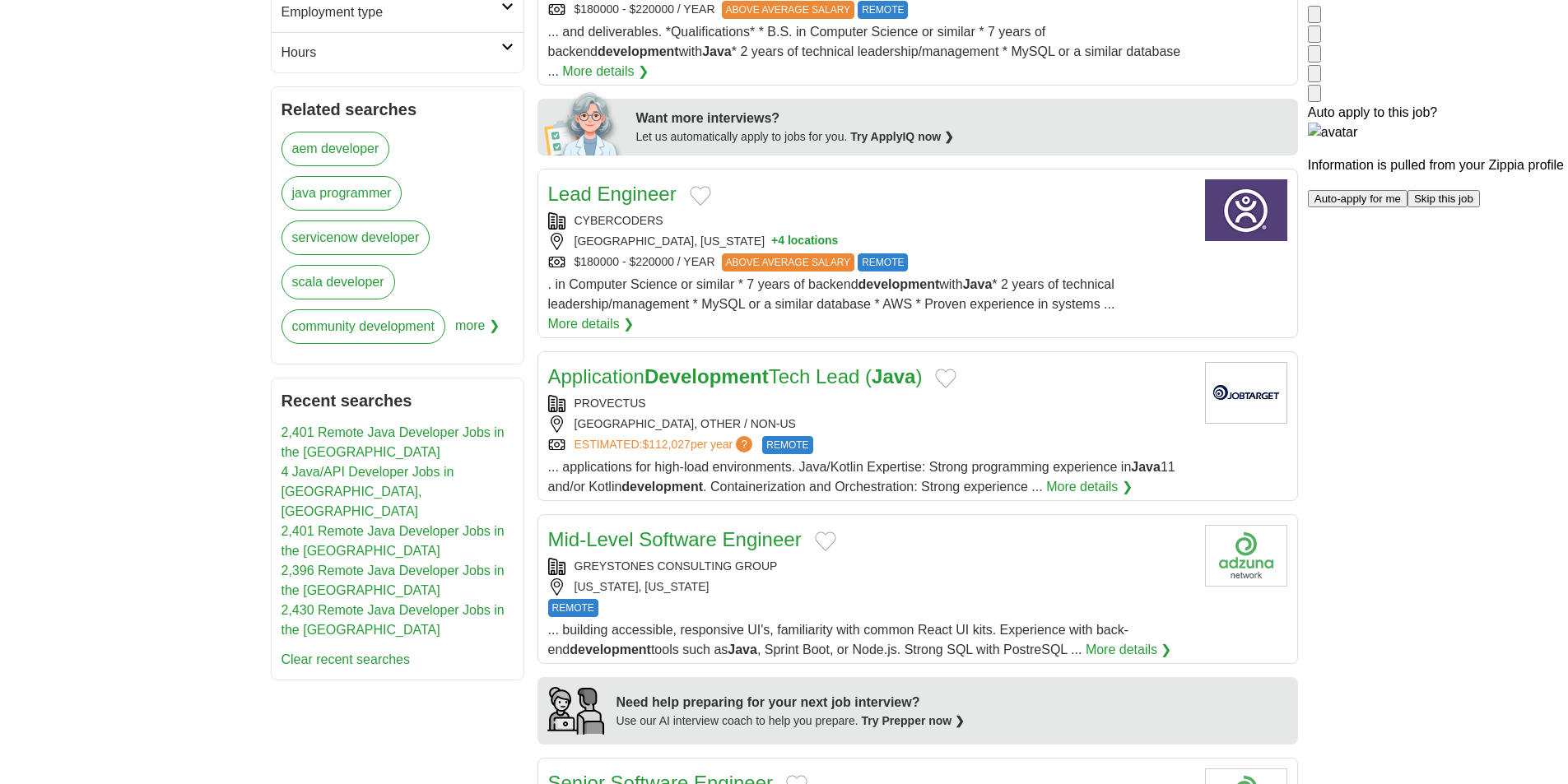
scroll to position [741, 0]
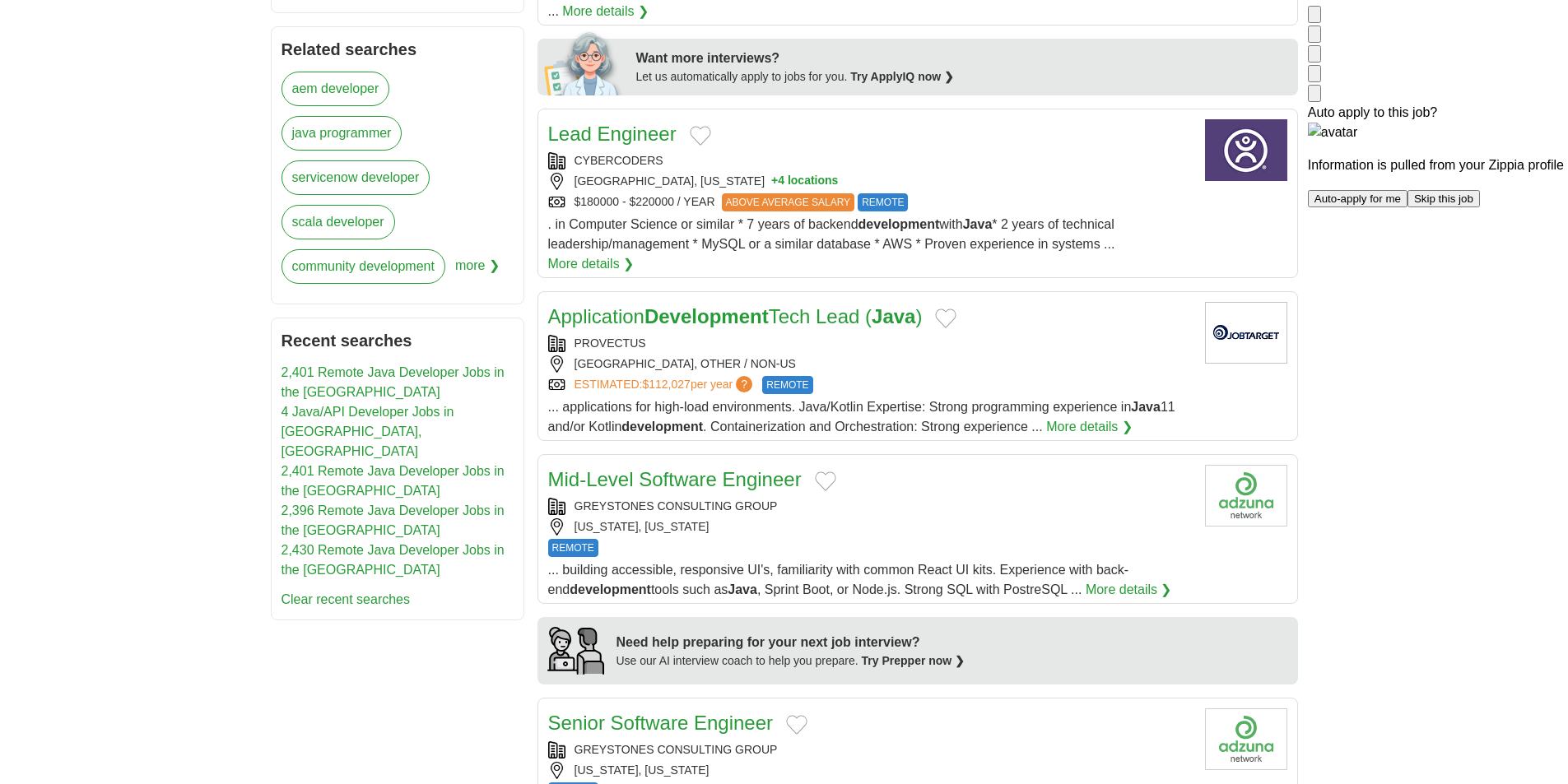
click at [1062, 355] on div "YEREVAN, OTHER / NON-US" at bounding box center [870, 363] width 644 height 17
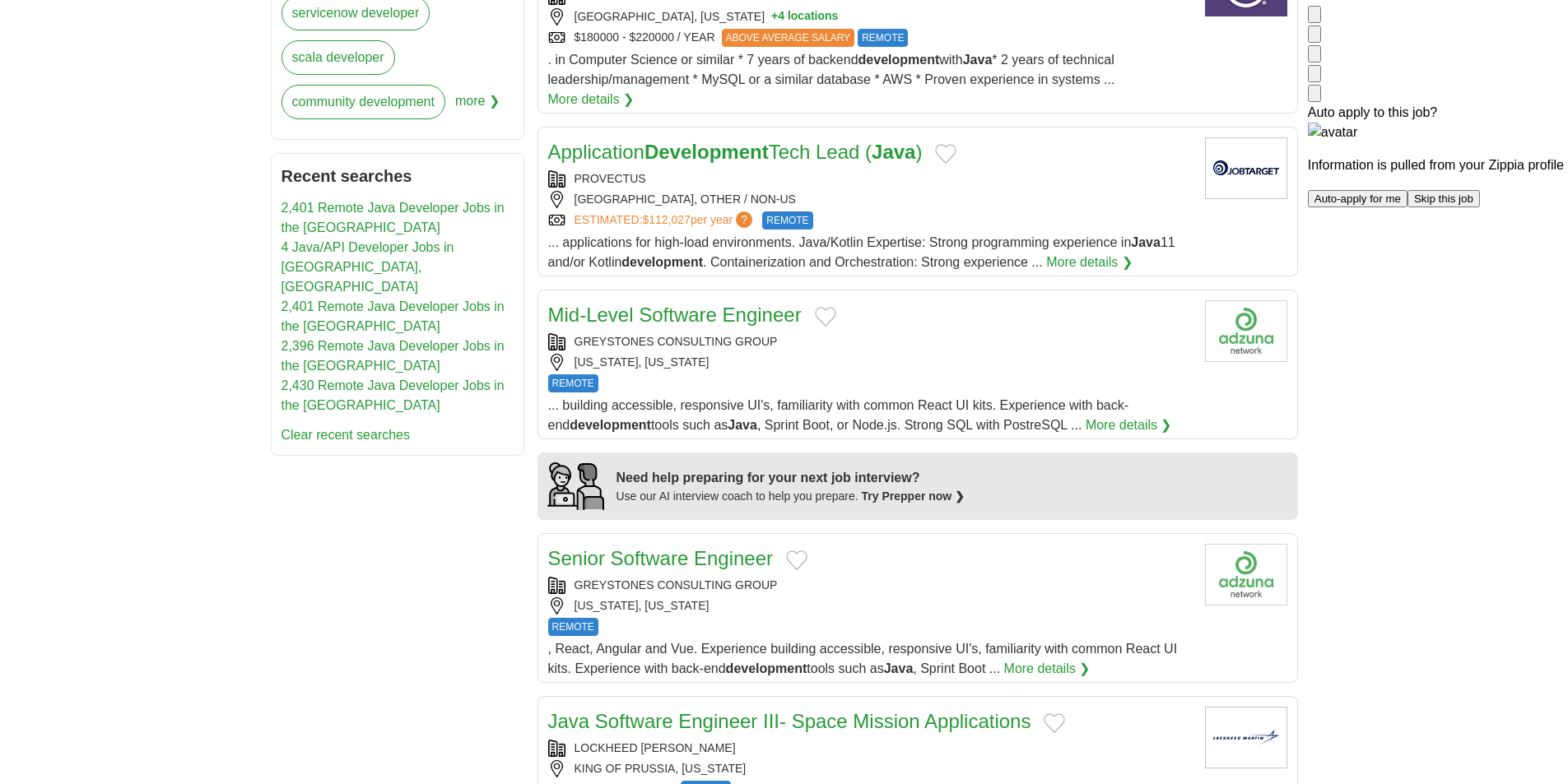
click at [1032, 353] on div "WASHINGTON, DISTRICT OF COLUMBIA" at bounding box center [870, 361] width 644 height 17
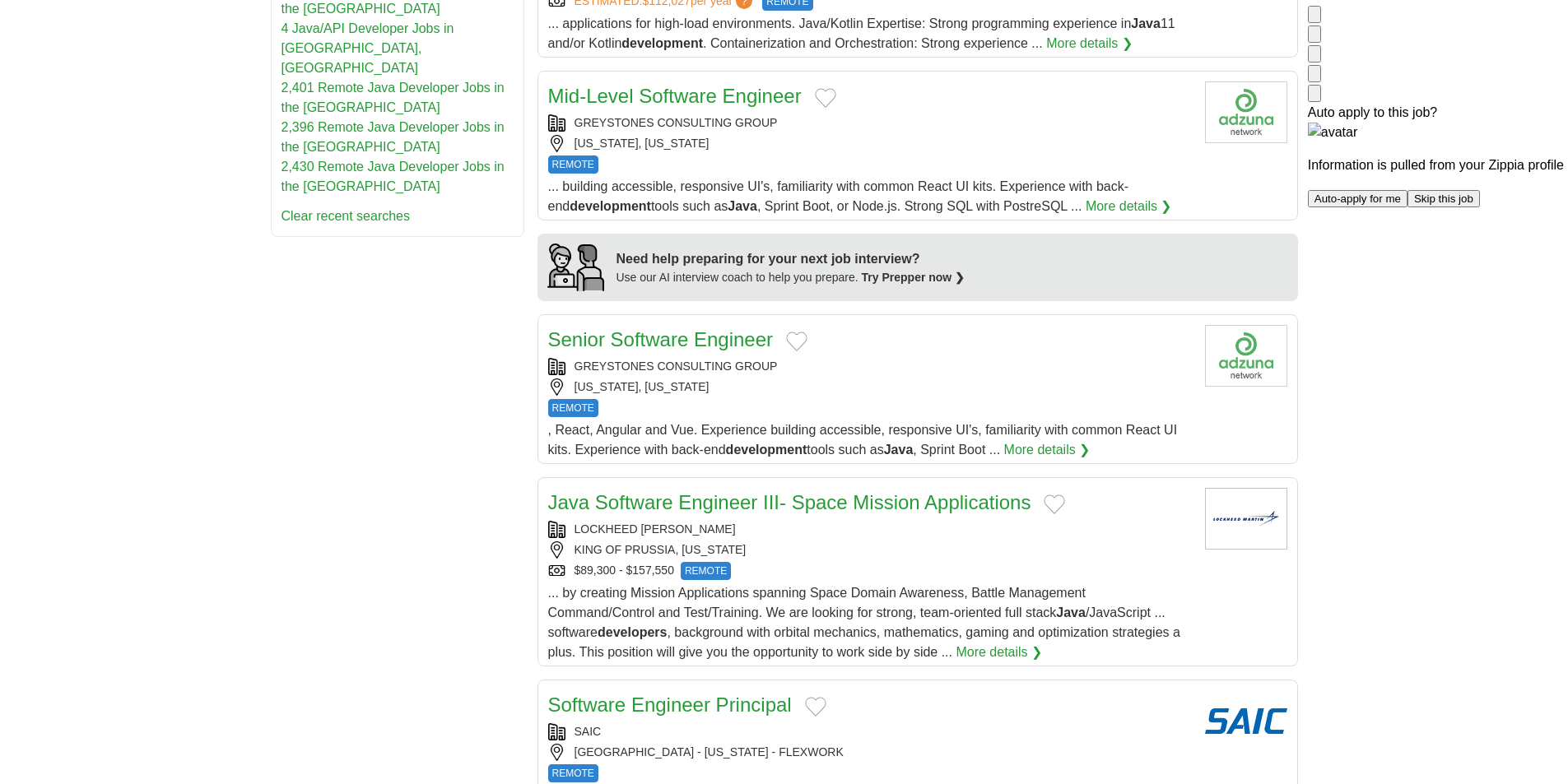
scroll to position [1152, 0]
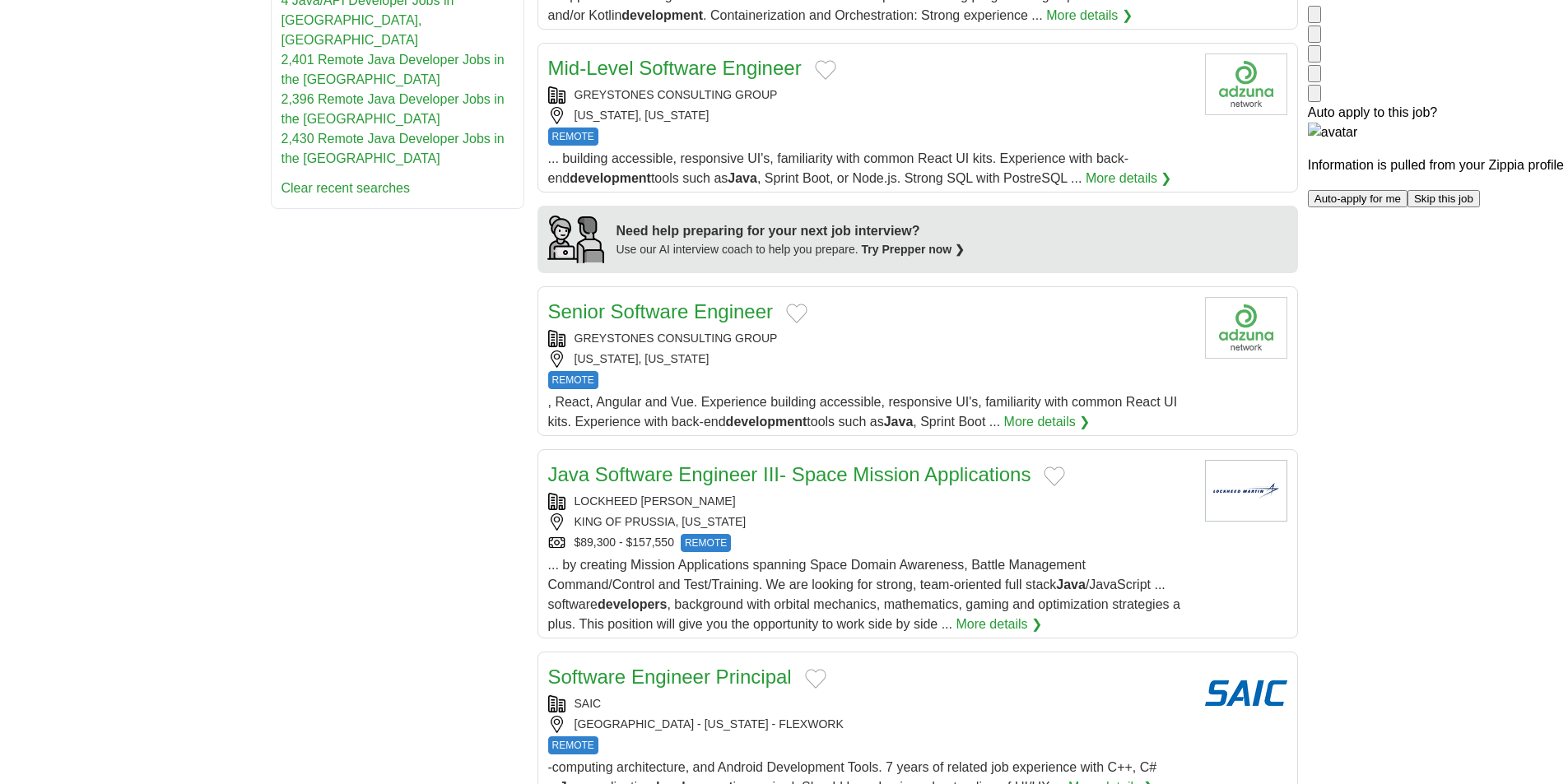
click at [1031, 351] on div "WASHINGTON, DISTRICT OF COLUMBIA" at bounding box center [870, 359] width 644 height 17
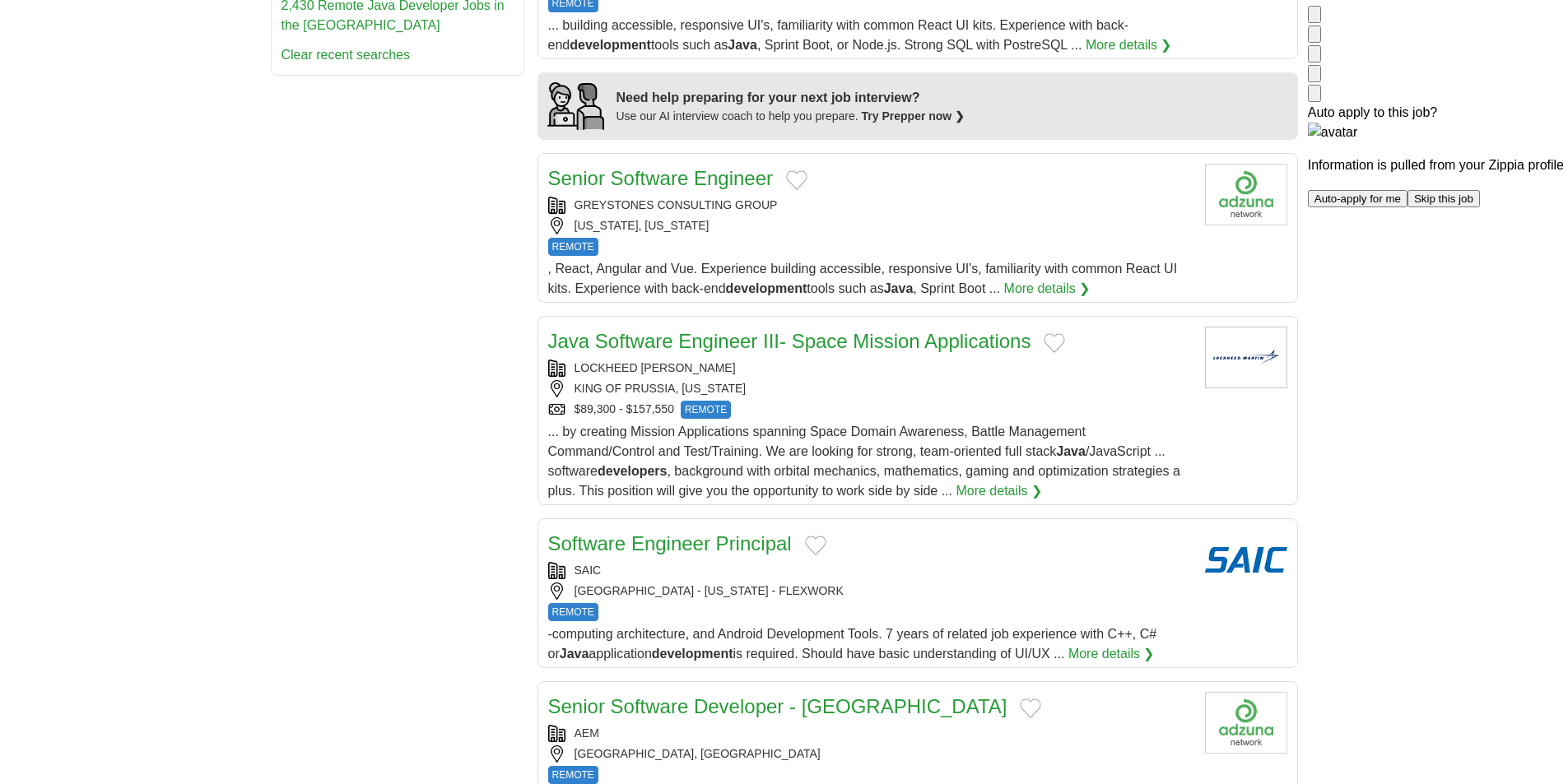
scroll to position [1316, 0]
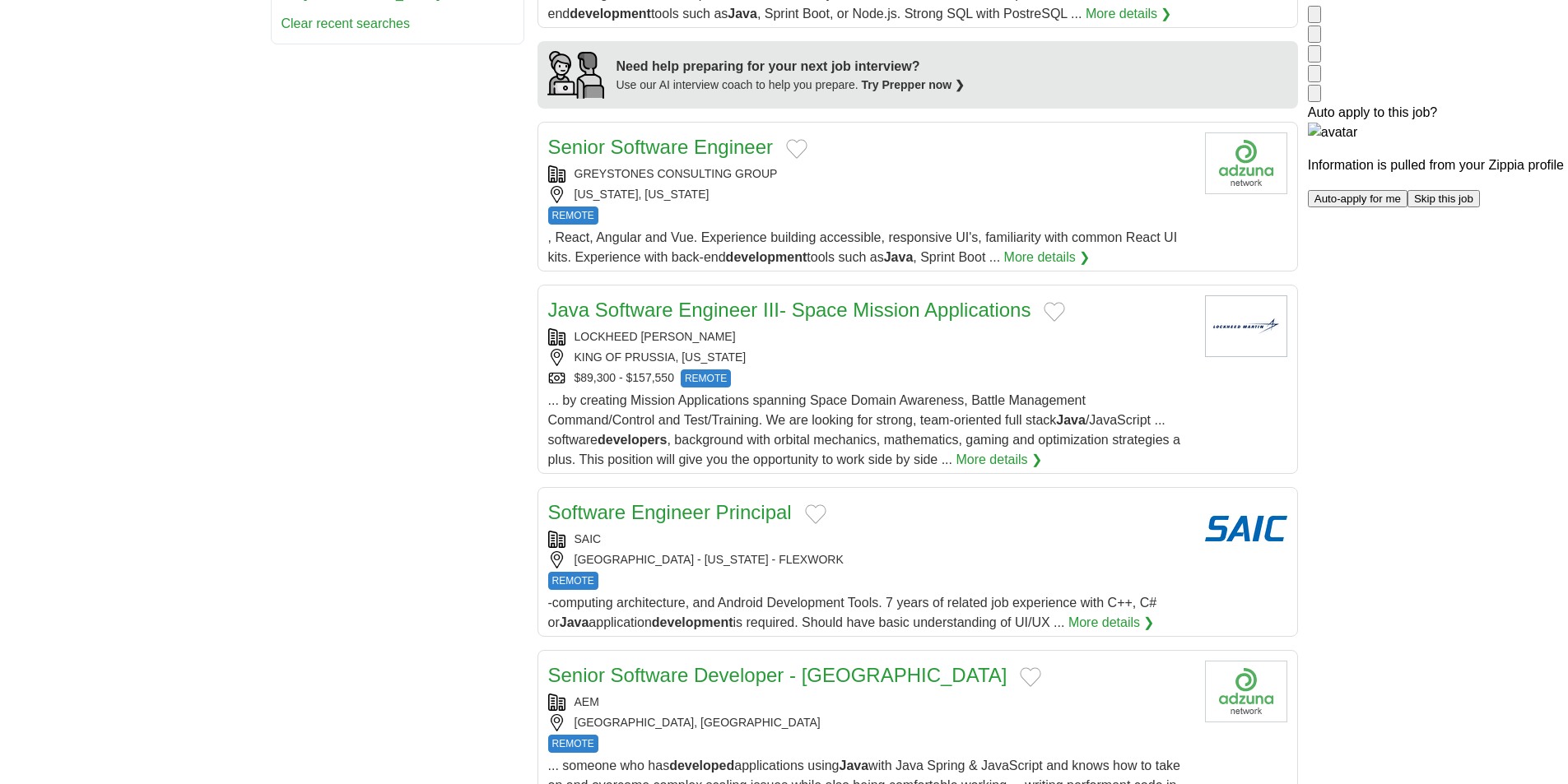
click at [1027, 370] on div "$89,300 - $157,550 REMOTE" at bounding box center [870, 379] width 644 height 18
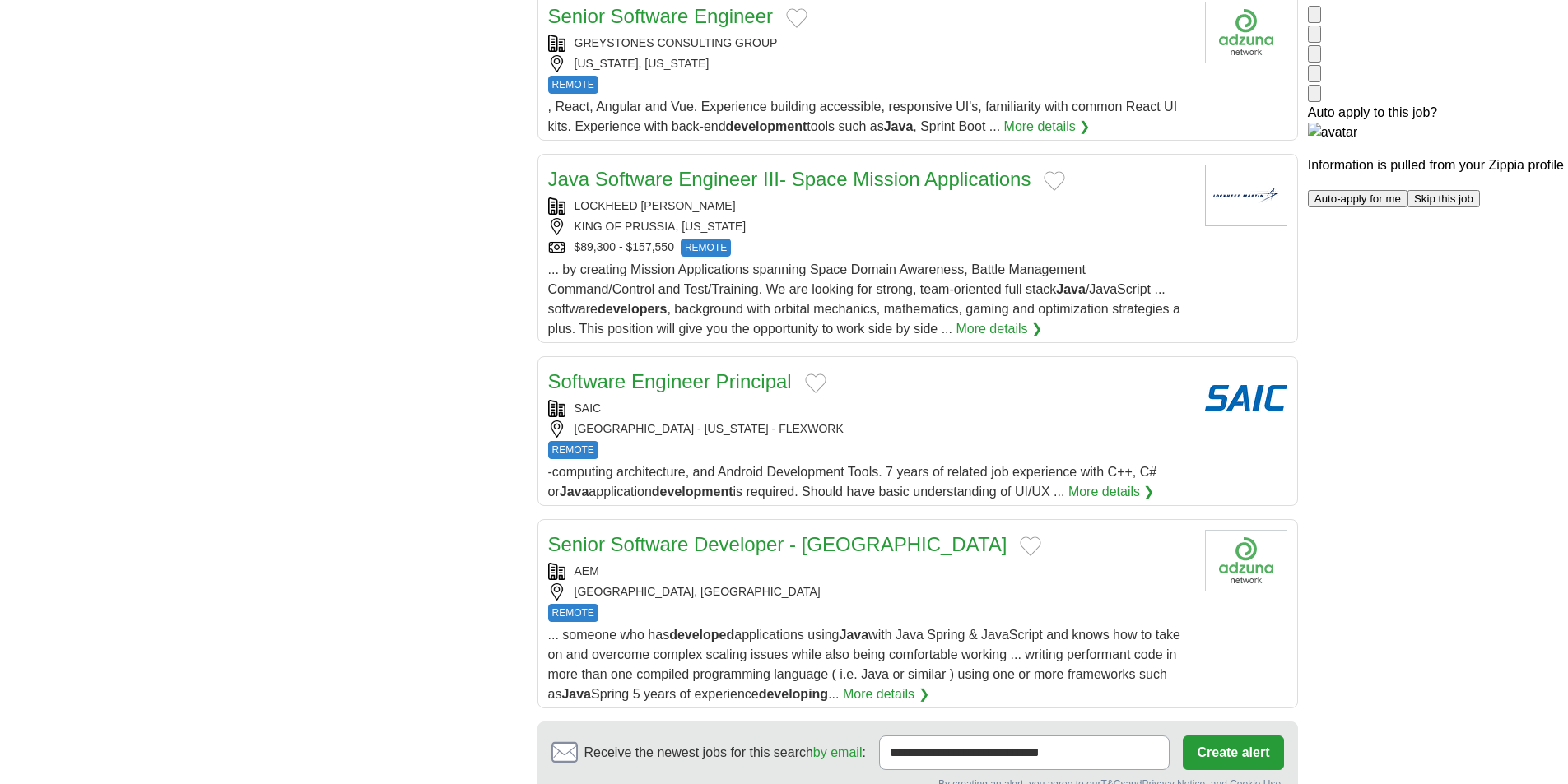
scroll to position [1481, 0]
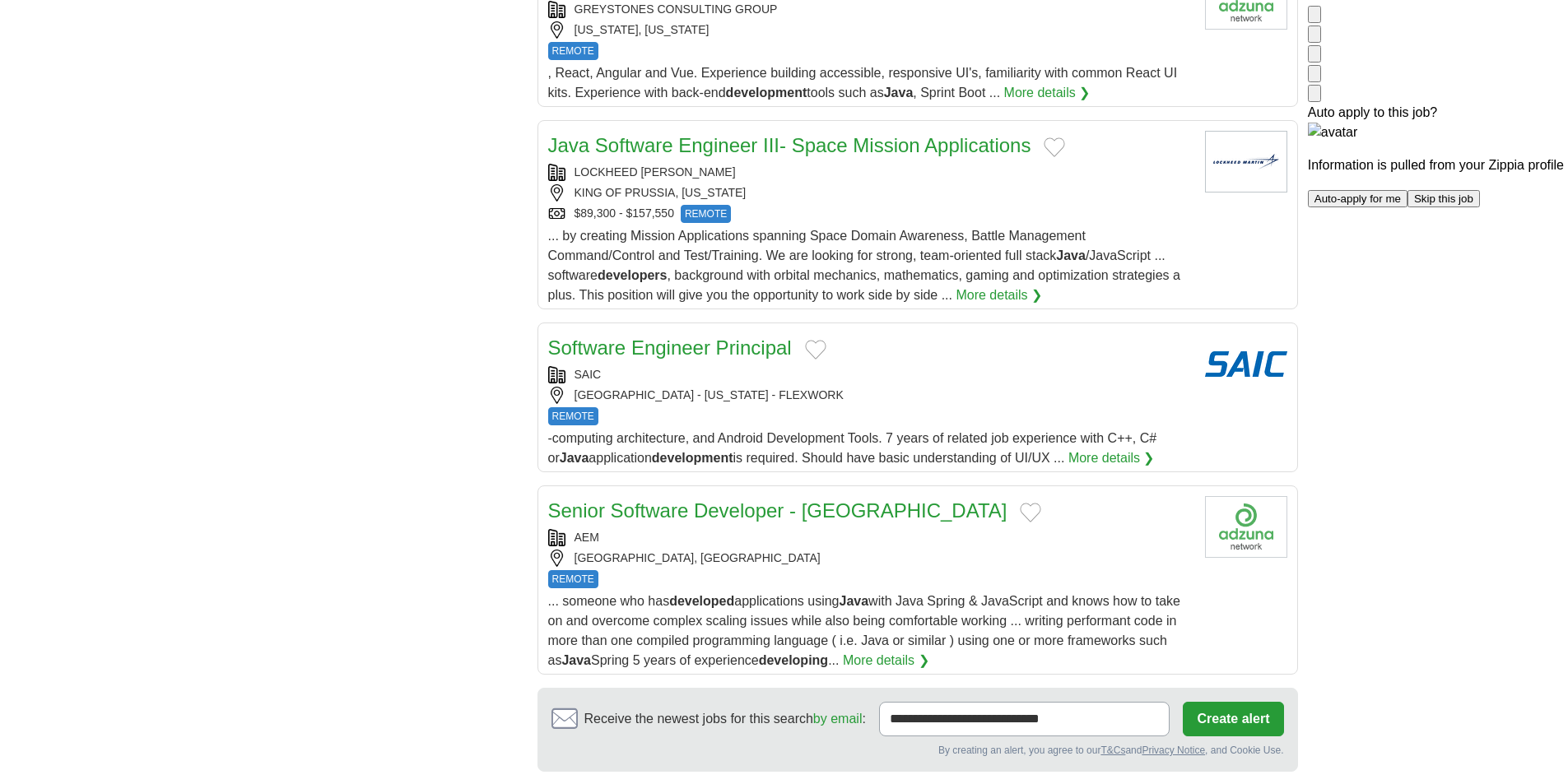
click at [1035, 387] on div "UNITED STATES - ALABAMA - FLEXWORK" at bounding box center [870, 395] width 644 height 17
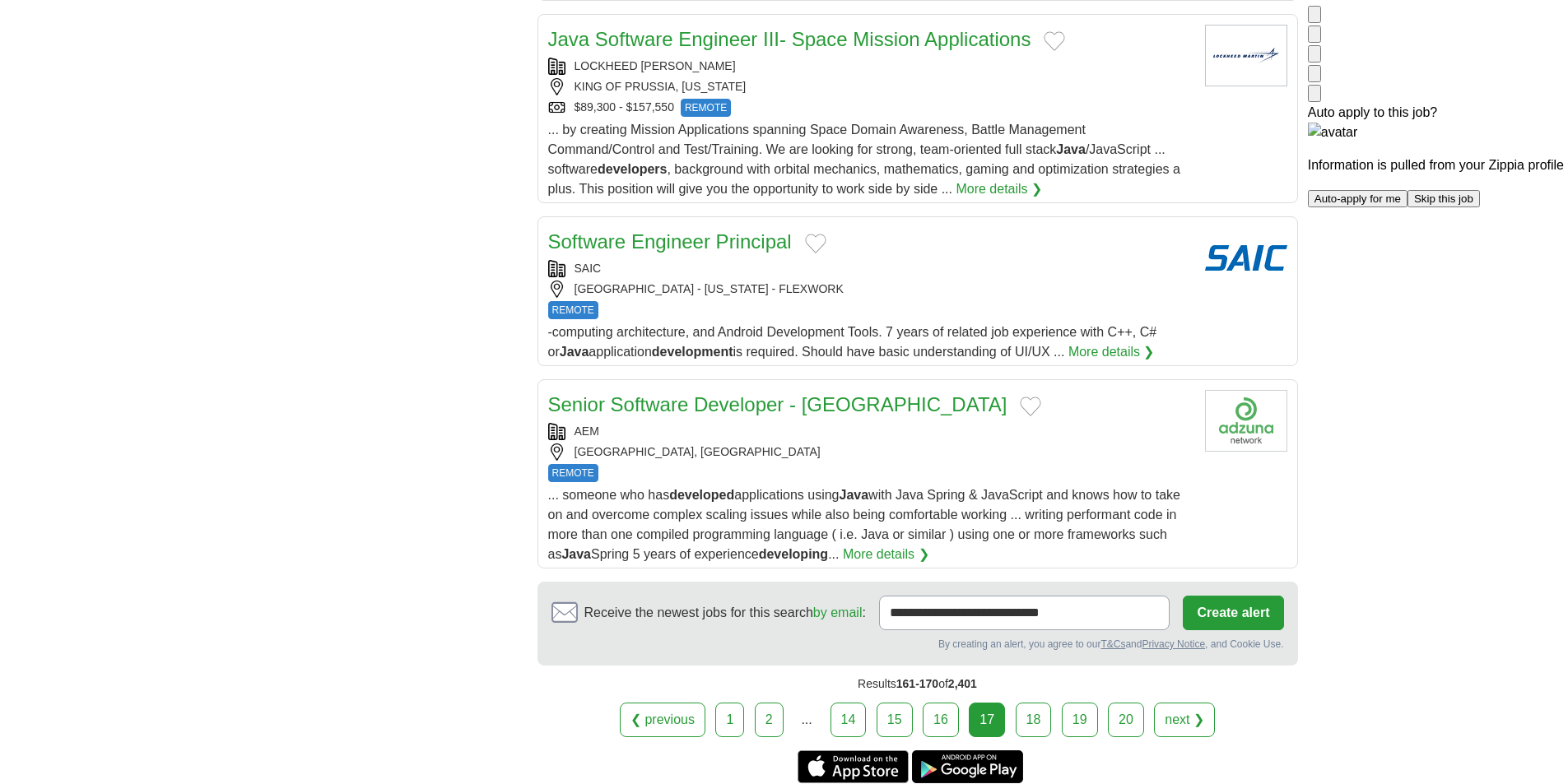
scroll to position [1645, 0]
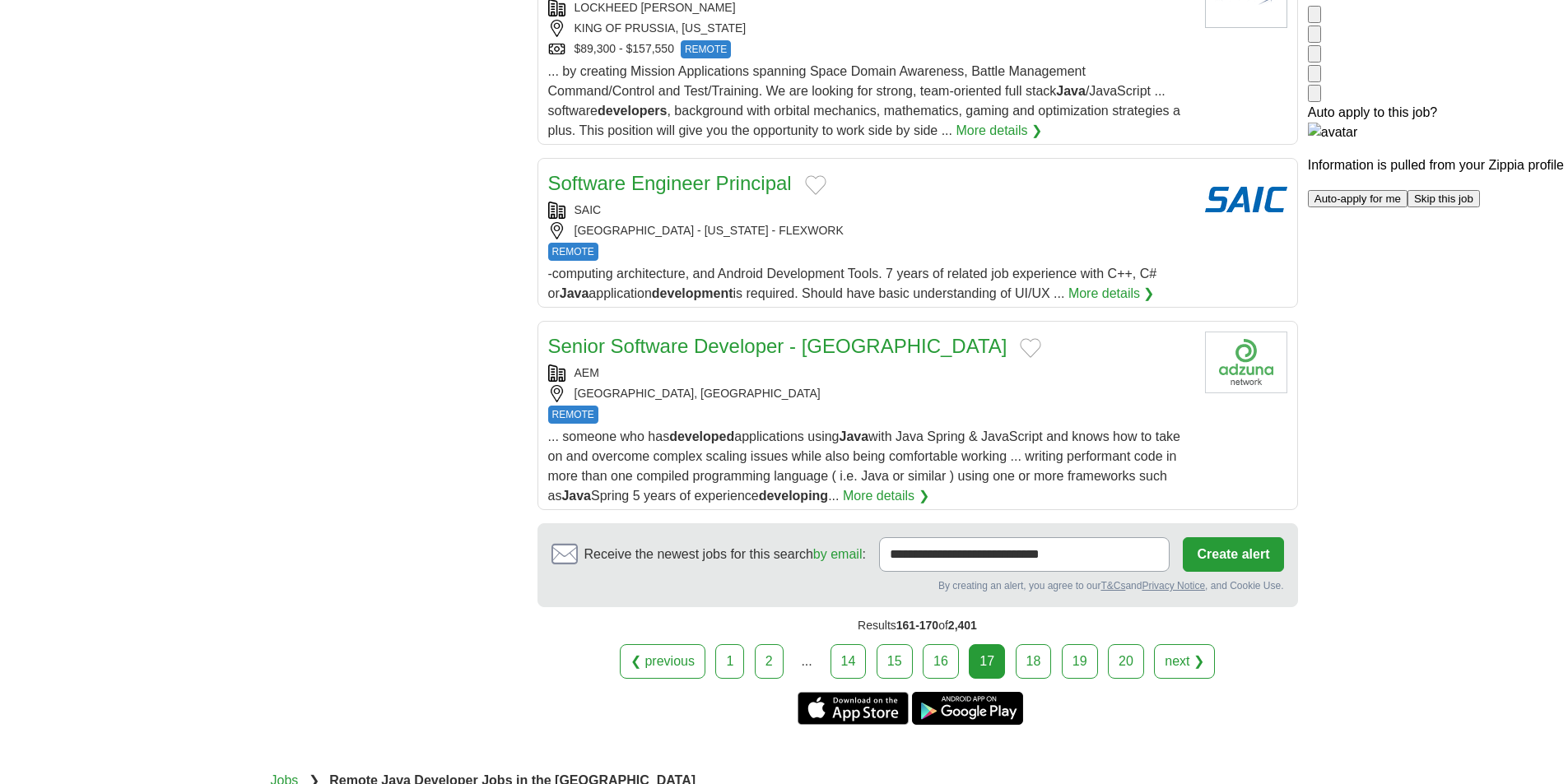
click at [1021, 385] on div "SYDNEY, NEW SOUTH WALES" at bounding box center [870, 393] width 644 height 17
click at [1026, 645] on link "18" at bounding box center [1034, 662] width 36 height 34
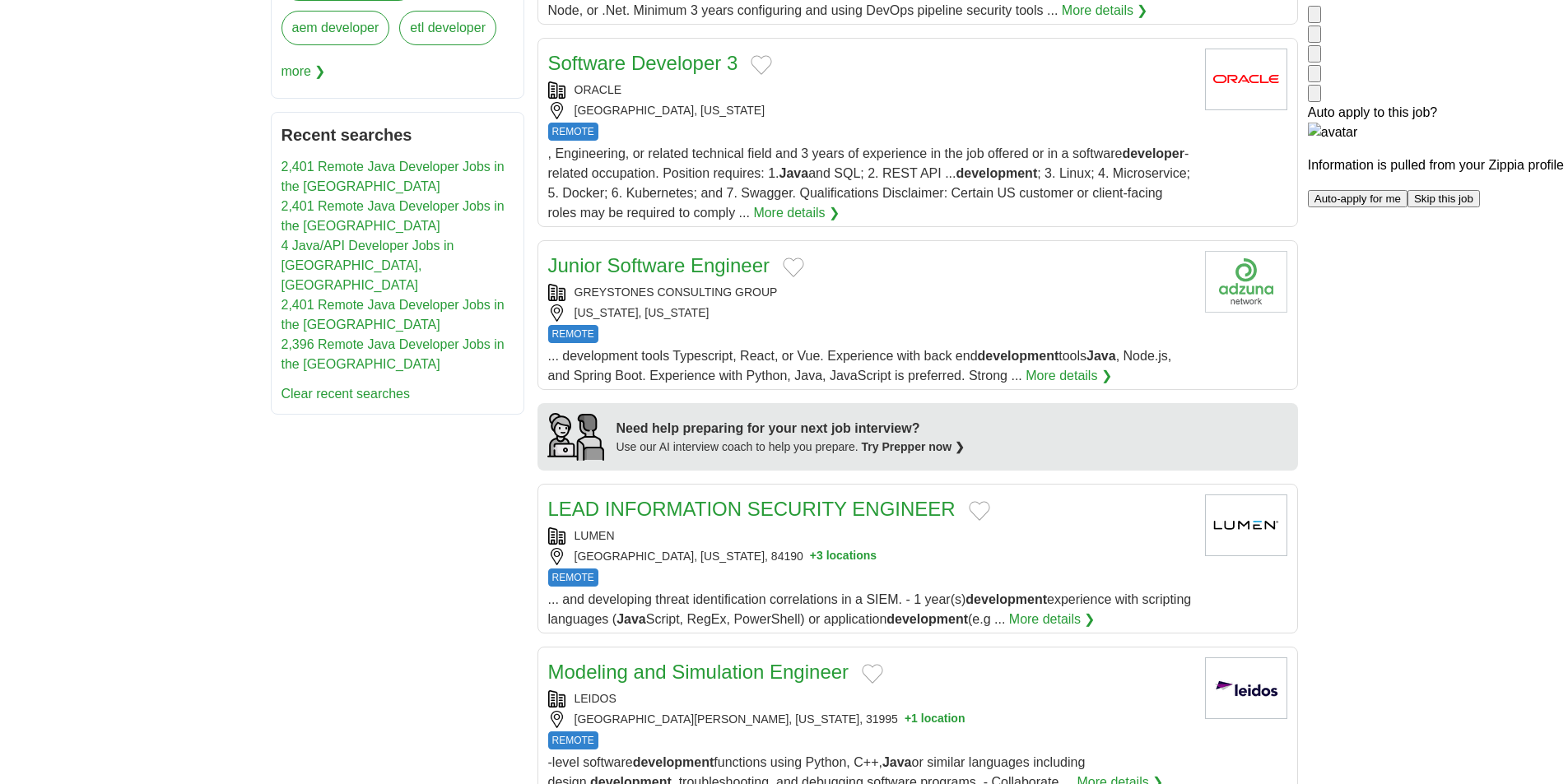
scroll to position [905, 0]
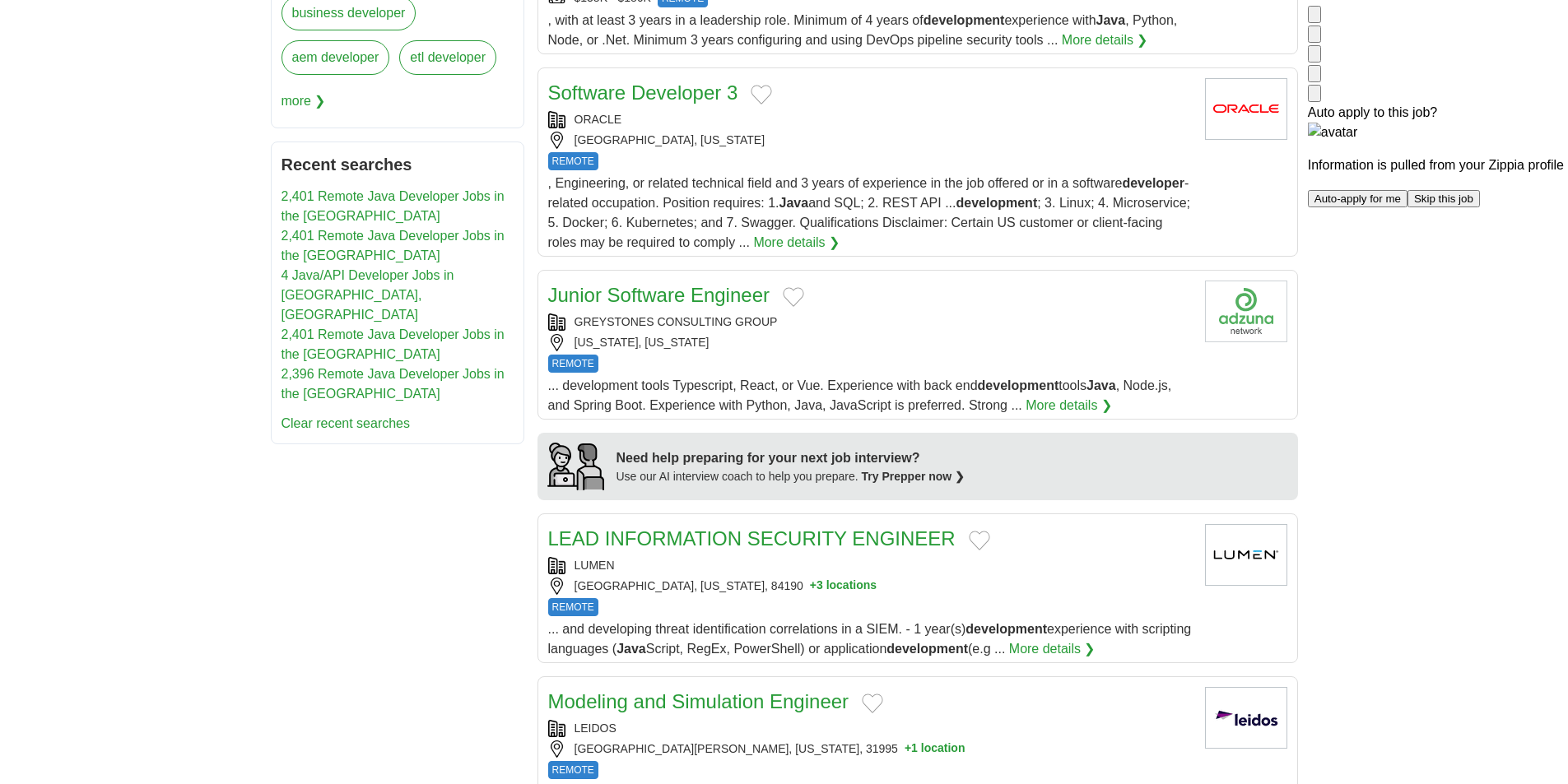
click at [1025, 152] on div "REMOTE" at bounding box center [870, 161] width 644 height 18
click at [1009, 307] on div "Junior Software Engineer" at bounding box center [870, 295] width 644 height 30
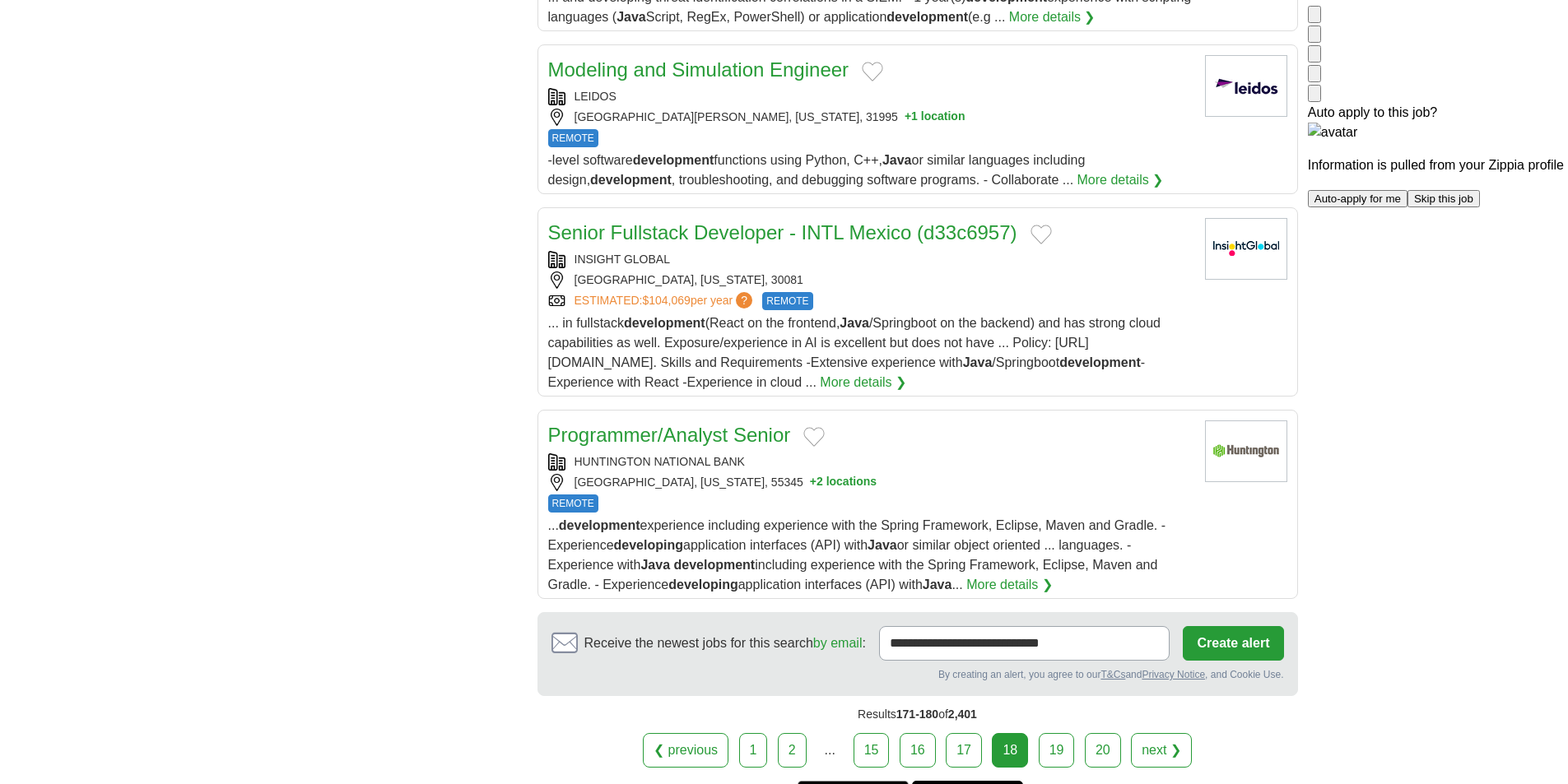
scroll to position [1564, 0]
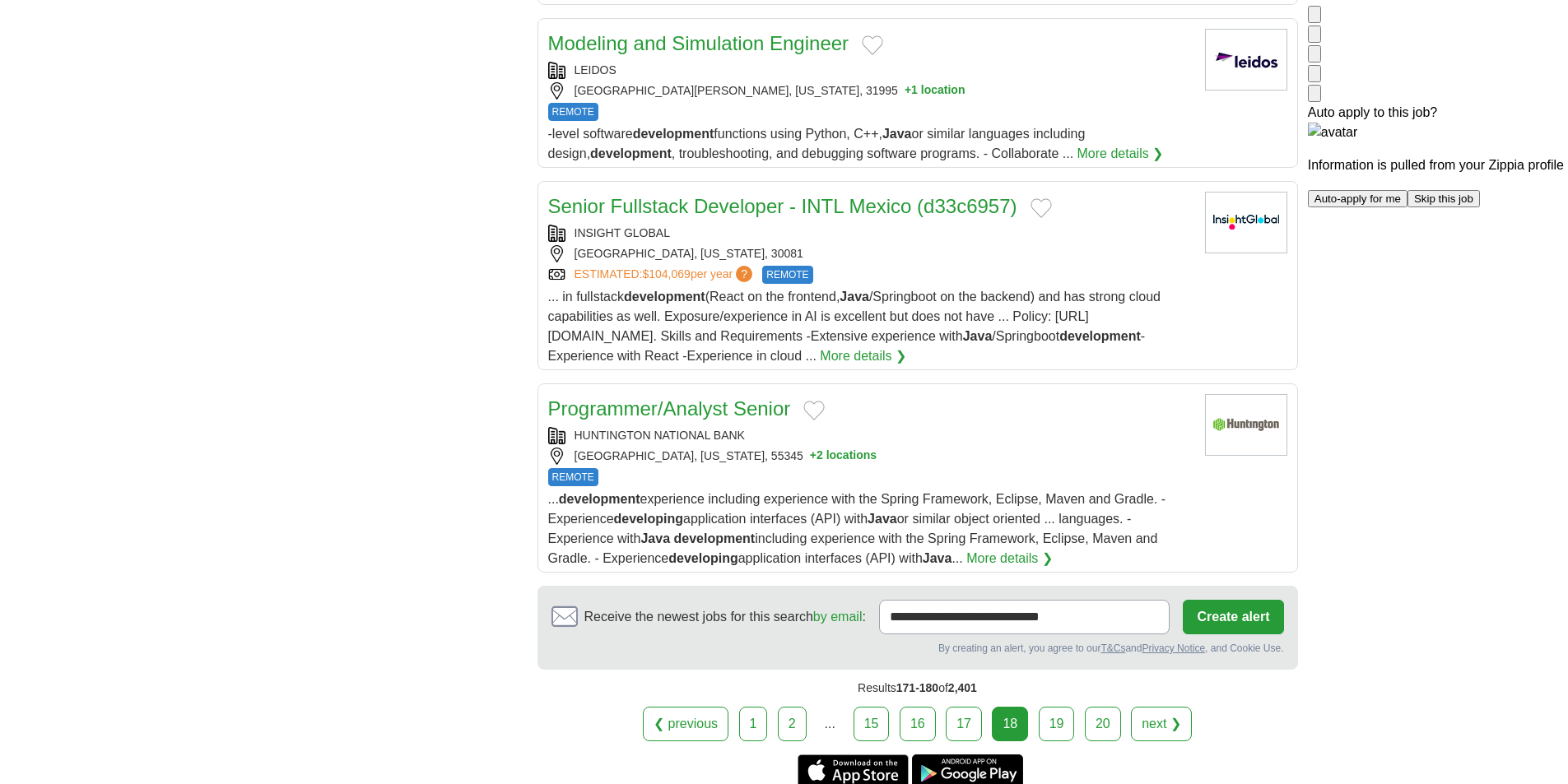
click at [1000, 255] on div "SMYRNA, GEORGIA, 30081" at bounding box center [870, 254] width 644 height 17
click at [1052, 723] on link "19" at bounding box center [1057, 724] width 36 height 34
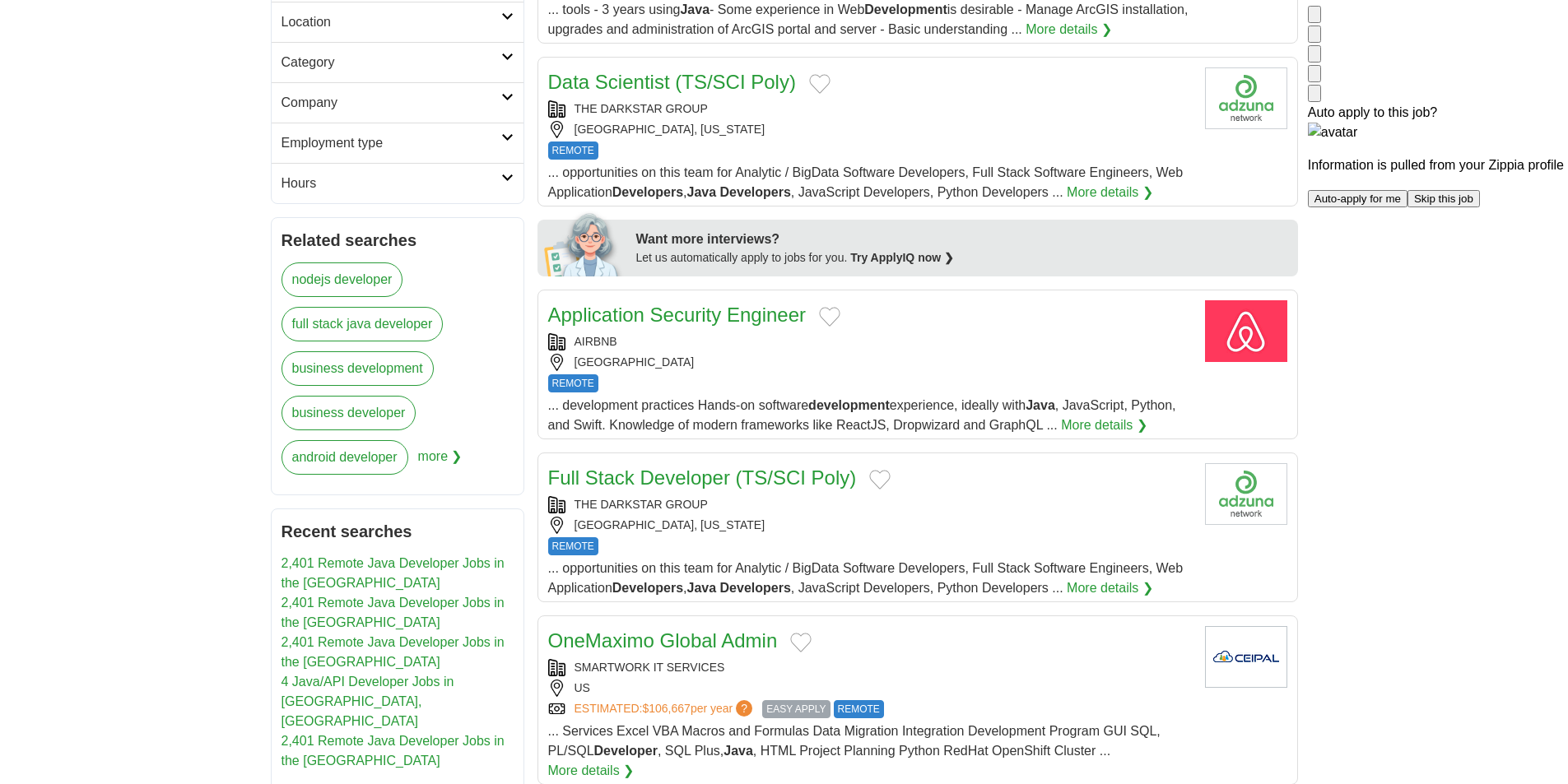
scroll to position [576, 0]
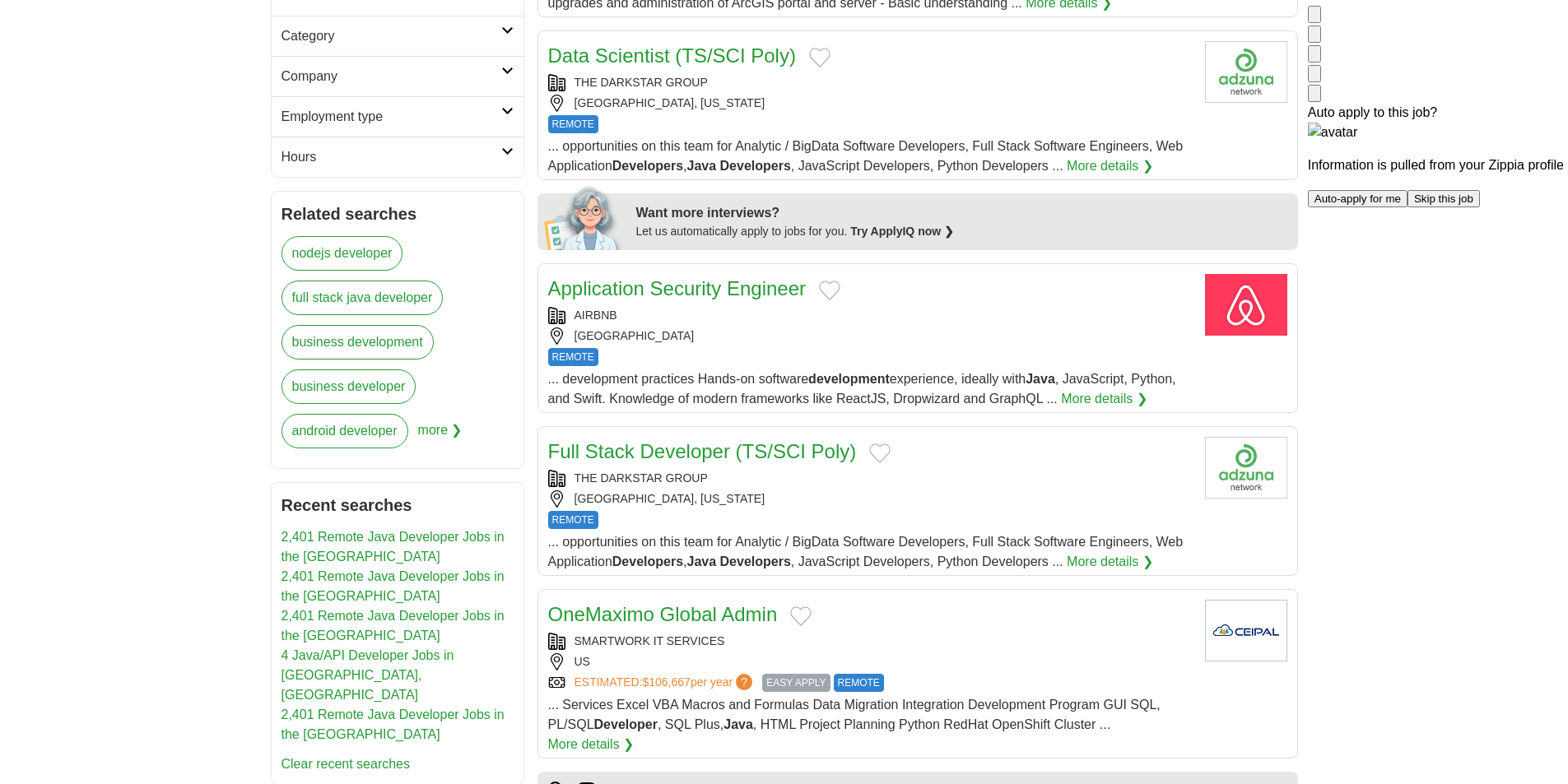
click at [887, 307] on div "AIRBNB" at bounding box center [870, 315] width 644 height 17
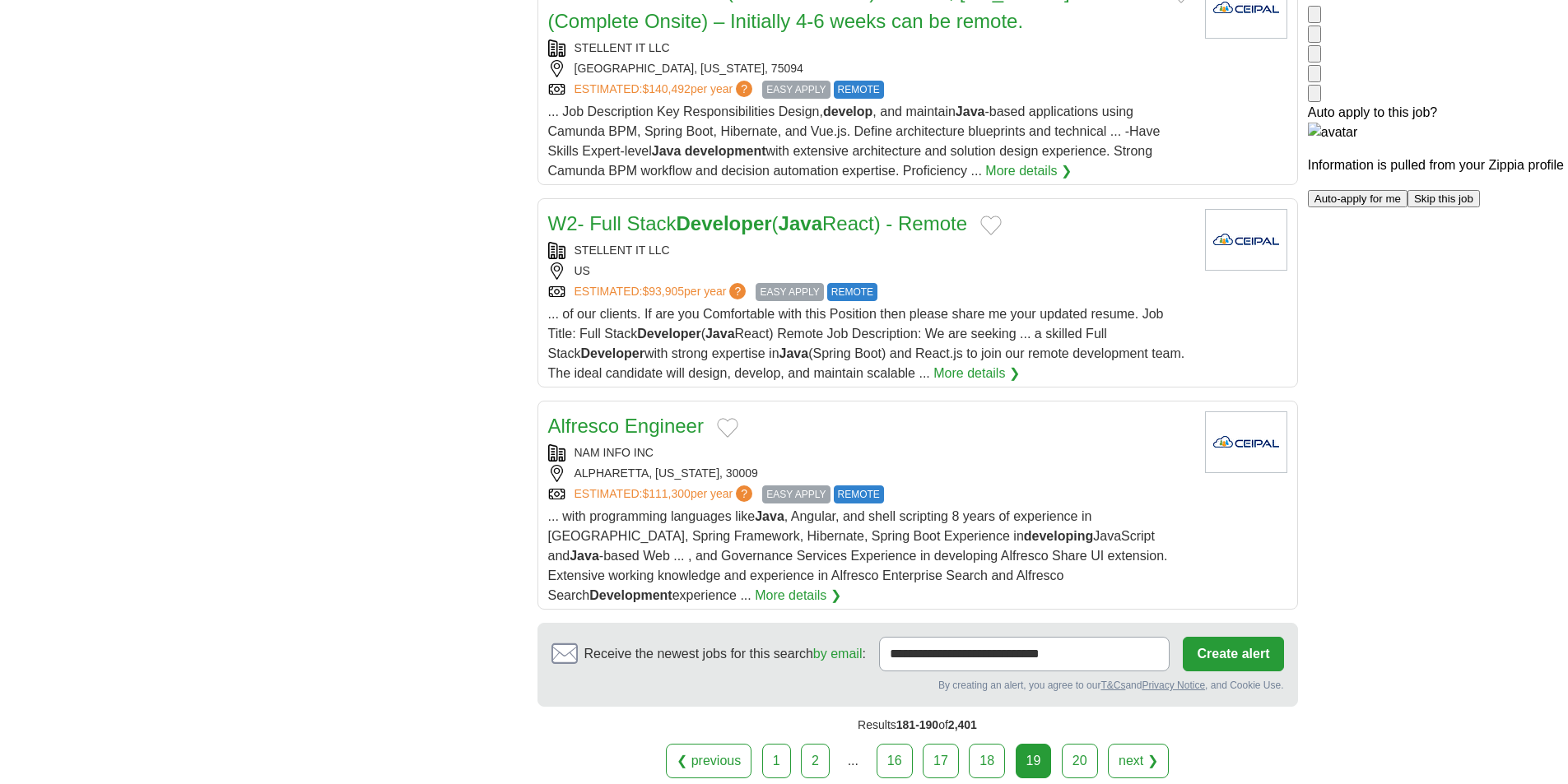
scroll to position [1645, 0]
click at [1008, 282] on div "ESTIMATED: $93,905 per year ? EASY APPLY REMOTE" at bounding box center [870, 291] width 644 height 18
click at [1077, 743] on link "20" at bounding box center [1080, 760] width 36 height 34
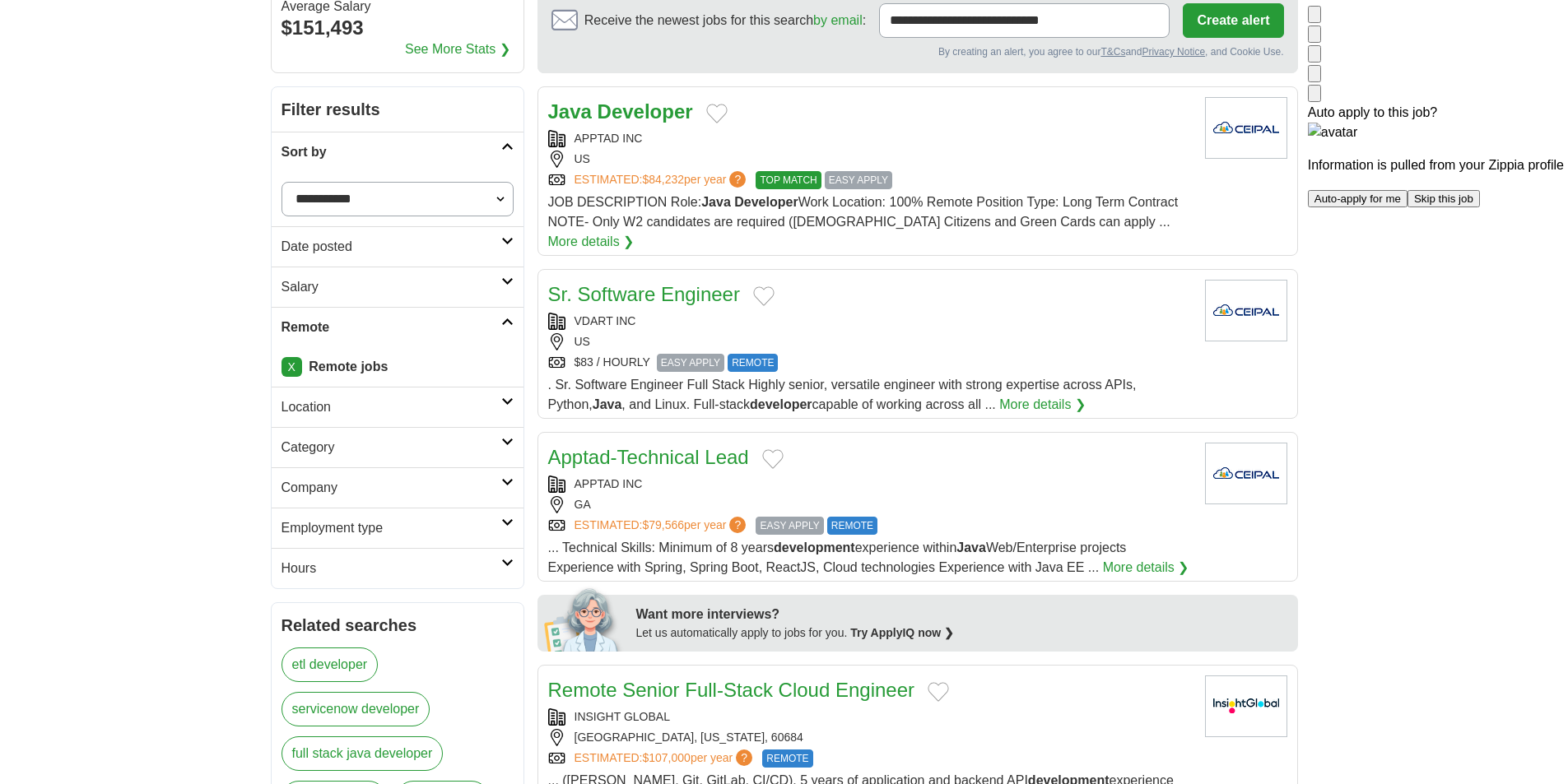
click at [1014, 154] on div "US" at bounding box center [870, 158] width 644 height 17
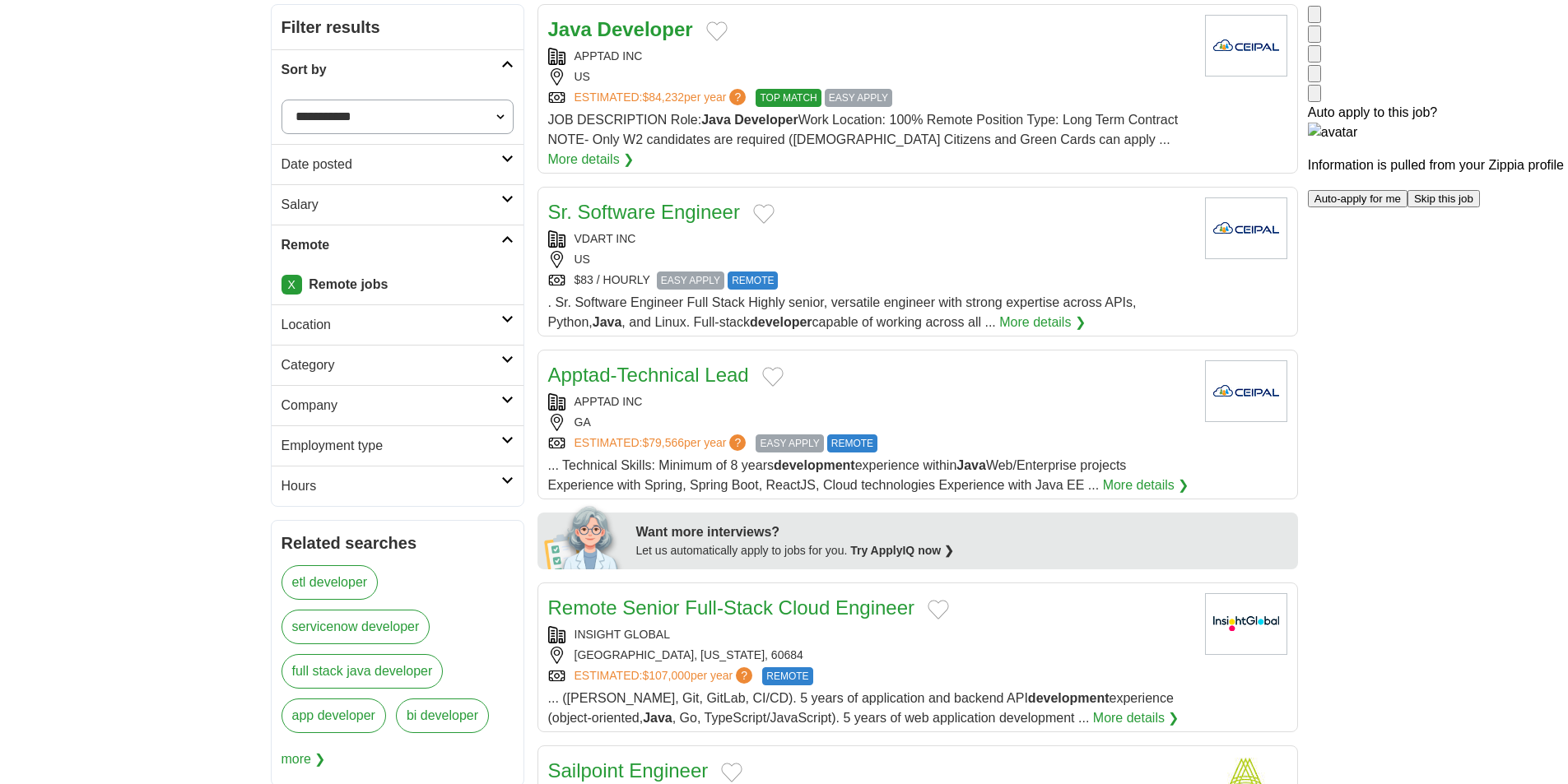
click at [908, 230] on div "VDART INC US $83 / HOURLY EASY APPLY REMOTE" at bounding box center [870, 260] width 644 height 59
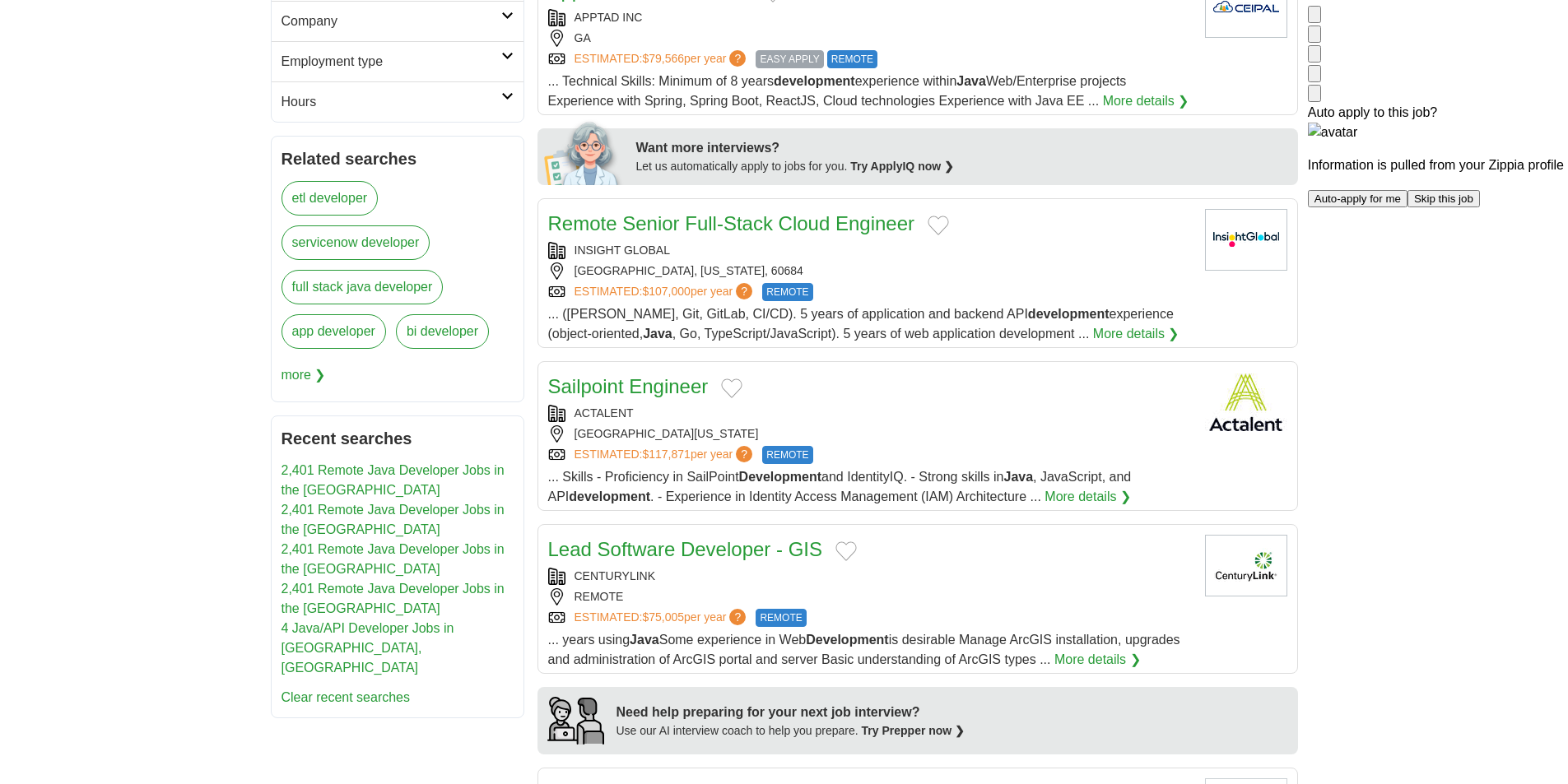
scroll to position [658, 0]
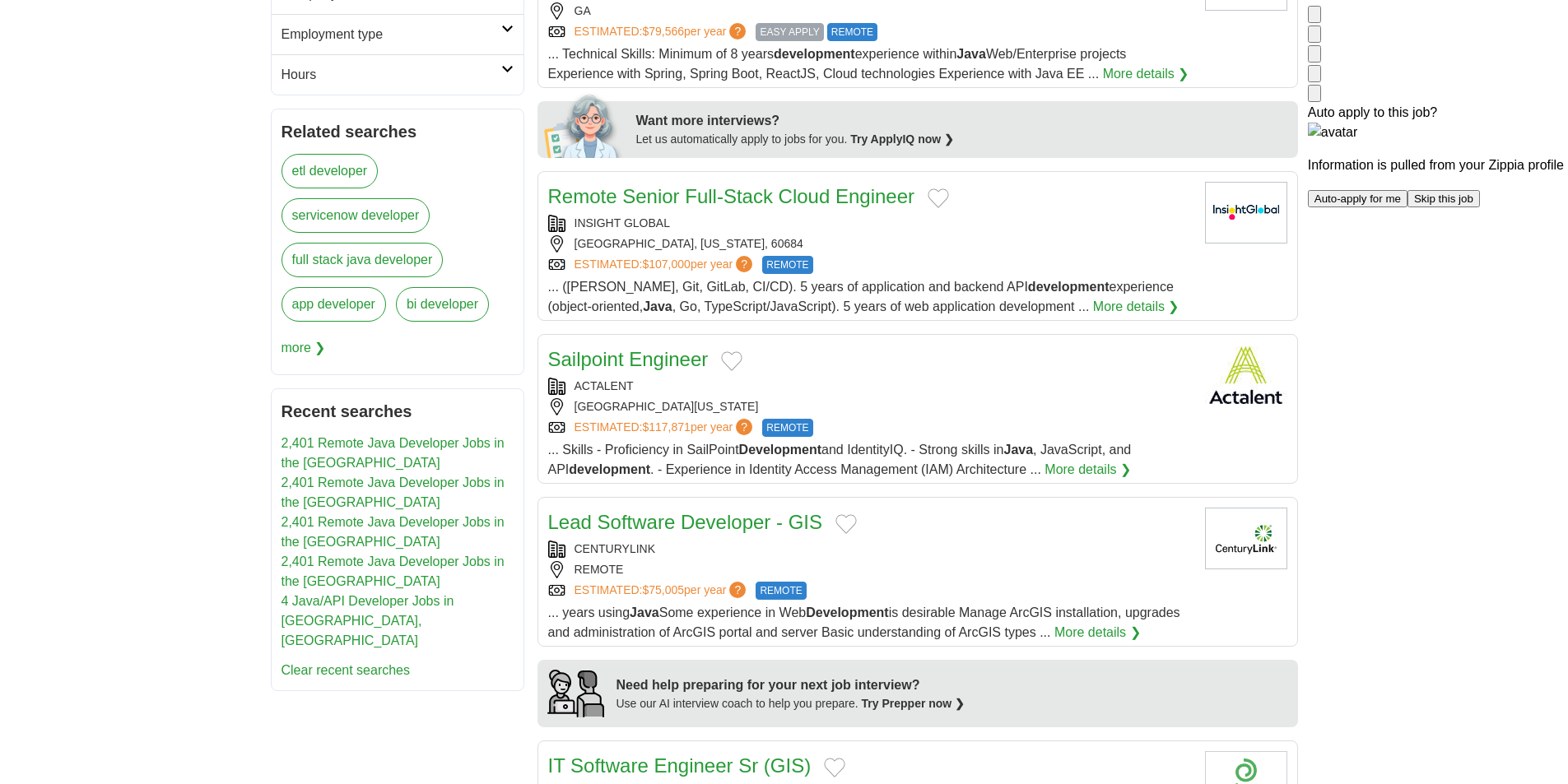
click at [976, 215] on div "INSIGHT GLOBAL" at bounding box center [870, 223] width 644 height 17
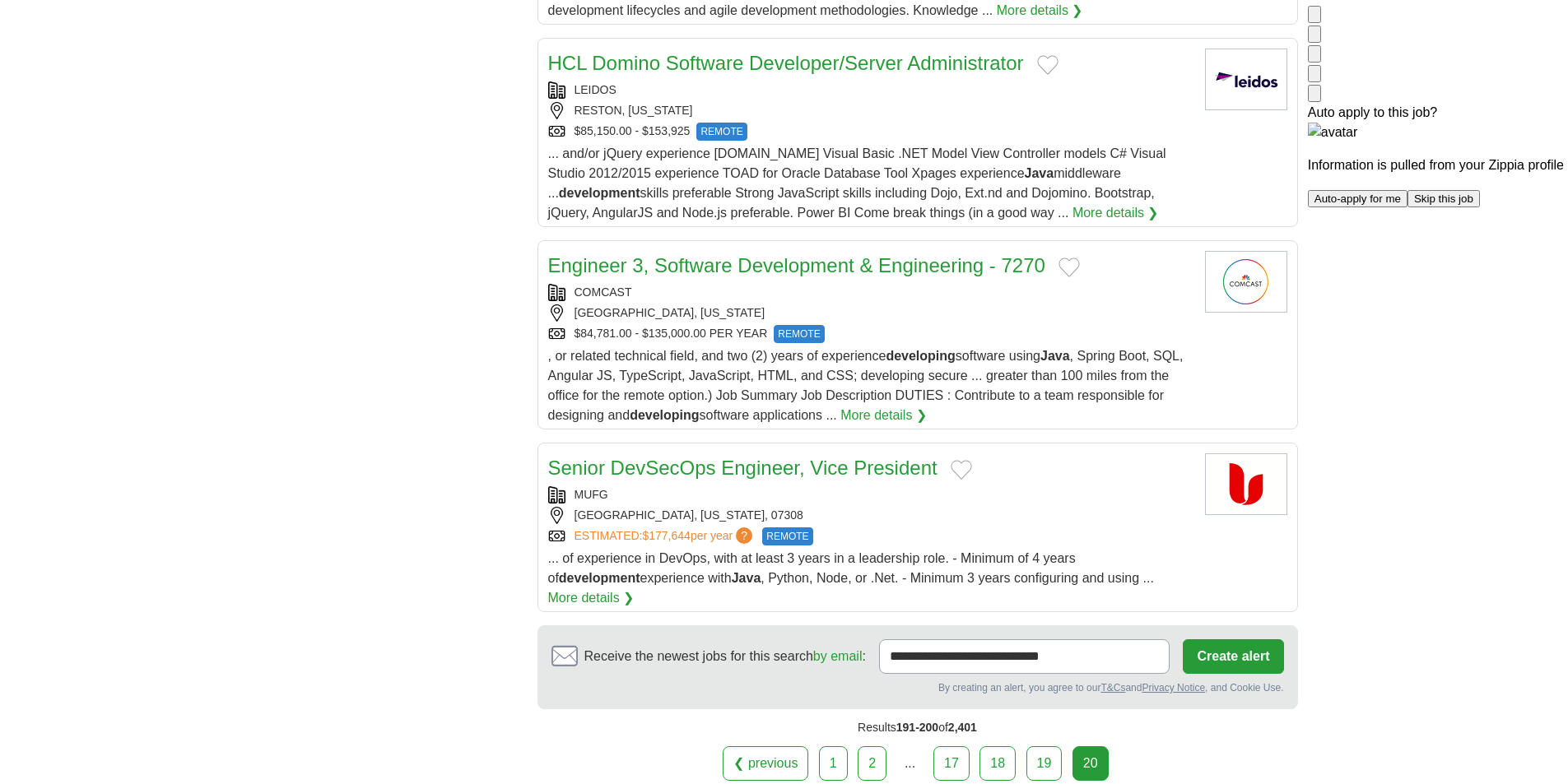
scroll to position [1481, 0]
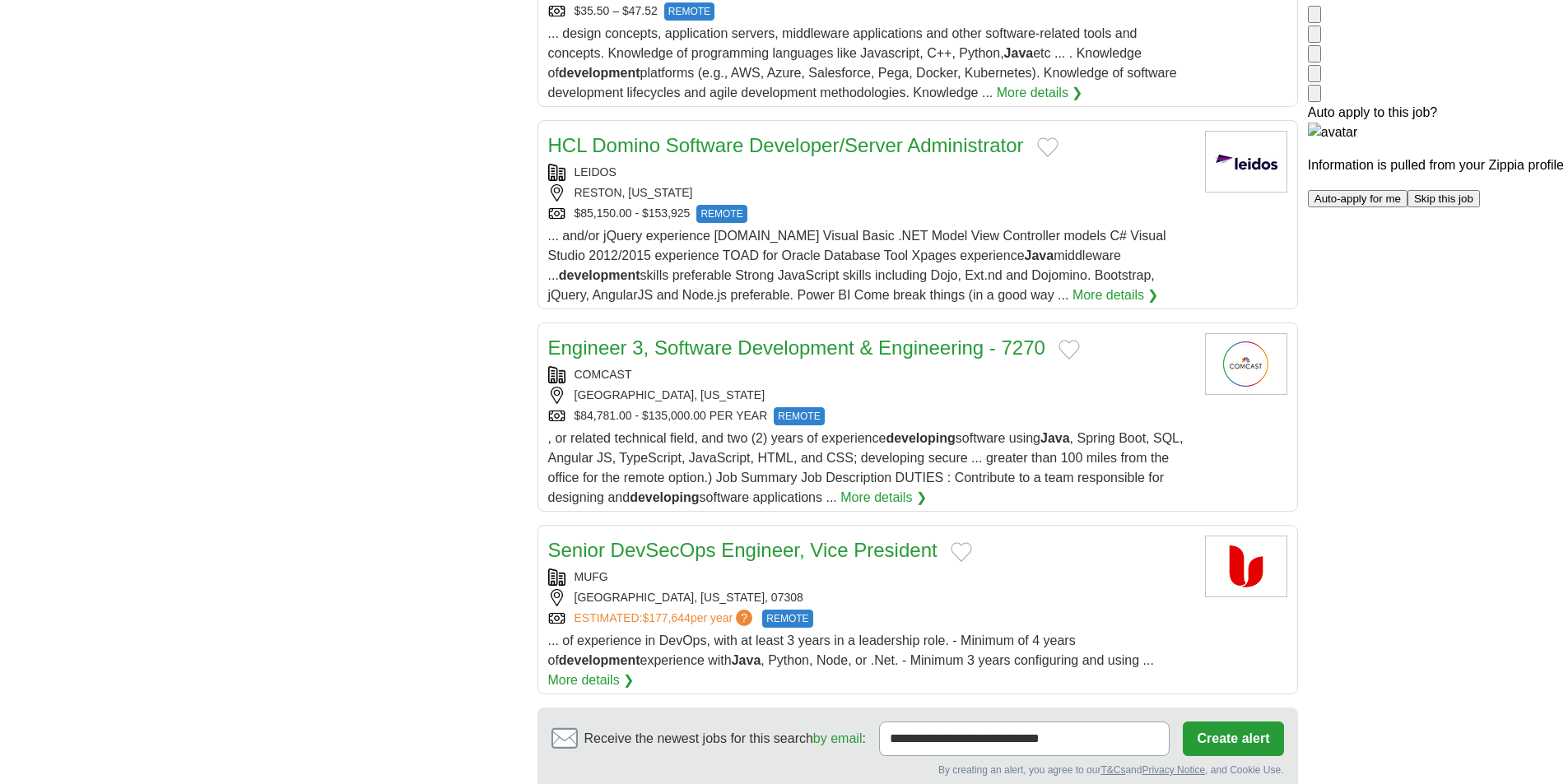
click at [1005, 387] on div "MOUNT LAUREL, NEW JERSEY" at bounding box center [870, 395] width 644 height 17
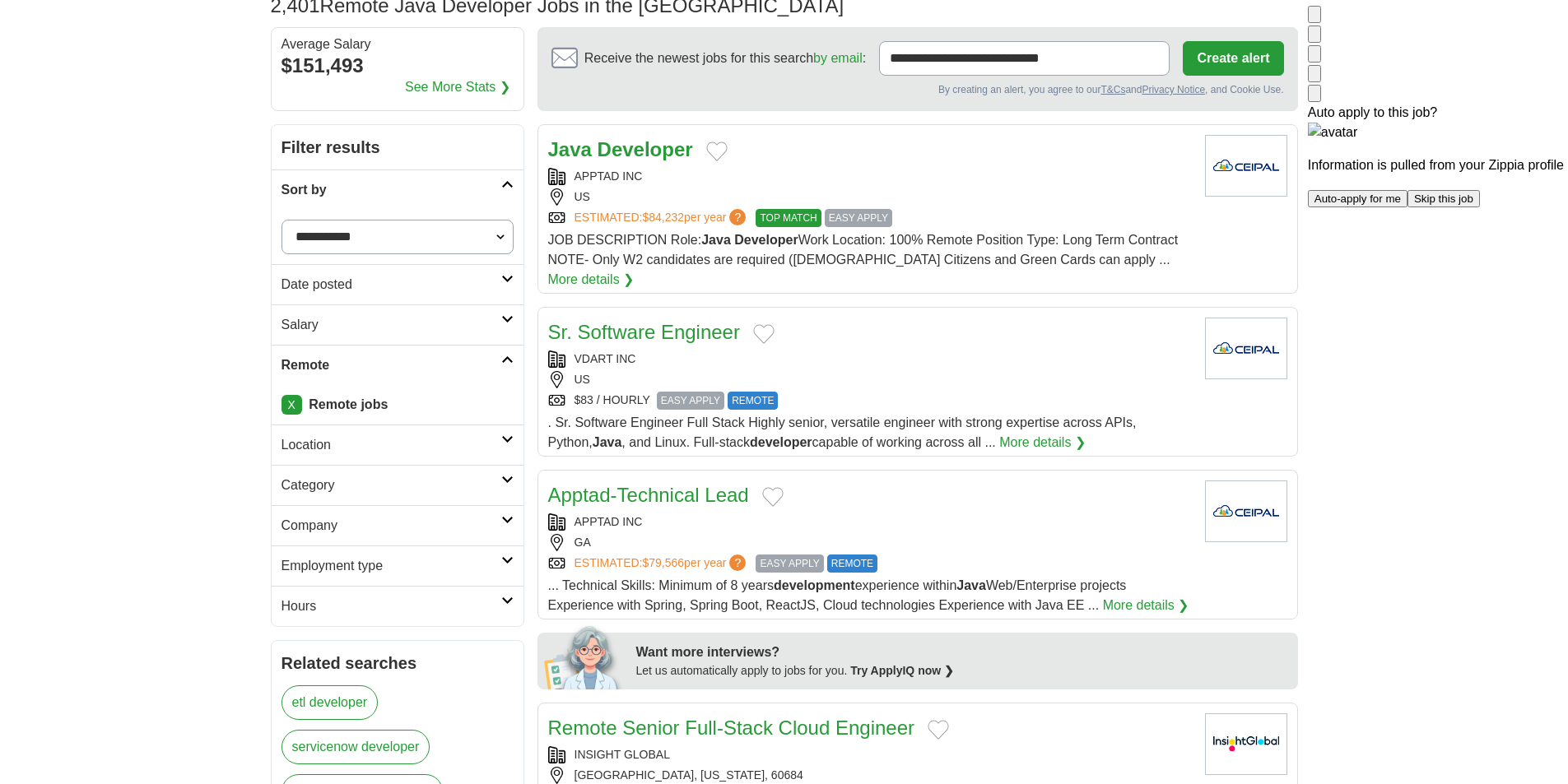
scroll to position [0, 0]
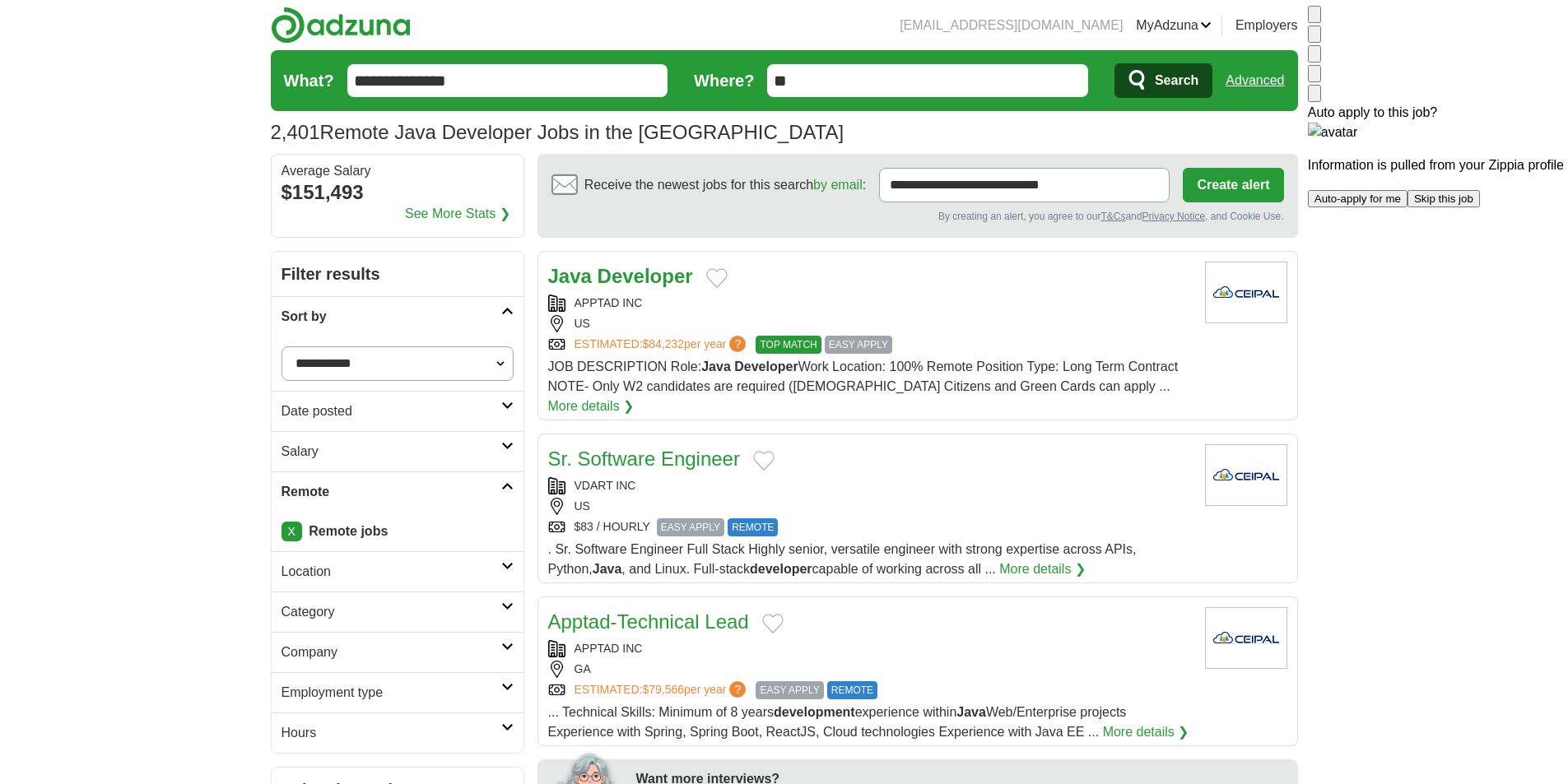
click at [1249, 84] on link "Advanced" at bounding box center [1255, 80] width 58 height 33
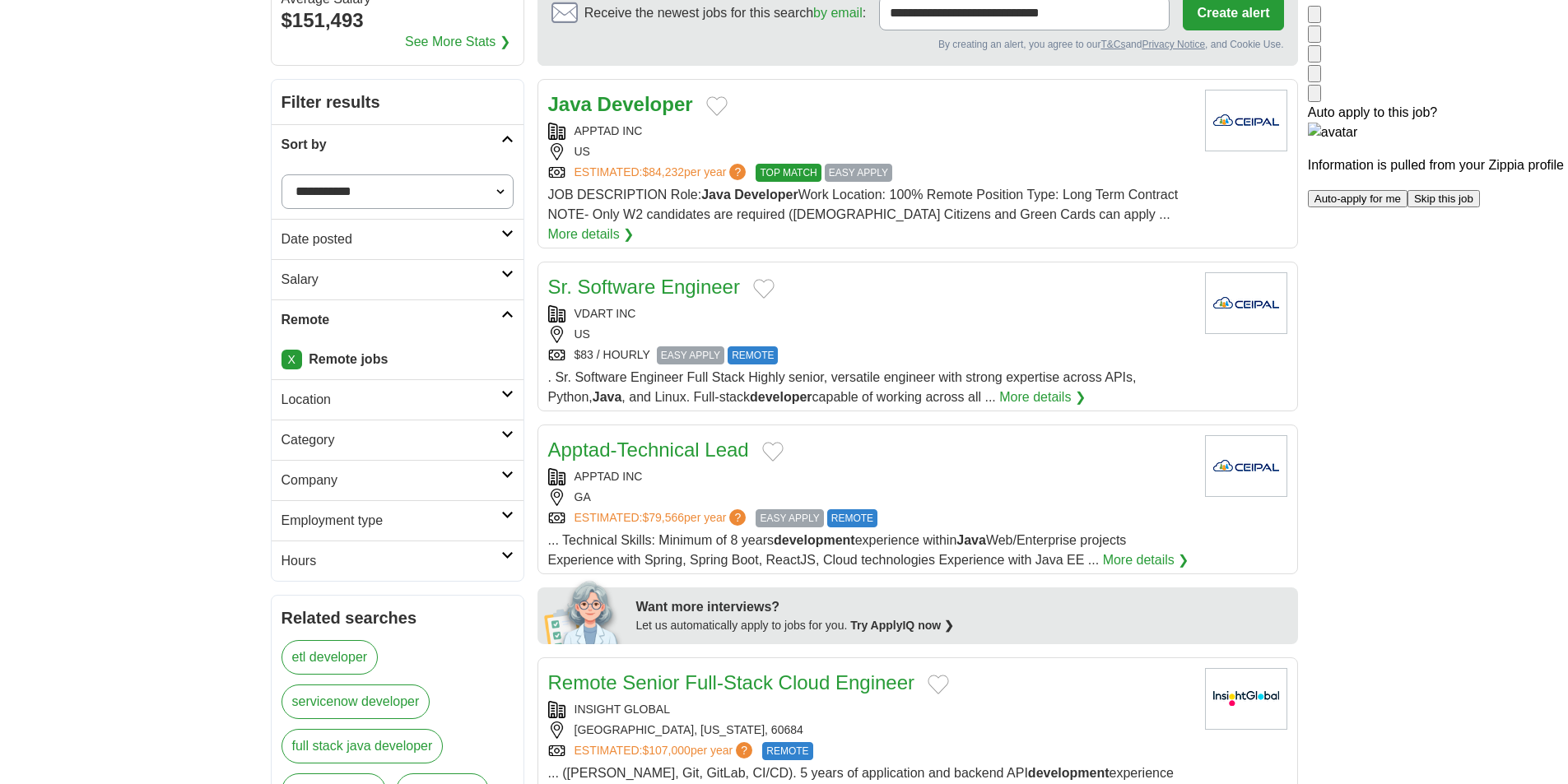
scroll to position [165, 0]
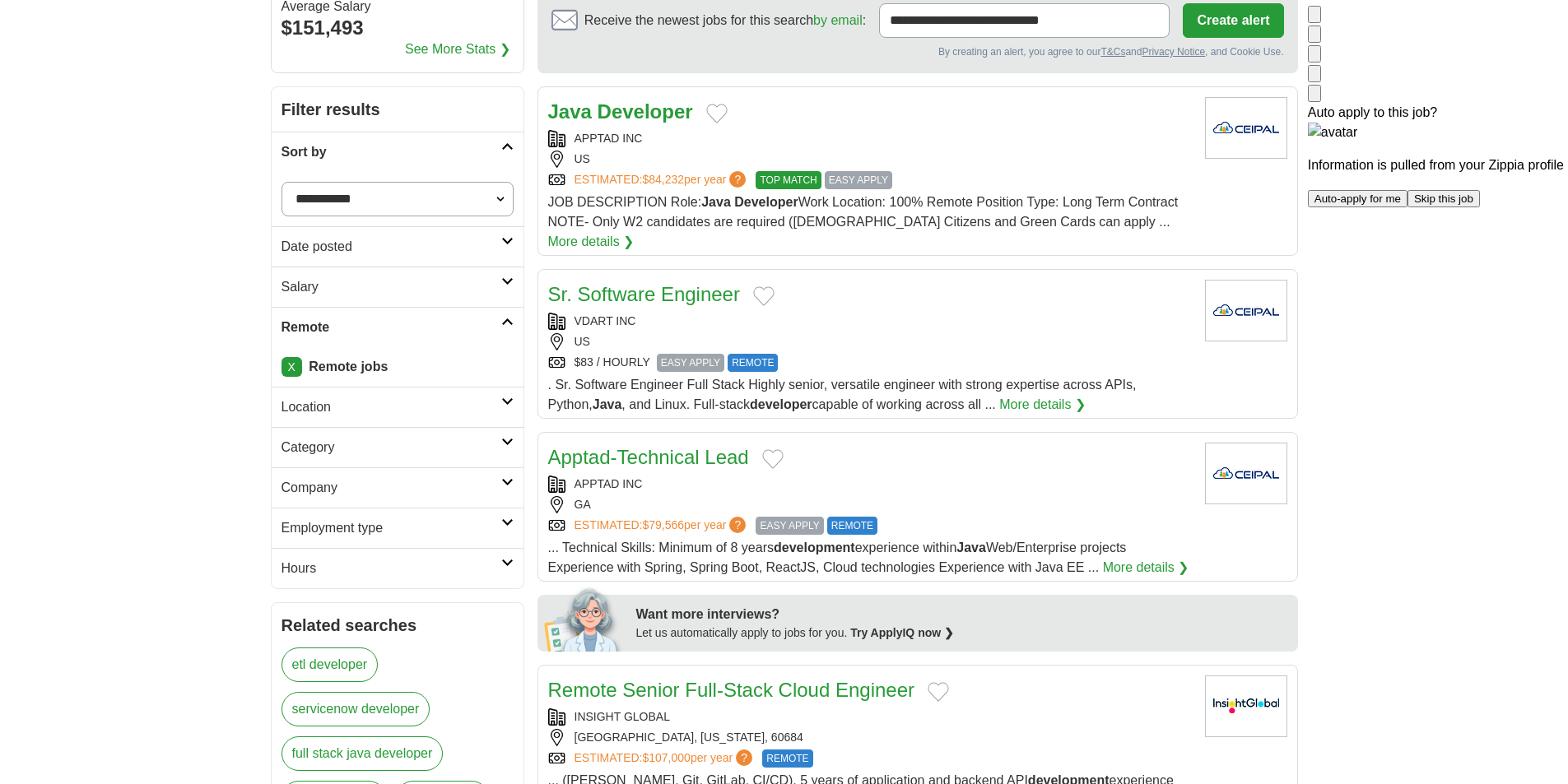
click at [511, 240] on icon at bounding box center [507, 241] width 13 height 8
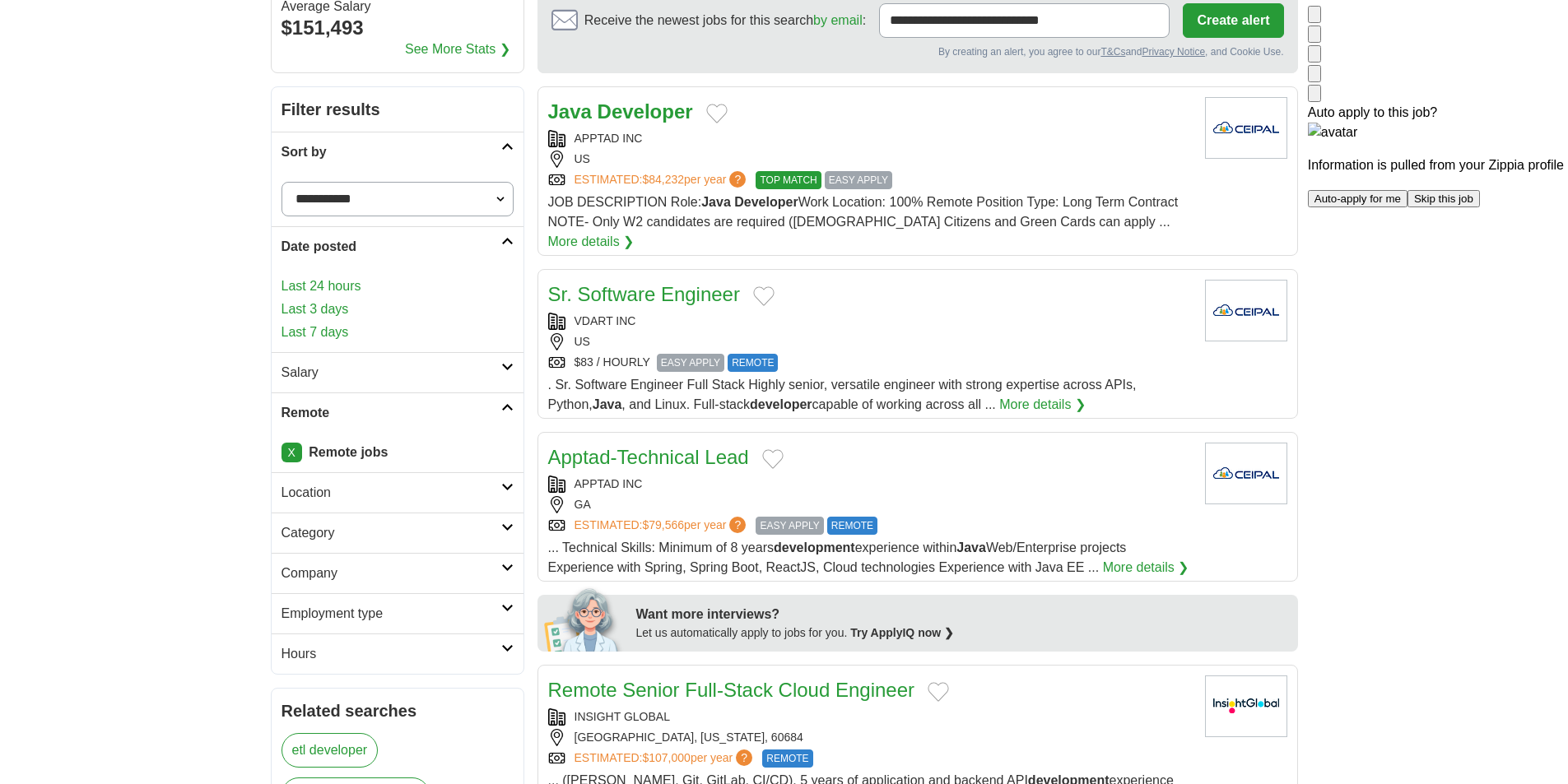
click at [321, 331] on link "Last 7 days" at bounding box center [398, 333] width 232 height 20
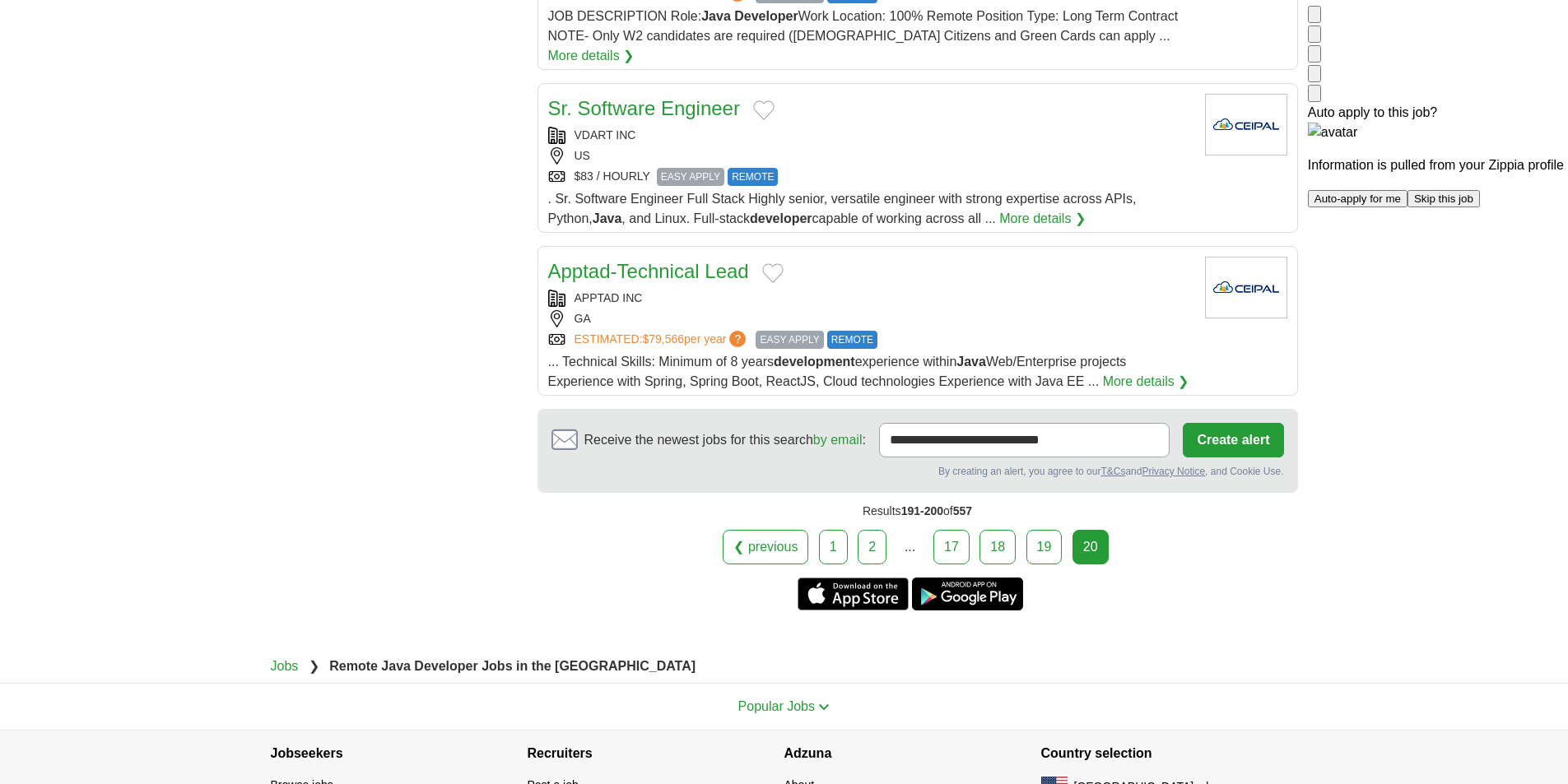
scroll to position [1882, 0]
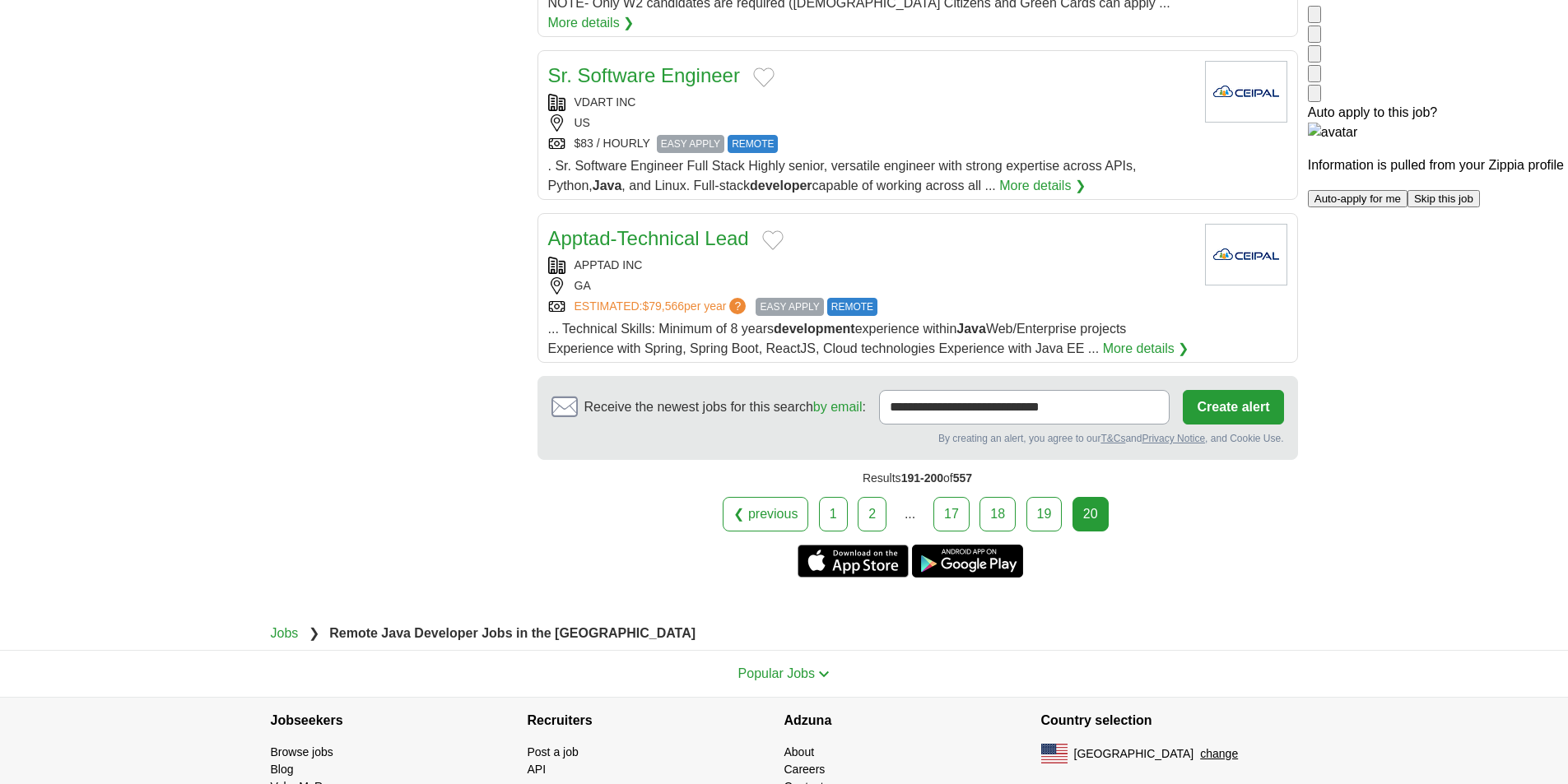
click at [1044, 497] on link "19" at bounding box center [1044, 514] width 36 height 34
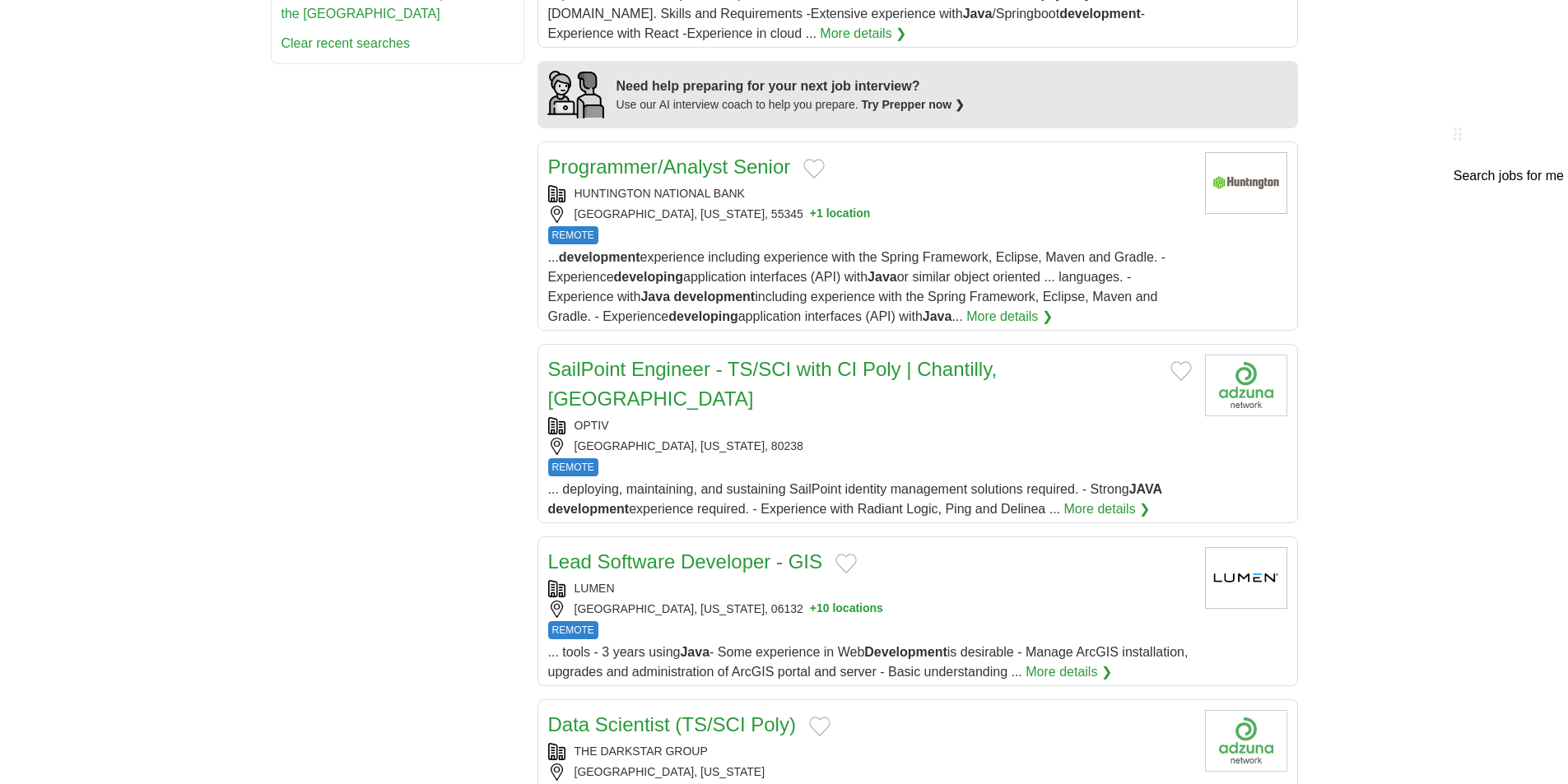
scroll to position [1728, 0]
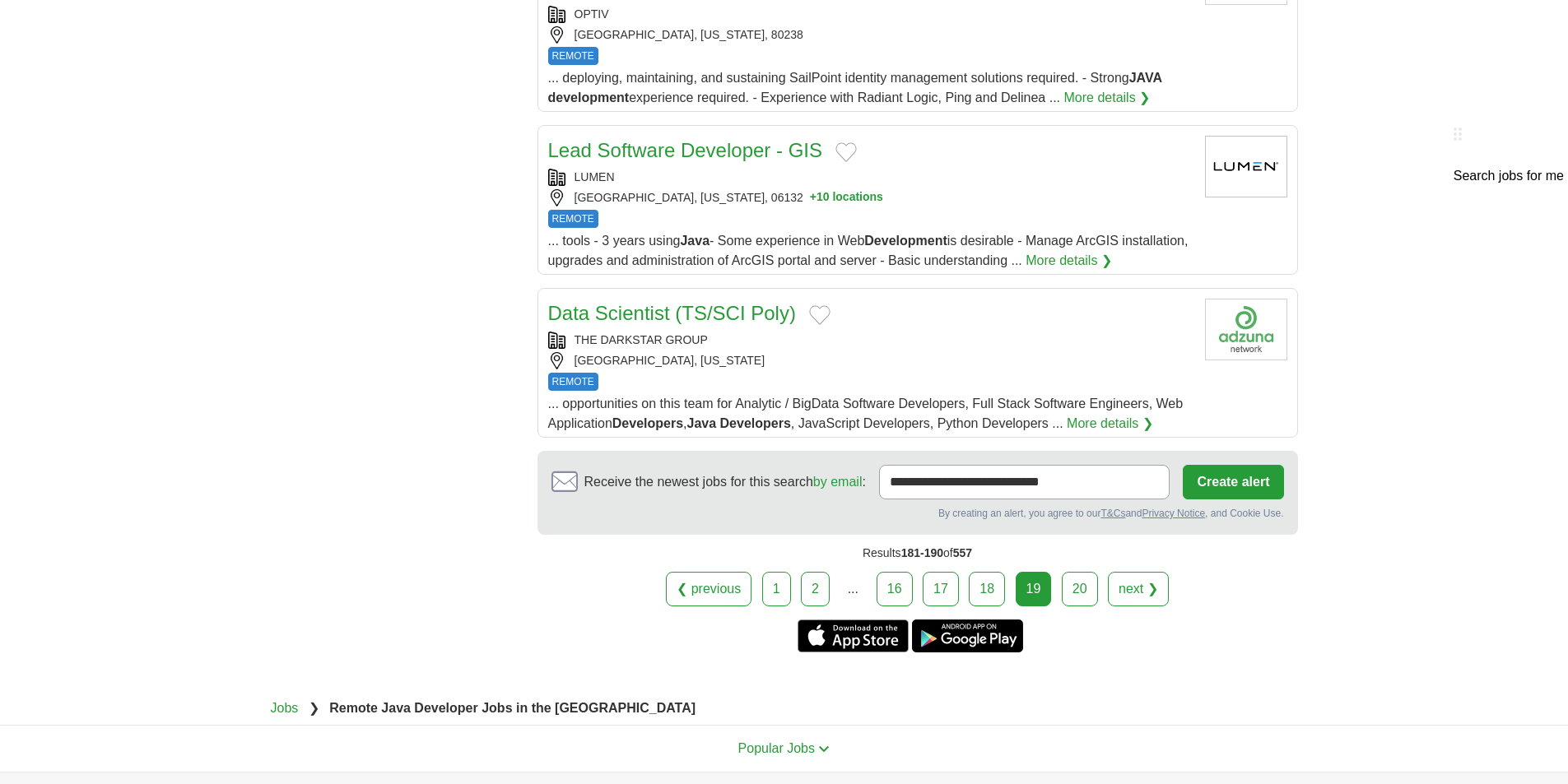
click at [891, 572] on link "16" at bounding box center [895, 589] width 36 height 34
